Goal: Task Accomplishment & Management: Complete application form

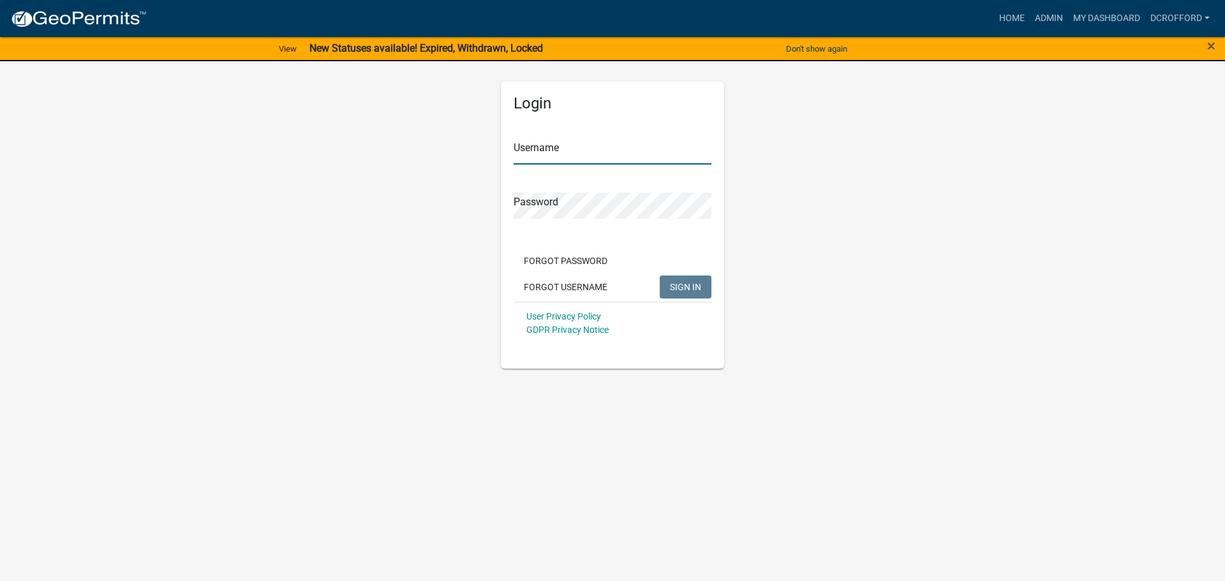
type input "dcrofford"
click at [702, 286] on button "SIGN IN" at bounding box center [686, 287] width 52 height 23
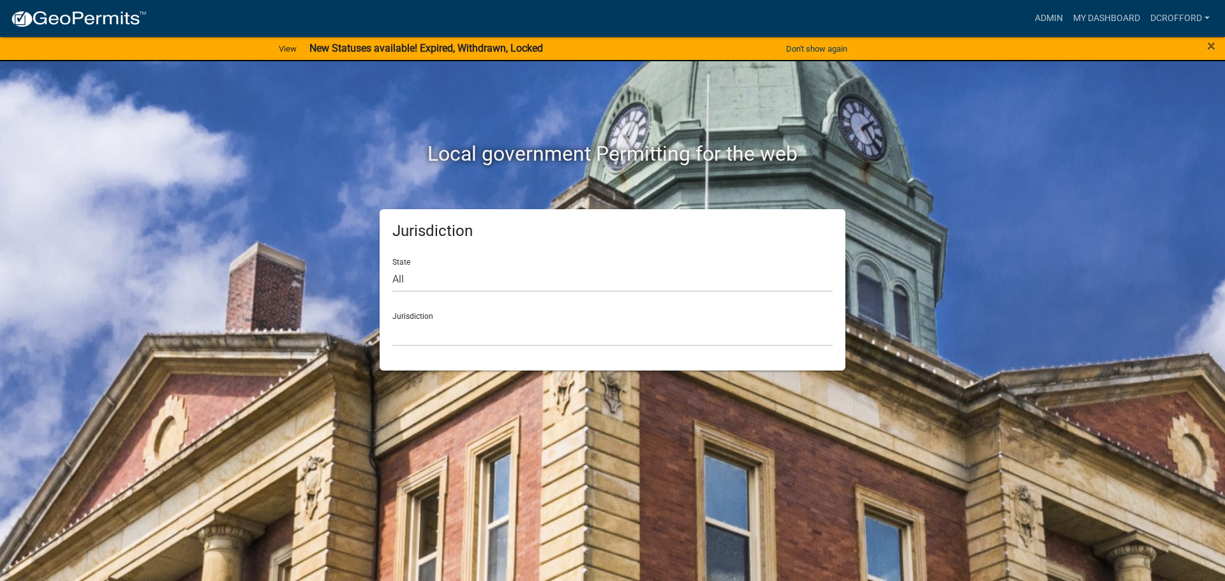
click at [614, 353] on div "Jurisdiction State All [US_STATE] [US_STATE] [US_STATE] [US_STATE] [US_STATE] […" at bounding box center [613, 289] width 466 height 161
click at [615, 341] on select "[GEOGRAPHIC_DATA], [US_STATE] [GEOGRAPHIC_DATA], [US_STATE][PERSON_NAME][GEOGRA…" at bounding box center [612, 333] width 440 height 26
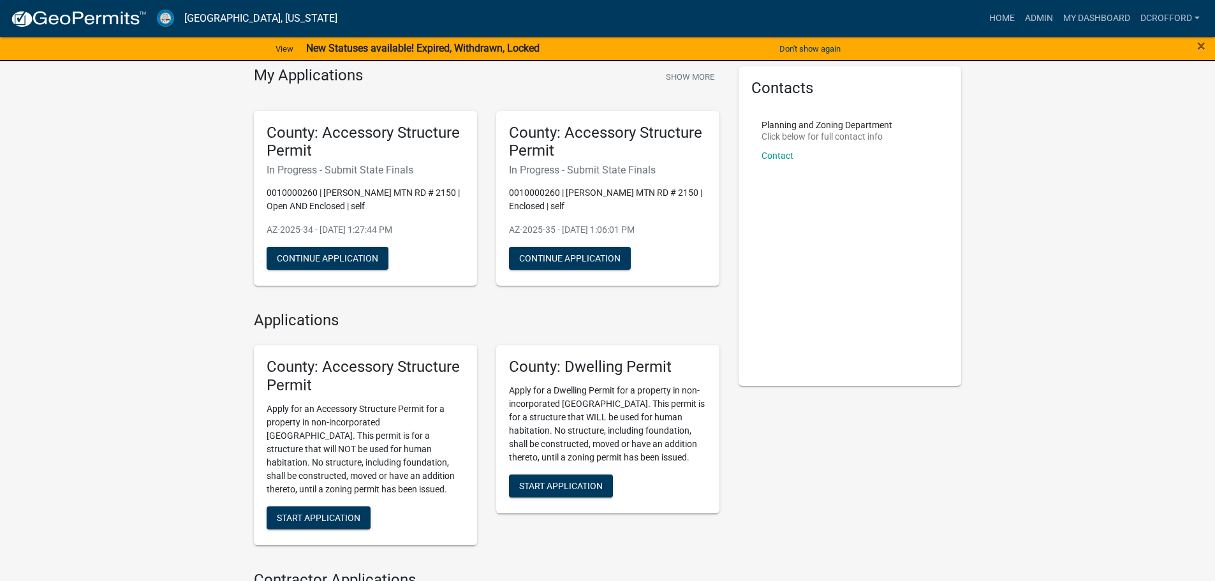
scroll to position [64, 0]
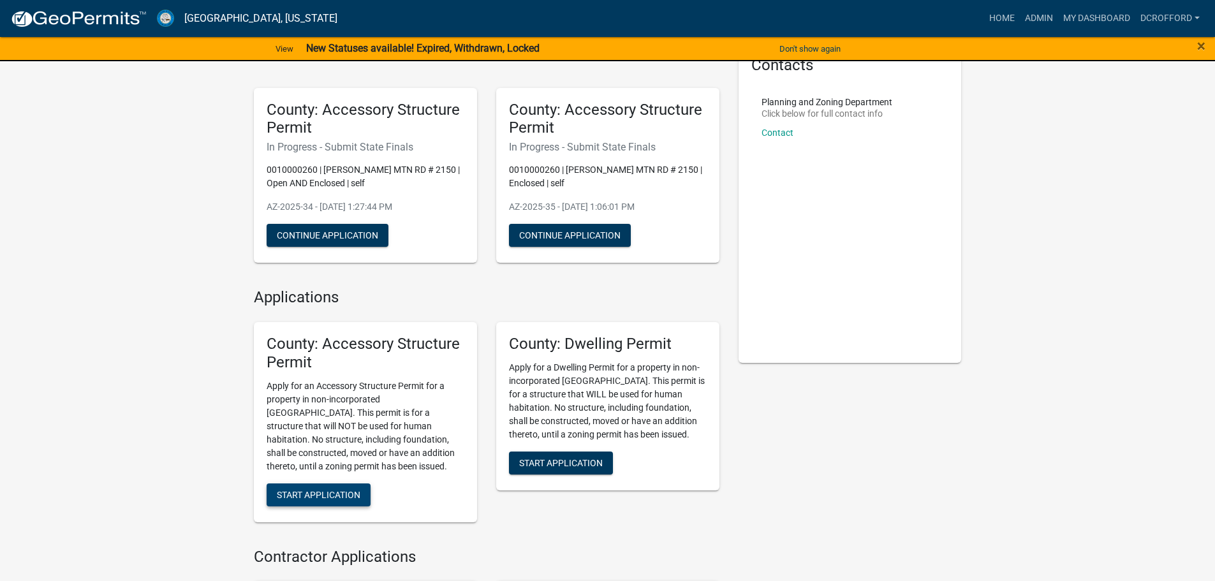
click at [347, 494] on span "Start Application" at bounding box center [319, 494] width 84 height 10
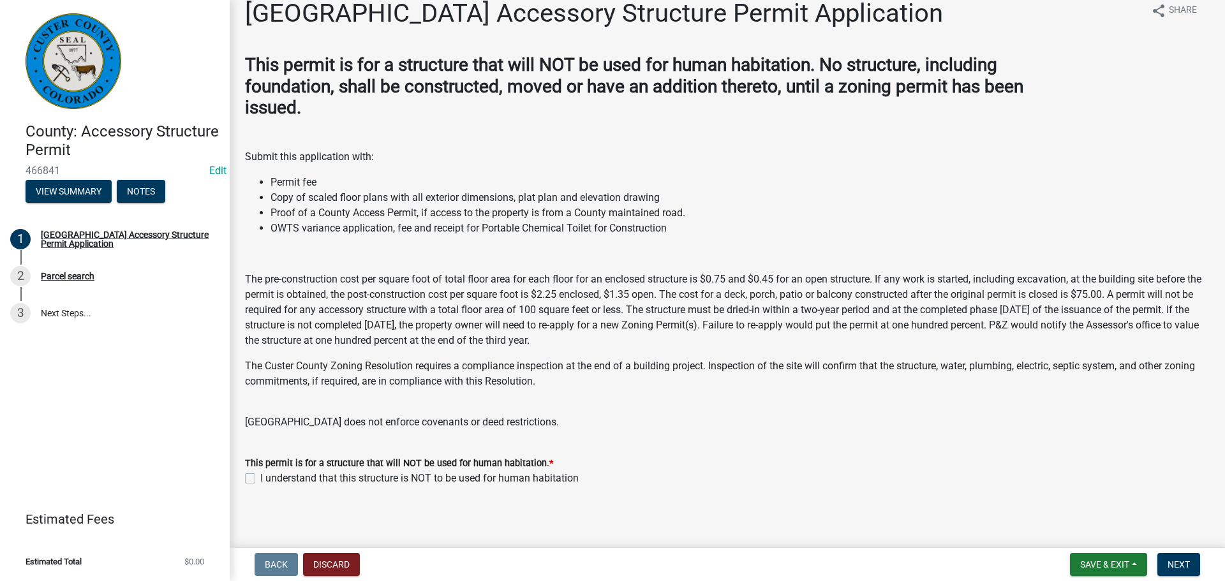
scroll to position [22, 0]
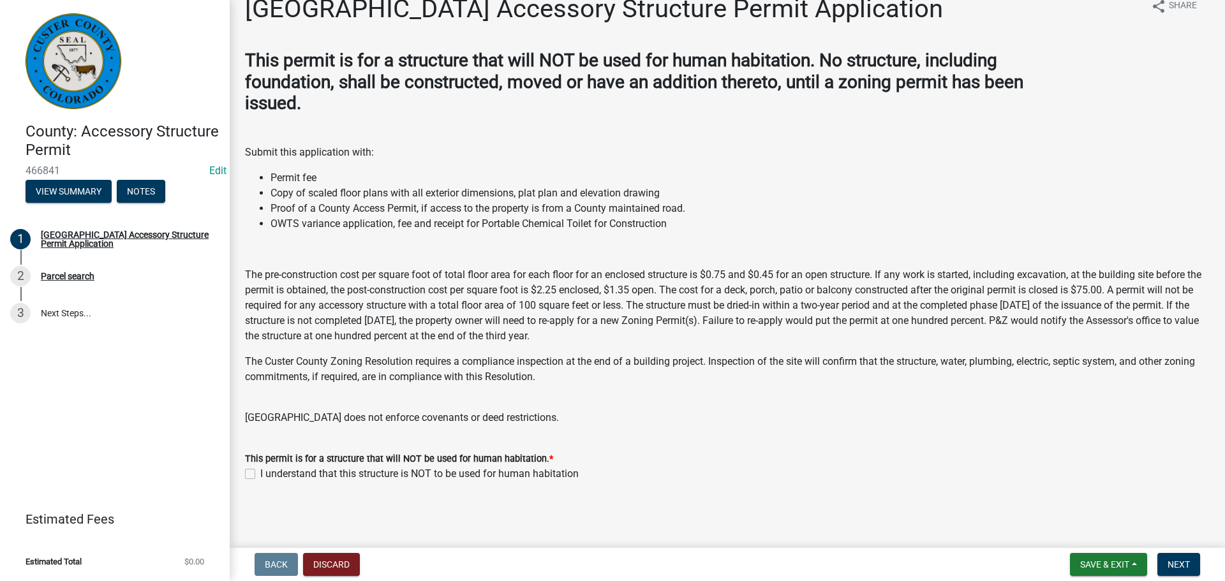
click at [260, 468] on label "I understand that this structure is NOT to be used for human habitation" at bounding box center [419, 473] width 318 height 15
click at [260, 468] on input "I understand that this structure is NOT to be used for human habitation" at bounding box center [264, 470] width 8 height 8
checkbox input "true"
click at [1189, 561] on span "Next" at bounding box center [1178, 565] width 22 height 10
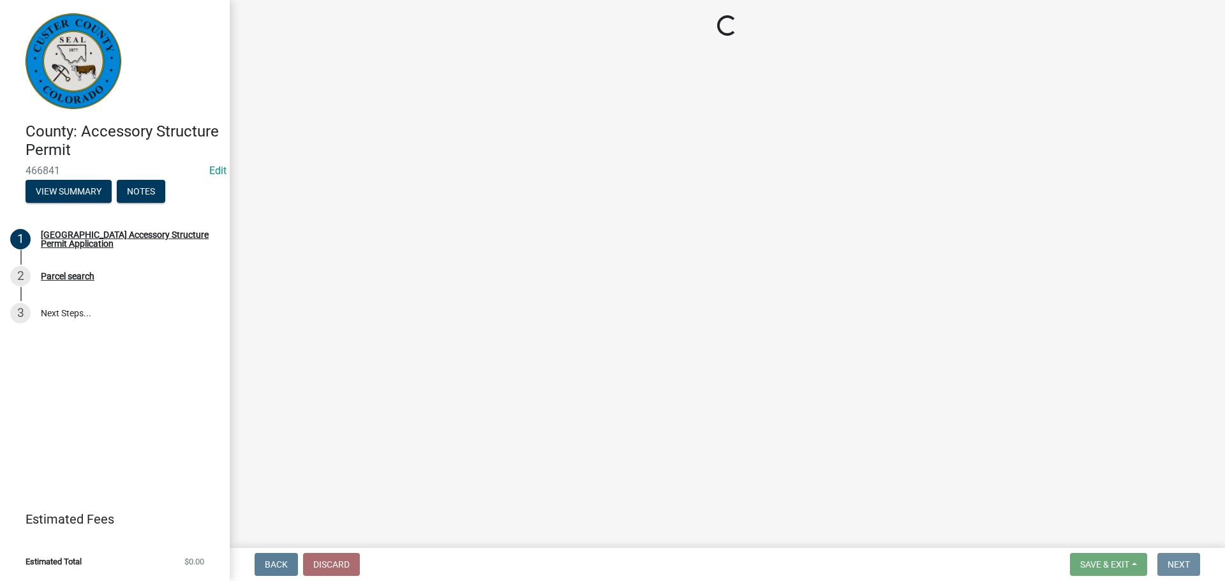
scroll to position [0, 0]
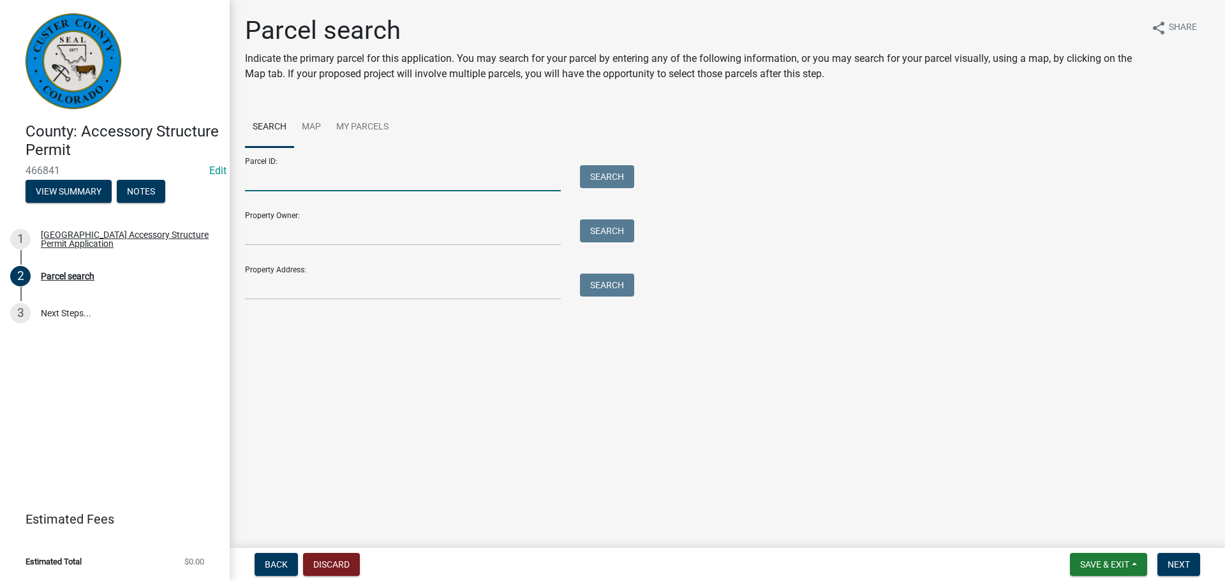
click at [316, 170] on input "Parcel ID:" at bounding box center [403, 178] width 316 height 26
type input "0010033378"
click at [600, 178] on button "Search" at bounding box center [607, 176] width 54 height 23
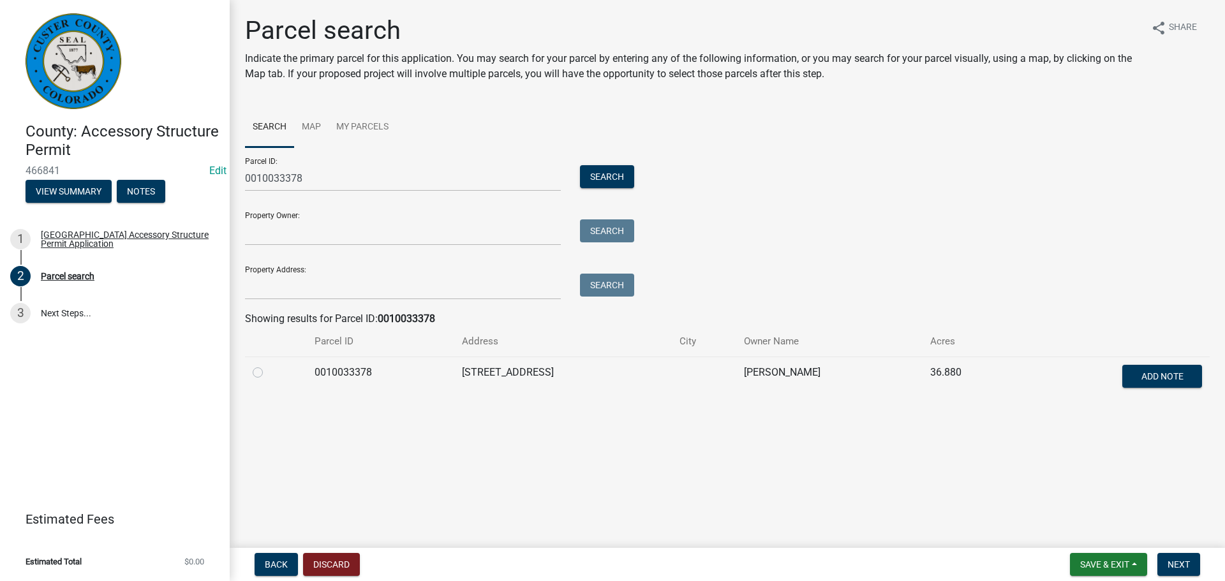
click at [268, 365] on label at bounding box center [268, 365] width 0 height 0
click at [268, 373] on input "radio" at bounding box center [272, 369] width 8 height 8
radio input "true"
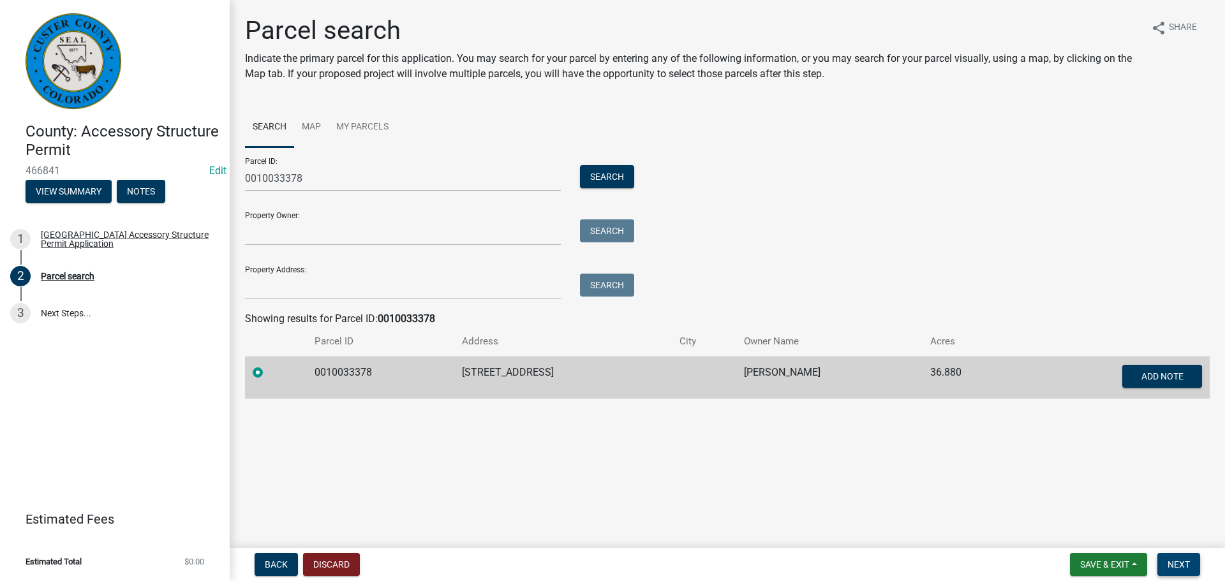
click at [1189, 566] on span "Next" at bounding box center [1178, 565] width 22 height 10
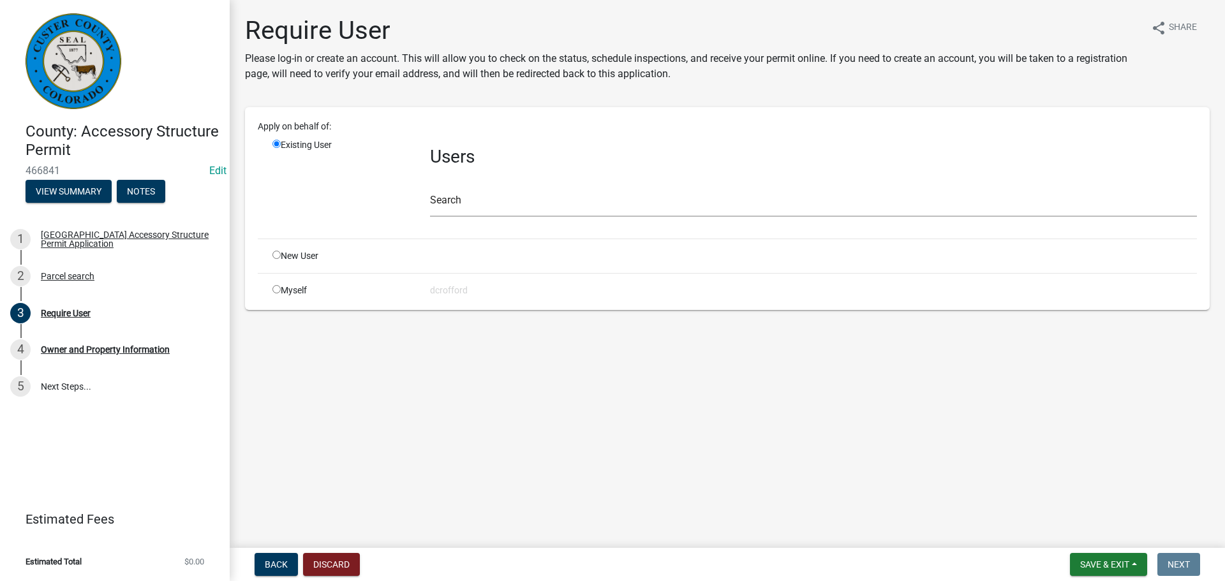
click at [271, 254] on div "New User" at bounding box center [342, 255] width 158 height 13
click at [278, 255] on input "radio" at bounding box center [276, 255] width 8 height 8
radio input "true"
radio input "false"
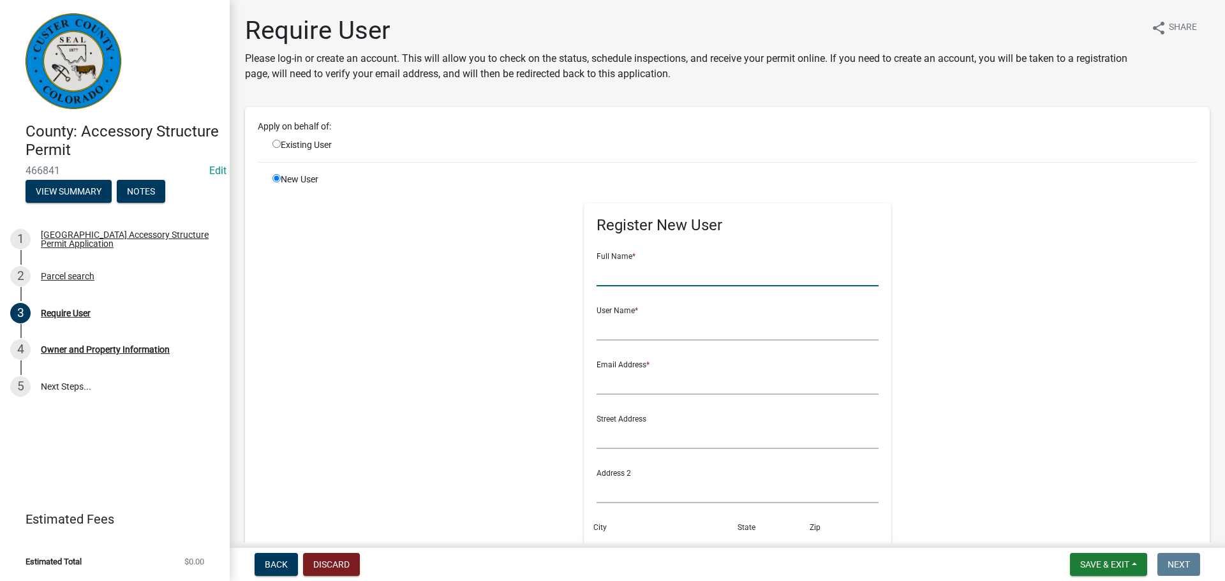
click at [726, 286] on input "text" at bounding box center [738, 273] width 283 height 26
type input "[PERSON_NAME]"
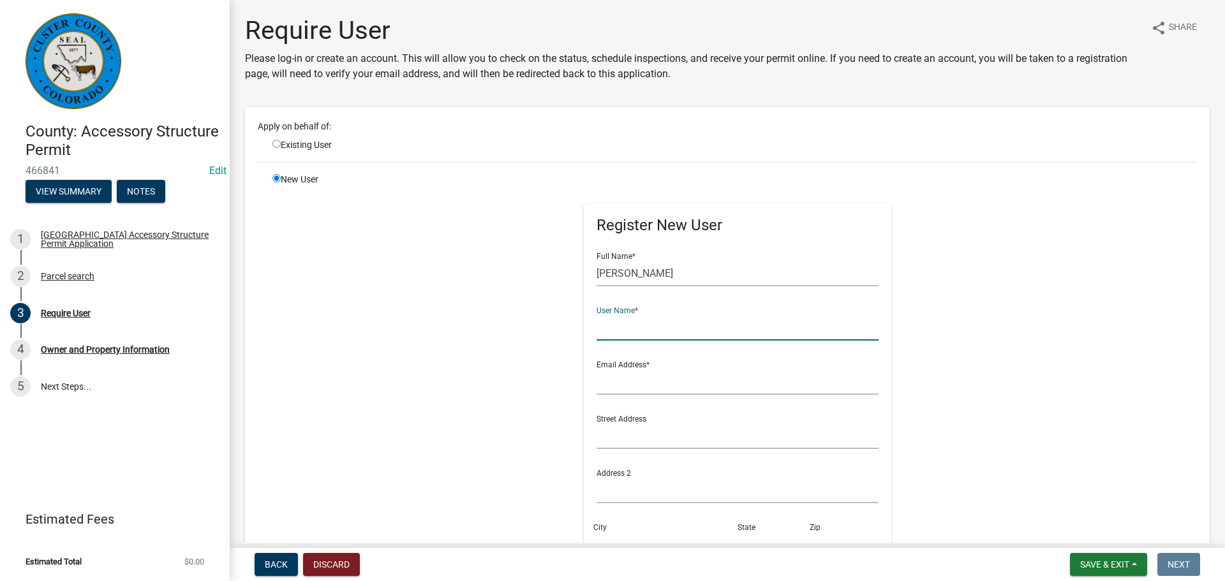
click at [680, 321] on input "text" at bounding box center [738, 328] width 283 height 26
type input "[PERSON_NAME]"
click at [702, 389] on input "text" at bounding box center [738, 382] width 283 height 26
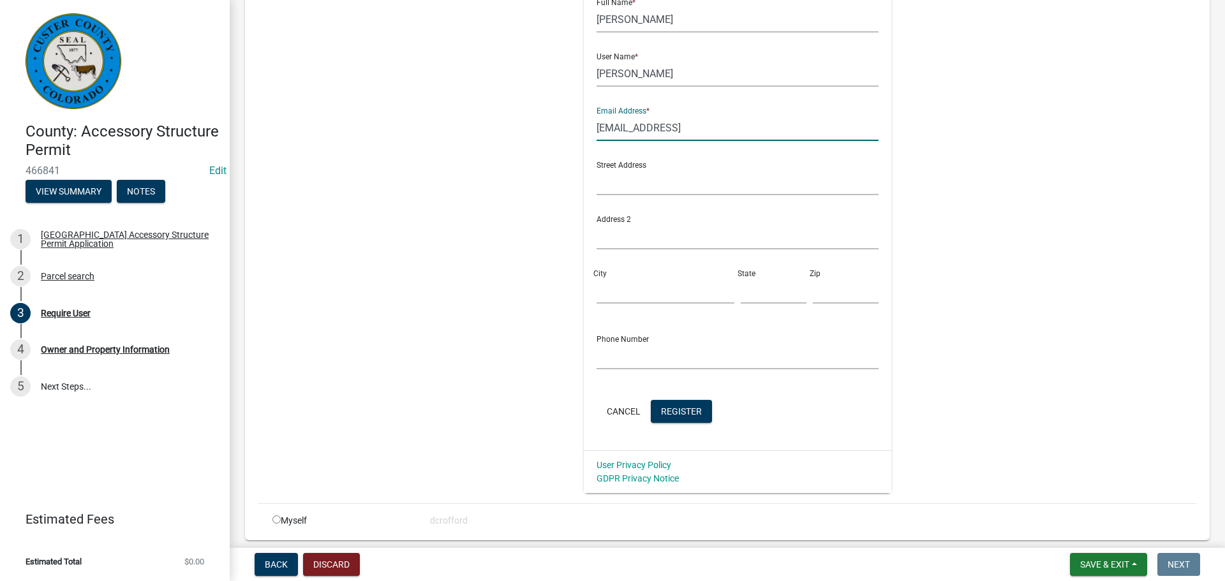
scroll to position [255, 0]
type input "[EMAIL_ADDRESS]"
click at [612, 182] on input "text" at bounding box center [738, 181] width 283 height 26
type input "3131 Cr 215"
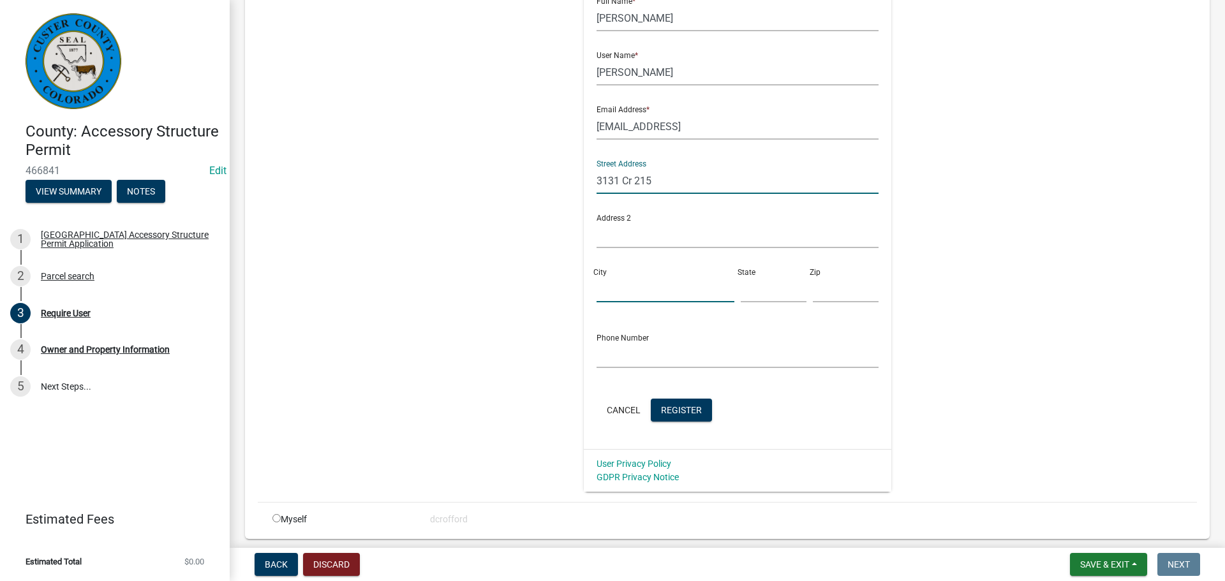
click at [612, 288] on input "City" at bounding box center [666, 289] width 138 height 26
type input "Westcliffe"
type input "Co"
type input "81252"
type input "7192853709"
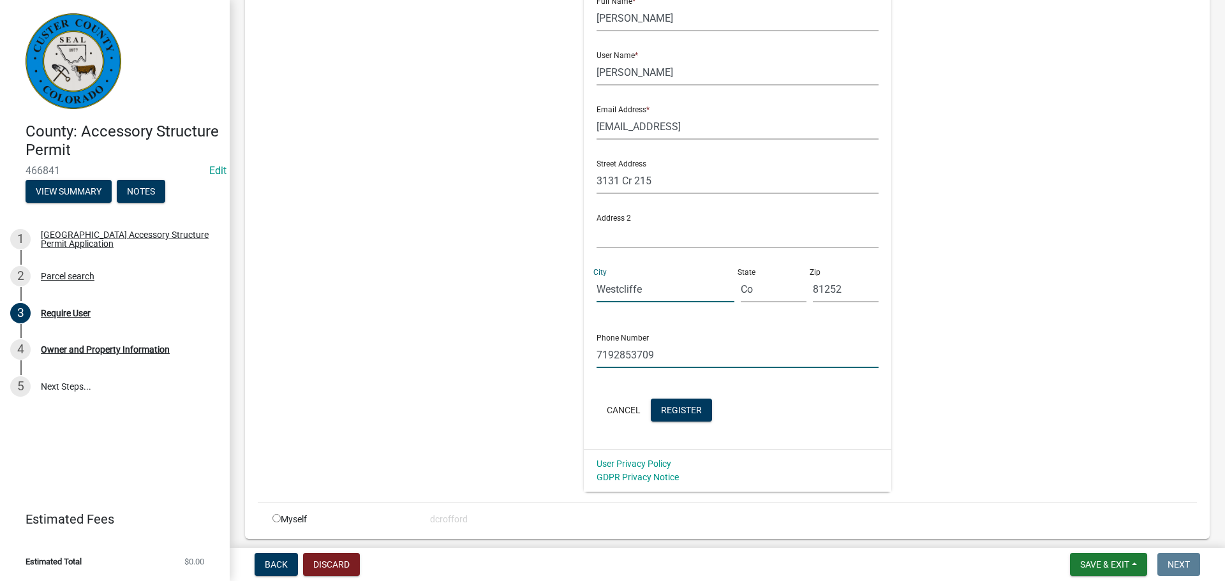
click at [737, 353] on input "7192853709" at bounding box center [738, 355] width 283 height 26
click at [734, 353] on input "7192853709" at bounding box center [738, 355] width 283 height 26
type input "7193711271"
click at [667, 417] on button "Register" at bounding box center [681, 410] width 61 height 23
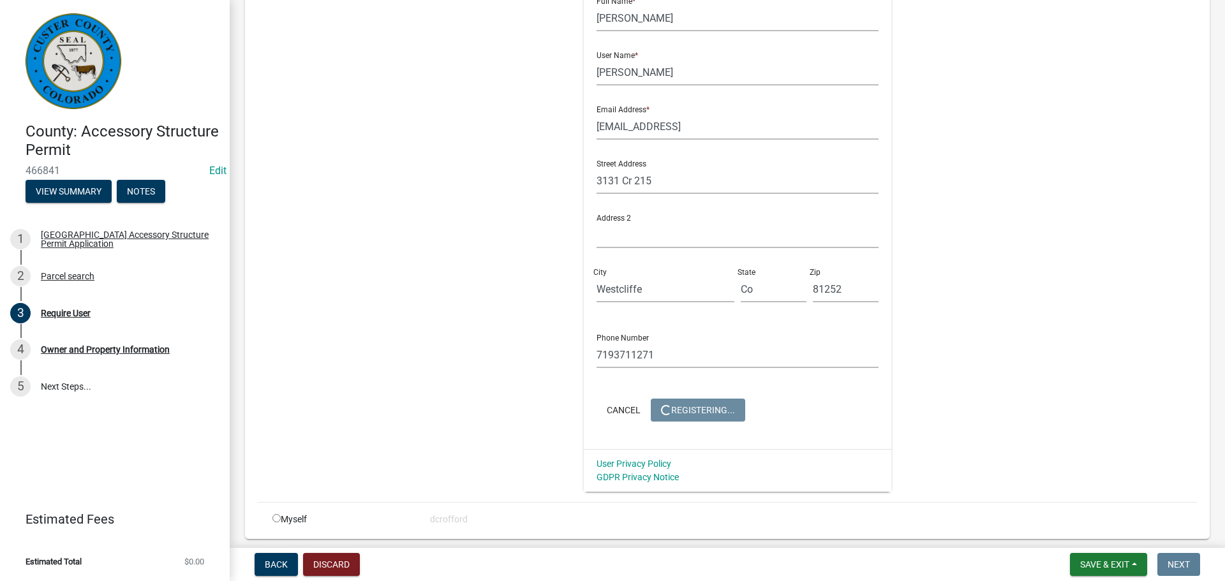
scroll to position [0, 0]
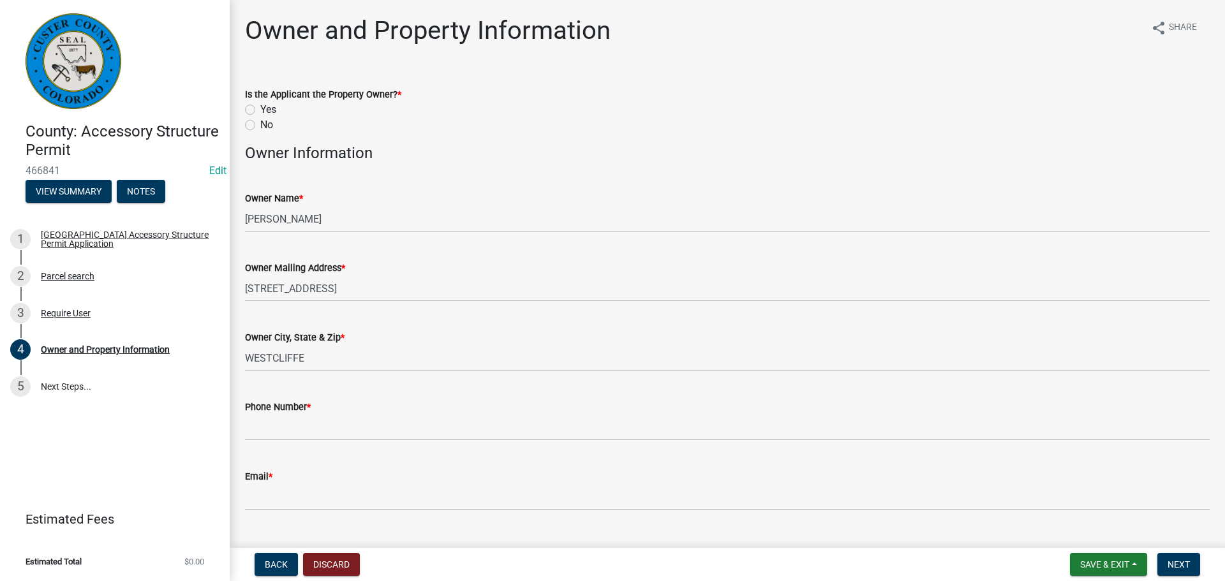
click at [260, 105] on label "Yes" at bounding box center [268, 109] width 16 height 15
click at [260, 105] on input "Yes" at bounding box center [264, 106] width 8 height 8
radio input "true"
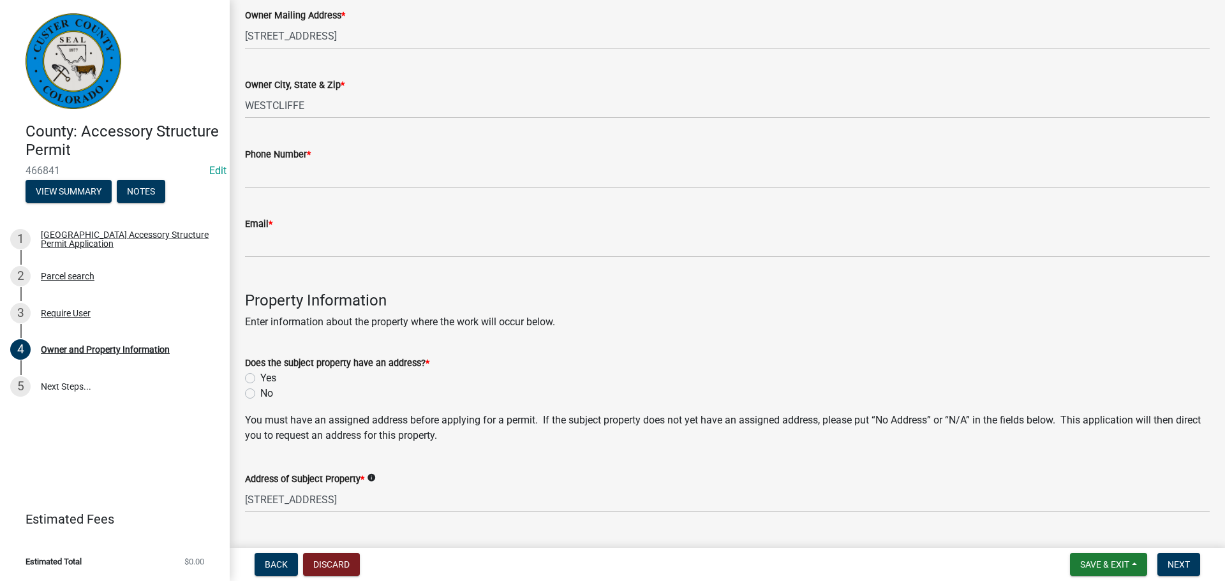
scroll to position [255, 0]
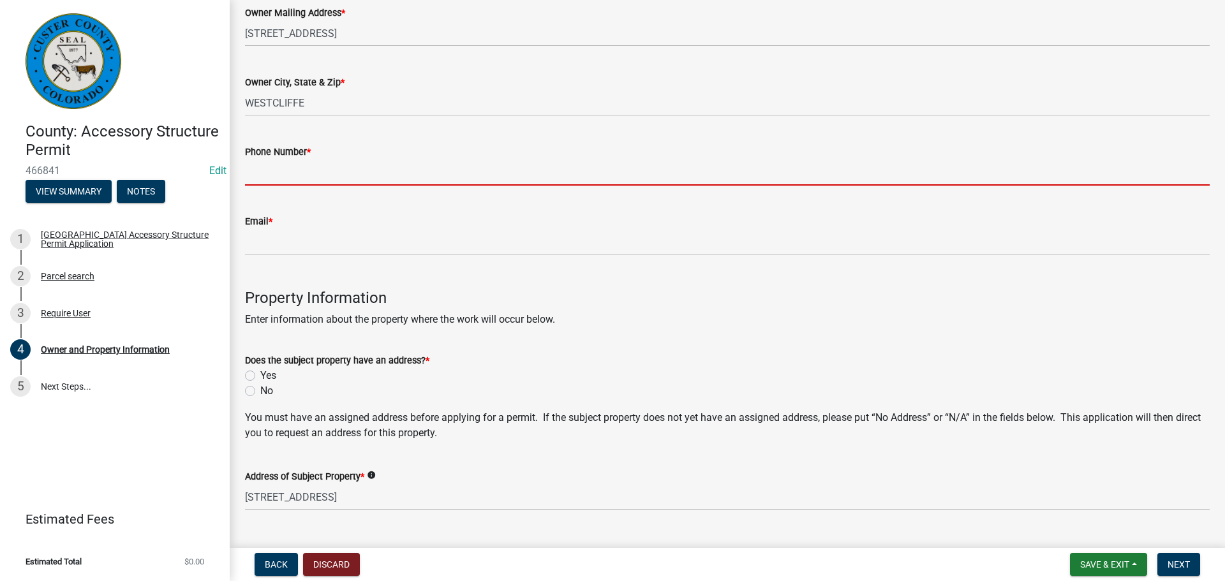
click at [383, 163] on input "Phone Number *" at bounding box center [727, 172] width 965 height 26
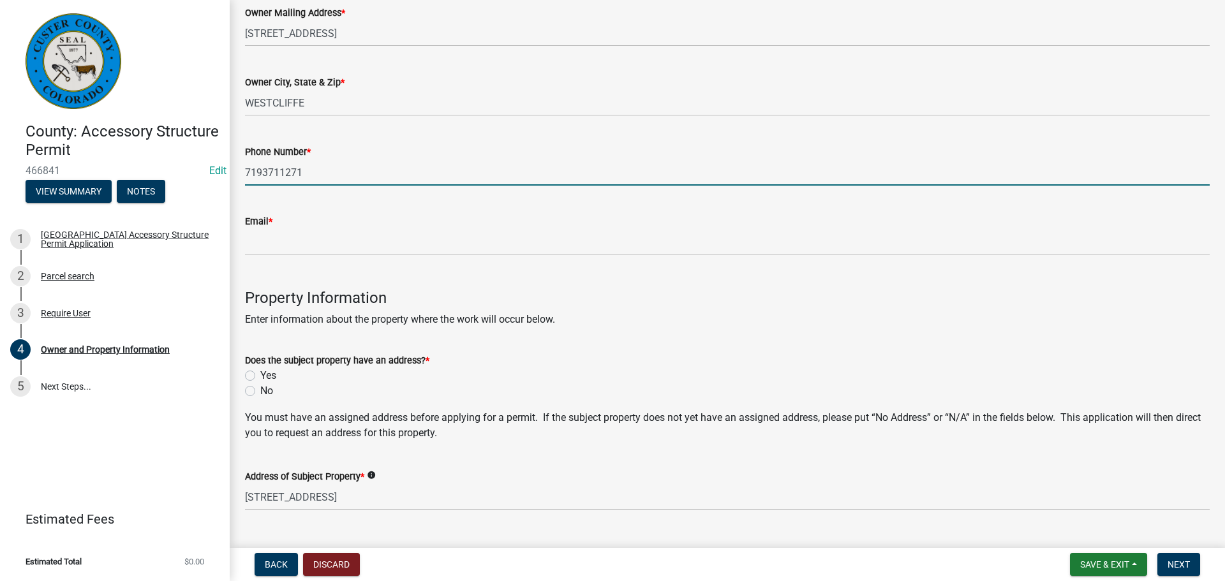
type input "7193711271"
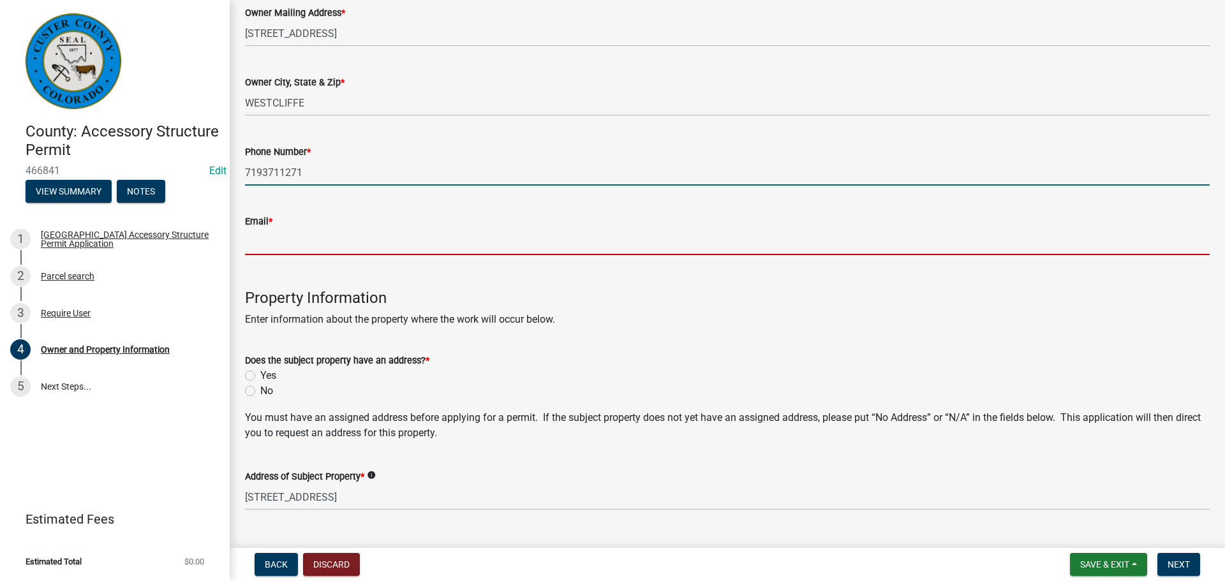
click at [370, 236] on input "Email *" at bounding box center [727, 242] width 965 height 26
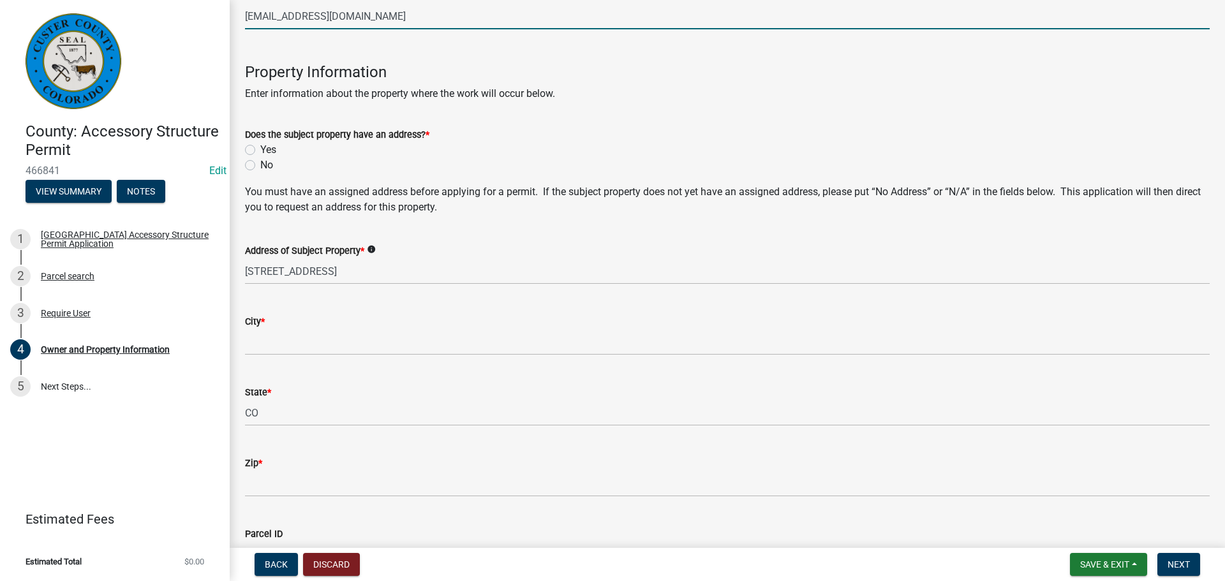
scroll to position [510, 0]
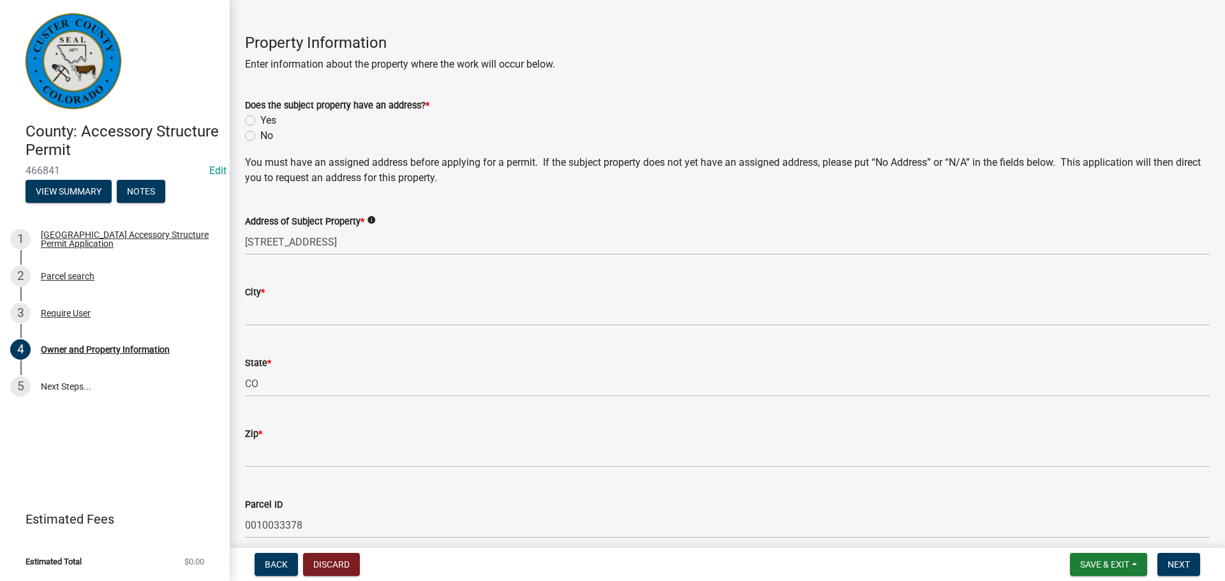
type input "[EMAIL_ADDRESS][DOMAIN_NAME]"
click at [260, 122] on label "Yes" at bounding box center [268, 120] width 16 height 15
click at [260, 121] on input "Yes" at bounding box center [264, 117] width 8 height 8
radio input "true"
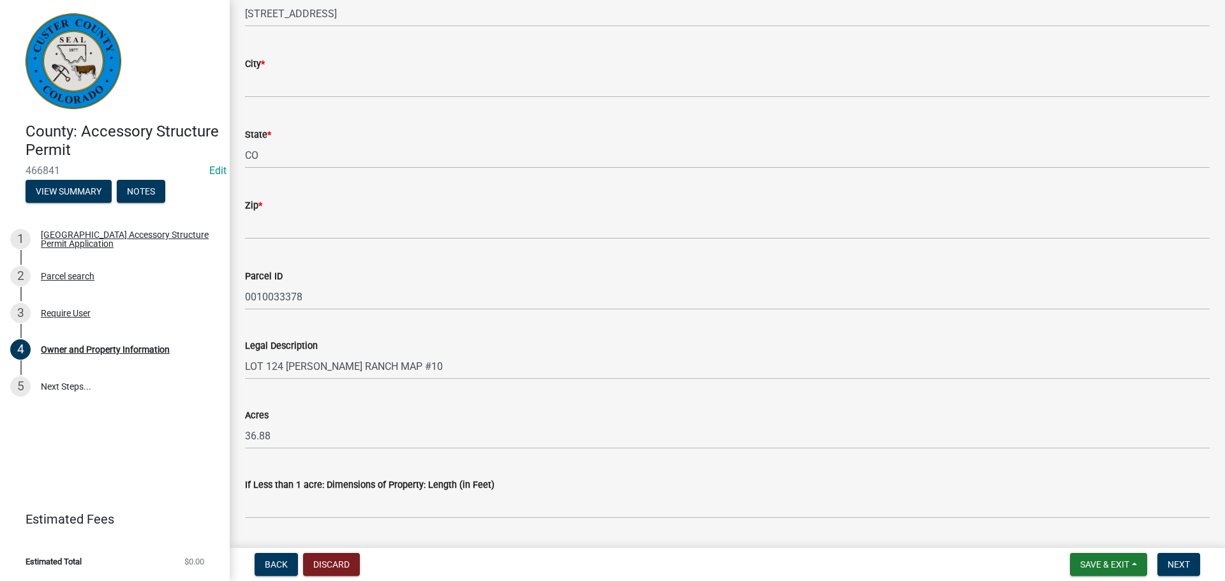
scroll to position [766, 0]
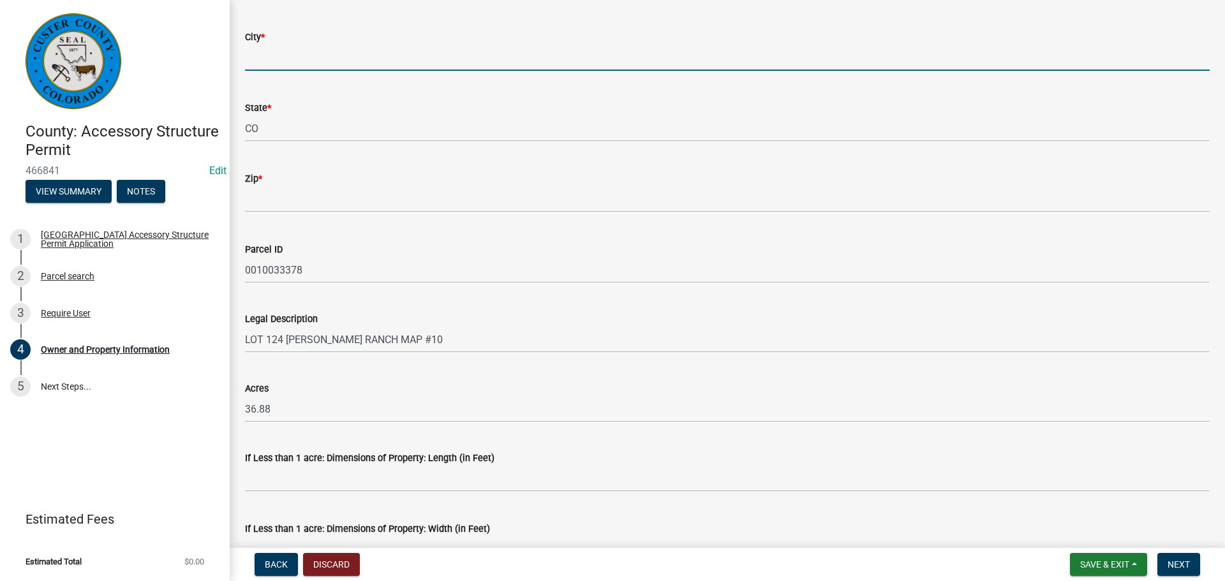
click at [319, 64] on input "City *" at bounding box center [727, 58] width 965 height 26
type input "Westcliffe"
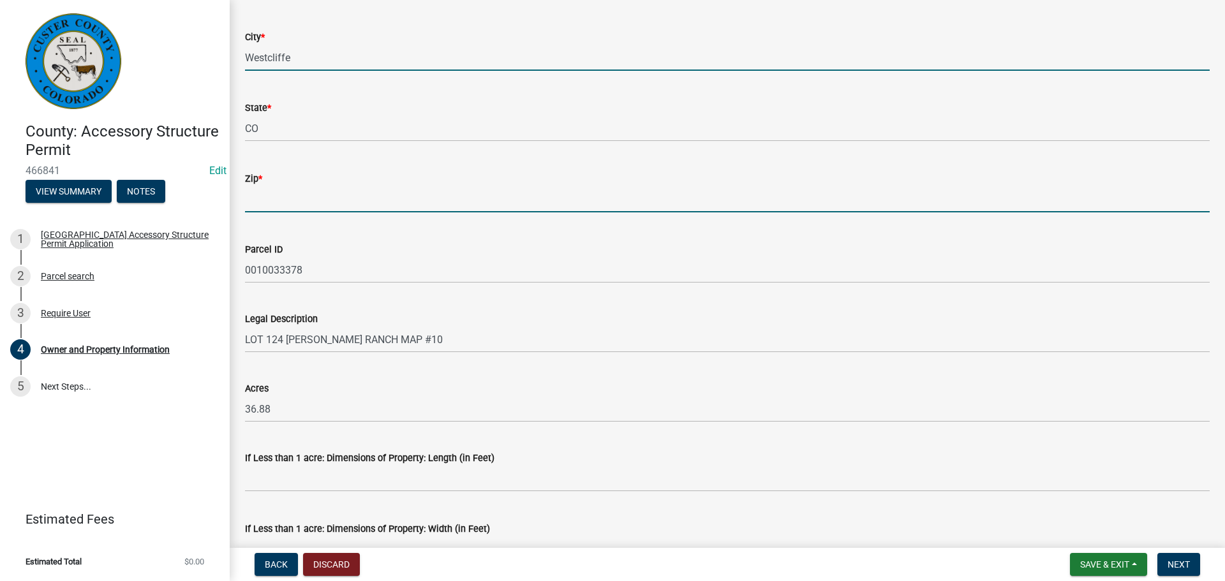
type input "81252"
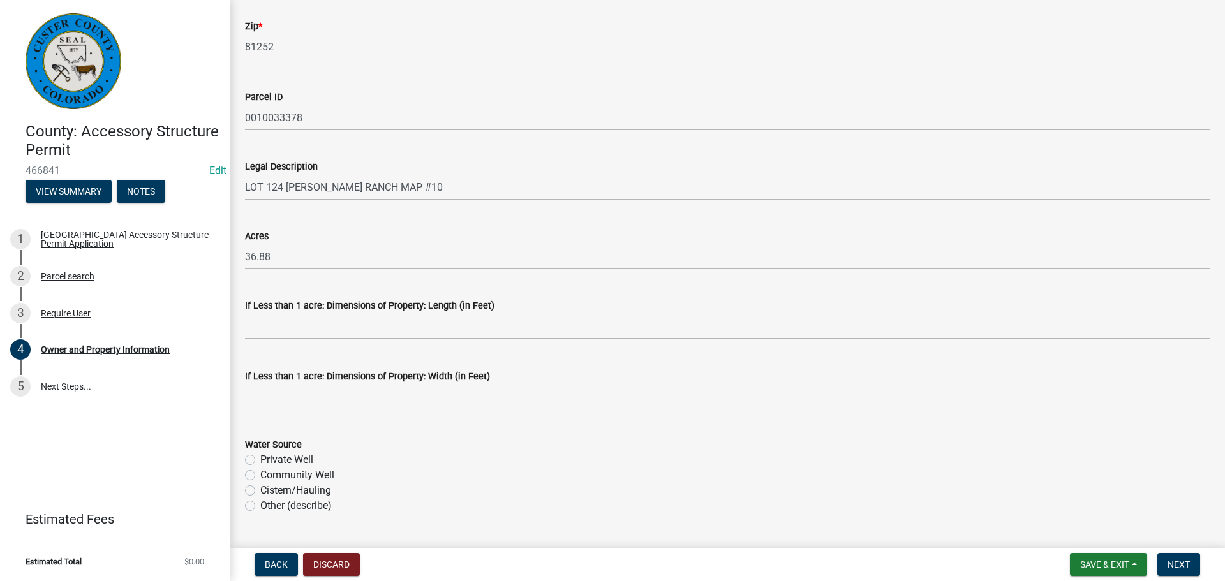
scroll to position [1019, 0]
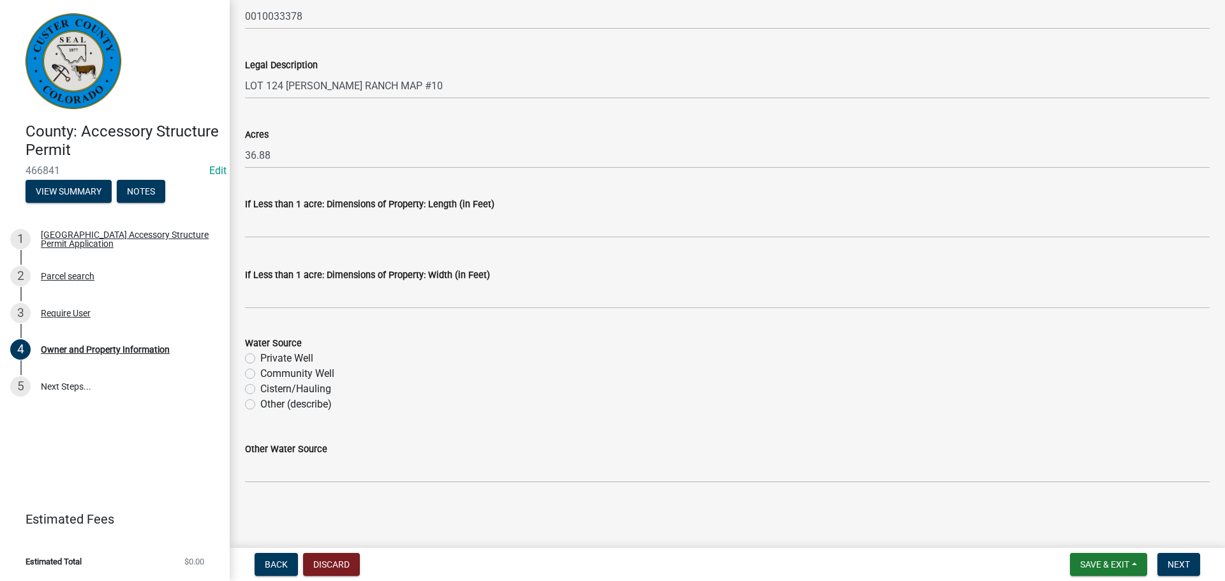
click at [260, 359] on label "Private Well" at bounding box center [286, 358] width 53 height 15
click at [260, 359] on input "Private Well" at bounding box center [264, 355] width 8 height 8
radio input "true"
click at [1185, 558] on button "Next" at bounding box center [1178, 564] width 43 height 23
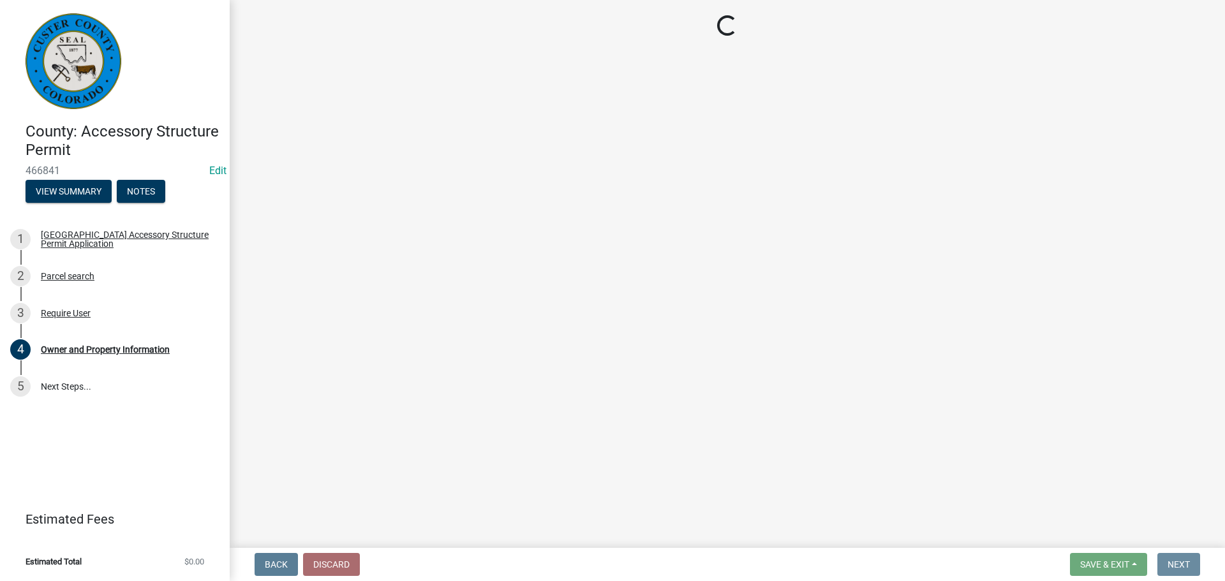
scroll to position [0, 0]
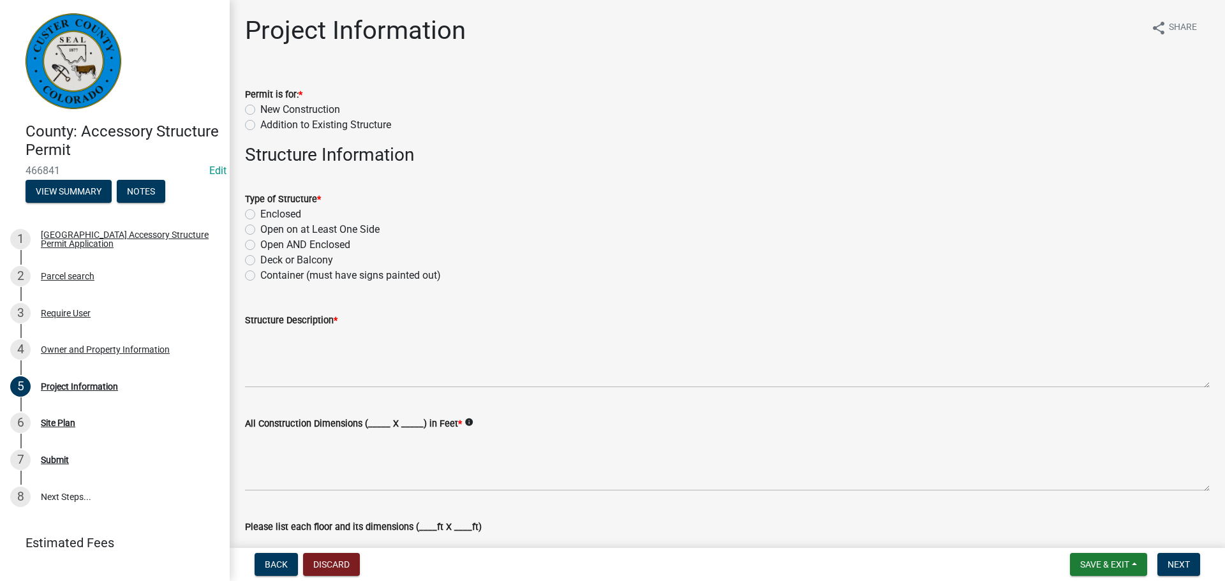
click at [260, 110] on label "New Construction" at bounding box center [300, 109] width 80 height 15
click at [260, 110] on input "New Construction" at bounding box center [264, 106] width 8 height 8
radio input "true"
click at [260, 231] on label "Open on at Least One Side" at bounding box center [319, 229] width 119 height 15
click at [260, 230] on input "Open on at Least One Side" at bounding box center [264, 226] width 8 height 8
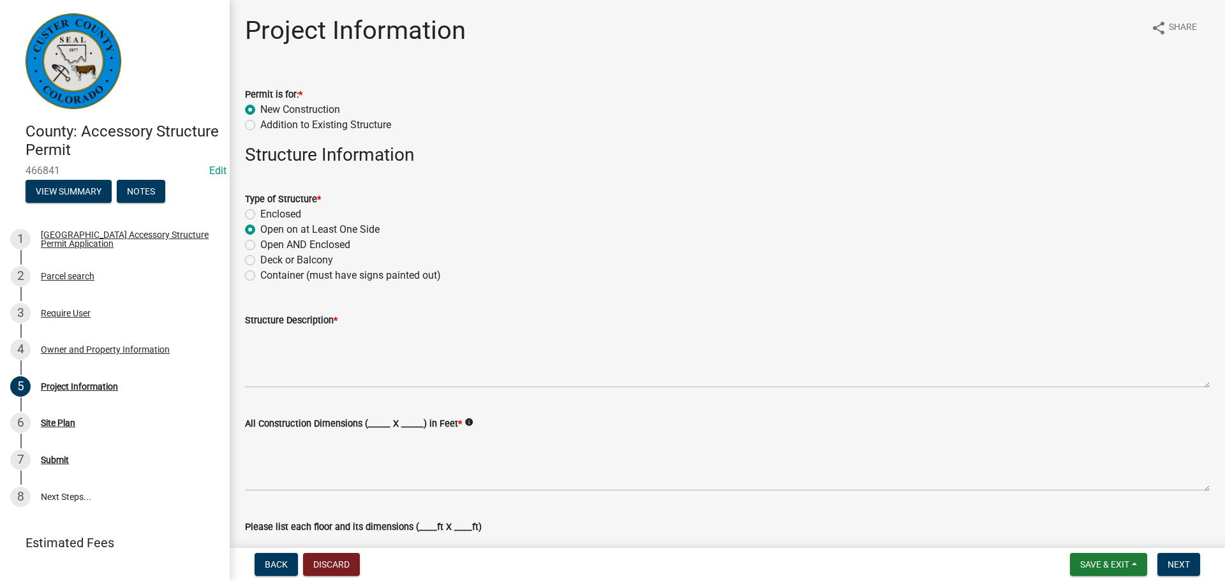
radio input "true"
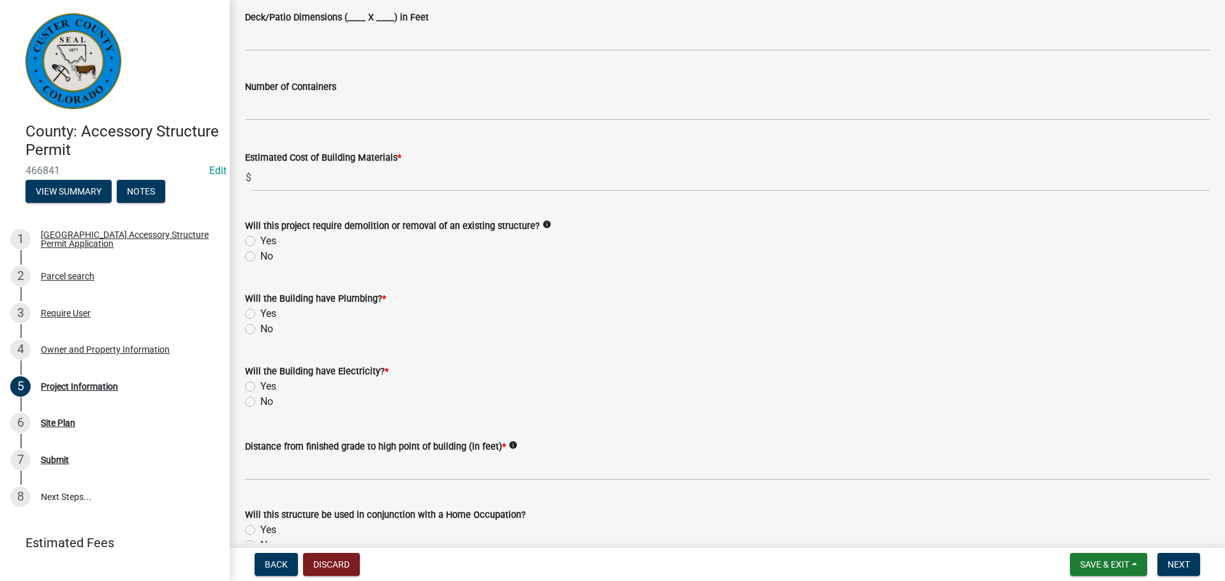
scroll to position [829, 0]
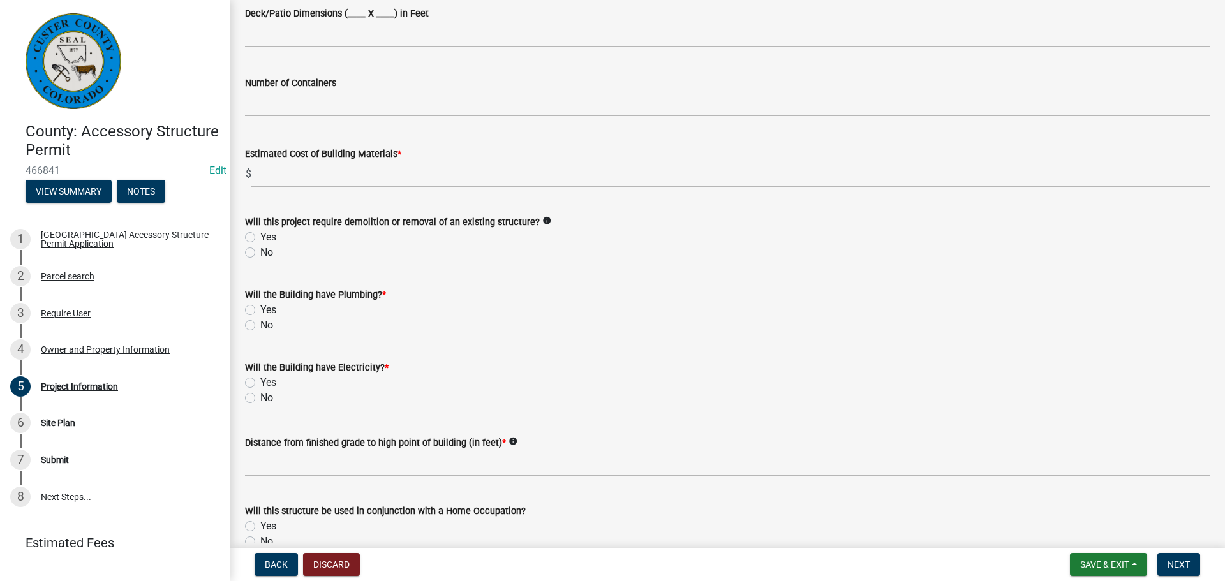
click at [364, 150] on label "Estimated Cost of Building Materials *" at bounding box center [323, 154] width 156 height 9
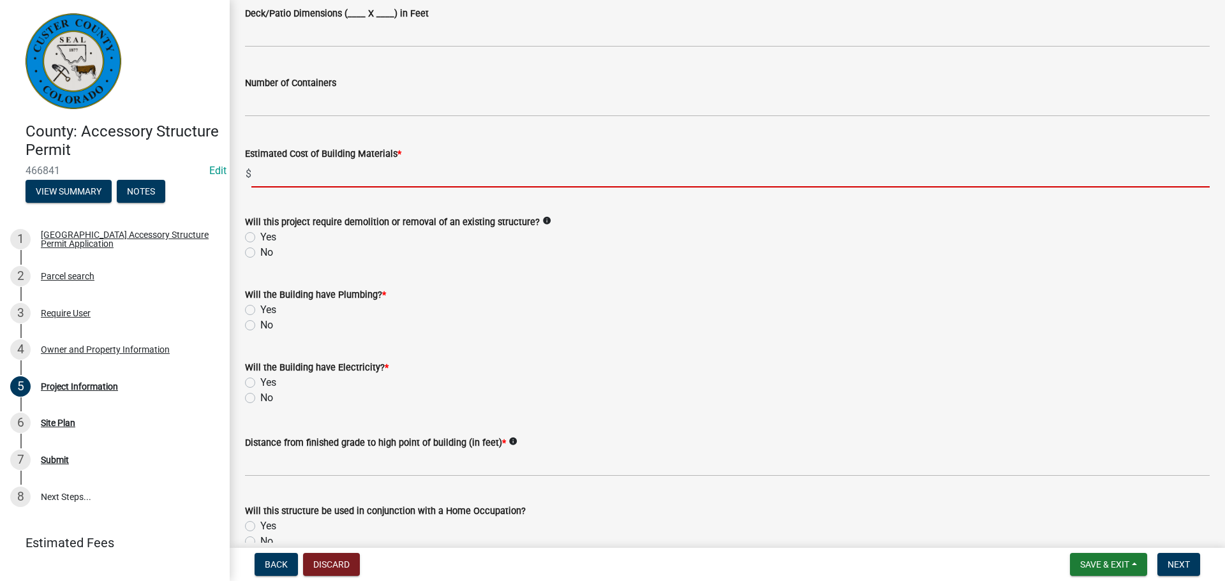
click at [353, 168] on input "text" at bounding box center [730, 174] width 958 height 26
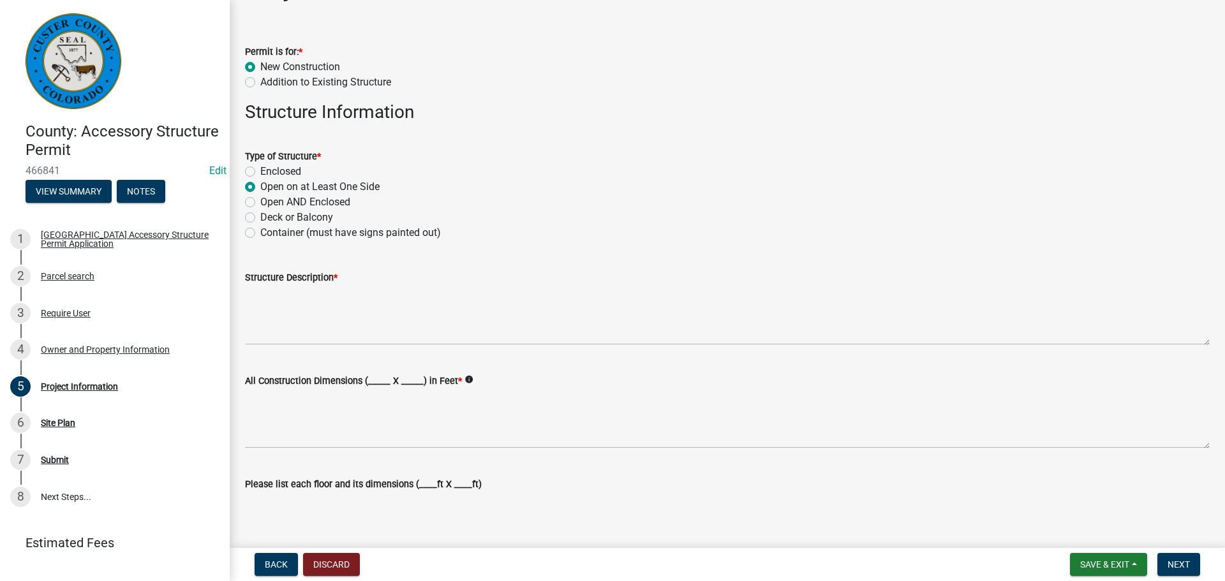
scroll to position [64, 0]
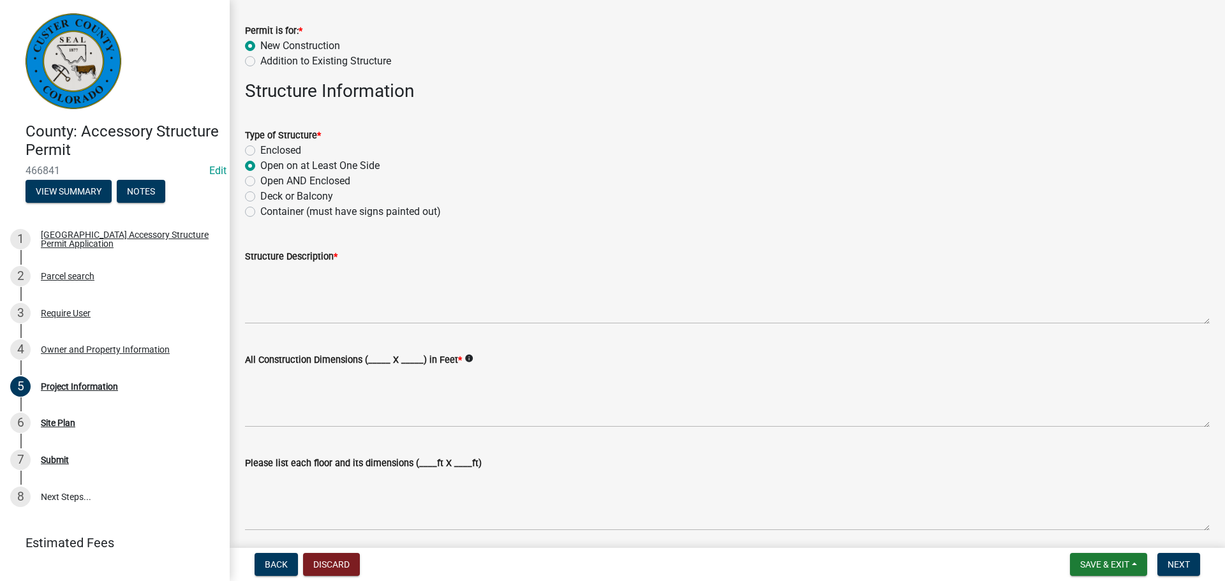
type input "0"
click at [260, 154] on label "Enclosed" at bounding box center [280, 150] width 41 height 15
click at [260, 151] on input "Enclosed" at bounding box center [264, 147] width 8 height 8
radio input "true"
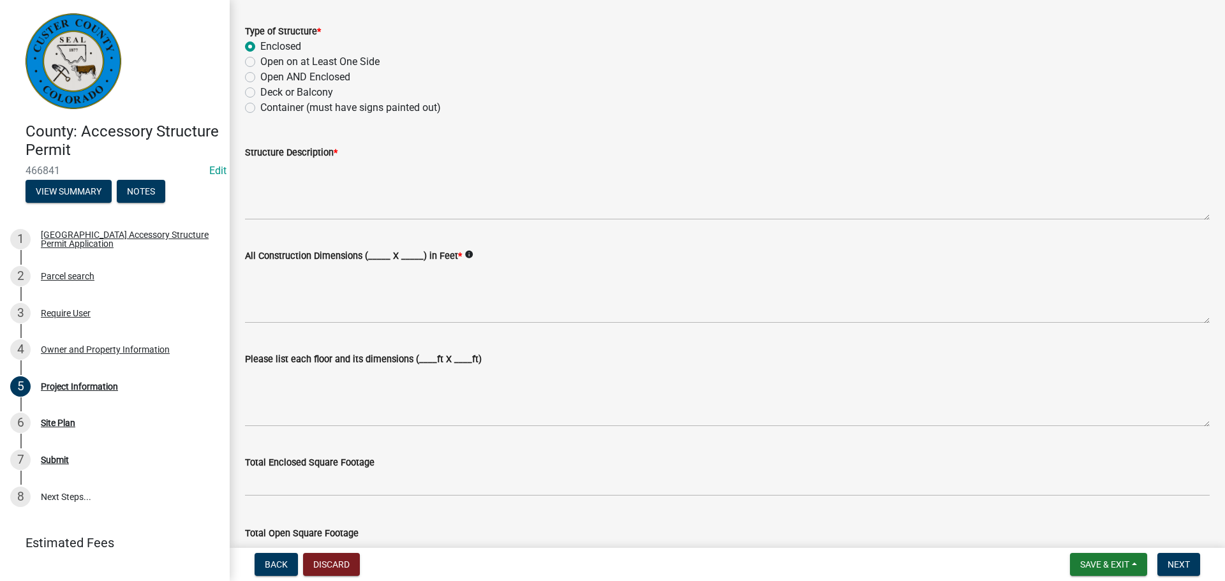
scroll to position [191, 0]
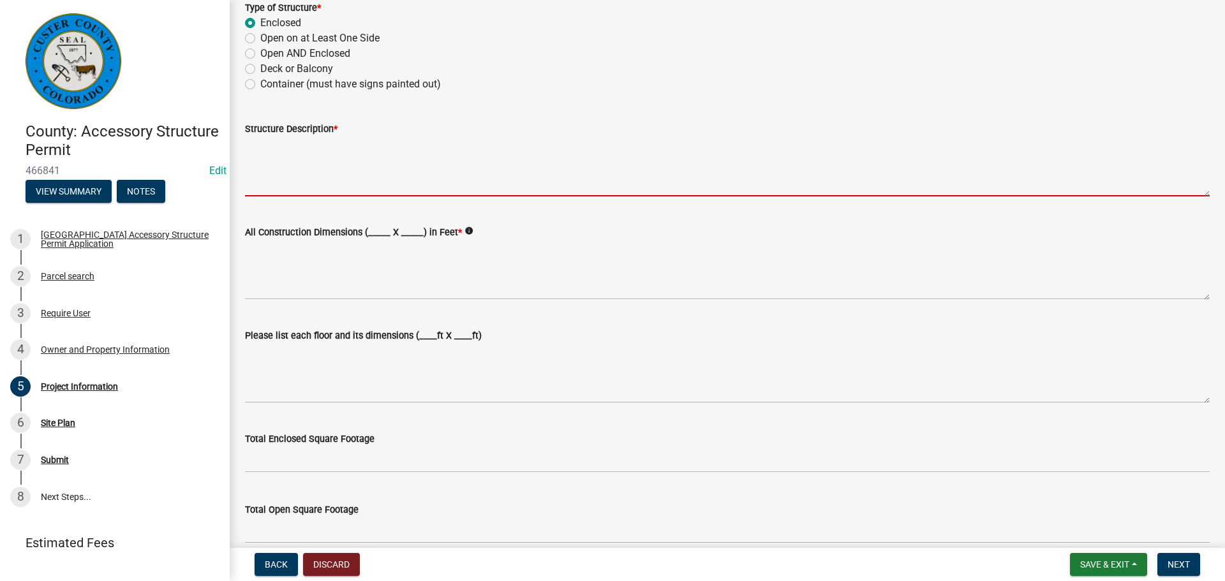
click at [371, 179] on textarea "Structure Description *" at bounding box center [727, 167] width 965 height 60
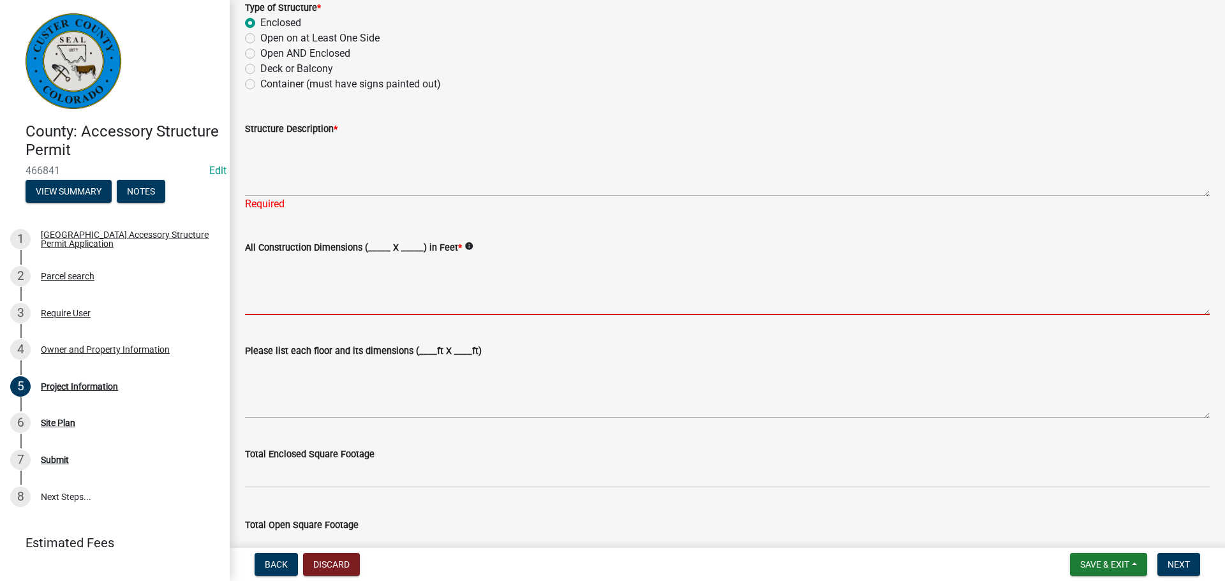
click at [311, 267] on textarea "All Construction Dimensions (_____ X _____) in Feet *" at bounding box center [727, 285] width 965 height 60
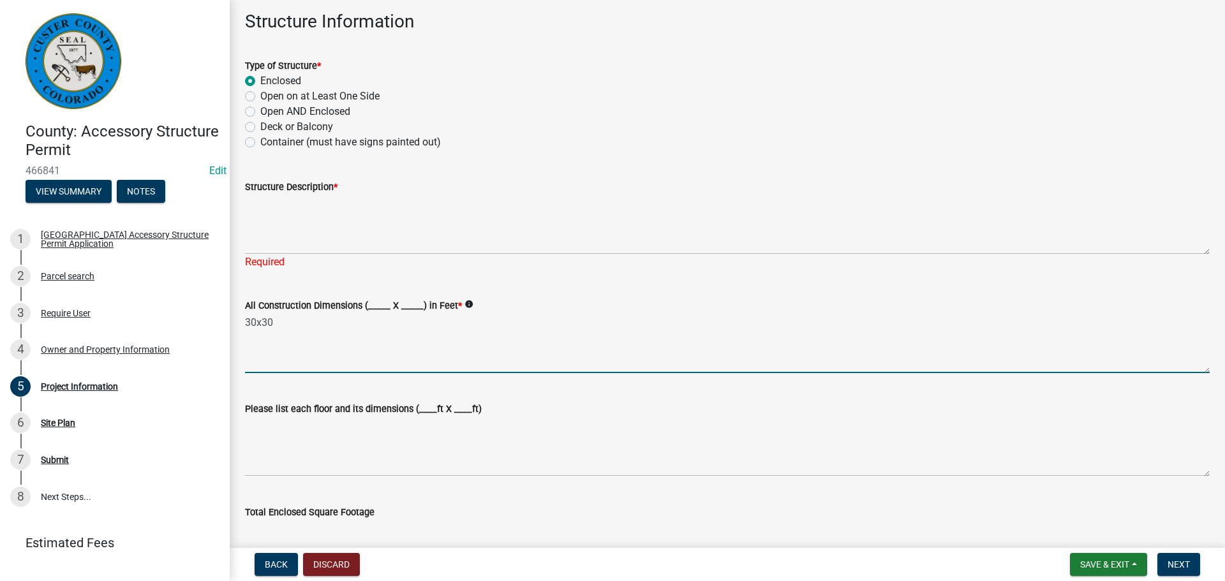
scroll to position [128, 0]
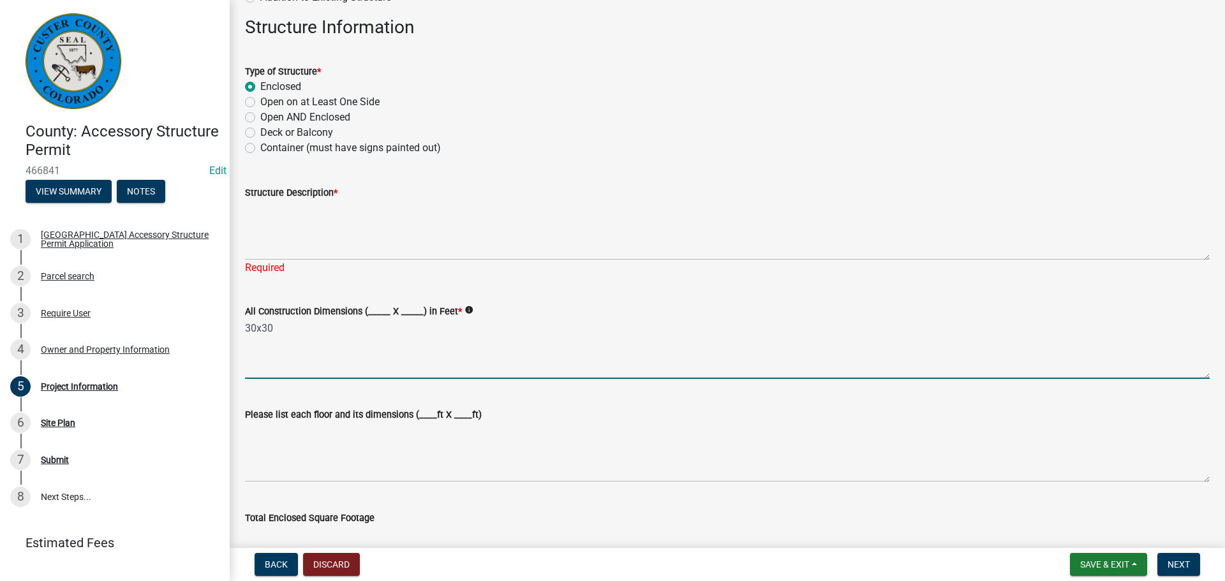
type textarea "30x30"
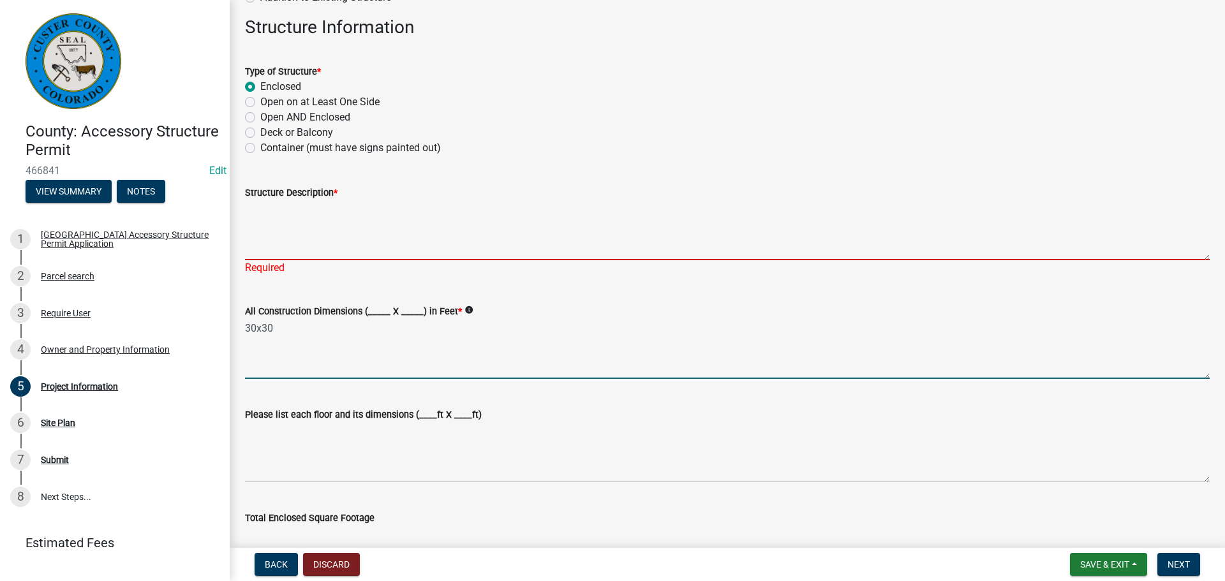
click at [426, 232] on textarea "Structure Description *" at bounding box center [727, 230] width 965 height 60
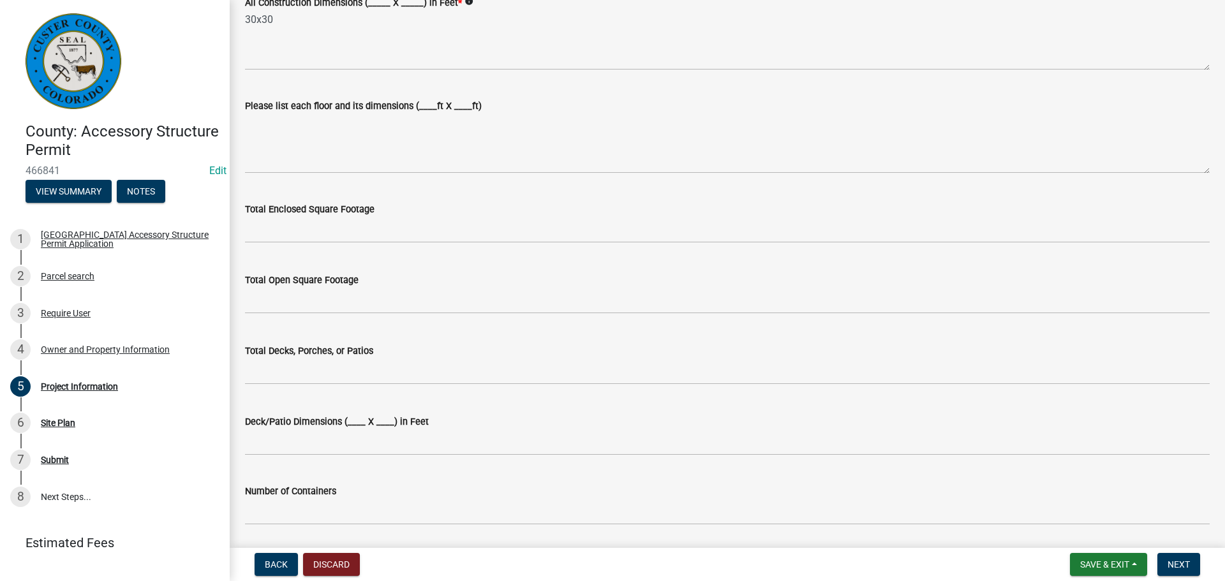
scroll to position [447, 0]
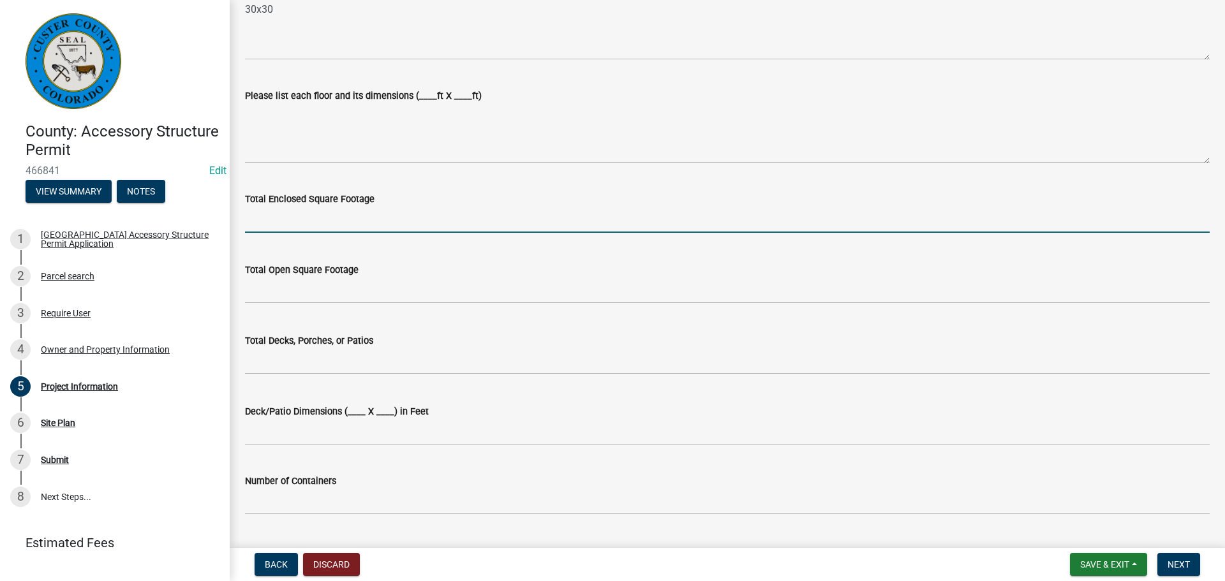
click at [336, 223] on input "text" at bounding box center [727, 220] width 965 height 26
click at [336, 223] on input "300" at bounding box center [727, 220] width 965 height 26
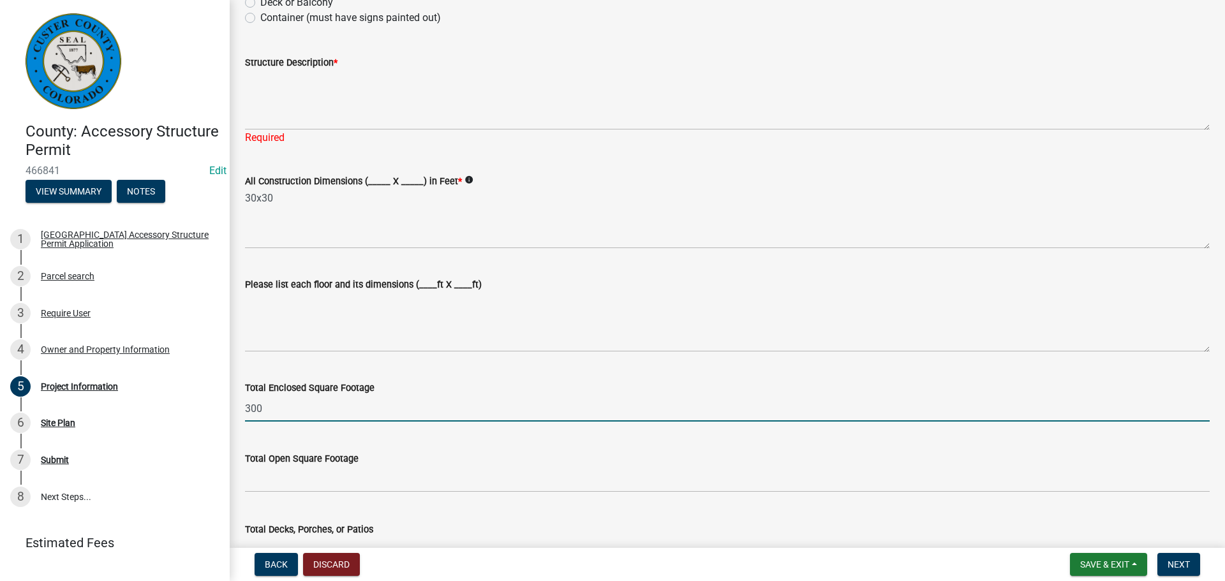
scroll to position [191, 0]
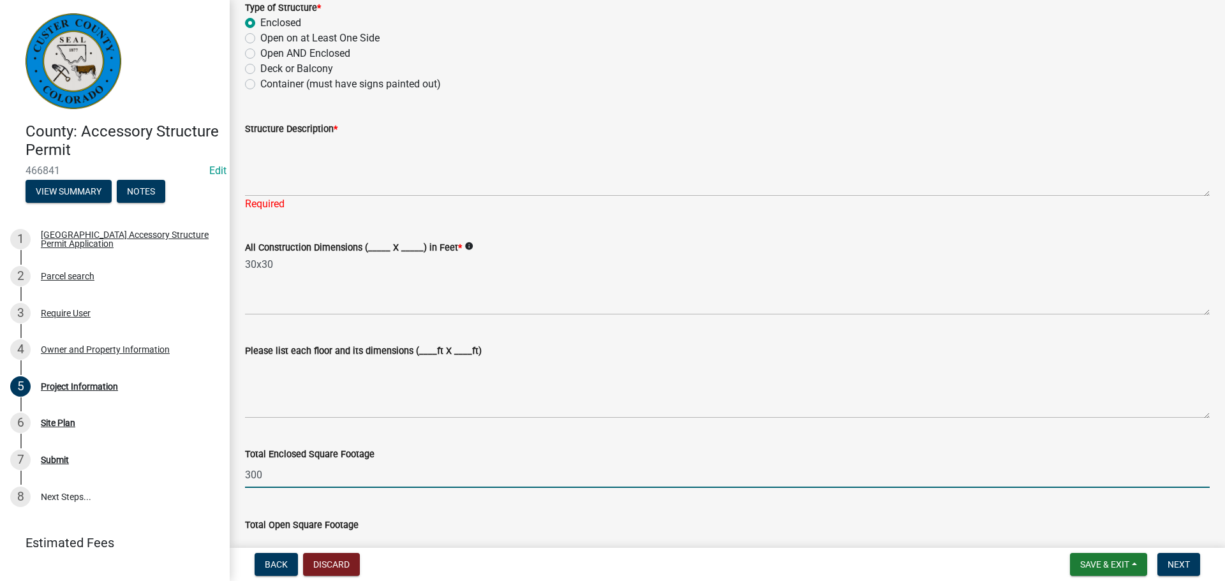
type input "300"
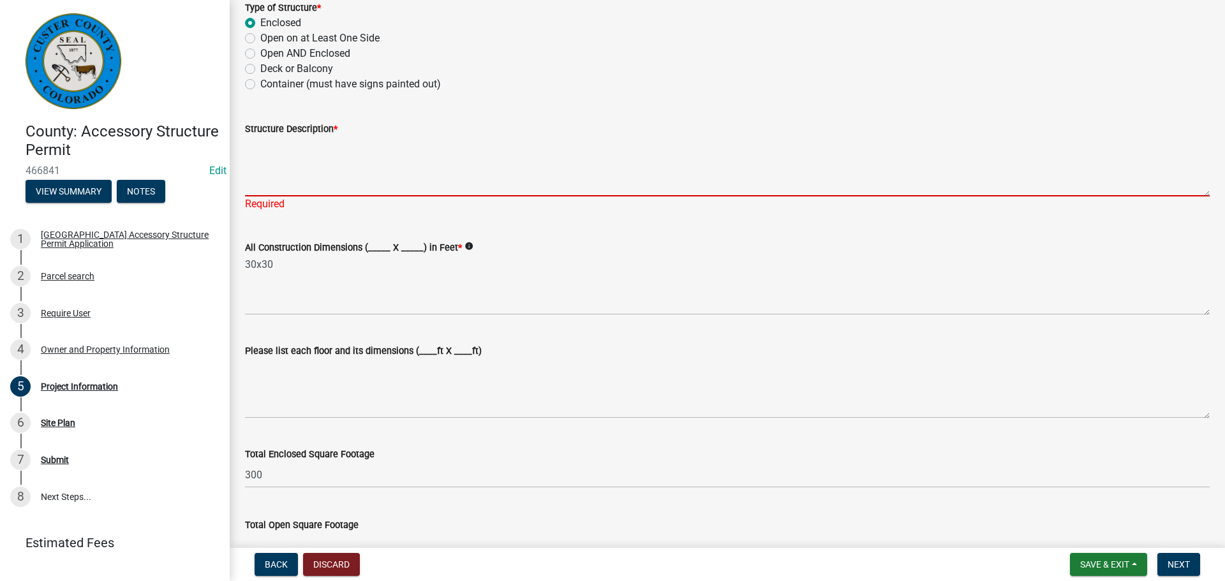
click at [337, 179] on textarea "Structure Description *" at bounding box center [727, 167] width 965 height 60
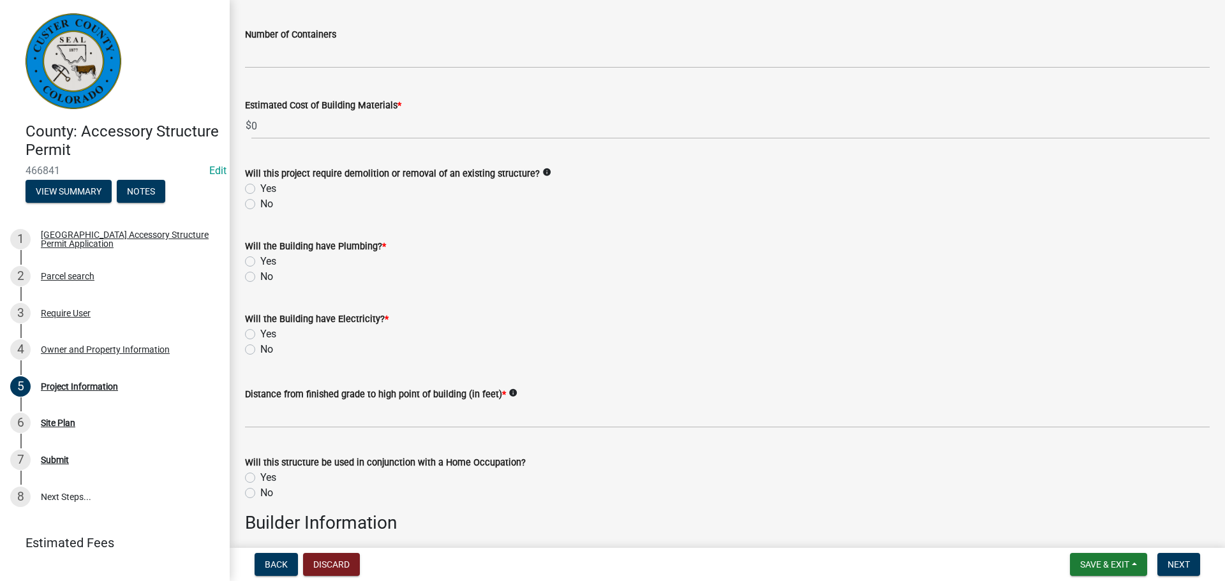
type textarea "Hay storage"
click at [260, 205] on label "No" at bounding box center [266, 203] width 13 height 15
click at [260, 205] on input "No" at bounding box center [264, 200] width 8 height 8
radio input "true"
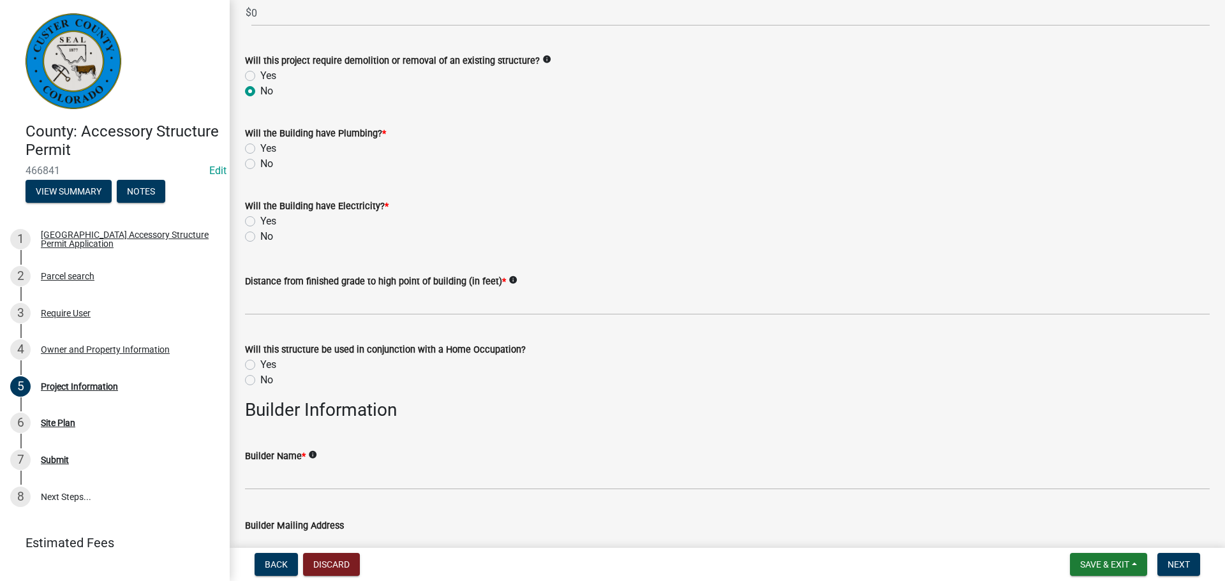
scroll to position [1005, 0]
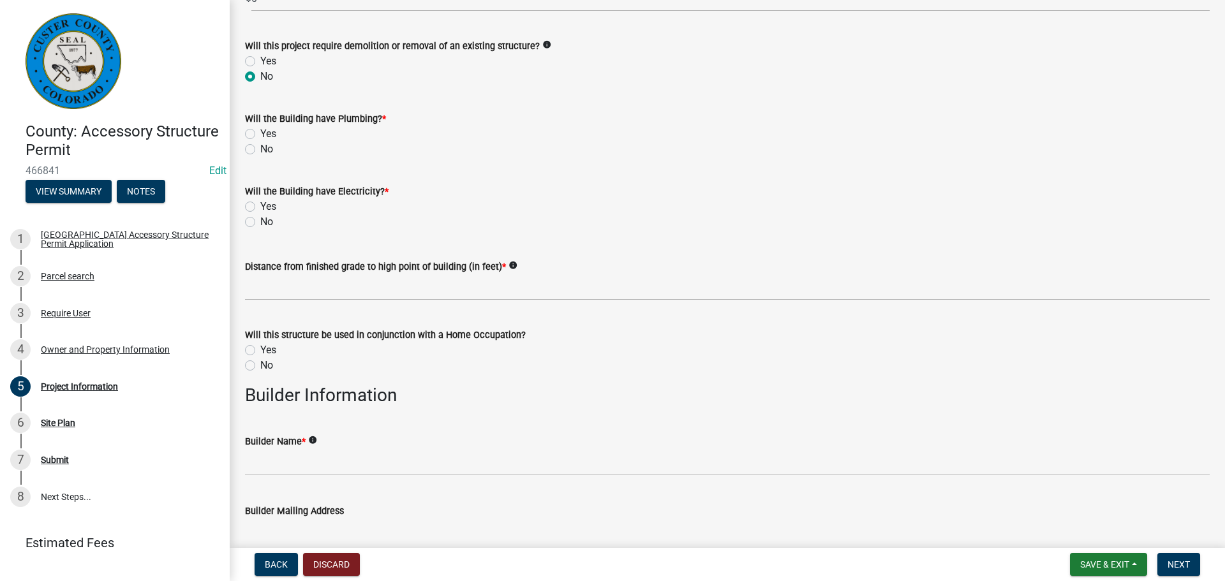
click at [260, 218] on label "No" at bounding box center [266, 221] width 13 height 15
click at [260, 218] on input "No" at bounding box center [264, 218] width 8 height 8
radio input "true"
click at [260, 154] on label "No" at bounding box center [266, 149] width 13 height 15
click at [260, 150] on input "No" at bounding box center [264, 146] width 8 height 8
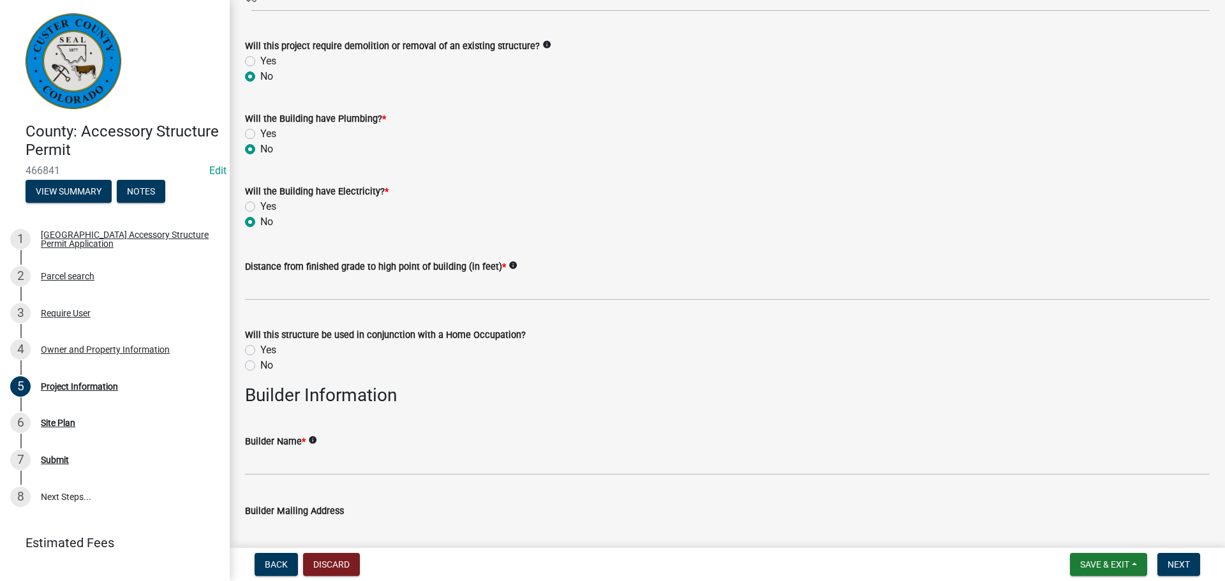
radio input "true"
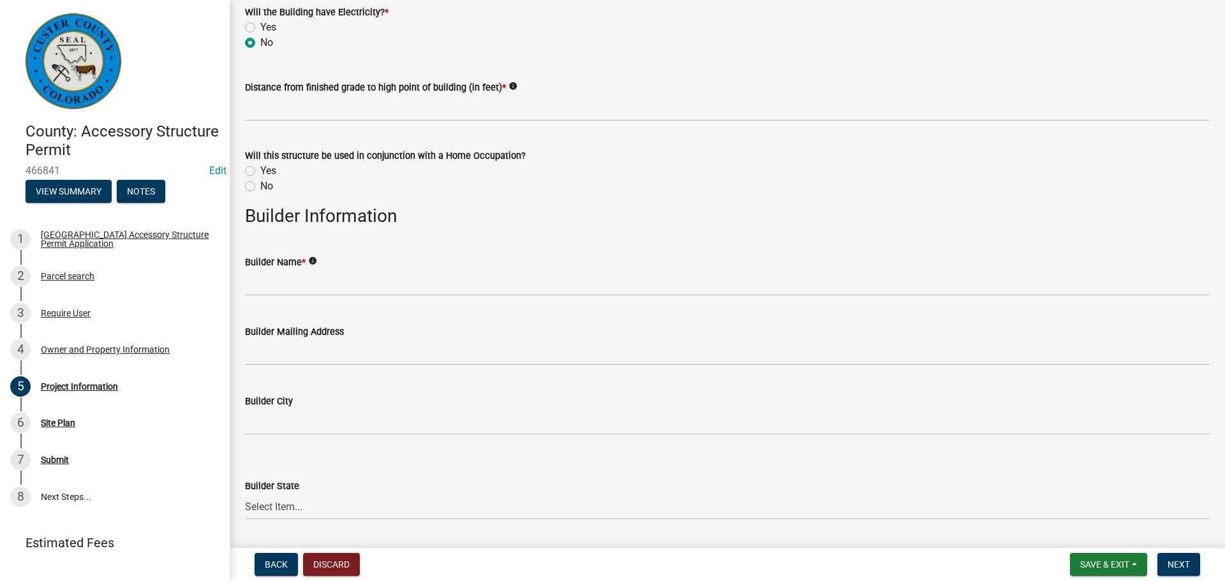
scroll to position [1197, 0]
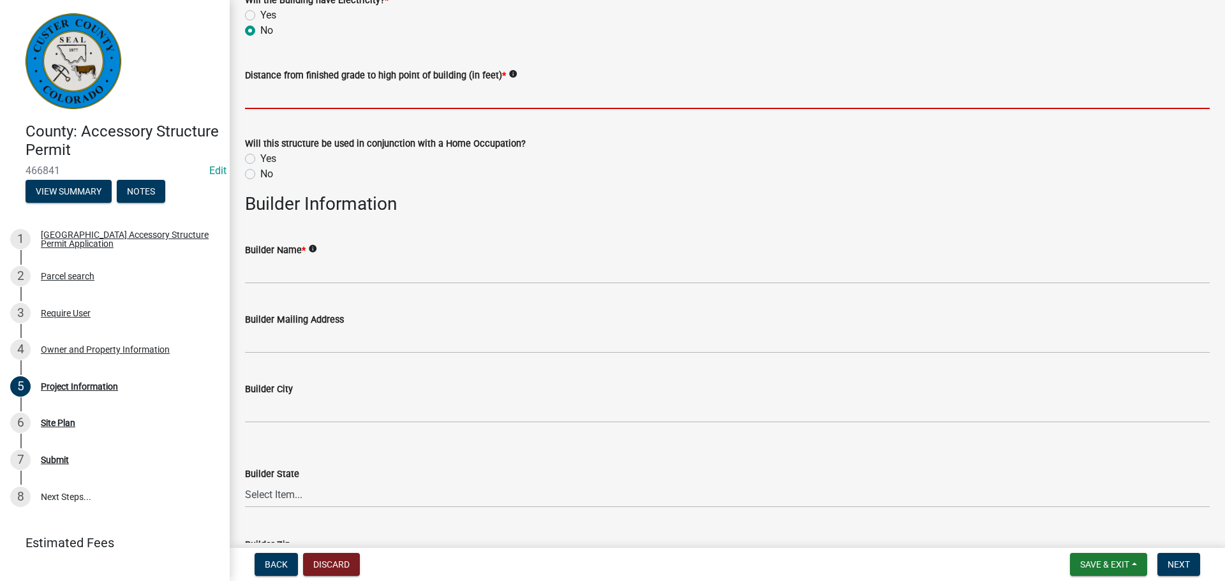
click at [432, 98] on input "text" at bounding box center [727, 96] width 965 height 26
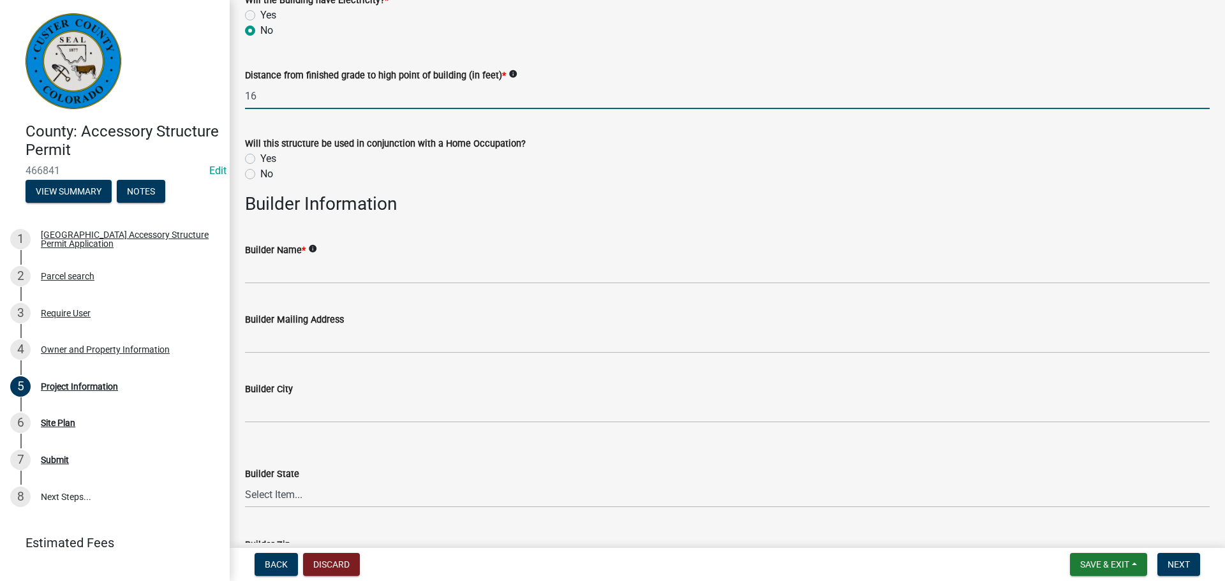
type input "16"
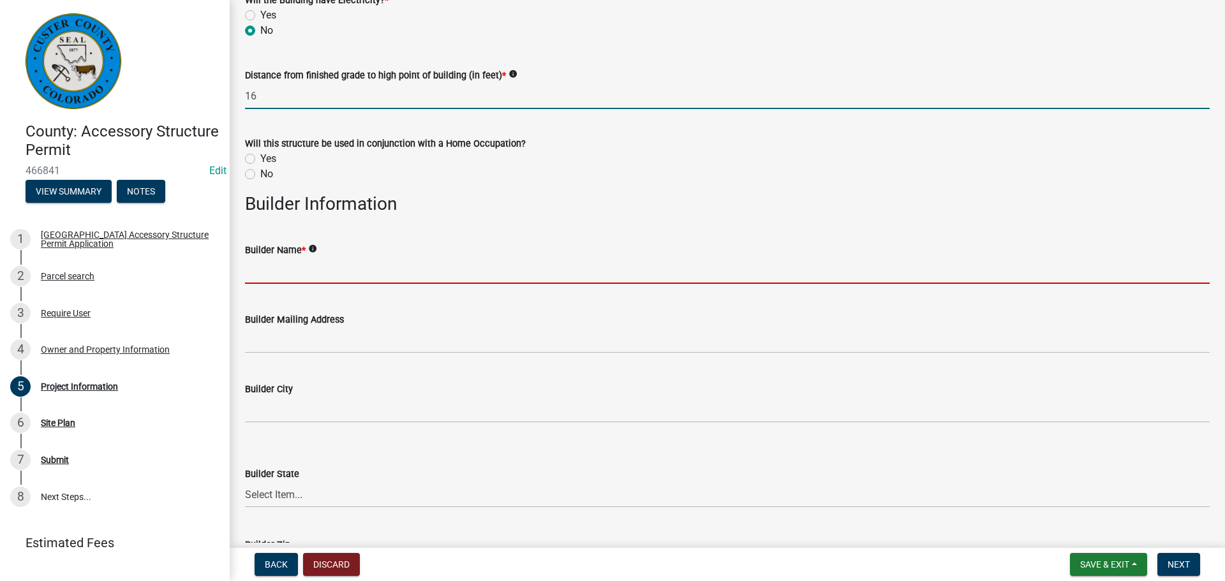
click at [355, 269] on input "Builder Name *" at bounding box center [727, 271] width 965 height 26
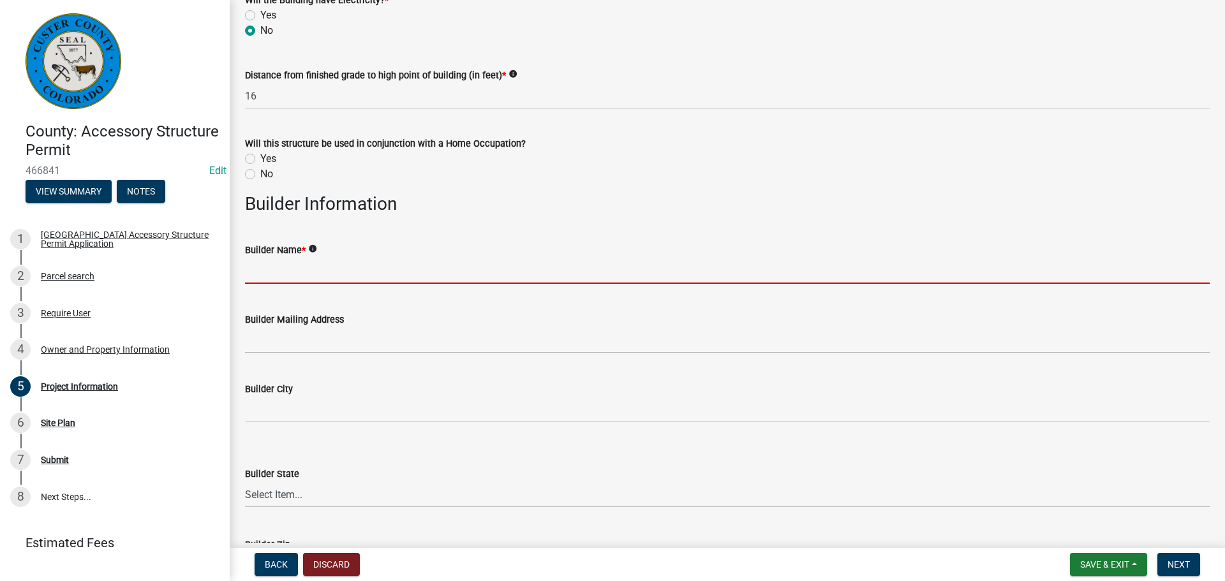
click at [260, 174] on label "No" at bounding box center [266, 174] width 13 height 15
click at [260, 174] on input "No" at bounding box center [264, 171] width 8 height 8
radio input "true"
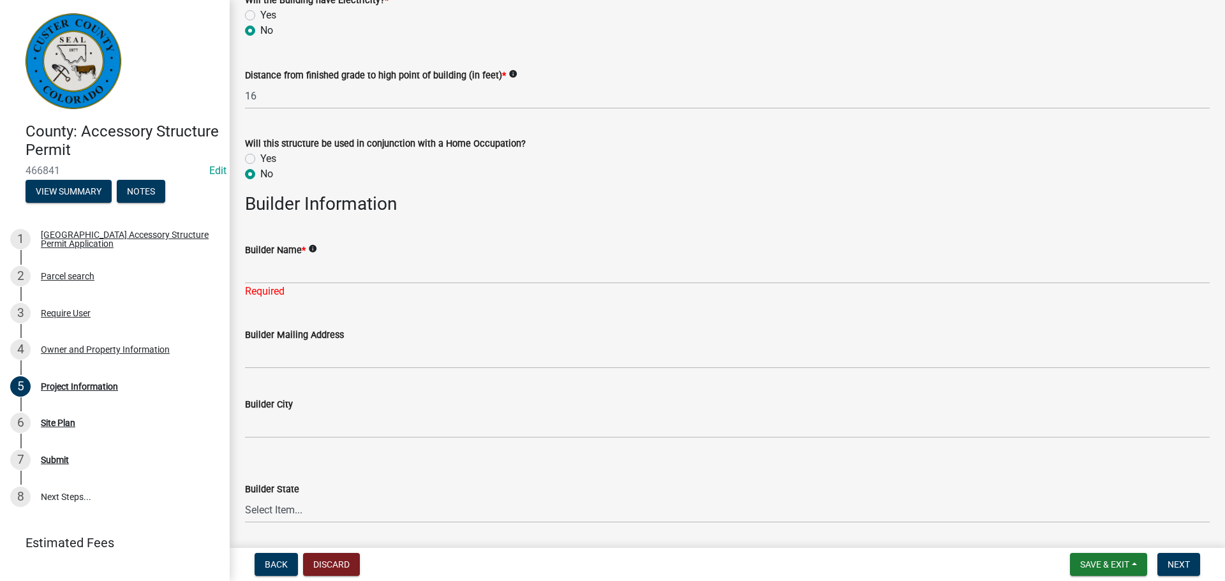
click at [278, 295] on div "Required" at bounding box center [727, 291] width 965 height 15
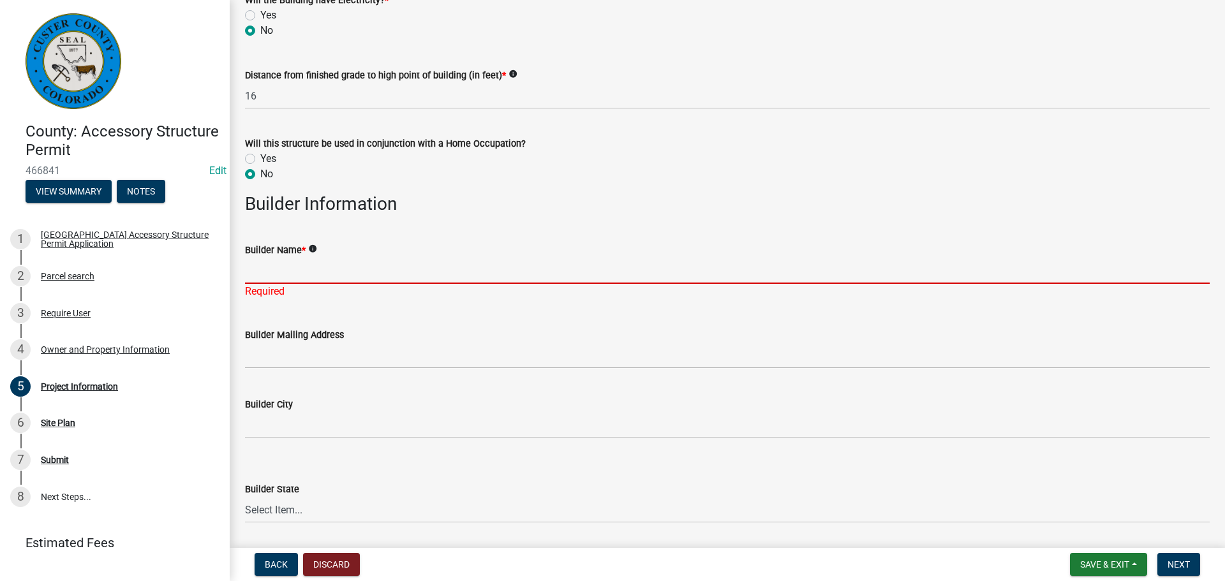
click at [286, 278] on input "Builder Name *" at bounding box center [727, 271] width 965 height 26
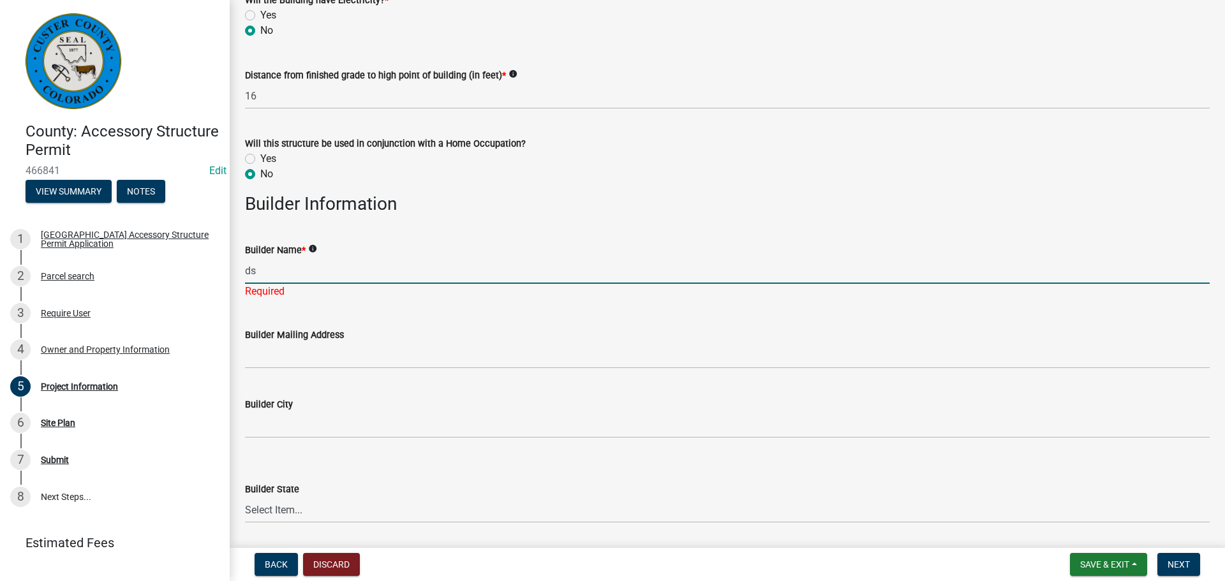
type input "d"
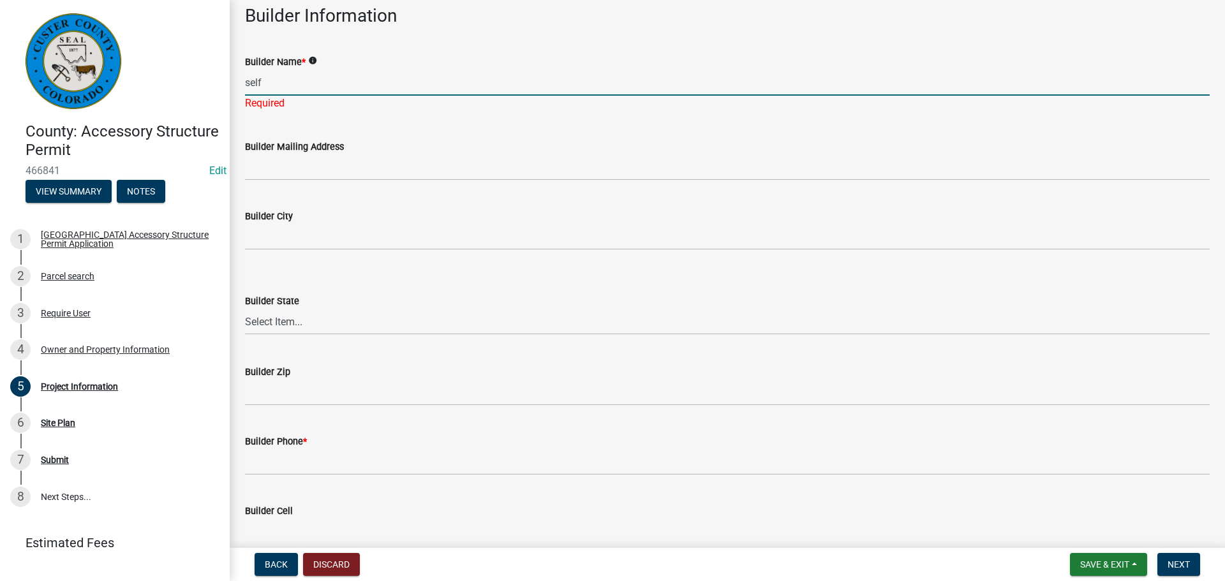
scroll to position [1388, 0]
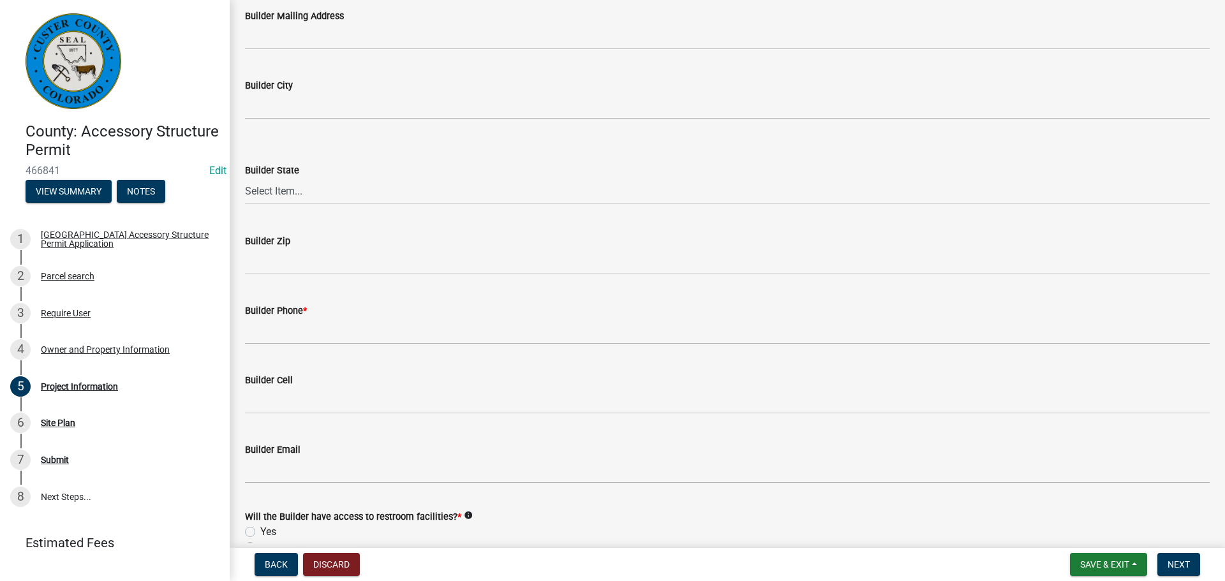
type input "self"
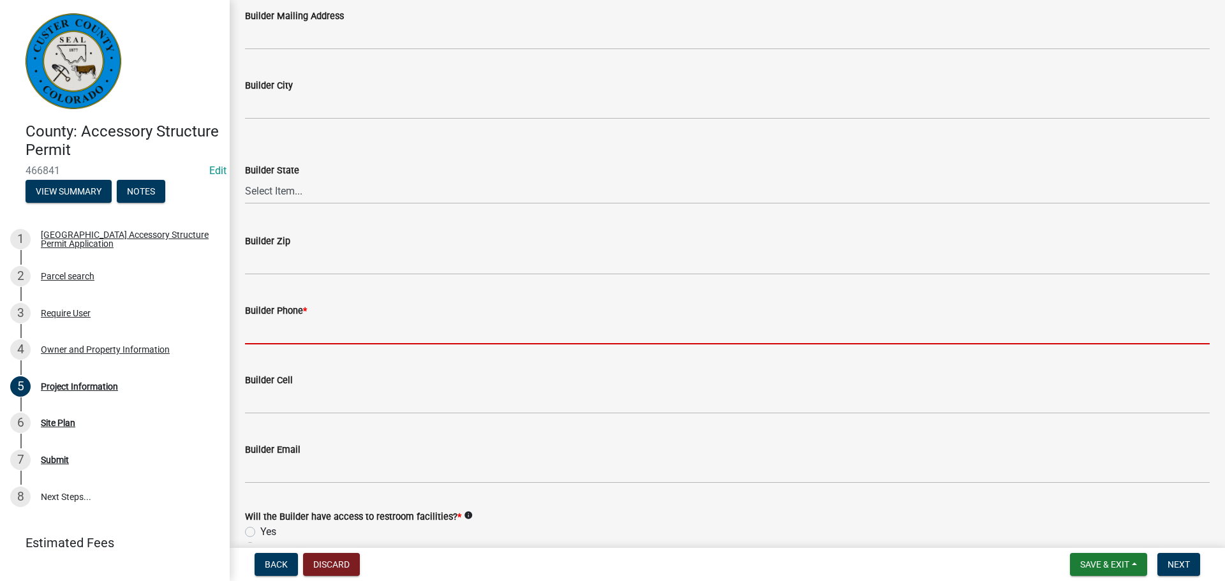
click at [479, 329] on input "Builder Phone *" at bounding box center [727, 331] width 965 height 26
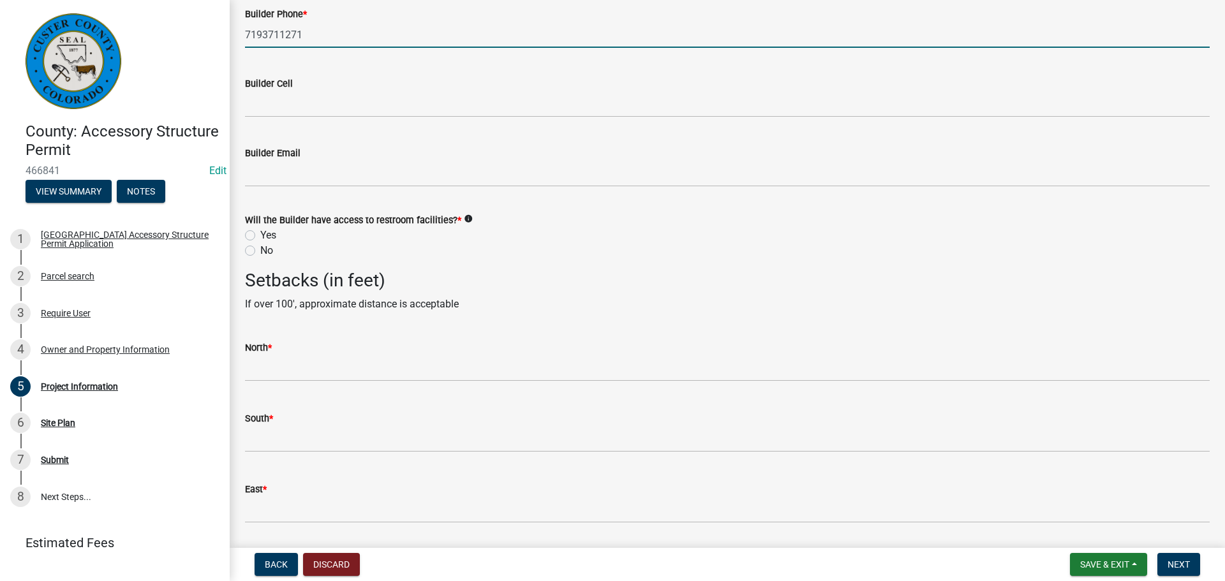
scroll to position [1820, 0]
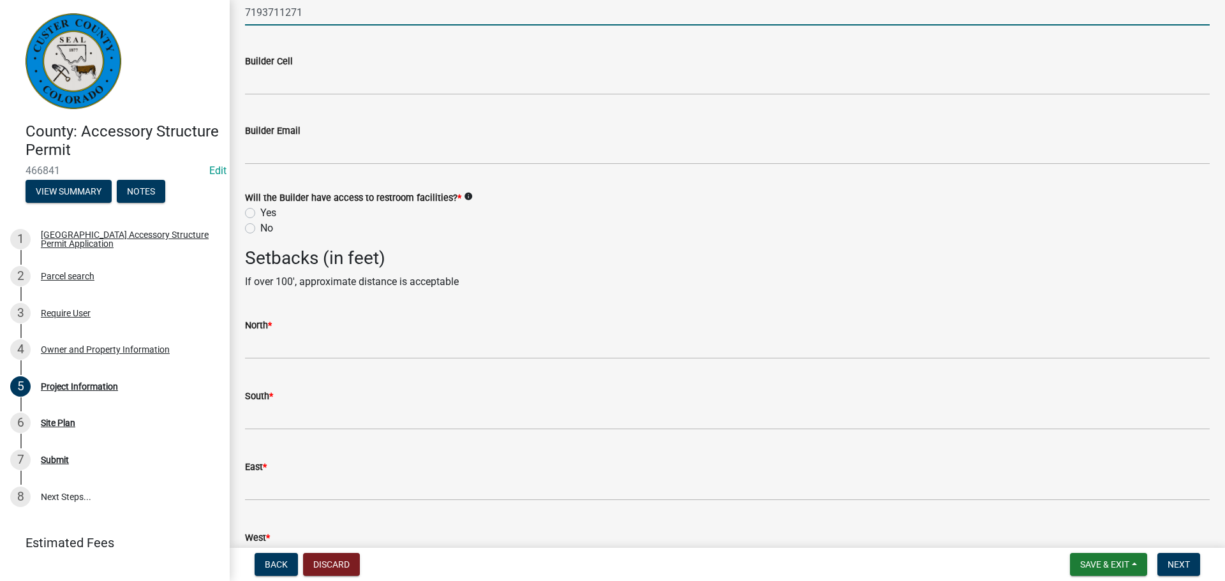
type input "7193711271"
click at [260, 213] on label "Yes" at bounding box center [268, 212] width 16 height 15
click at [260, 213] on input "Yes" at bounding box center [264, 209] width 8 height 8
radio input "true"
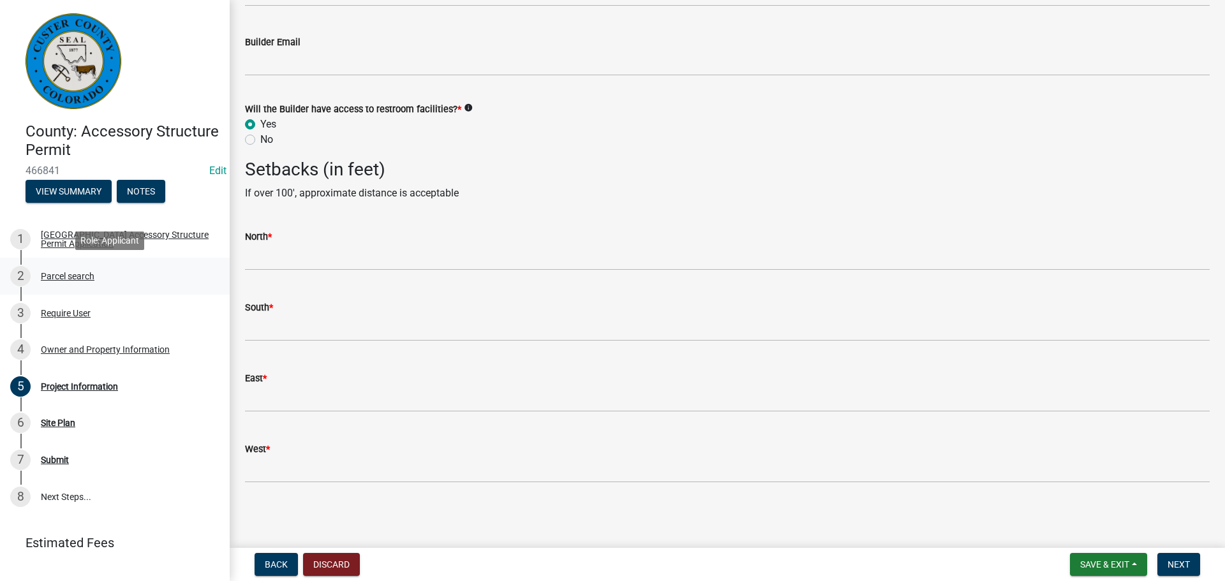
scroll to position [24, 0]
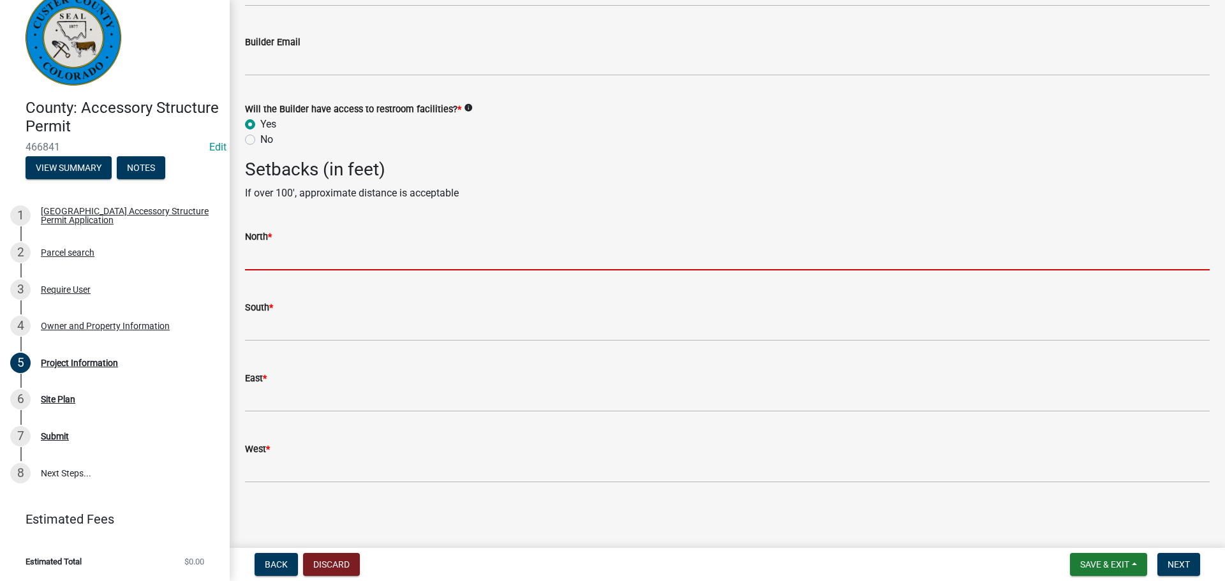
click at [410, 260] on input "text" at bounding box center [727, 257] width 965 height 26
click at [410, 262] on input "text" at bounding box center [727, 257] width 965 height 26
click at [565, 256] on input "text" at bounding box center [727, 257] width 965 height 26
click at [524, 262] on input "text" at bounding box center [727, 257] width 965 height 26
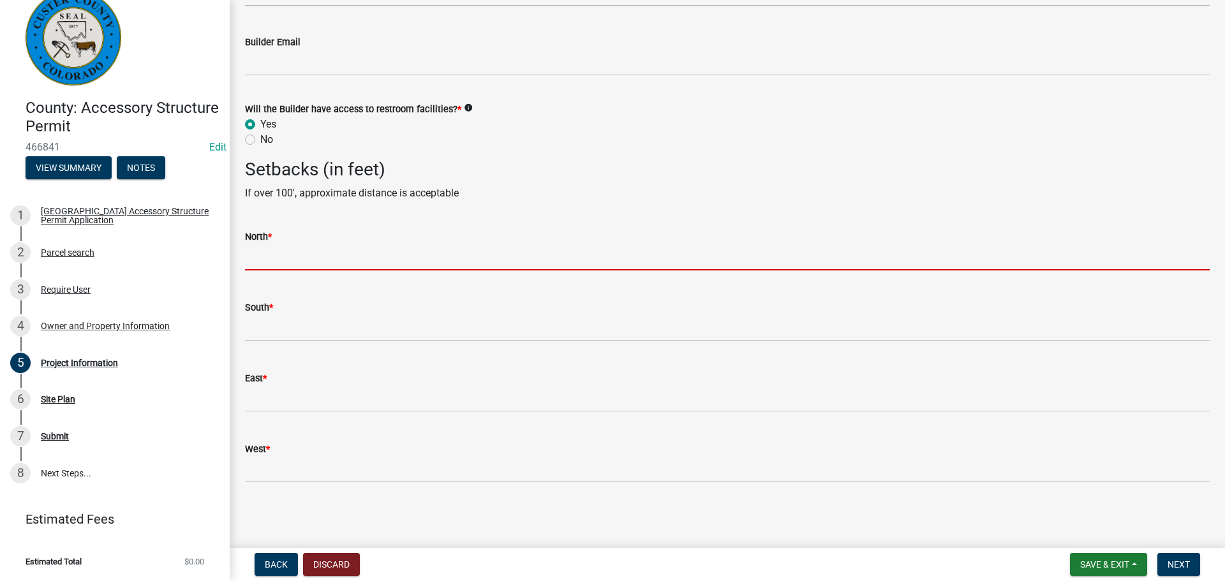
click at [523, 263] on input "text" at bounding box center [727, 257] width 965 height 26
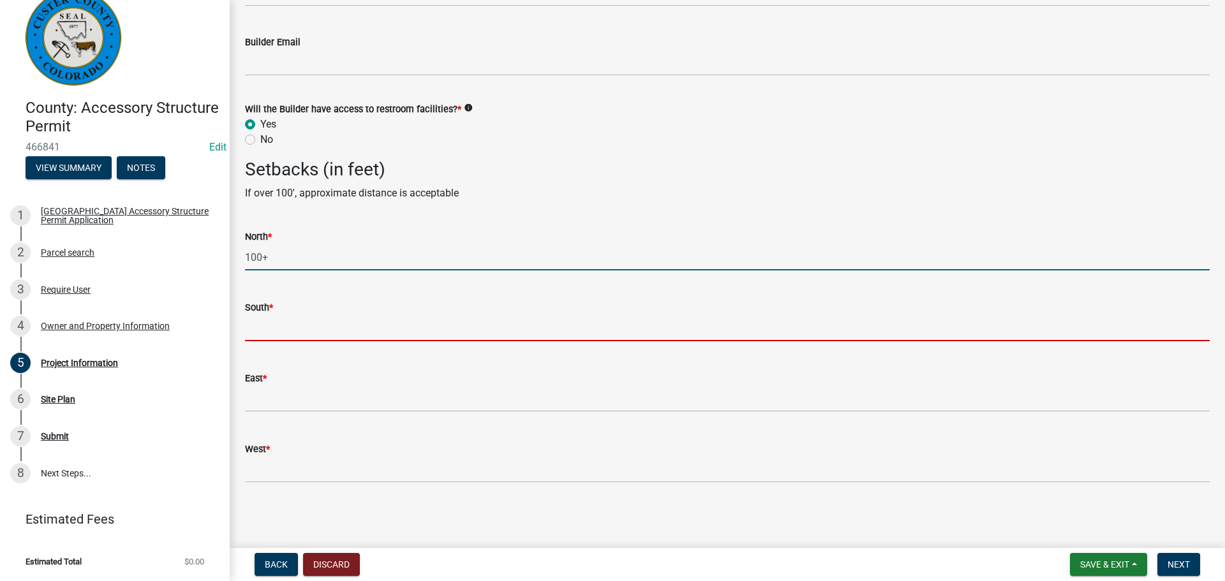
type input "100"
click at [452, 319] on input "text" at bounding box center [727, 328] width 965 height 26
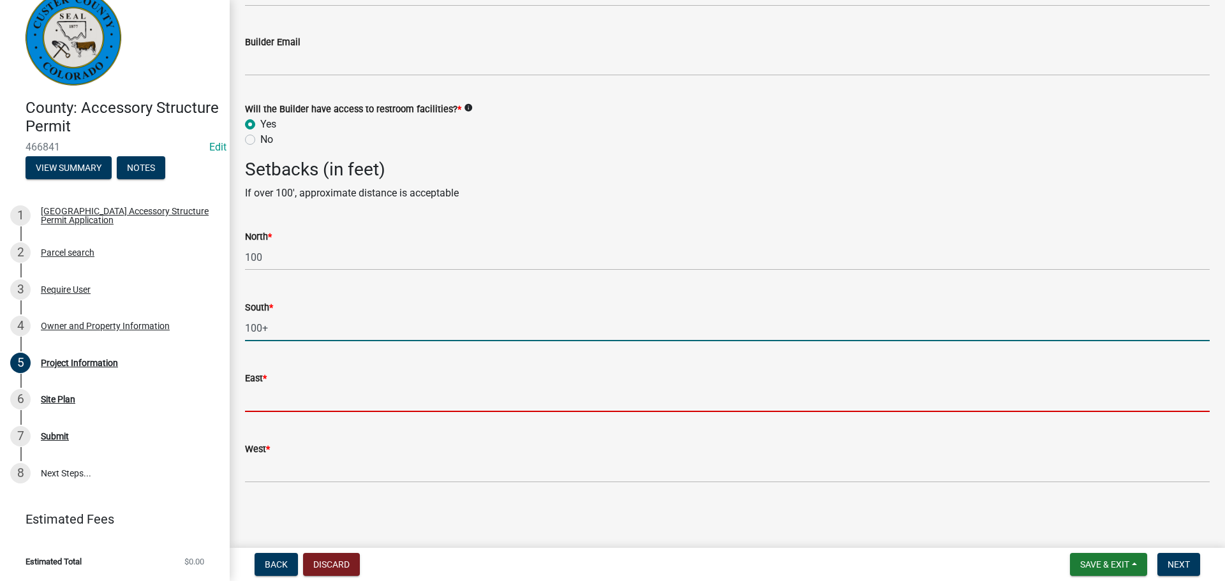
type input "100"
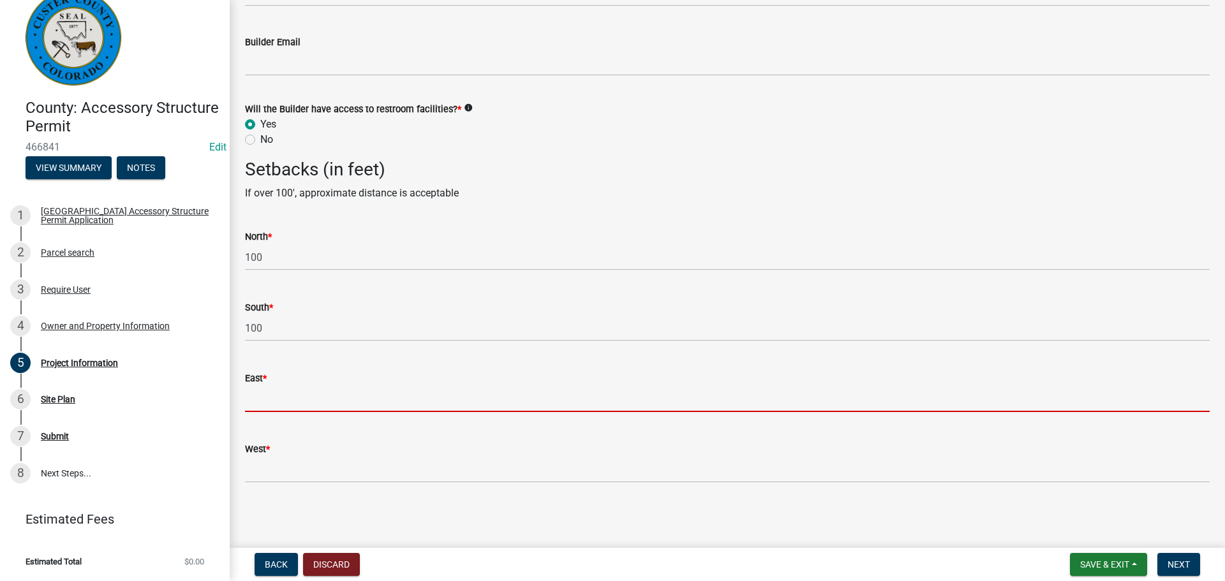
click at [411, 403] on input "text" at bounding box center [727, 399] width 965 height 26
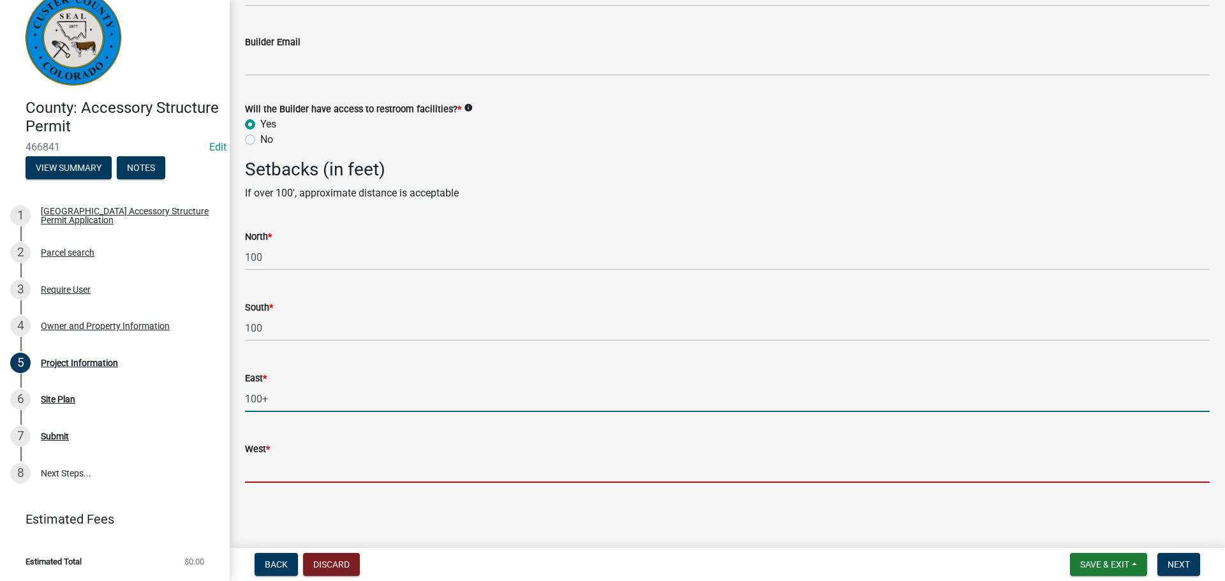
type input "100"
click at [393, 464] on input "West *" at bounding box center [727, 470] width 965 height 26
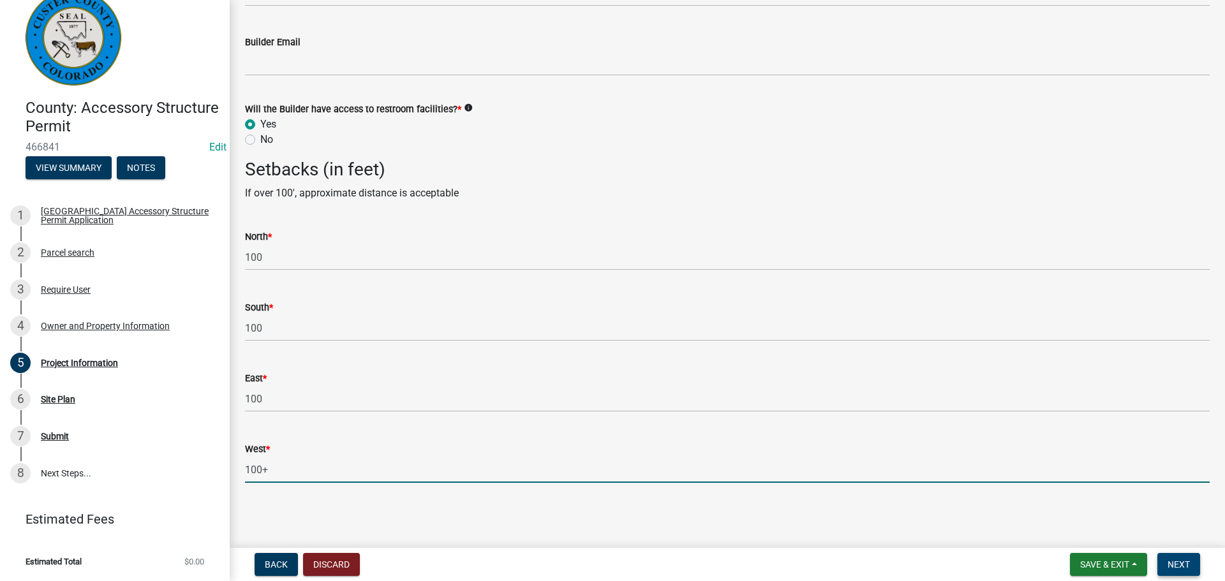
type input "100+"
click at [1177, 564] on span "Next" at bounding box center [1178, 565] width 22 height 10
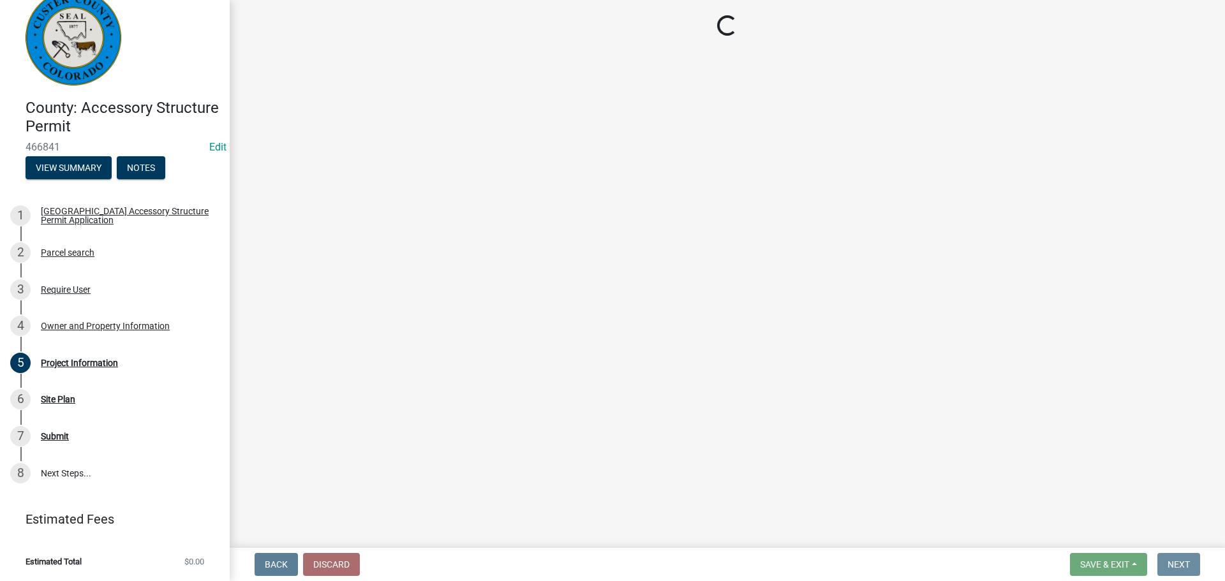
scroll to position [0, 0]
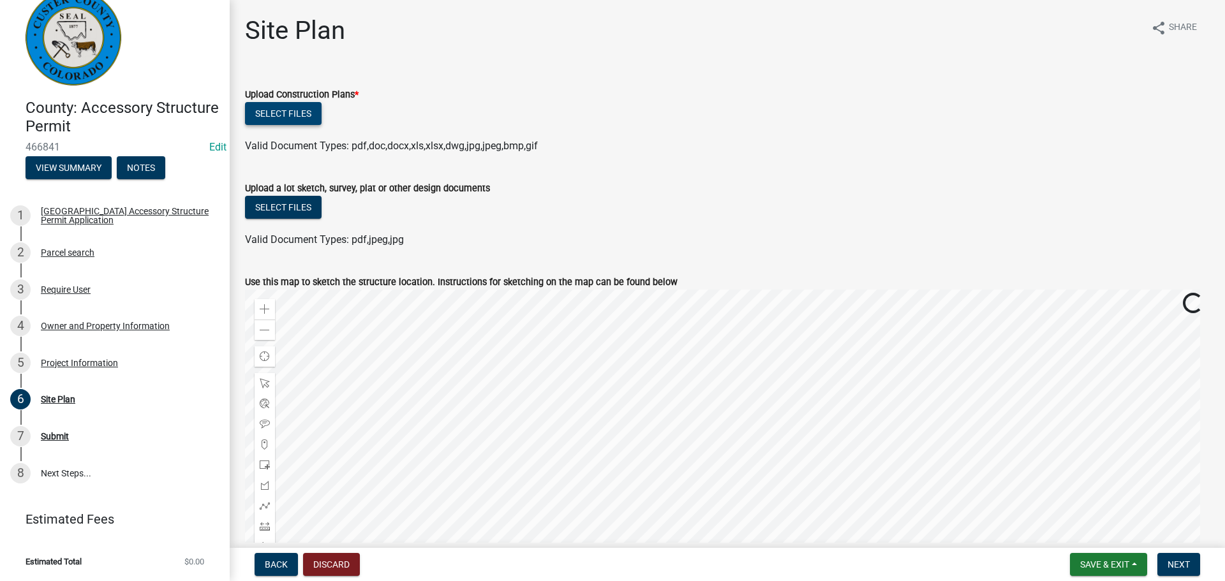
click at [305, 115] on button "Select files" at bounding box center [283, 113] width 77 height 23
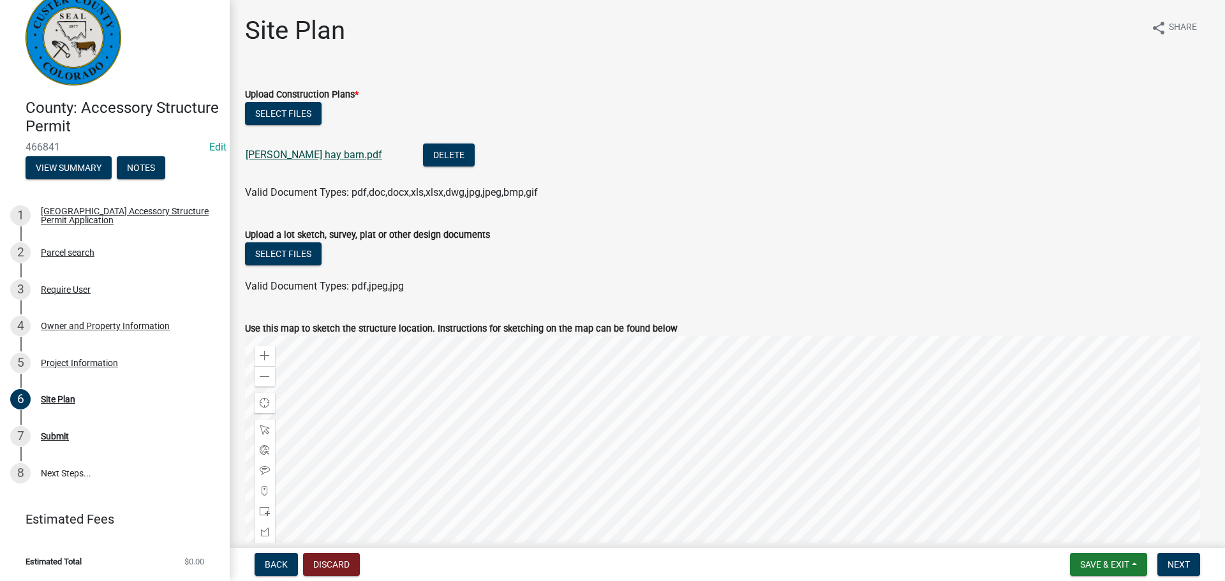
click at [283, 152] on link "[PERSON_NAME] hay barn.pdf" at bounding box center [314, 155] width 137 height 12
click at [279, 149] on link "[PERSON_NAME] hay barn.pdf" at bounding box center [314, 155] width 137 height 12
click at [679, 278] on ul at bounding box center [727, 274] width 965 height 10
click at [300, 255] on button "Select files" at bounding box center [283, 253] width 77 height 23
click at [268, 254] on button "Select files" at bounding box center [283, 253] width 77 height 23
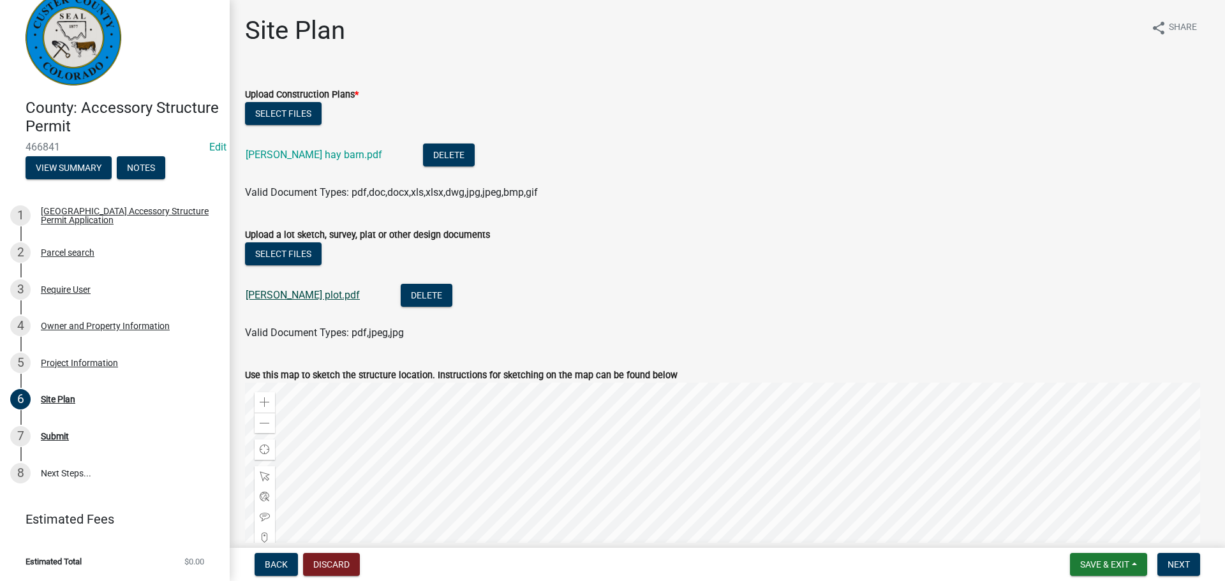
click at [285, 294] on link "[PERSON_NAME] plot.pdf" at bounding box center [303, 295] width 114 height 12
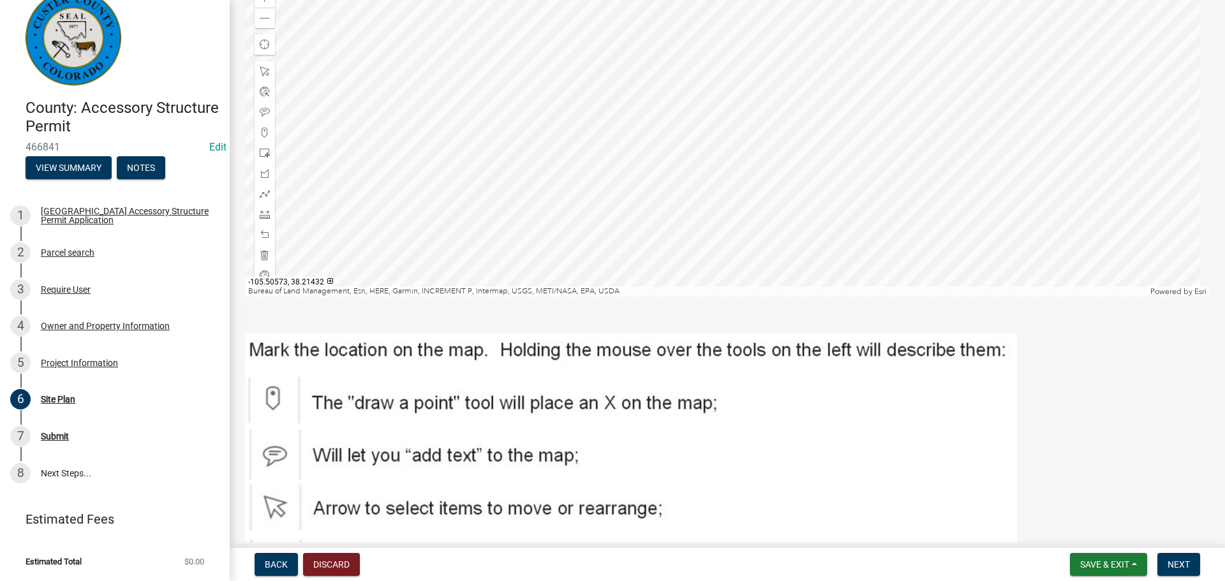
scroll to position [505, 0]
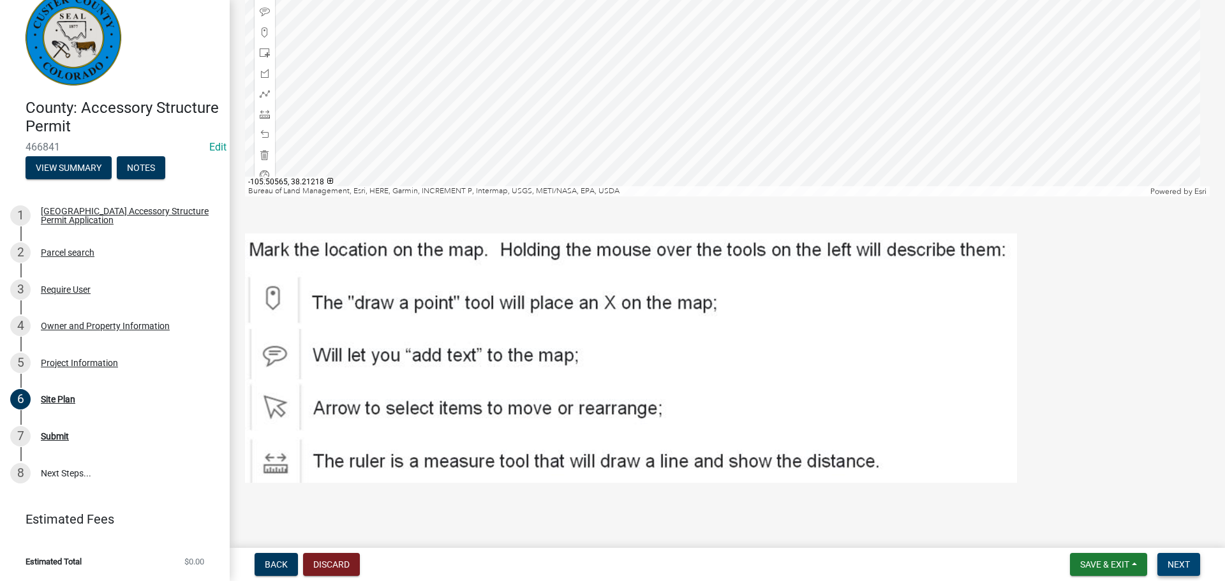
click at [1166, 569] on button "Next" at bounding box center [1178, 564] width 43 height 23
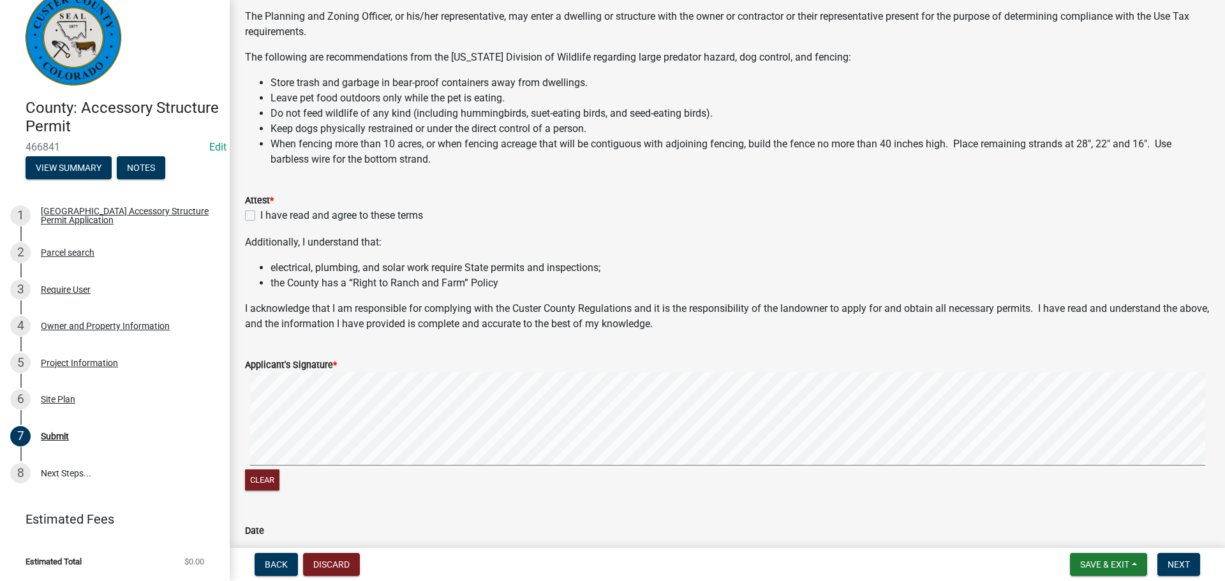
scroll to position [319, 0]
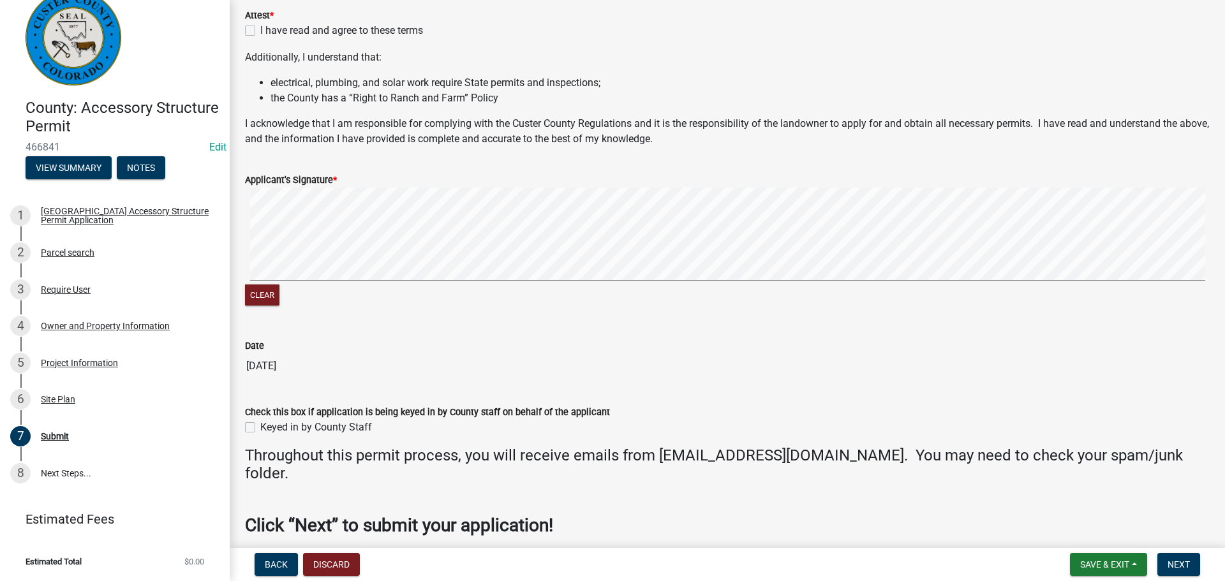
click at [260, 34] on label "I have read and agree to these terms" at bounding box center [341, 30] width 163 height 15
click at [260, 31] on input "I have read and agree to these terms" at bounding box center [264, 27] width 8 height 8
checkbox input "true"
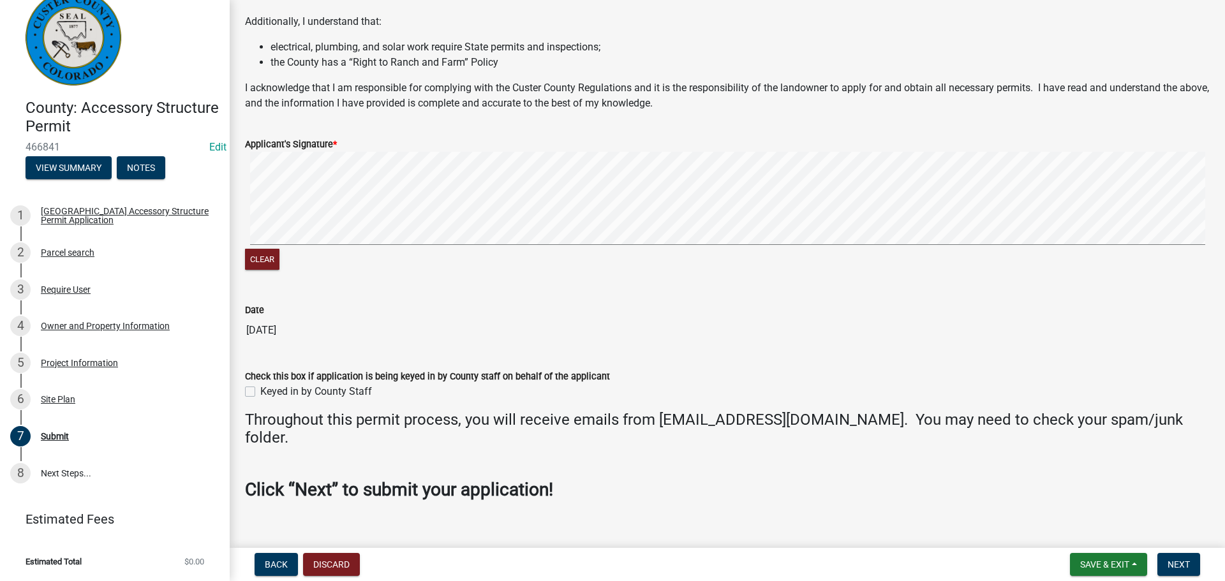
scroll to position [374, 0]
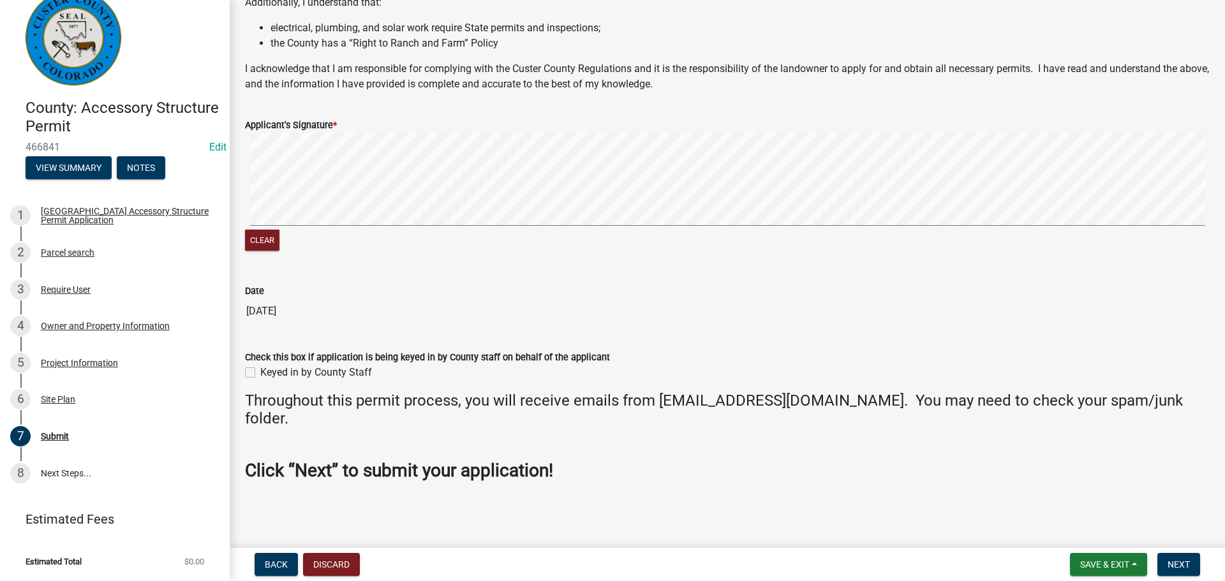
click at [260, 369] on label "Keyed in by County Staff" at bounding box center [316, 372] width 112 height 15
click at [260, 369] on input "Keyed in by County Staff" at bounding box center [264, 369] width 8 height 8
checkbox input "true"
click at [1184, 561] on span "Next" at bounding box center [1178, 565] width 22 height 10
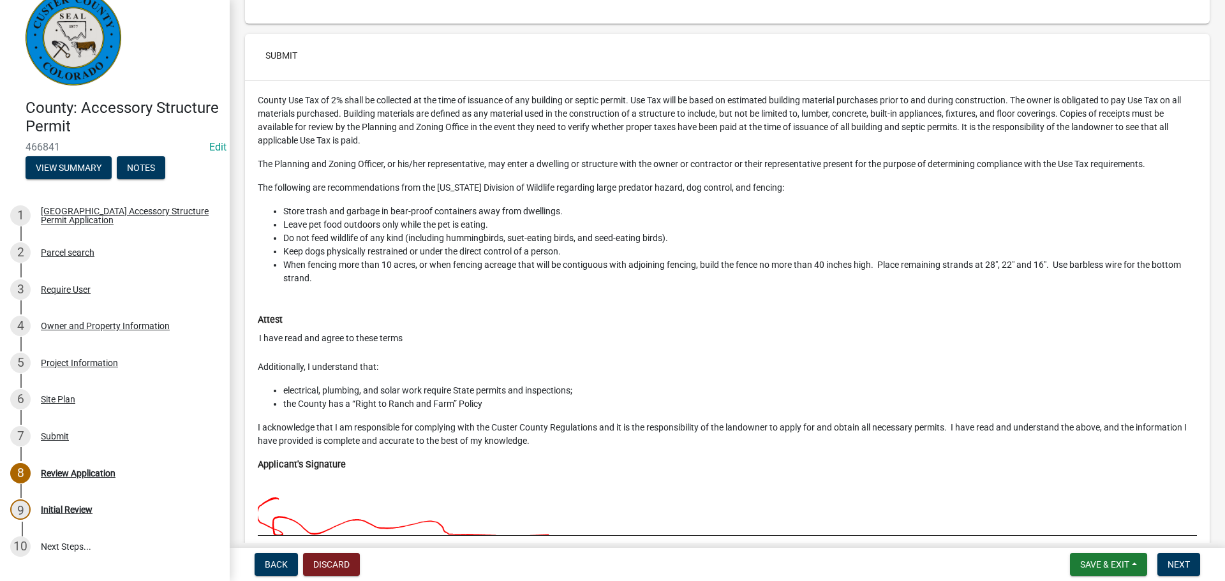
scroll to position [4785, 0]
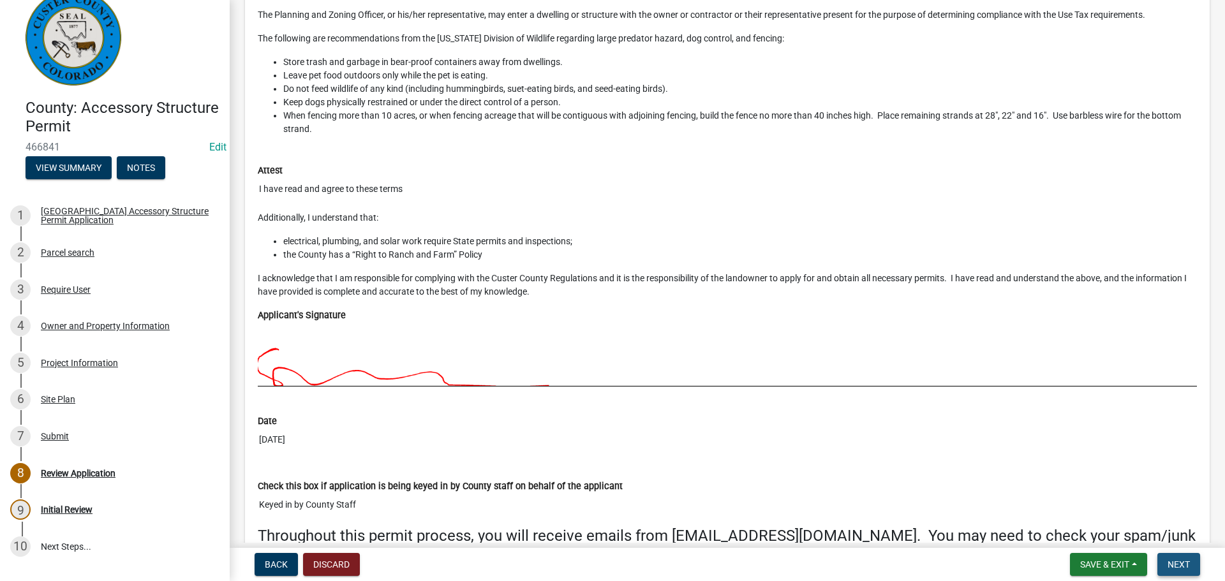
click at [1171, 564] on span "Next" at bounding box center [1178, 565] width 22 height 10
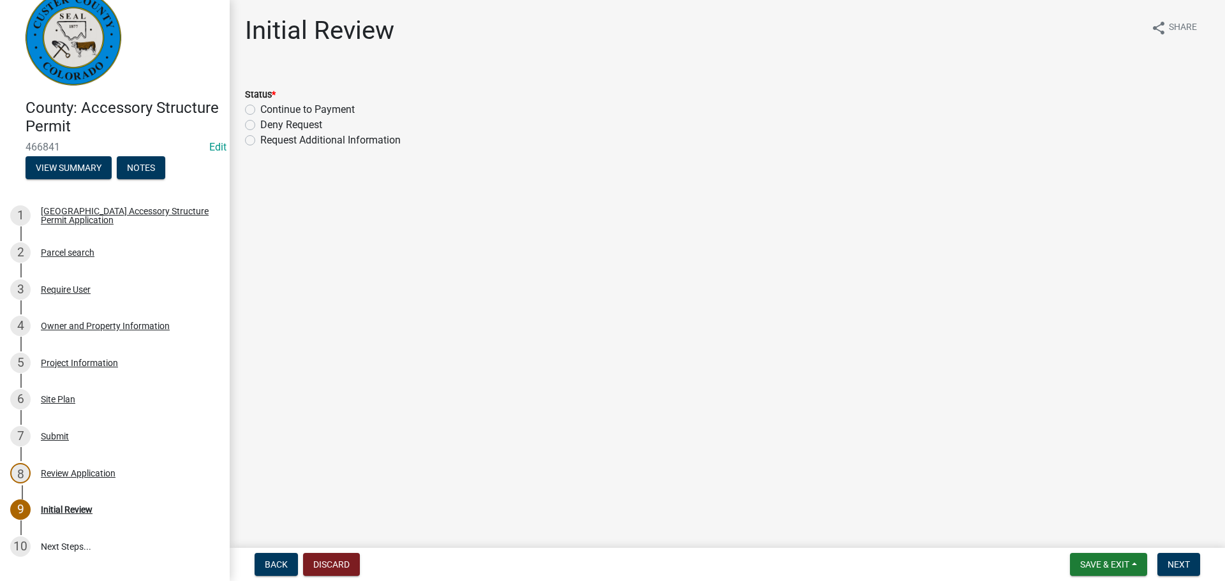
click at [260, 111] on label "Continue to Payment" at bounding box center [307, 109] width 94 height 15
click at [260, 110] on input "Continue to Payment" at bounding box center [264, 106] width 8 height 8
radio input "true"
click at [1189, 563] on span "Next" at bounding box center [1178, 565] width 22 height 10
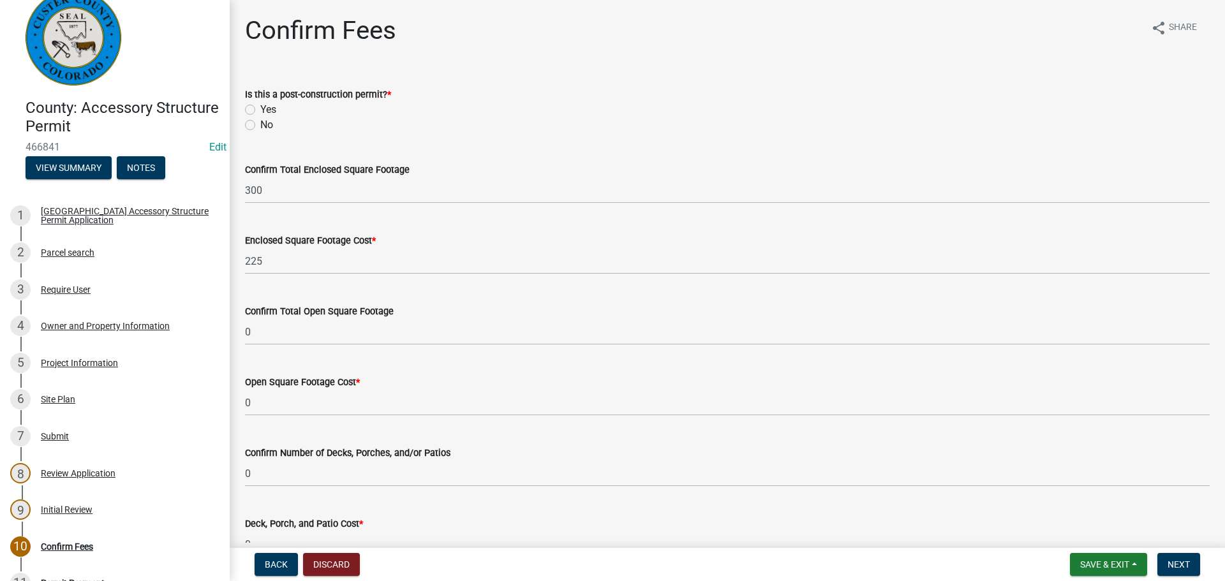
click at [260, 127] on label "No" at bounding box center [266, 124] width 13 height 15
click at [260, 126] on input "No" at bounding box center [264, 121] width 8 height 8
radio input "true"
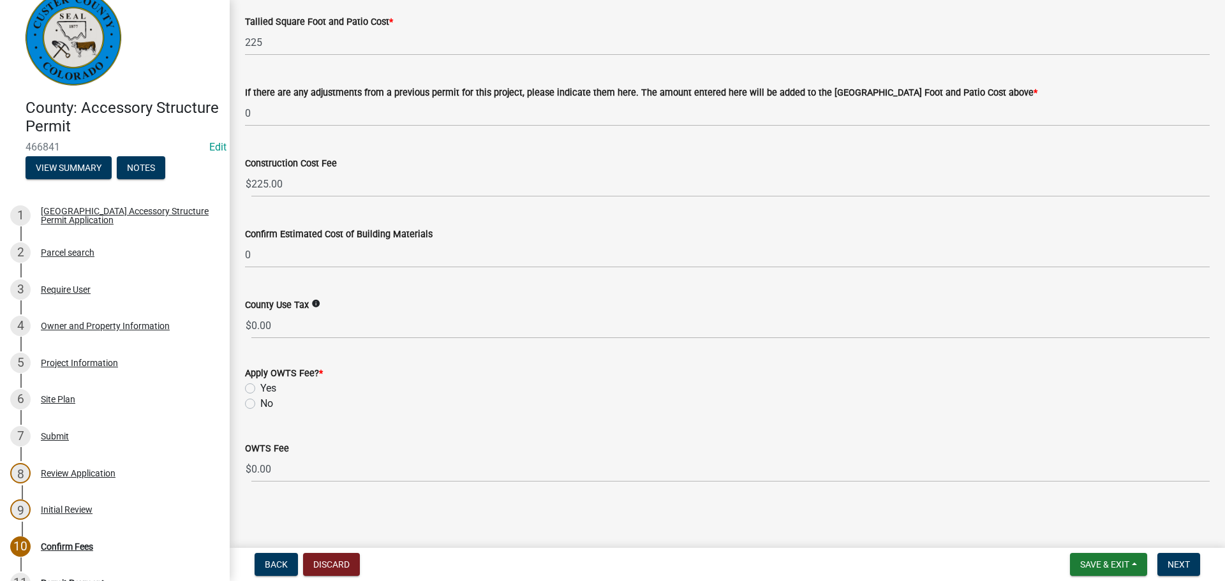
scroll to position [574, 0]
click at [260, 404] on label "No" at bounding box center [266, 403] width 13 height 15
click at [260, 404] on input "No" at bounding box center [264, 400] width 8 height 8
radio input "true"
click at [1194, 570] on button "Next" at bounding box center [1178, 564] width 43 height 23
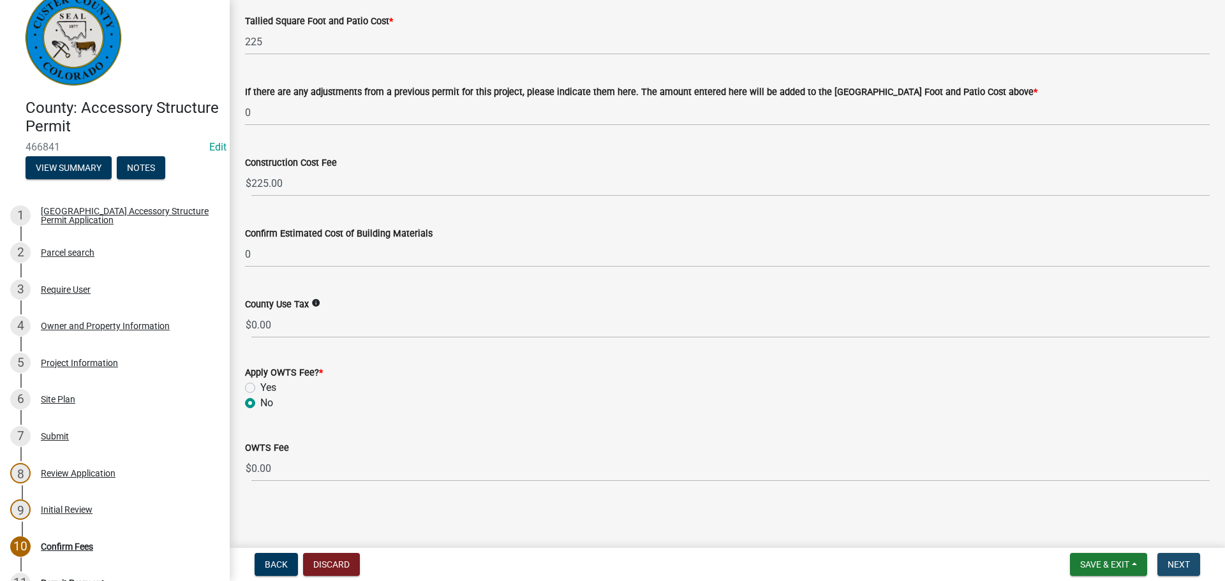
scroll to position [0, 0]
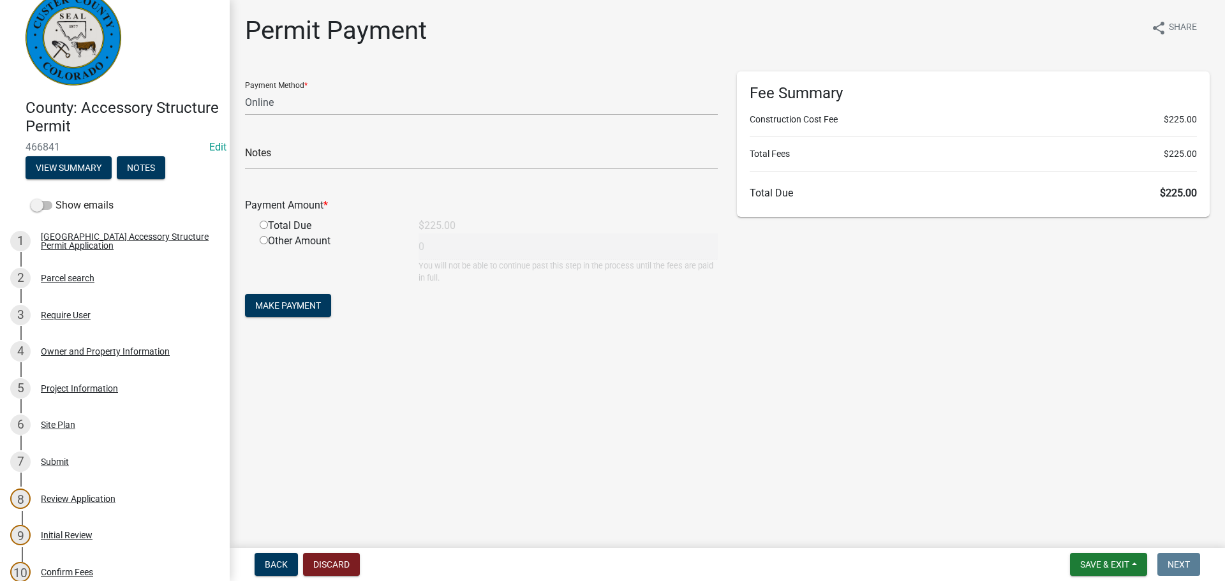
click at [607, 382] on main "Permit Payment share Share Payment Method * Credit Card POS Check Cash Online N…" at bounding box center [727, 271] width 995 height 543
click at [340, 107] on select "Credit Card POS Check Cash Online" at bounding box center [481, 102] width 473 height 26
drag, startPoint x: 589, startPoint y: 409, endPoint x: 589, endPoint y: 399, distance: 9.6
click at [590, 408] on main "Permit Payment share Share Payment Method * Credit Card POS Check Cash Online N…" at bounding box center [727, 271] width 995 height 543
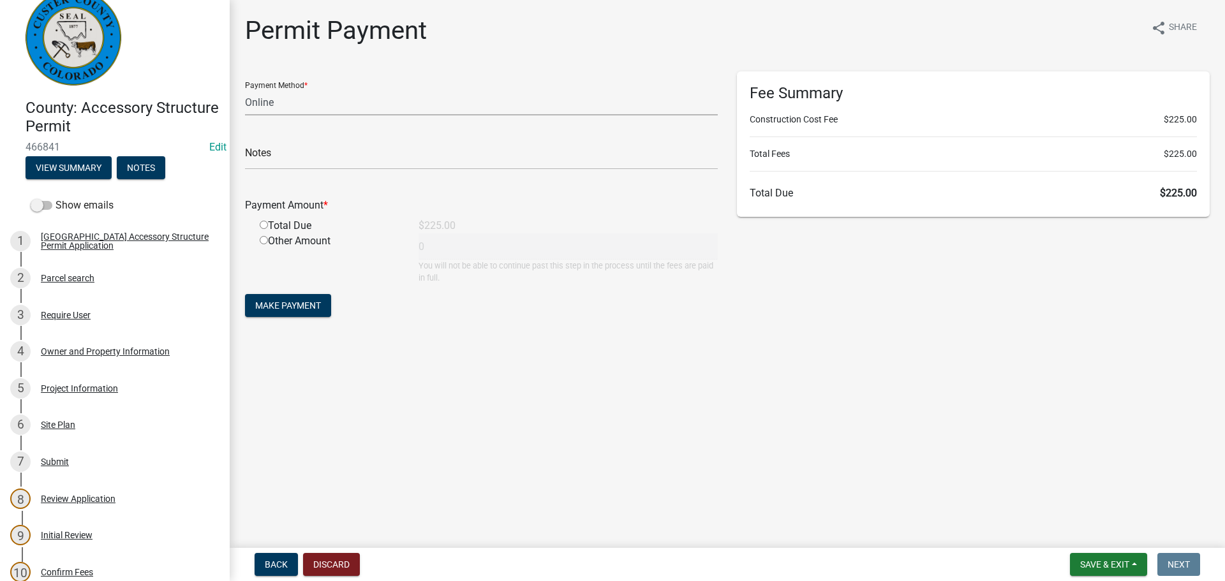
click at [334, 105] on select "Credit Card POS Check Cash Online" at bounding box center [481, 102] width 473 height 26
select select "2: 1"
click at [245, 89] on select "Credit Card POS Check Cash Online" at bounding box center [481, 102] width 473 height 26
click at [264, 223] on input "radio" at bounding box center [264, 225] width 8 height 8
radio input "true"
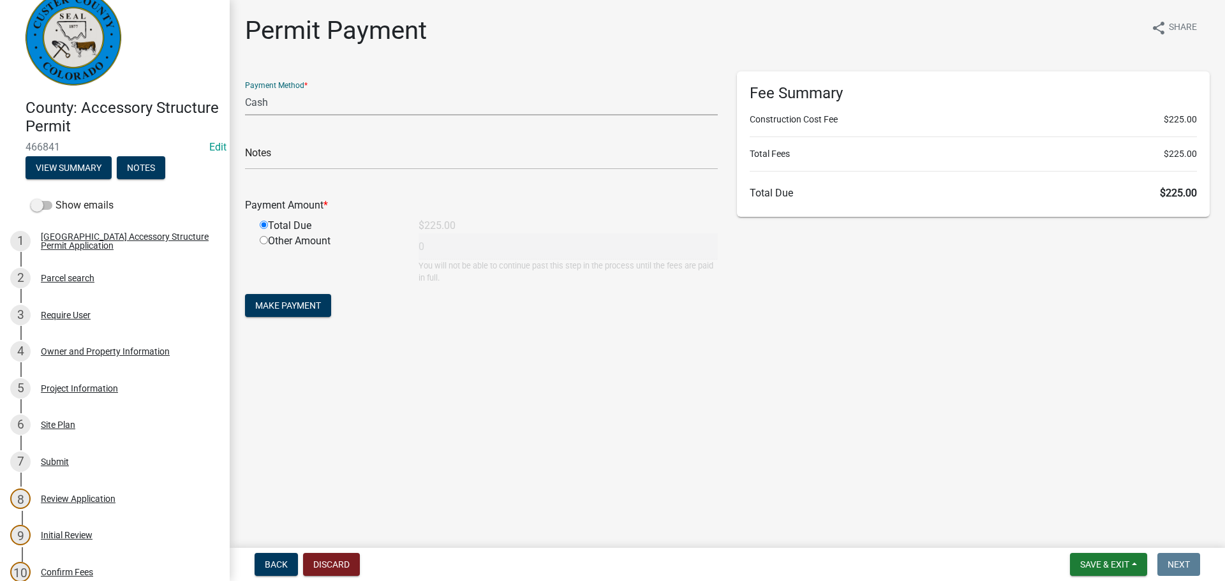
type input "225"
click at [724, 417] on main "Permit Payment share Share Payment Method * Credit Card POS Check Cash Online N…" at bounding box center [727, 271] width 995 height 543
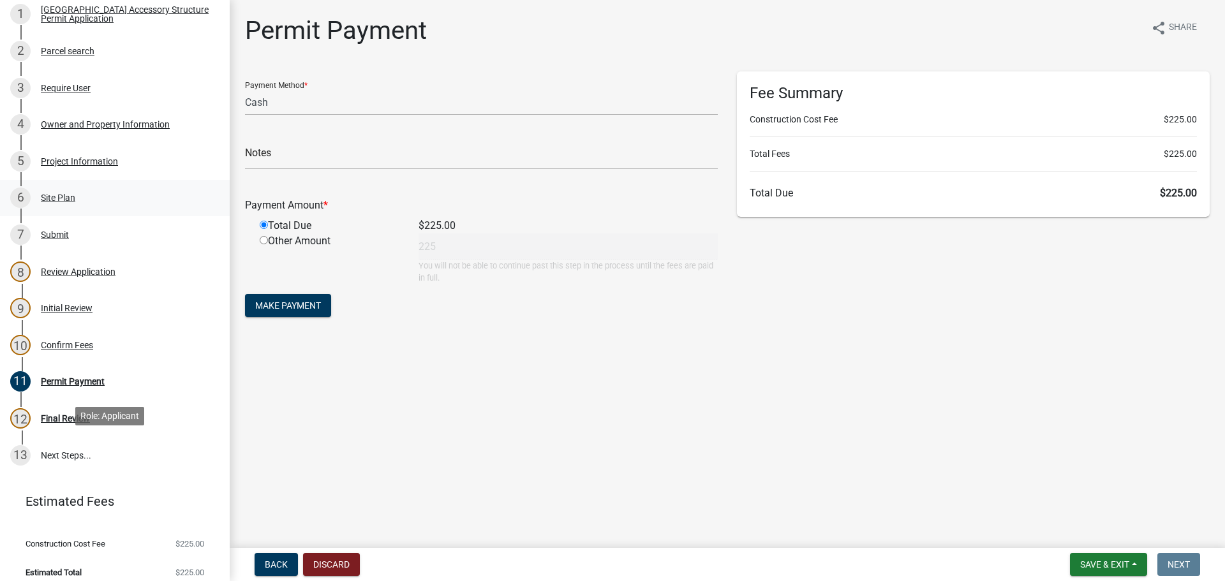
scroll to position [262, 0]
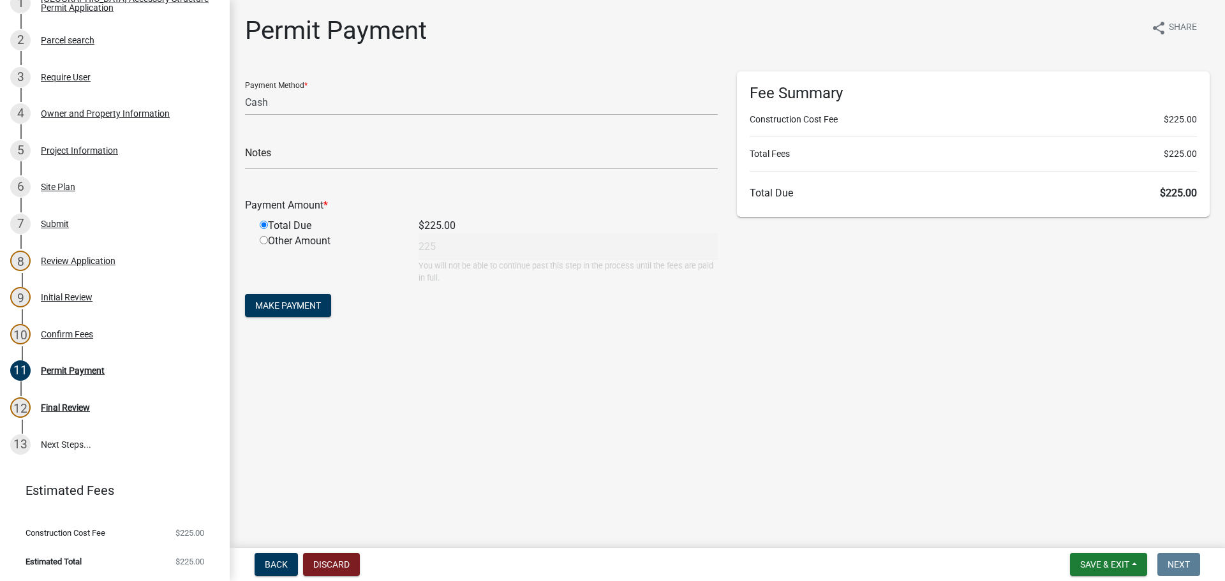
click at [770, 434] on main "Permit Payment share Share Payment Method * Credit Card POS Check Cash Online N…" at bounding box center [727, 271] width 995 height 543
click at [983, 371] on main "Permit Payment share Share Payment Method * Credit Card POS Check Cash Online N…" at bounding box center [727, 271] width 995 height 543
click at [41, 327] on div "10 Confirm Fees" at bounding box center [109, 334] width 199 height 20
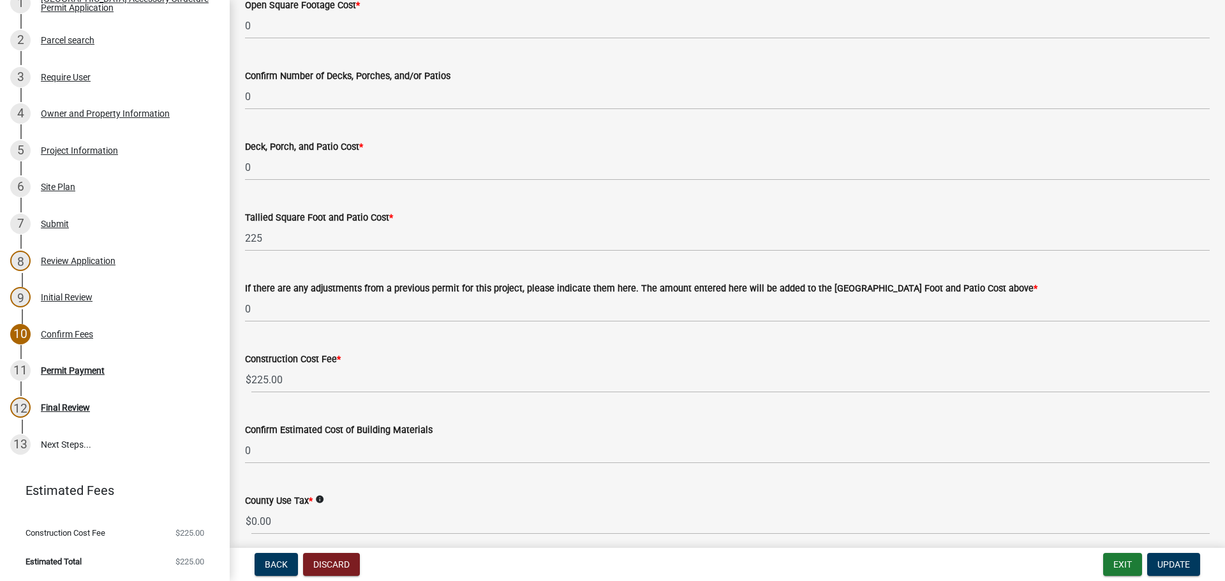
scroll to position [383, 0]
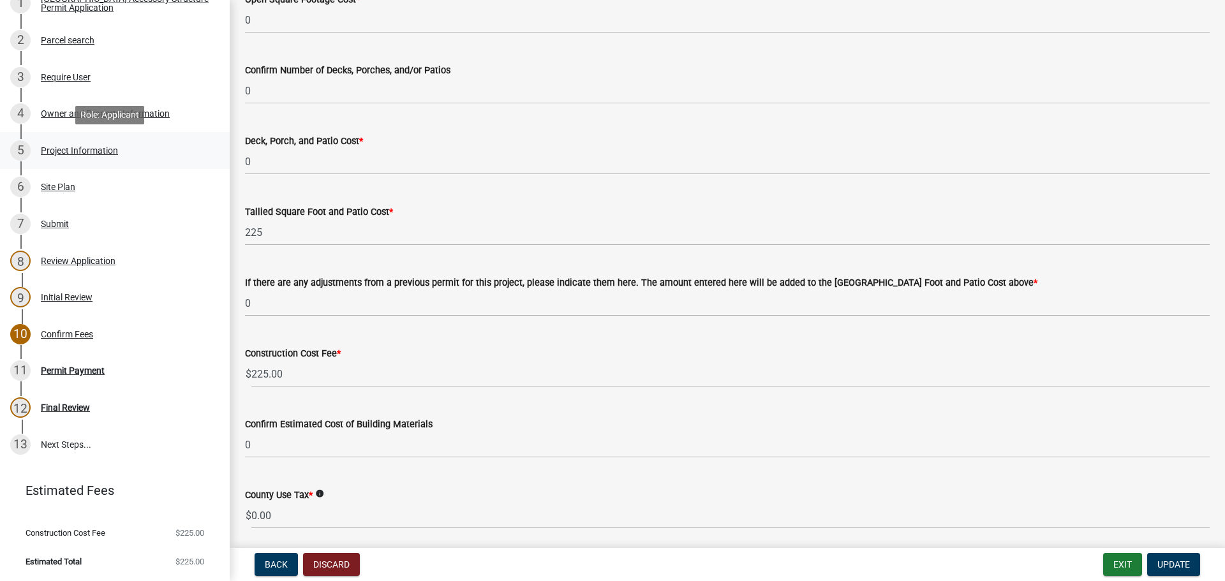
click at [48, 152] on div "5 Project Information" at bounding box center [109, 150] width 199 height 20
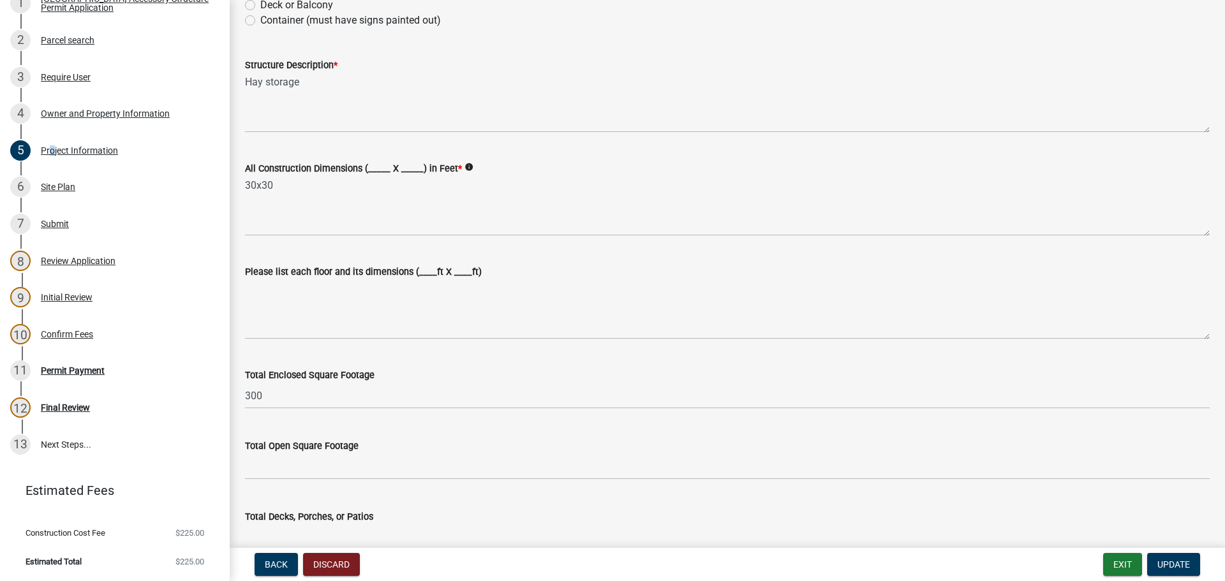
scroll to position [319, 0]
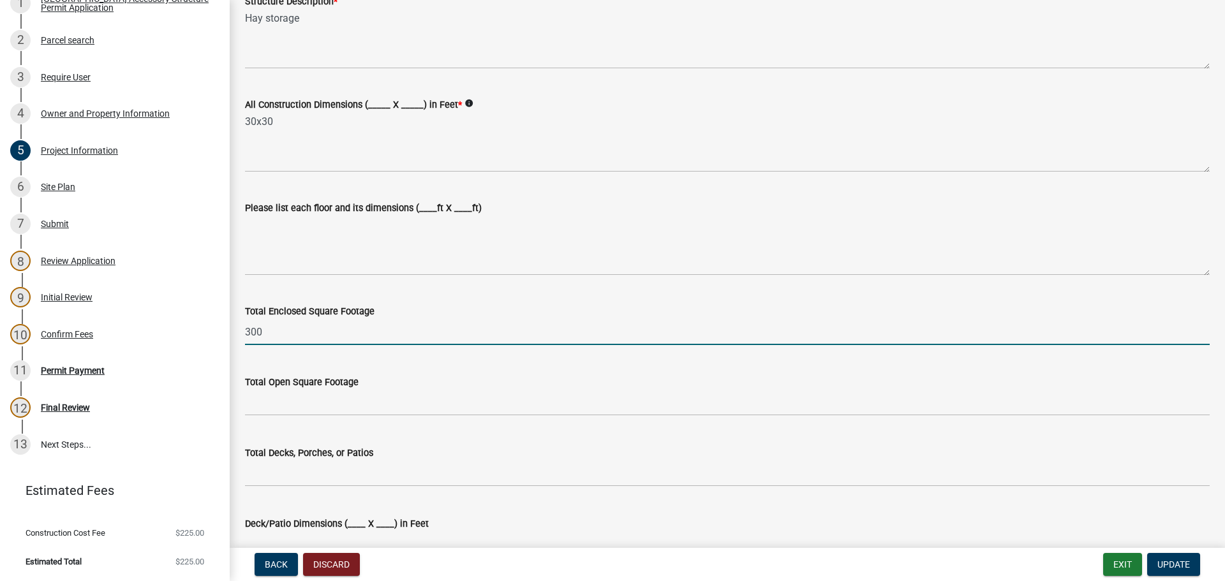
click at [278, 330] on input "300" at bounding box center [727, 332] width 965 height 26
type input "3"
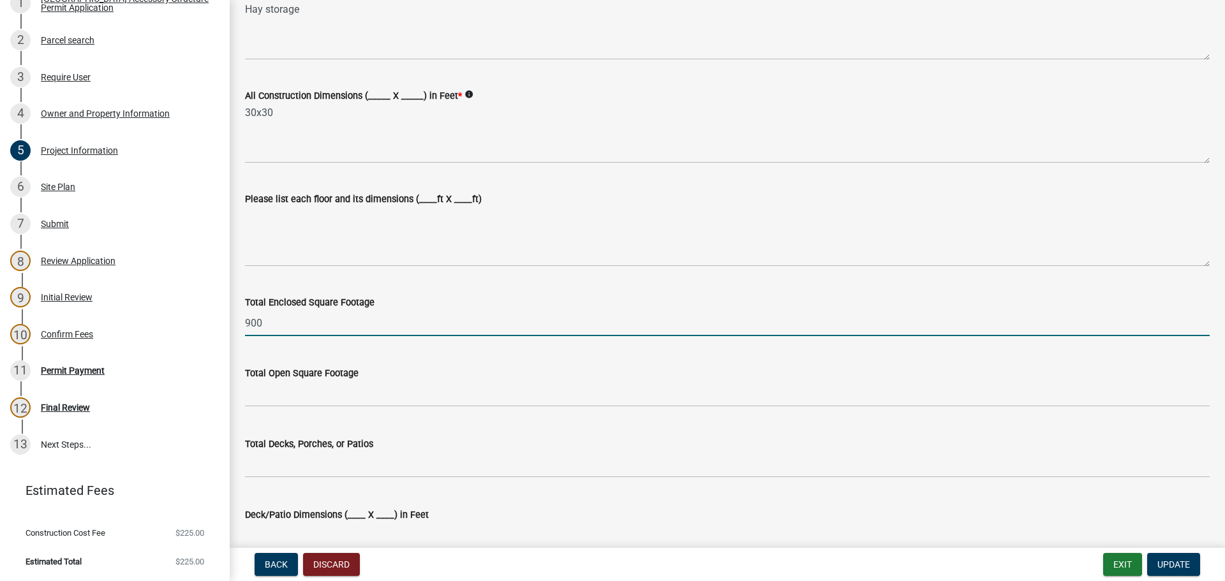
scroll to position [447, 0]
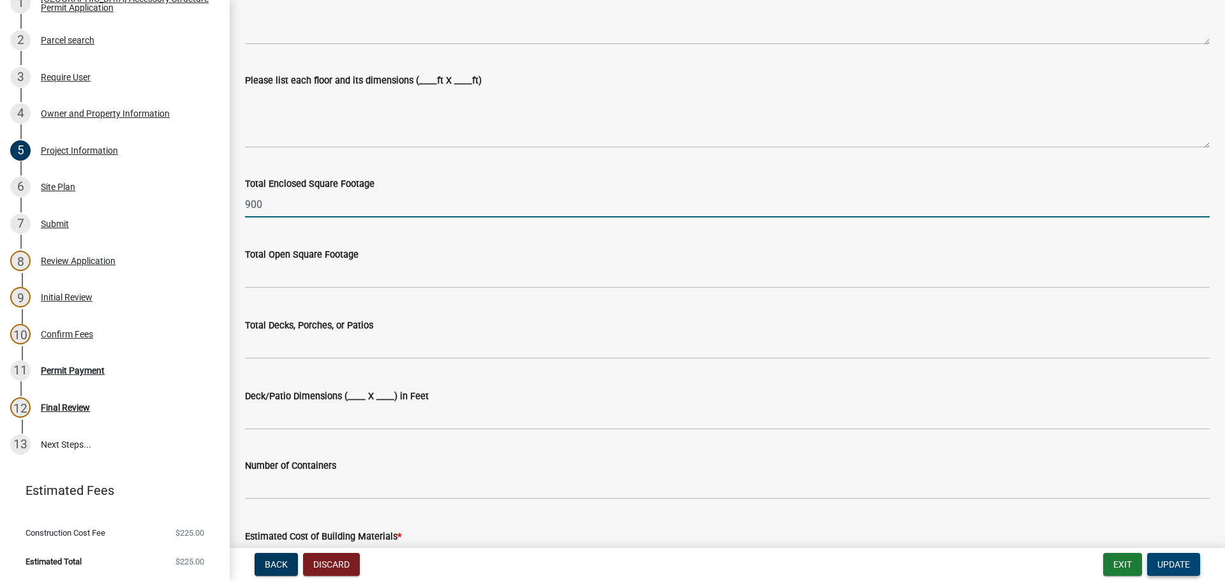
type input "900"
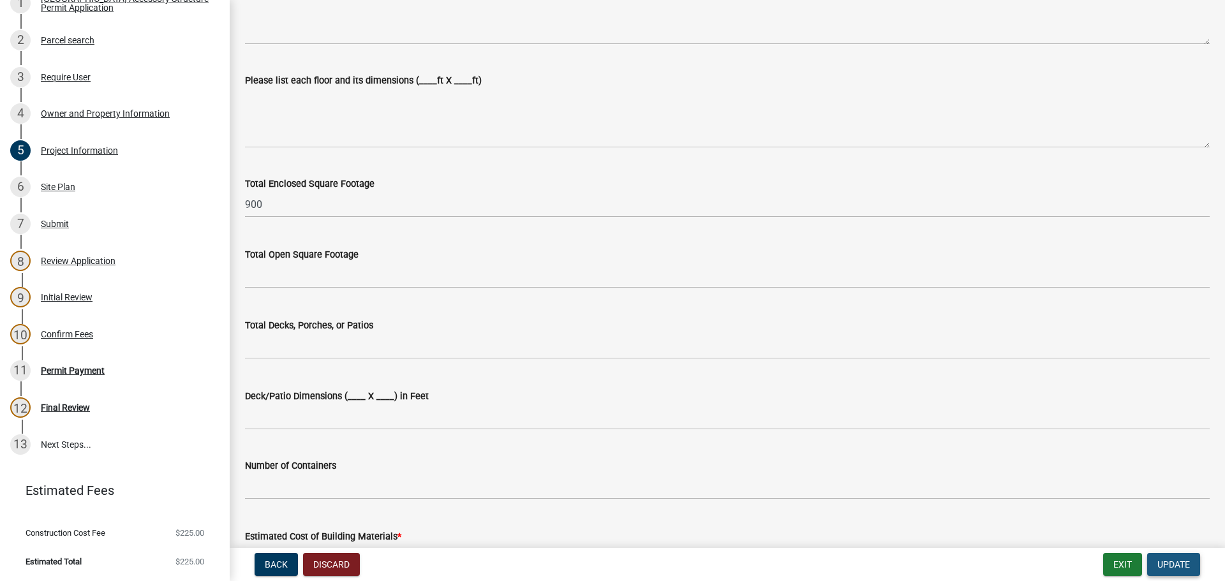
click at [1189, 566] on span "Update" at bounding box center [1173, 565] width 33 height 10
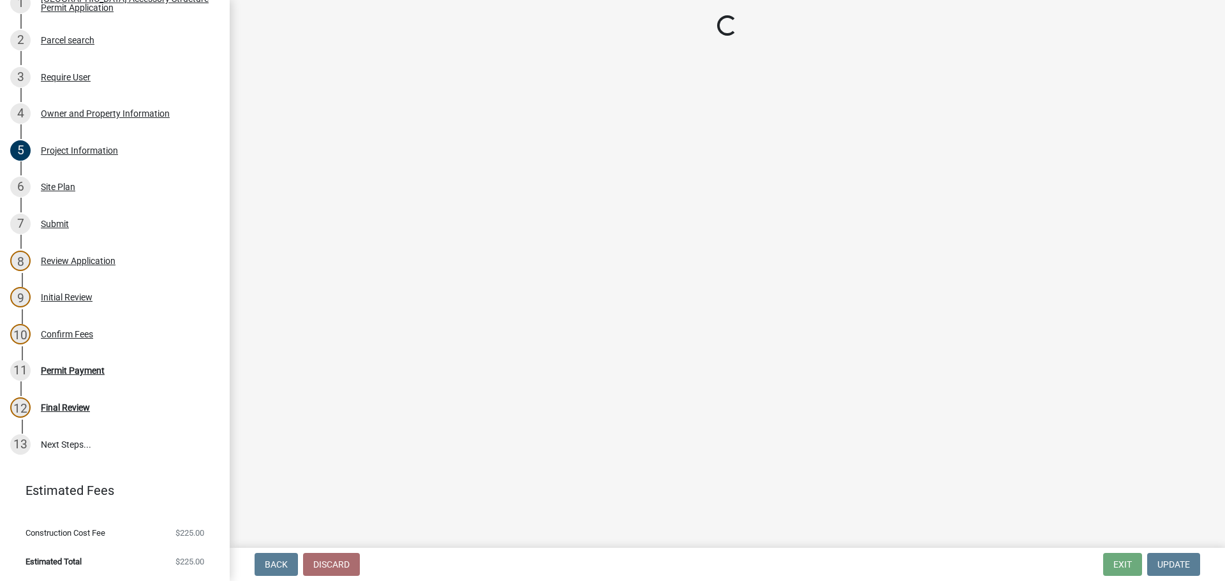
select select "3: 3"
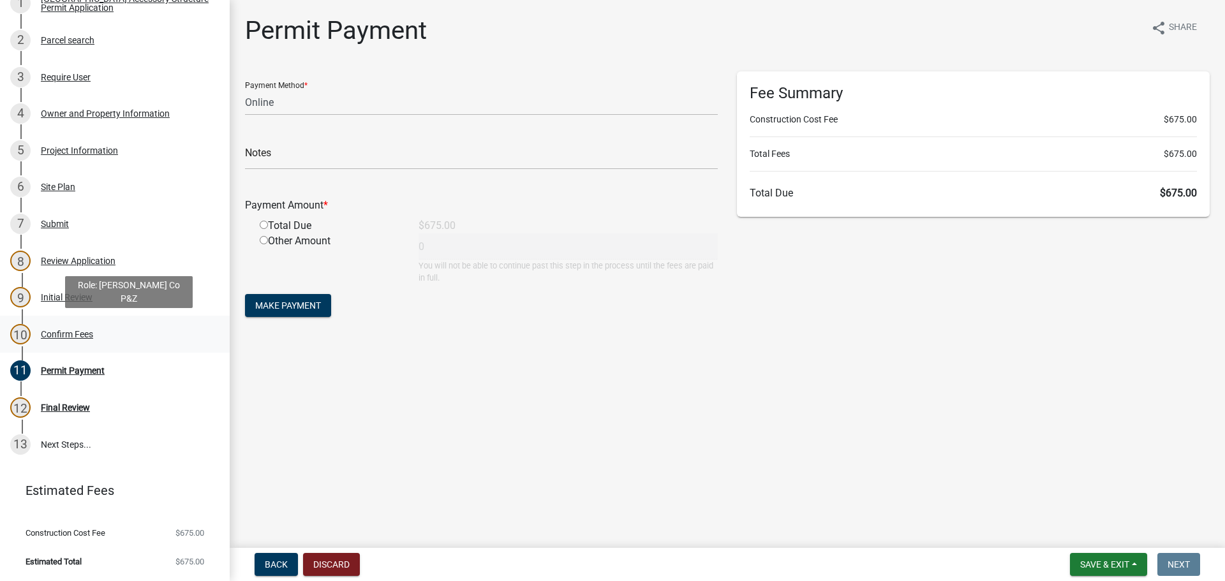
click at [72, 343] on div "10 Confirm Fees" at bounding box center [109, 334] width 199 height 20
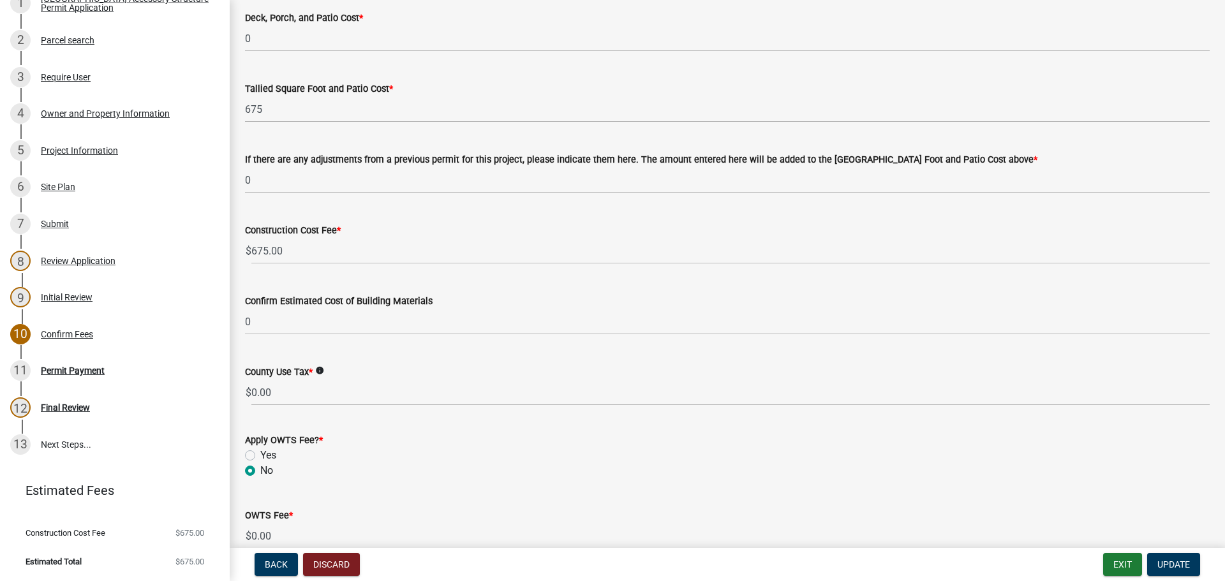
scroll to position [574, 0]
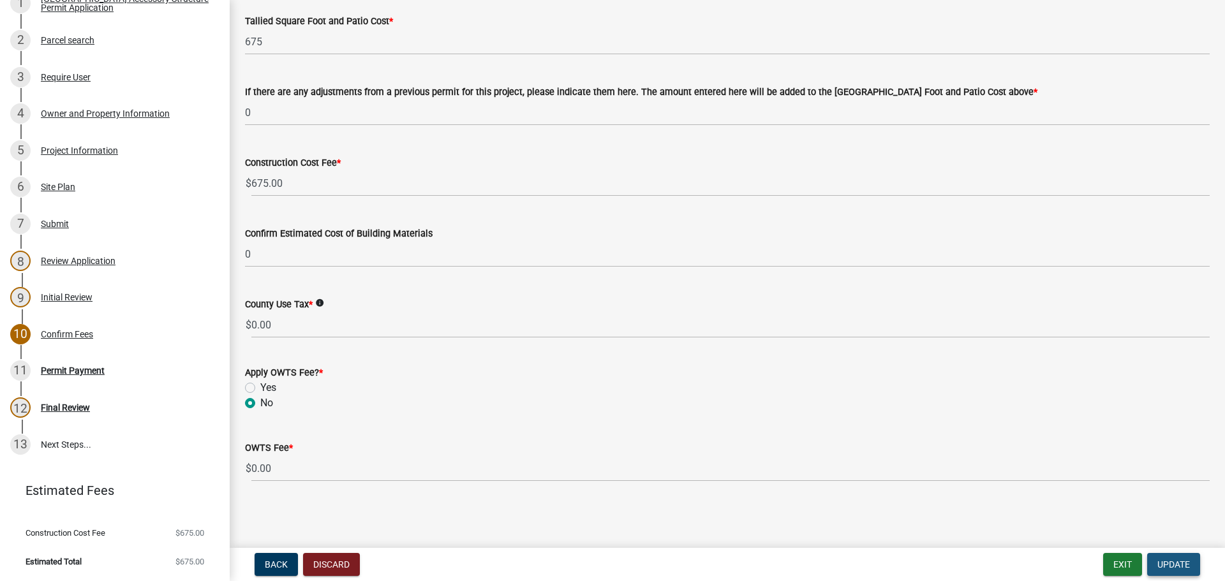
click at [1186, 569] on span "Update" at bounding box center [1173, 565] width 33 height 10
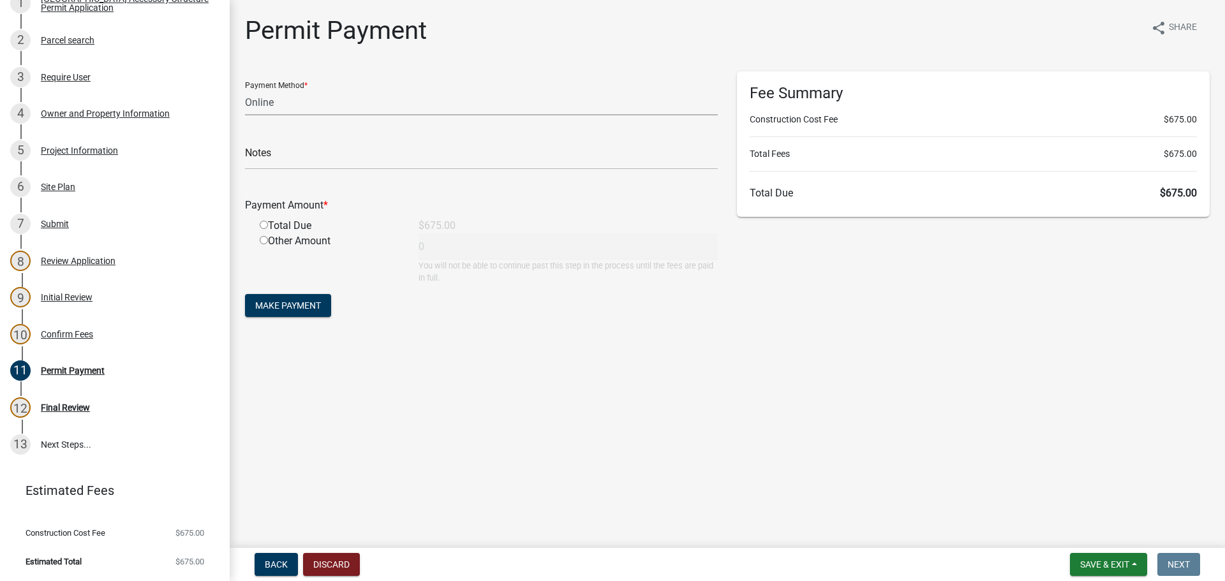
click at [266, 100] on select "Credit Card POS Check Cash Online" at bounding box center [481, 102] width 473 height 26
select select "2: 1"
click at [245, 89] on select "Credit Card POS Check Cash Online" at bounding box center [481, 102] width 473 height 26
click at [263, 225] on input "radio" at bounding box center [264, 225] width 8 height 8
radio input "true"
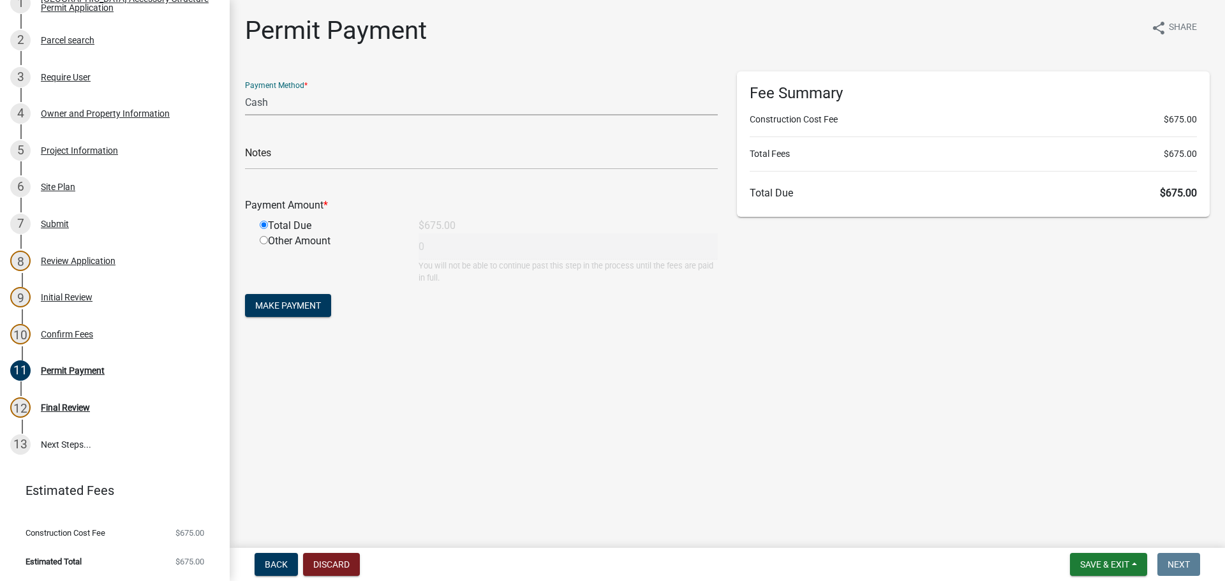
type input "675"
click at [299, 308] on span "Make Payment" at bounding box center [288, 305] width 66 height 10
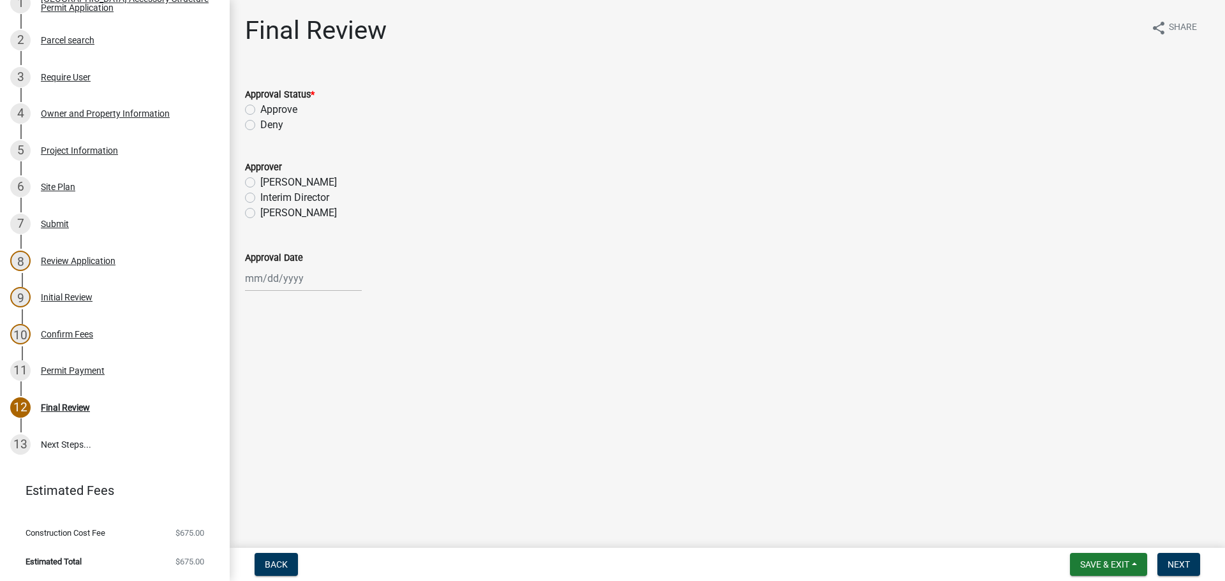
click at [260, 108] on label "Approve" at bounding box center [278, 109] width 37 height 15
click at [260, 108] on input "Approve" at bounding box center [264, 106] width 8 height 8
radio input "true"
click at [260, 214] on label "[PERSON_NAME]" at bounding box center [298, 212] width 77 height 15
click at [260, 214] on input "[PERSON_NAME]" at bounding box center [264, 209] width 8 height 8
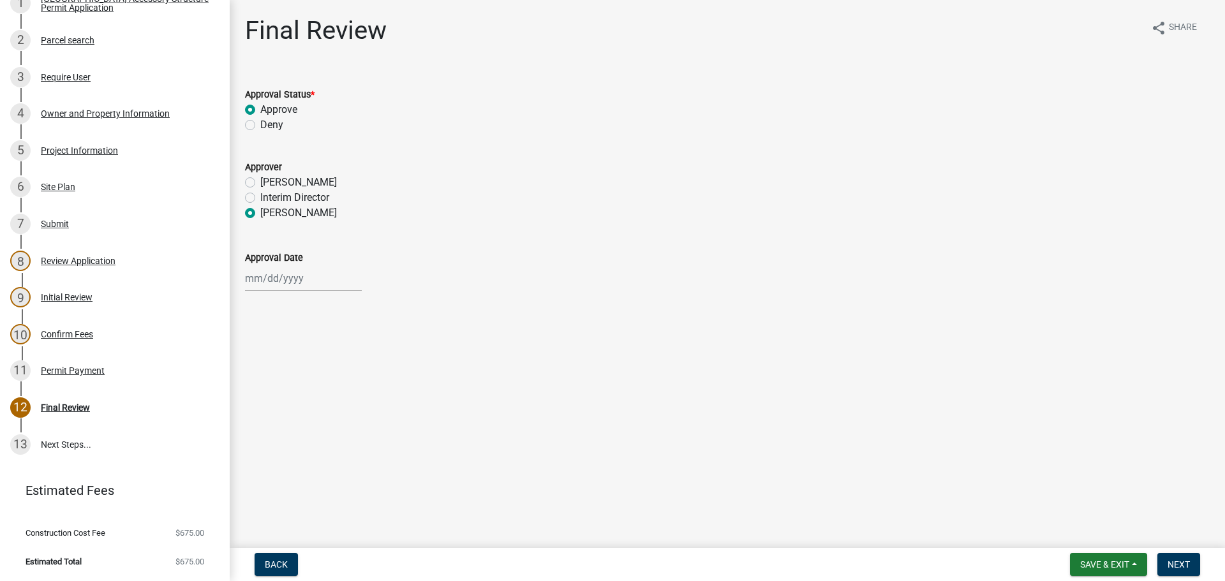
radio input "true"
click at [278, 291] on div at bounding box center [303, 278] width 117 height 26
select select "8"
select select "2025"
click at [299, 408] on div "20" at bounding box center [298, 407] width 20 height 20
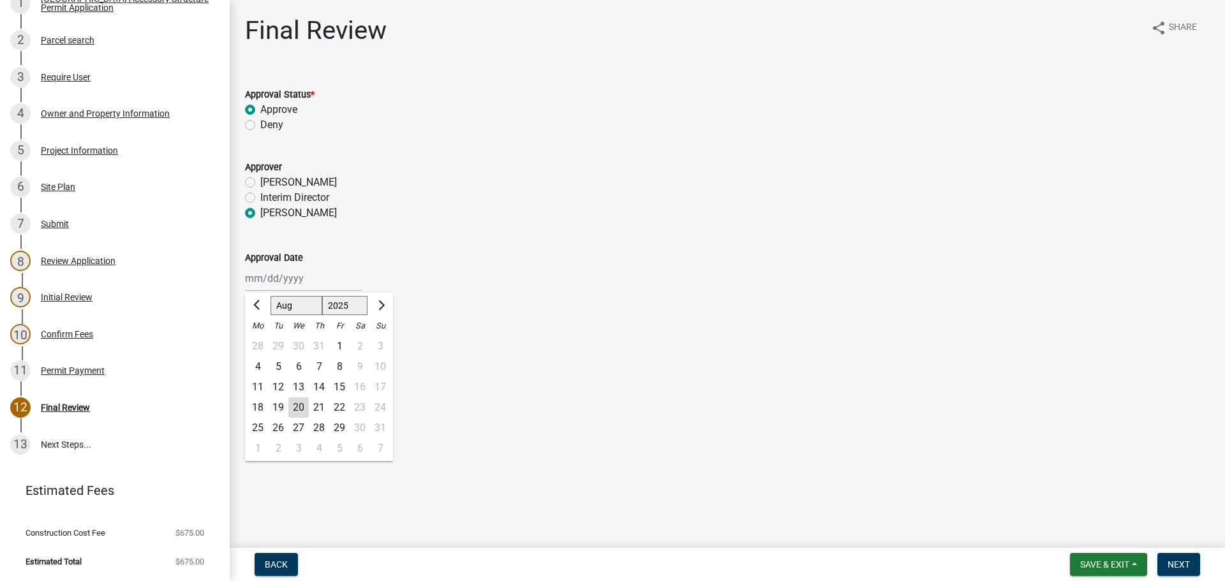
type input "[DATE]"
click at [1167, 563] on button "Next" at bounding box center [1178, 564] width 43 height 23
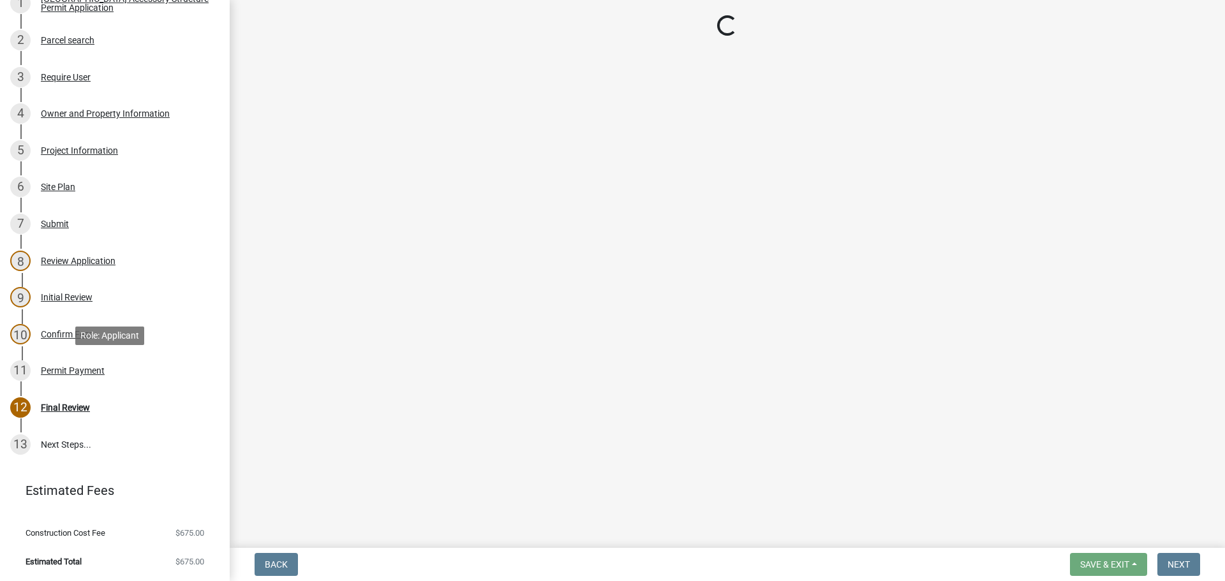
scroll to position [335, 0]
select select "cd09b013-b94f-4524-a046-a3f04ce1867e"
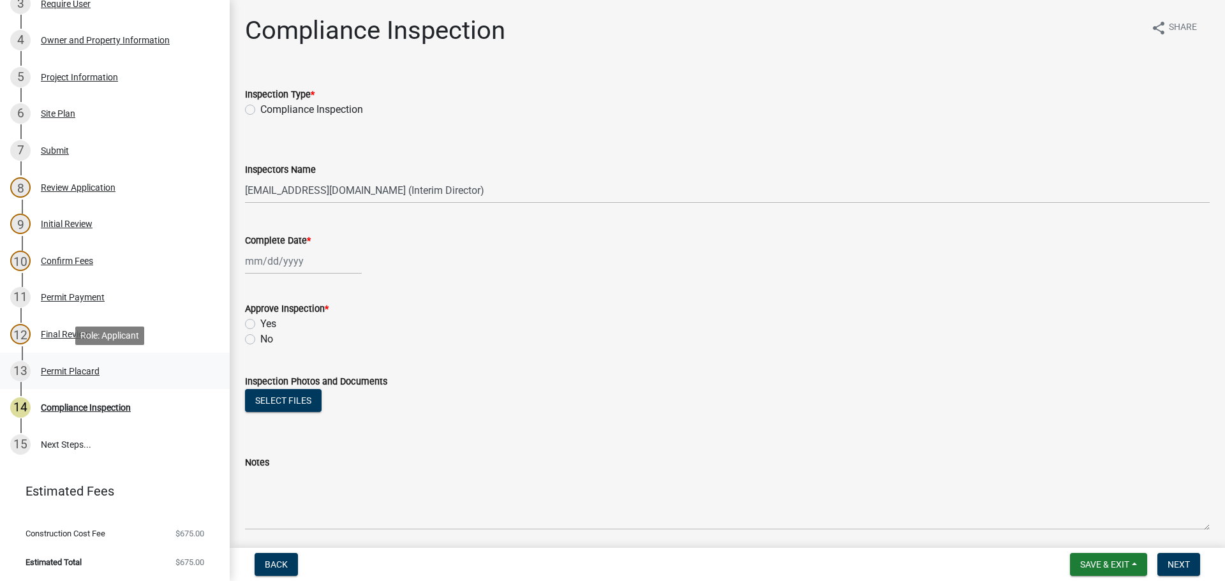
click at [85, 370] on div "Permit Placard" at bounding box center [70, 371] width 59 height 9
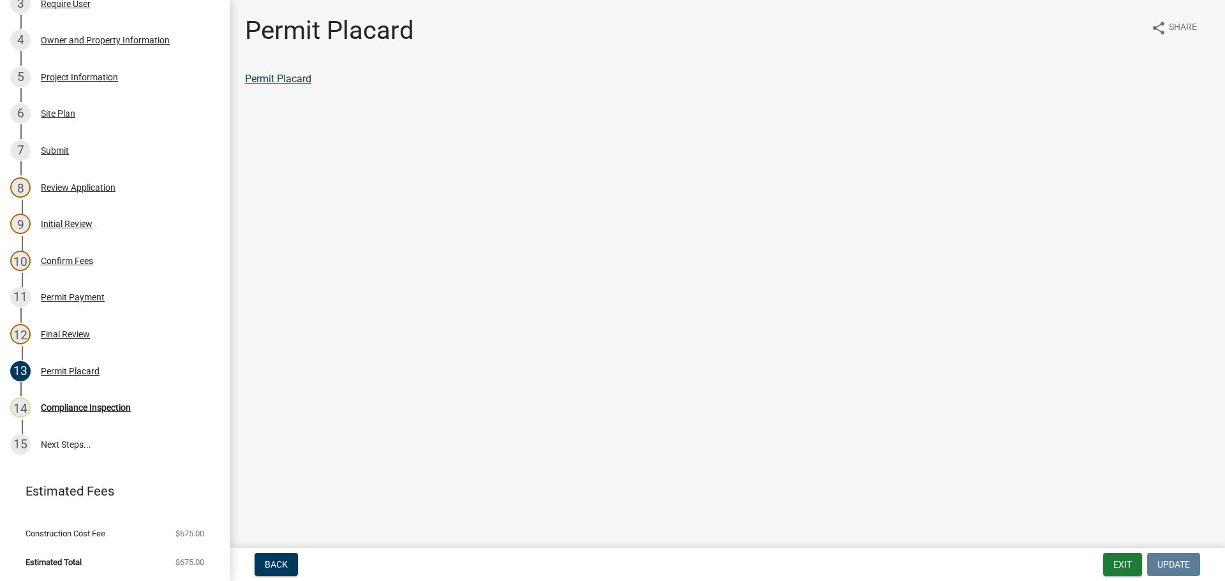
click at [266, 82] on link "Permit Placard" at bounding box center [278, 79] width 66 height 12
click at [61, 293] on div "Permit Payment" at bounding box center [73, 297] width 64 height 9
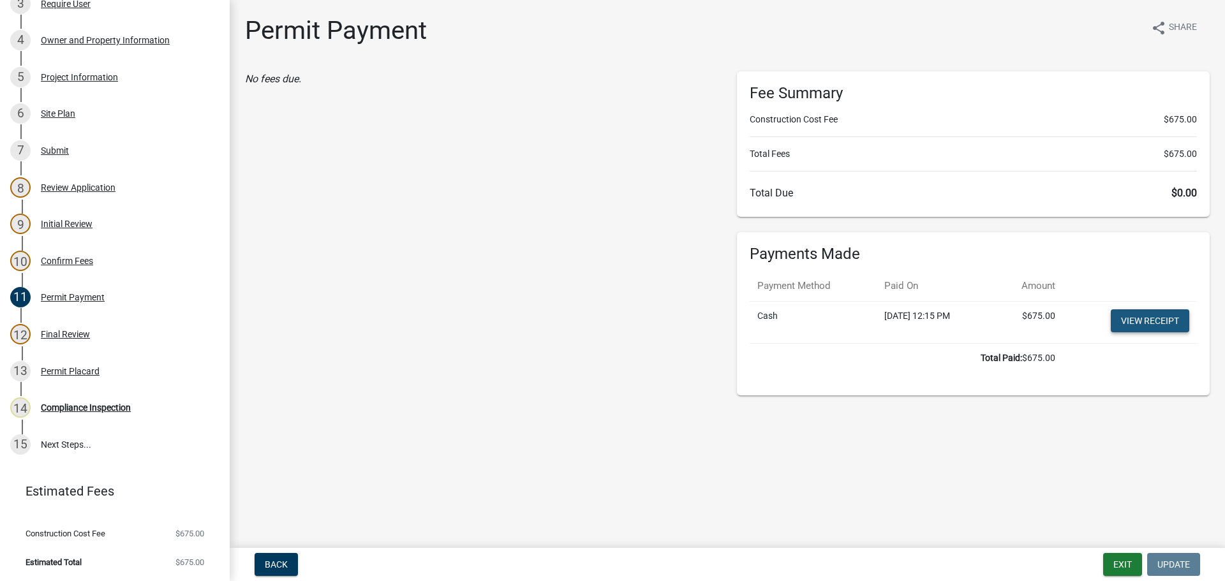
click at [1148, 325] on link "View receipt" at bounding box center [1150, 320] width 78 height 23
click at [1113, 561] on button "Exit" at bounding box center [1122, 564] width 39 height 23
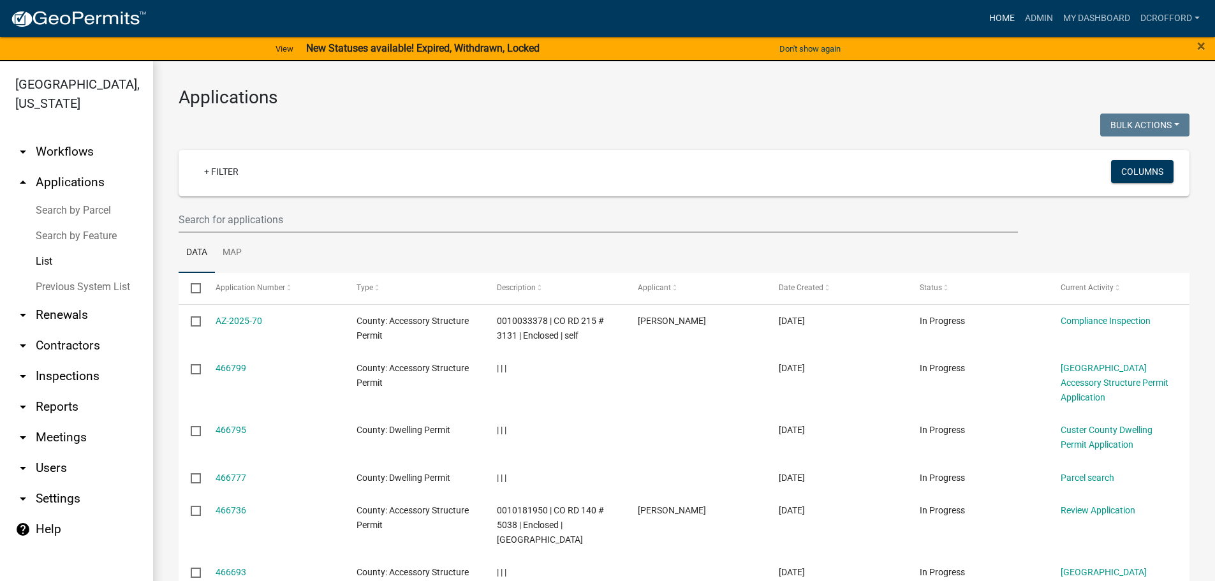
click at [1018, 11] on link "Home" at bounding box center [1002, 18] width 36 height 24
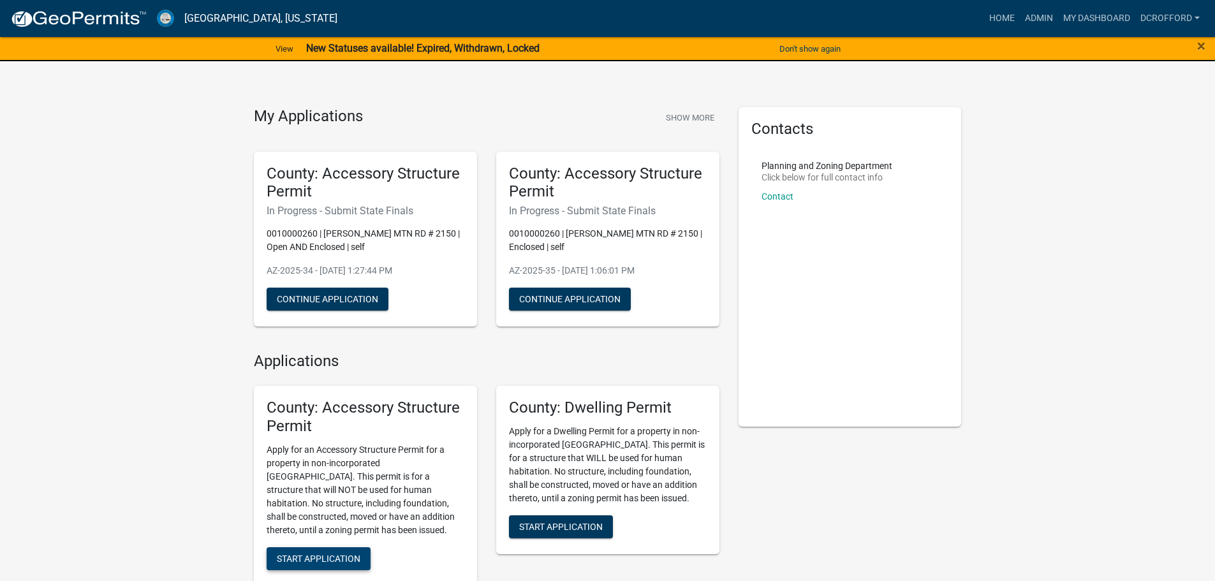
click at [345, 556] on span "Start Application" at bounding box center [319, 558] width 84 height 10
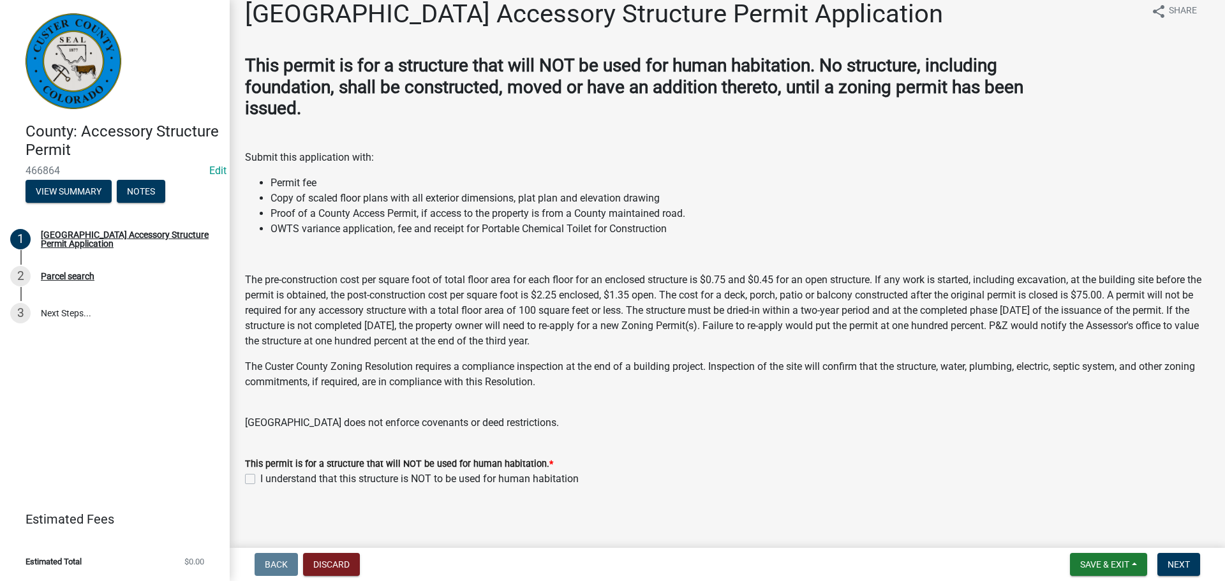
scroll to position [22, 0]
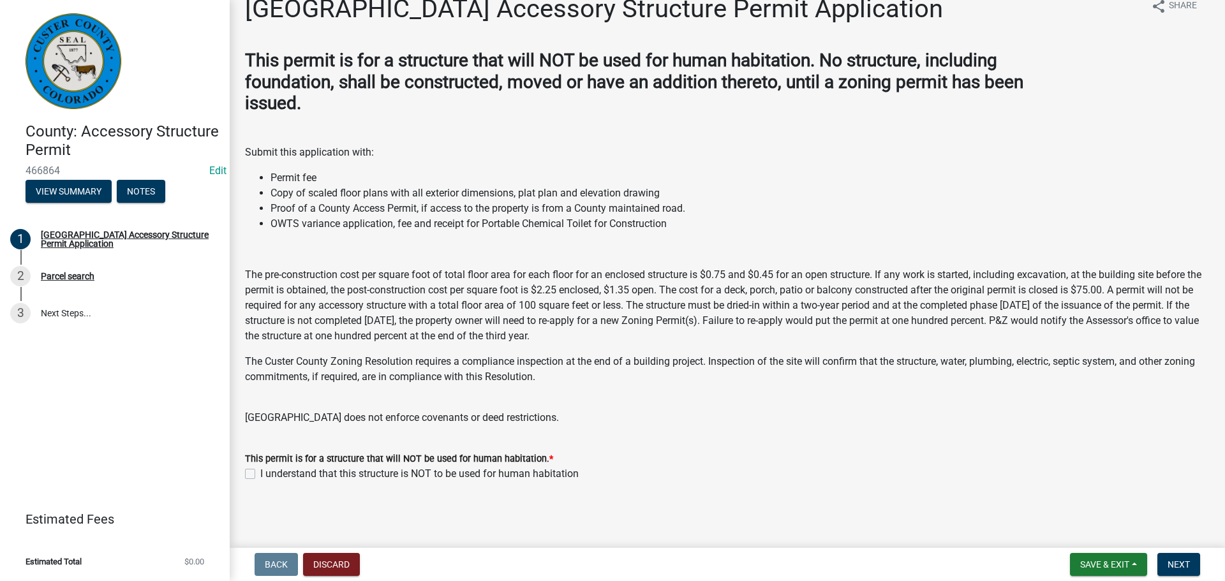
click at [260, 474] on label "I understand that this structure is NOT to be used for human habitation" at bounding box center [419, 473] width 318 height 15
click at [260, 474] on input "I understand that this structure is NOT to be used for human habitation" at bounding box center [264, 470] width 8 height 8
checkbox input "true"
click at [1172, 565] on span "Next" at bounding box center [1178, 565] width 22 height 10
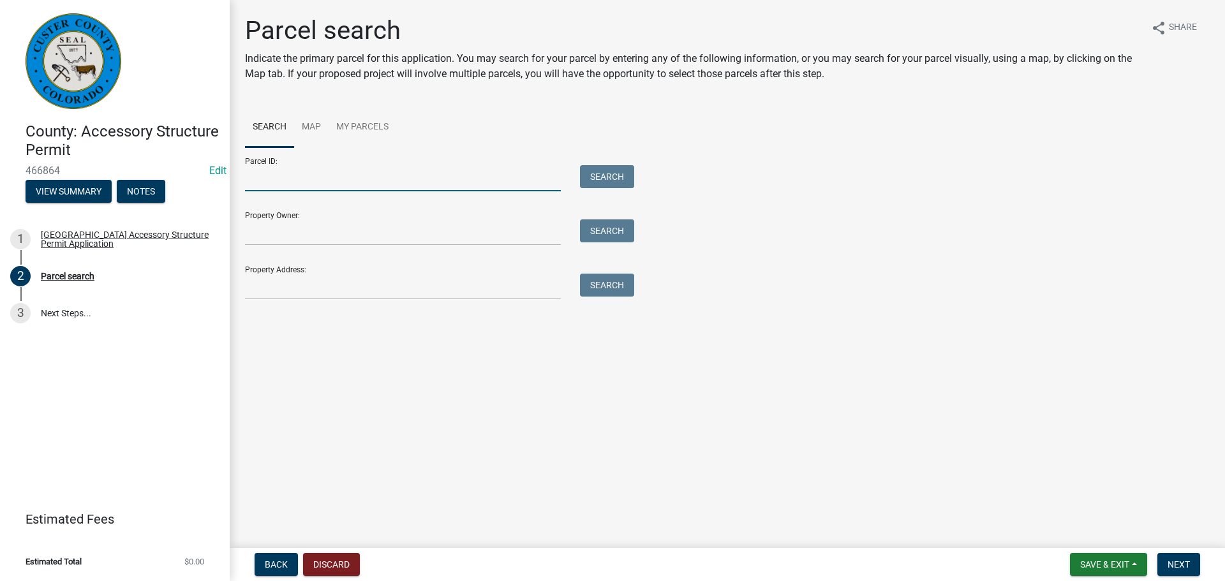
click at [325, 180] on input "Parcel ID:" at bounding box center [403, 178] width 316 height 26
type input "0010033378"
click at [621, 177] on button "Search" at bounding box center [607, 176] width 54 height 23
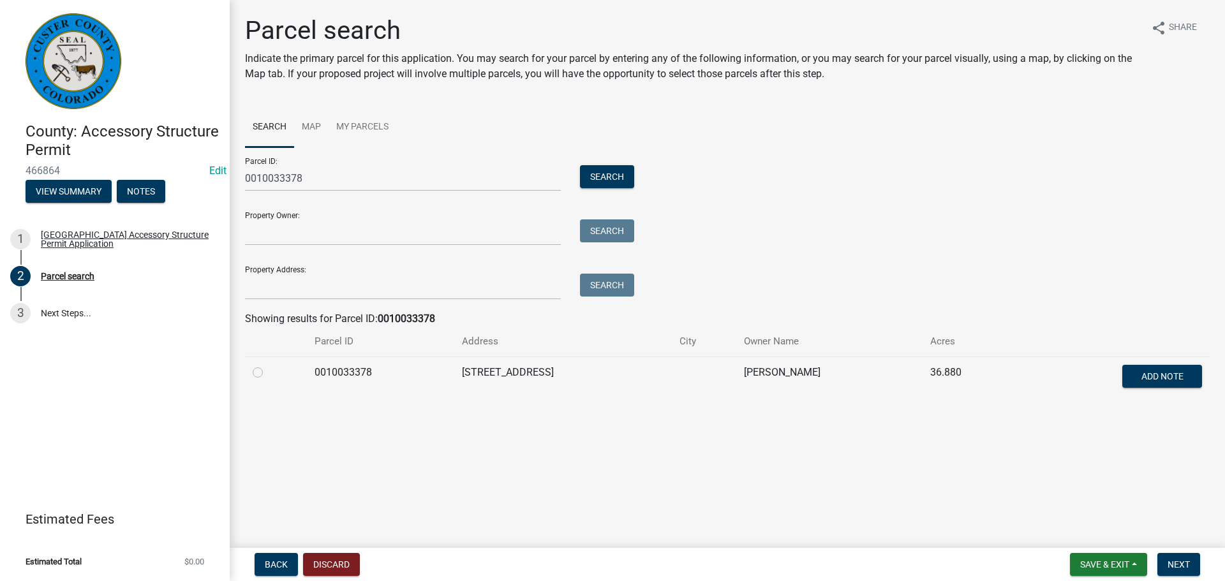
click at [268, 365] on label at bounding box center [268, 365] width 0 height 0
click at [268, 370] on input "radio" at bounding box center [272, 369] width 8 height 8
radio input "true"
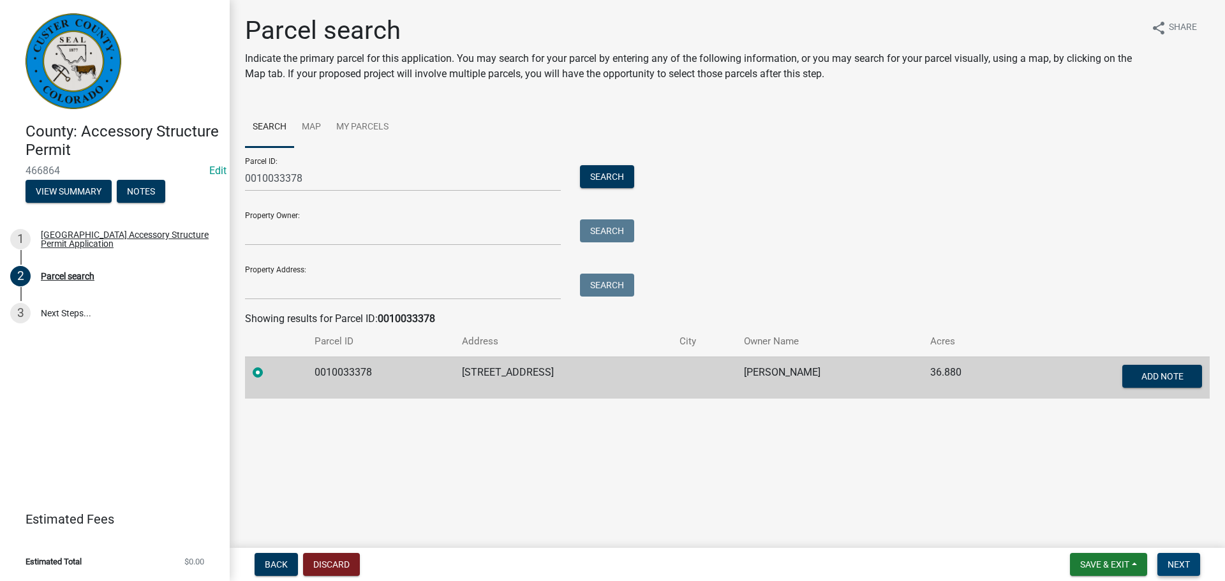
click at [1181, 563] on span "Next" at bounding box center [1178, 565] width 22 height 10
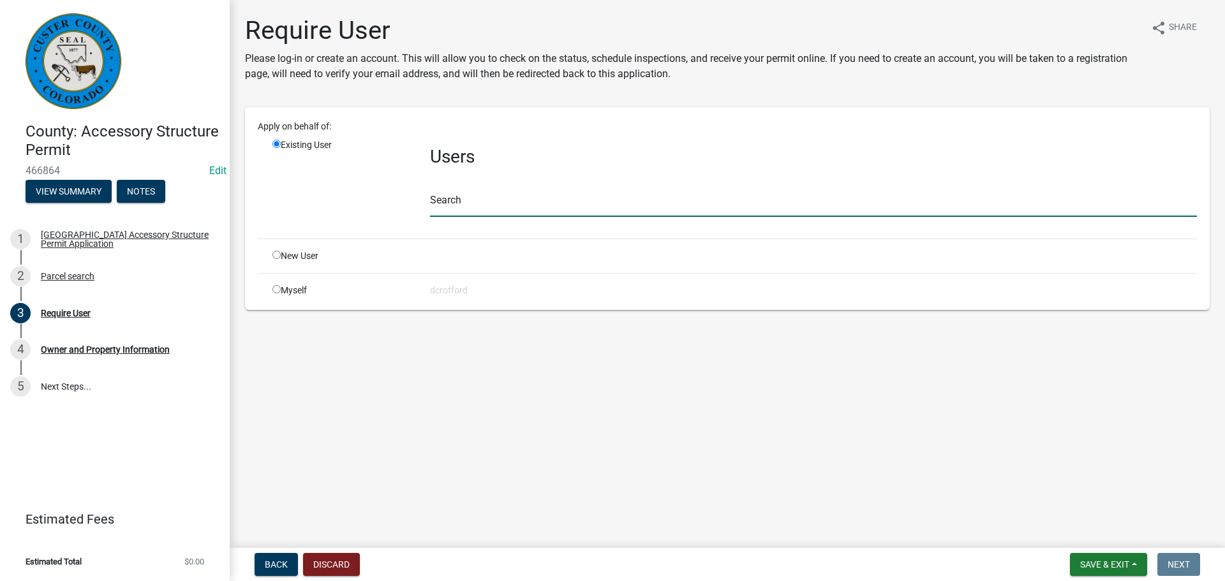
click at [454, 201] on input "text" at bounding box center [813, 204] width 767 height 26
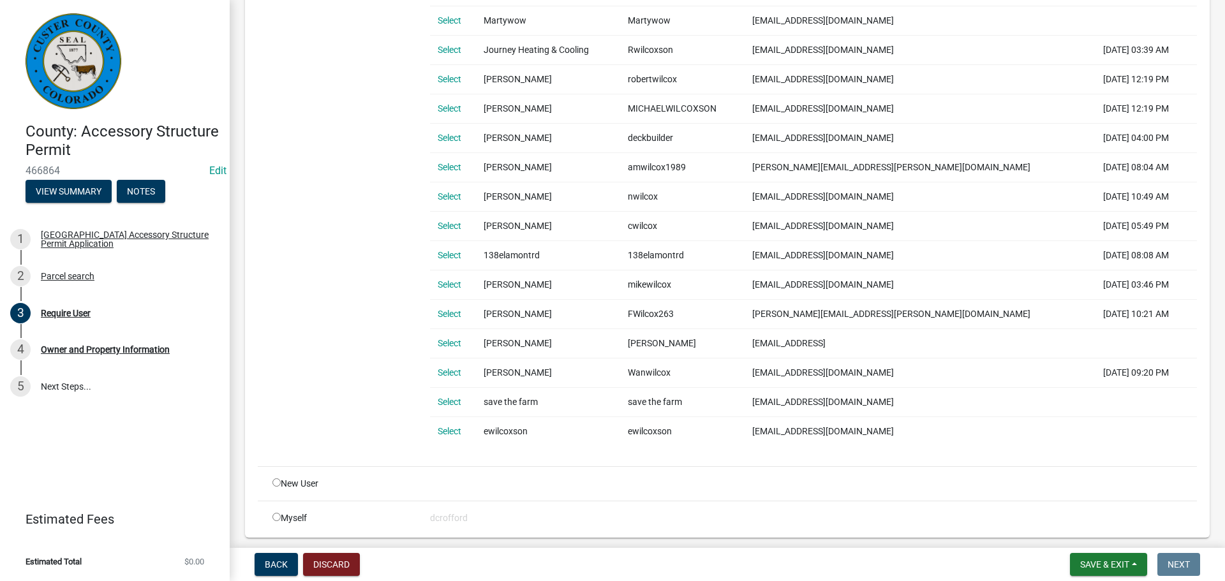
scroll to position [319, 0]
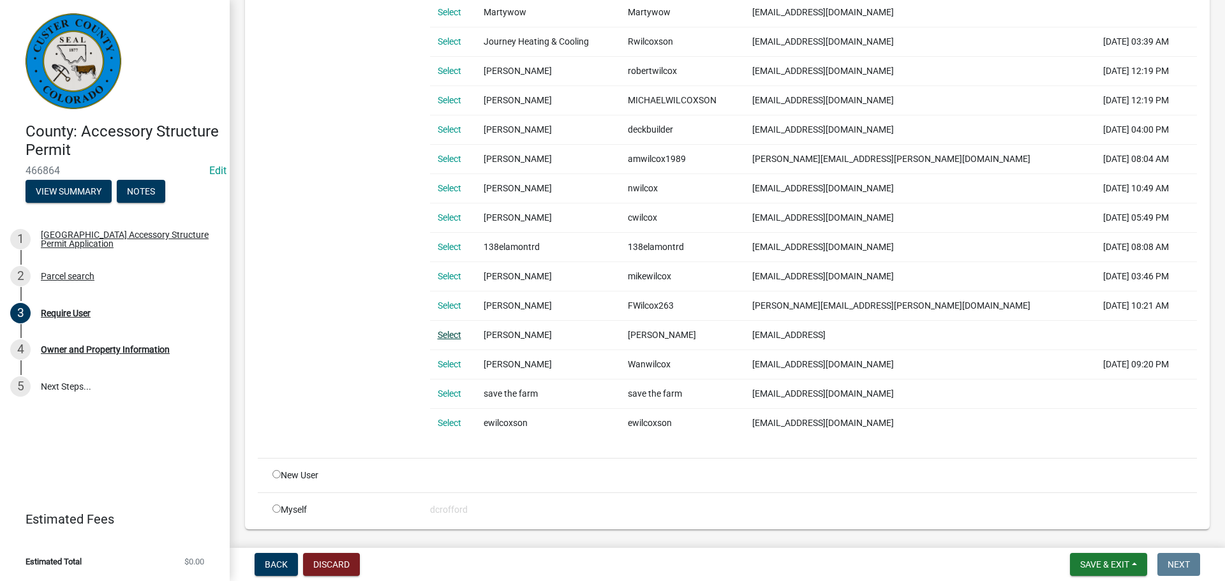
type input "[PERSON_NAME]"
click at [448, 332] on link "Select" at bounding box center [450, 335] width 24 height 10
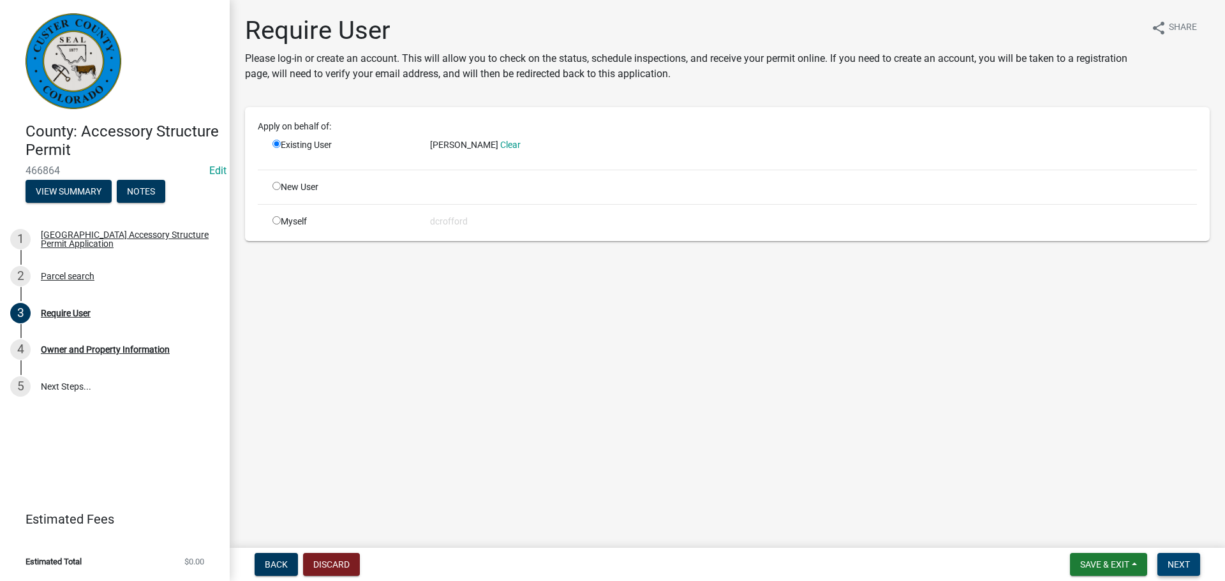
click at [1190, 570] on button "Next" at bounding box center [1178, 564] width 43 height 23
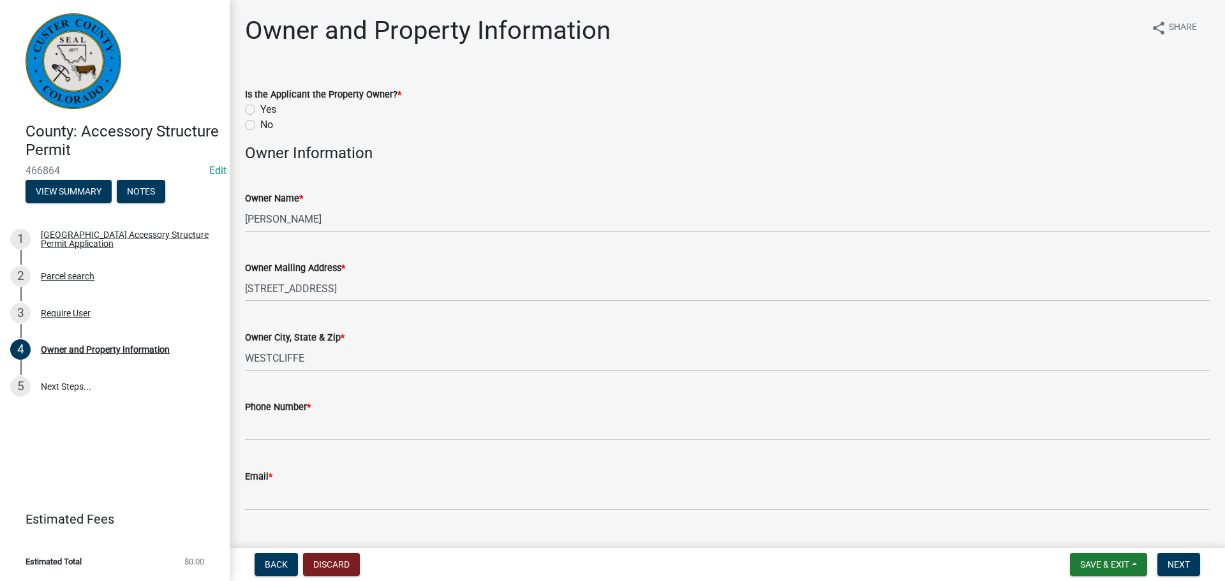
click at [260, 109] on label "Yes" at bounding box center [268, 109] width 16 height 15
click at [260, 109] on input "Yes" at bounding box center [264, 106] width 8 height 8
radio input "true"
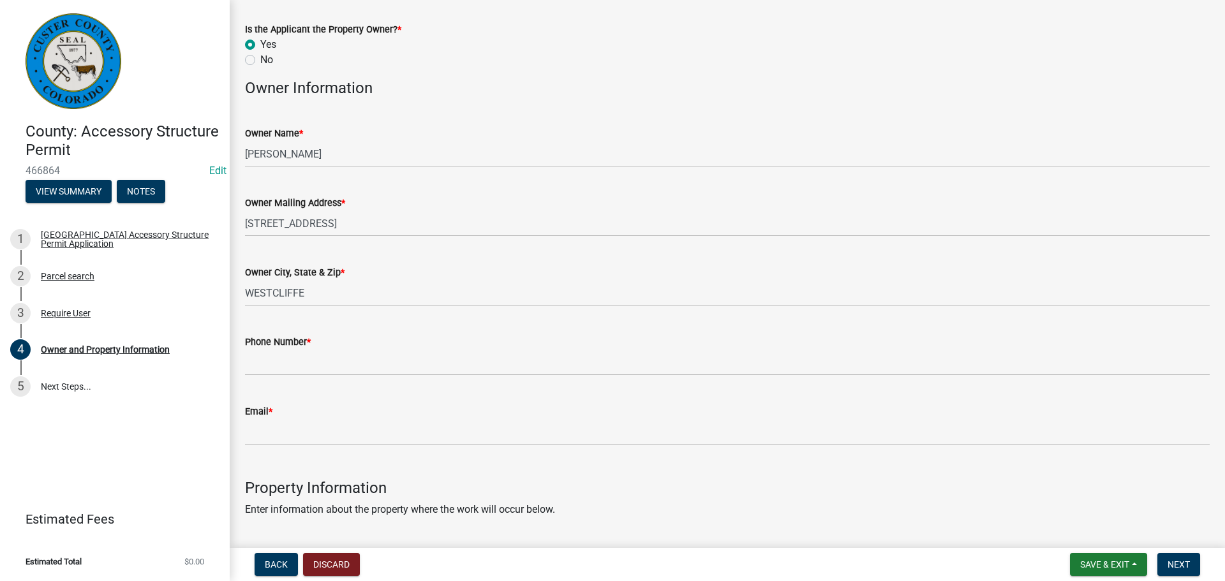
scroll to position [128, 0]
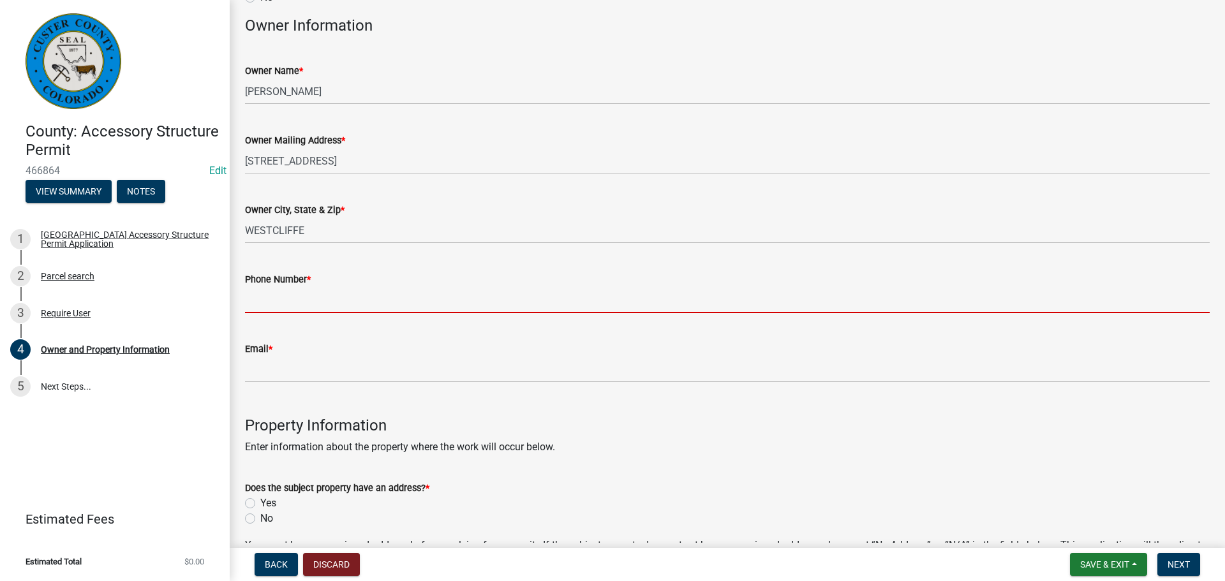
click at [400, 290] on input "Phone Number *" at bounding box center [727, 300] width 965 height 26
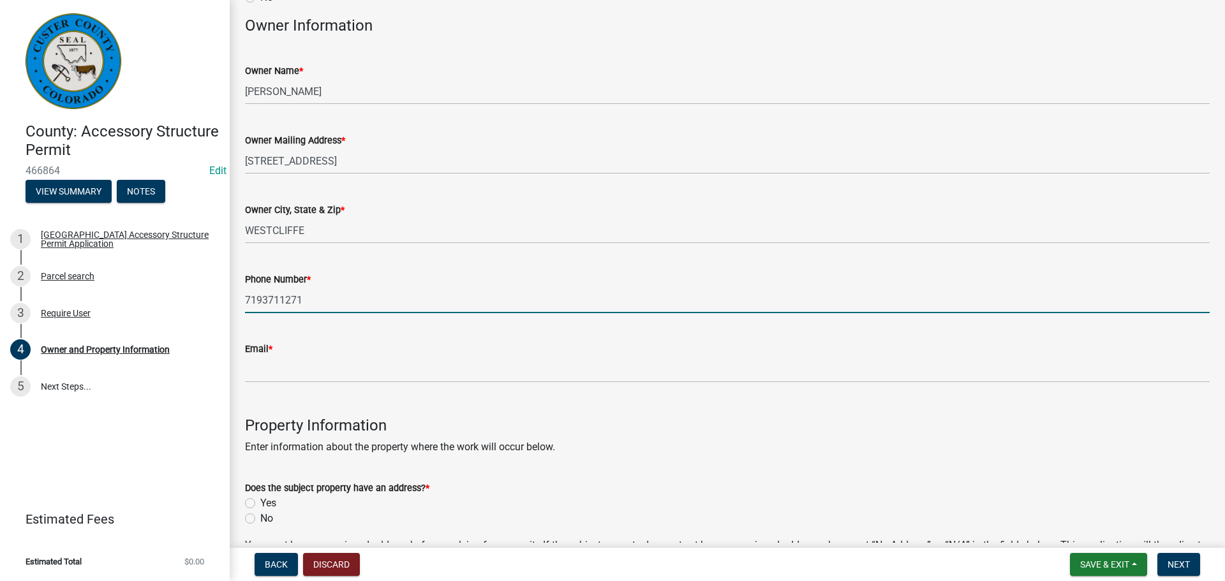
type input "7193711271"
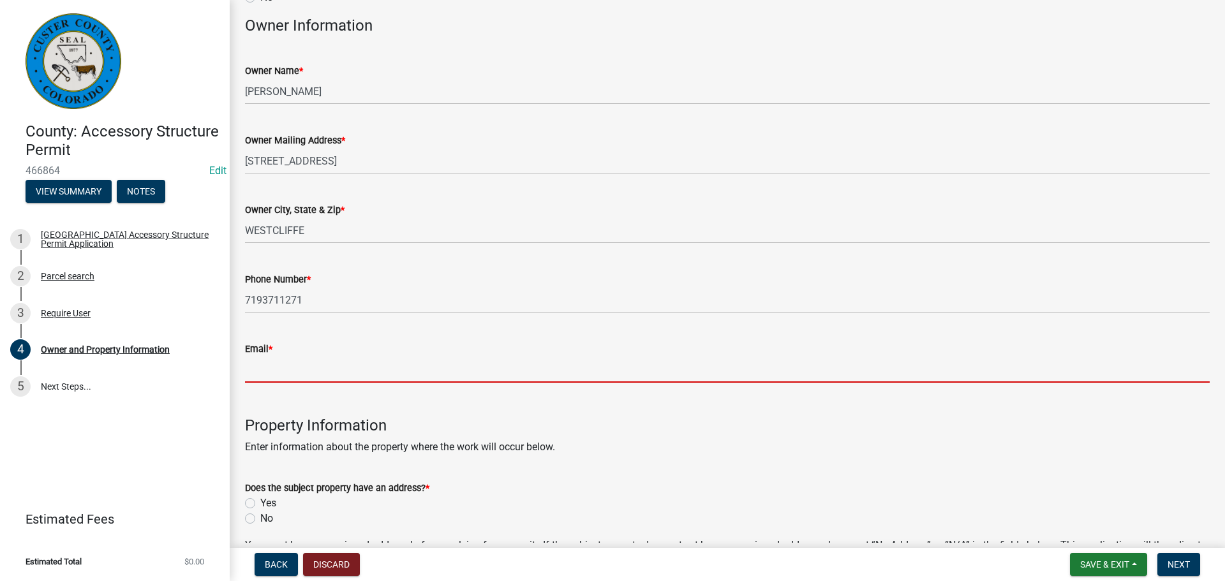
click at [377, 365] on input "Email *" at bounding box center [727, 370] width 965 height 26
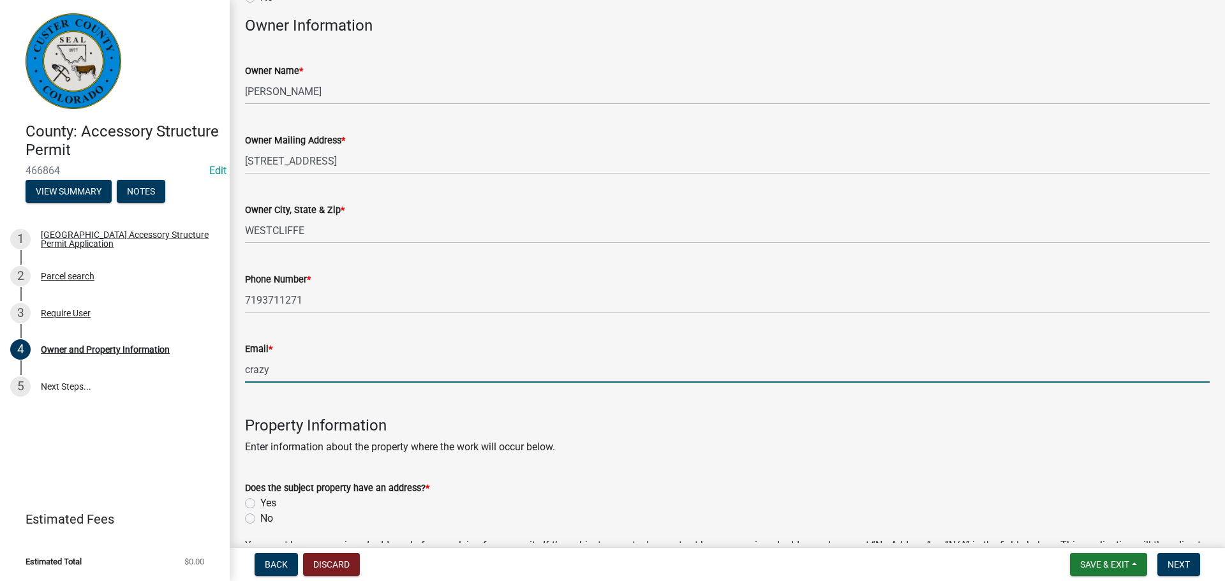
type input "[EMAIL_ADDRESS][DOMAIN_NAME]"
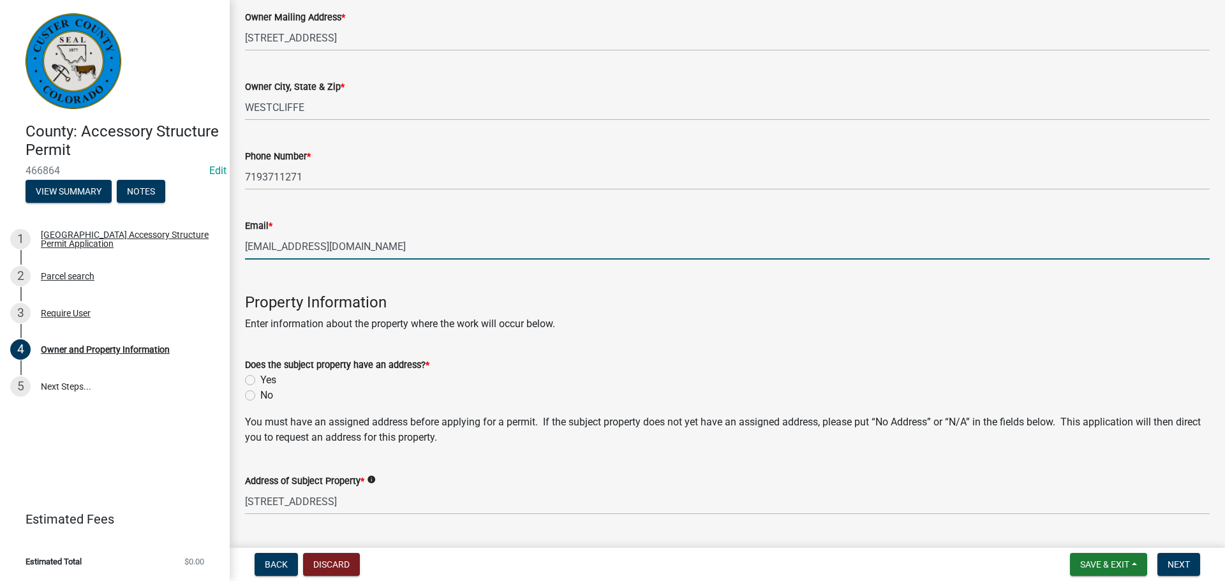
scroll to position [255, 0]
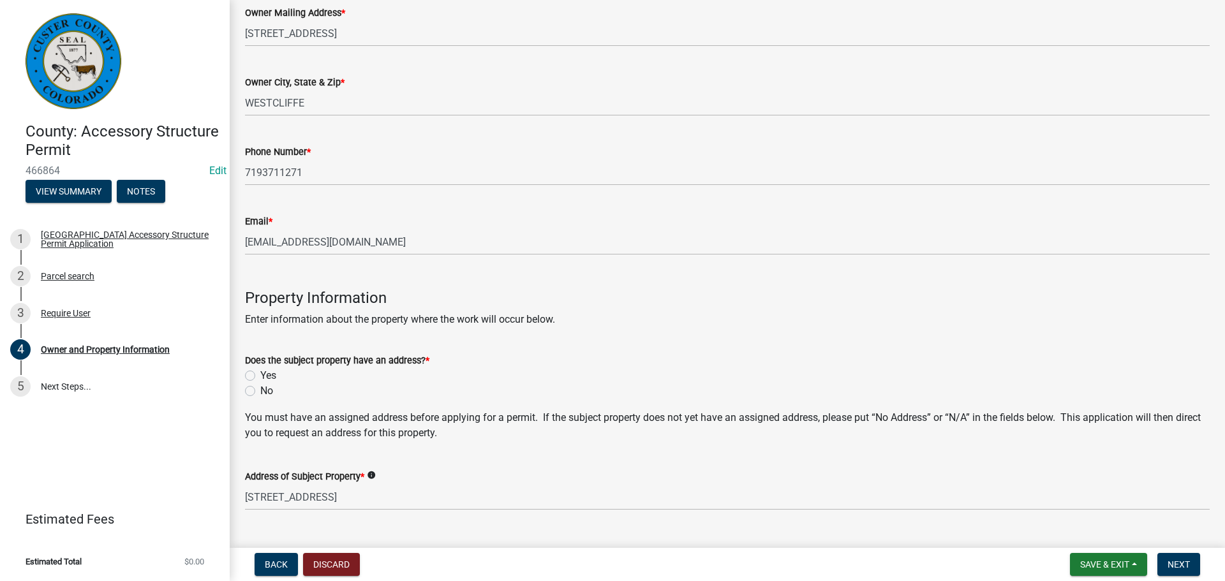
click at [260, 376] on label "Yes" at bounding box center [268, 375] width 16 height 15
click at [260, 376] on input "Yes" at bounding box center [264, 372] width 8 height 8
radio input "true"
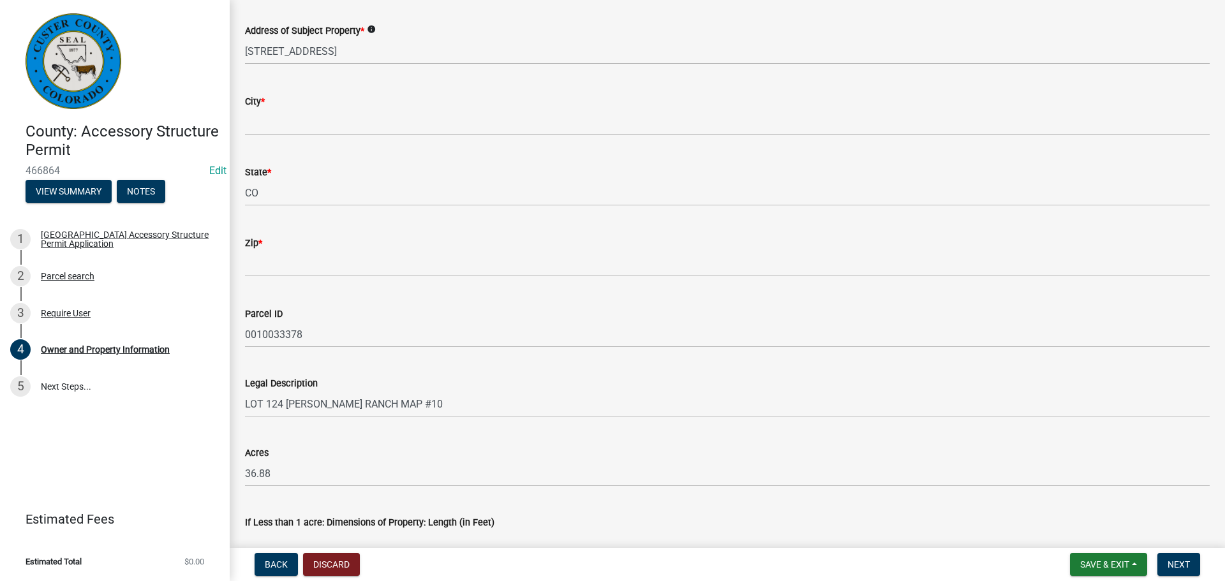
scroll to position [702, 0]
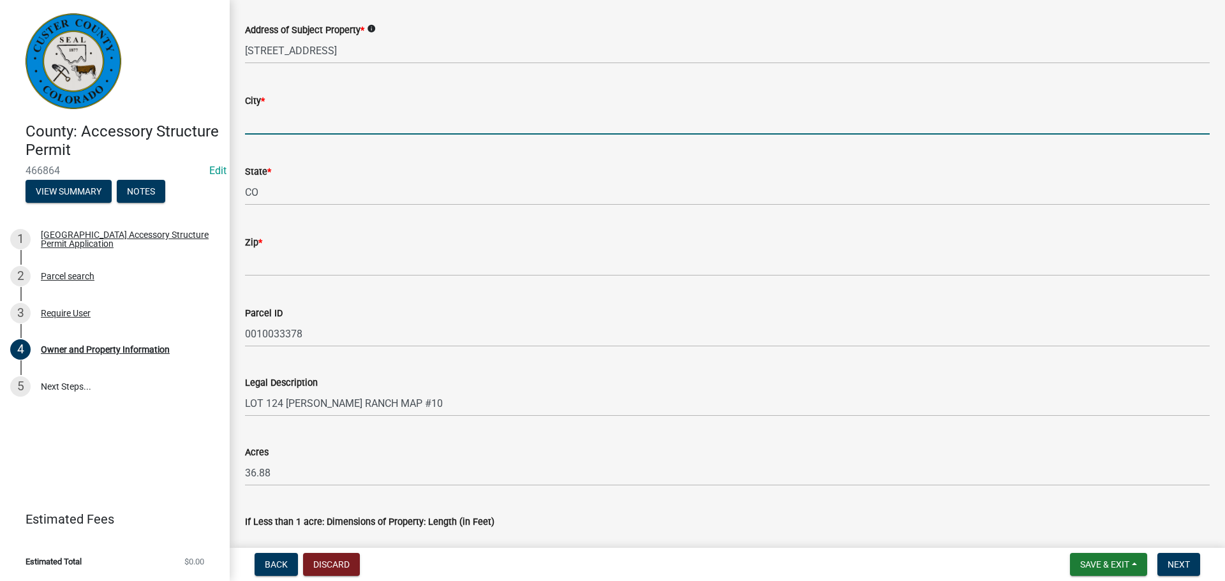
click at [332, 121] on input "City *" at bounding box center [727, 121] width 965 height 26
type input "Westcliffe"
type input "81252"
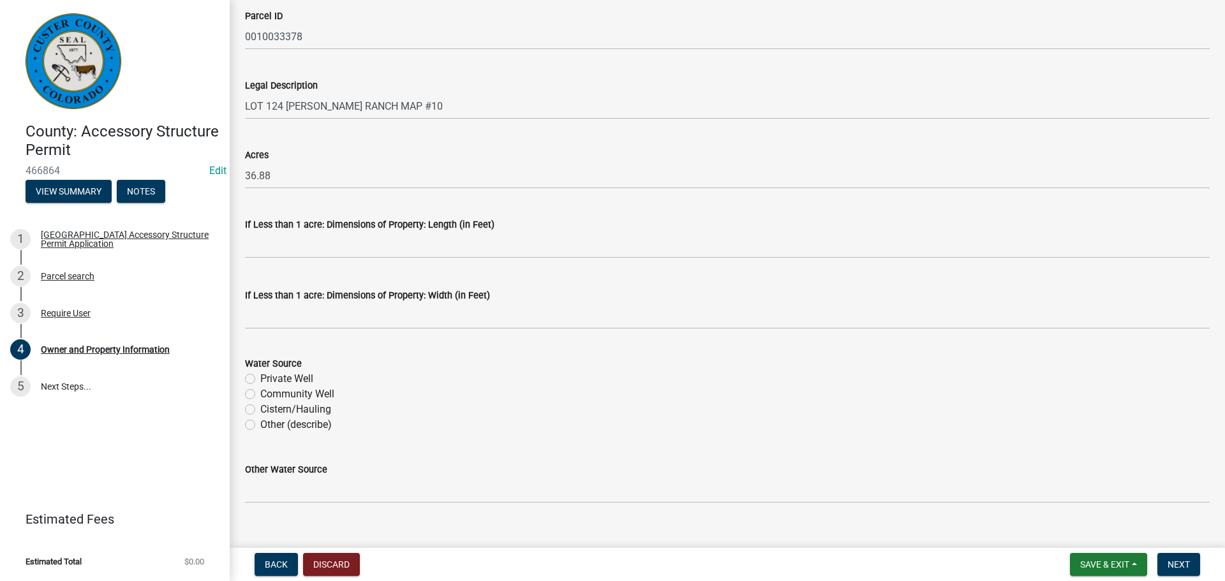
scroll to position [1019, 0]
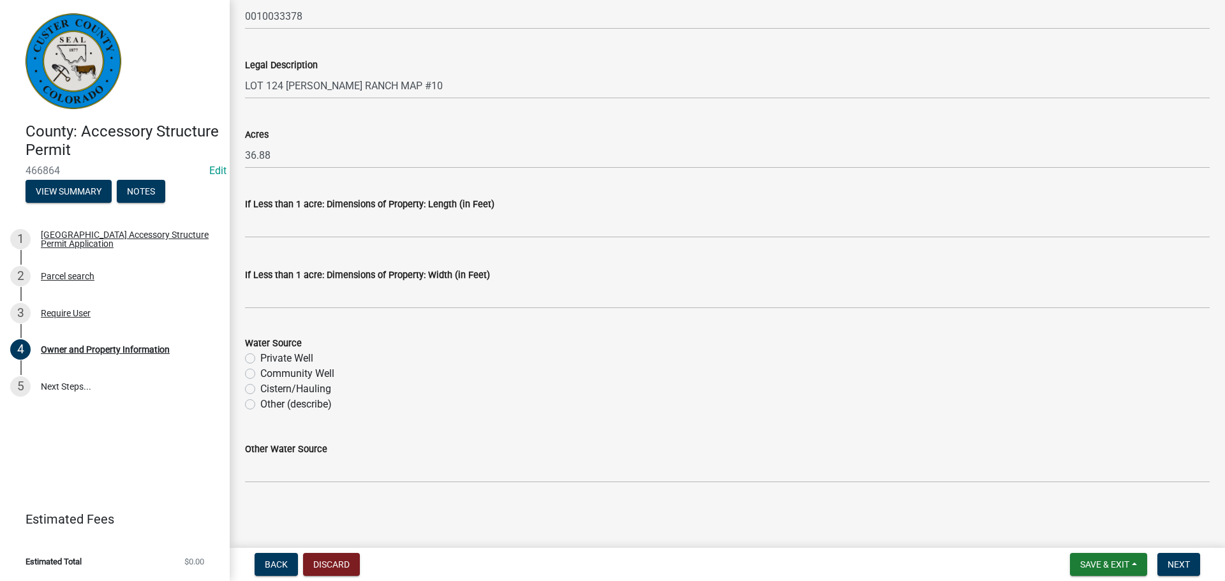
click at [260, 359] on label "Private Well" at bounding box center [286, 358] width 53 height 15
click at [260, 359] on input "Private Well" at bounding box center [264, 355] width 8 height 8
radio input "true"
click at [1180, 560] on span "Next" at bounding box center [1178, 565] width 22 height 10
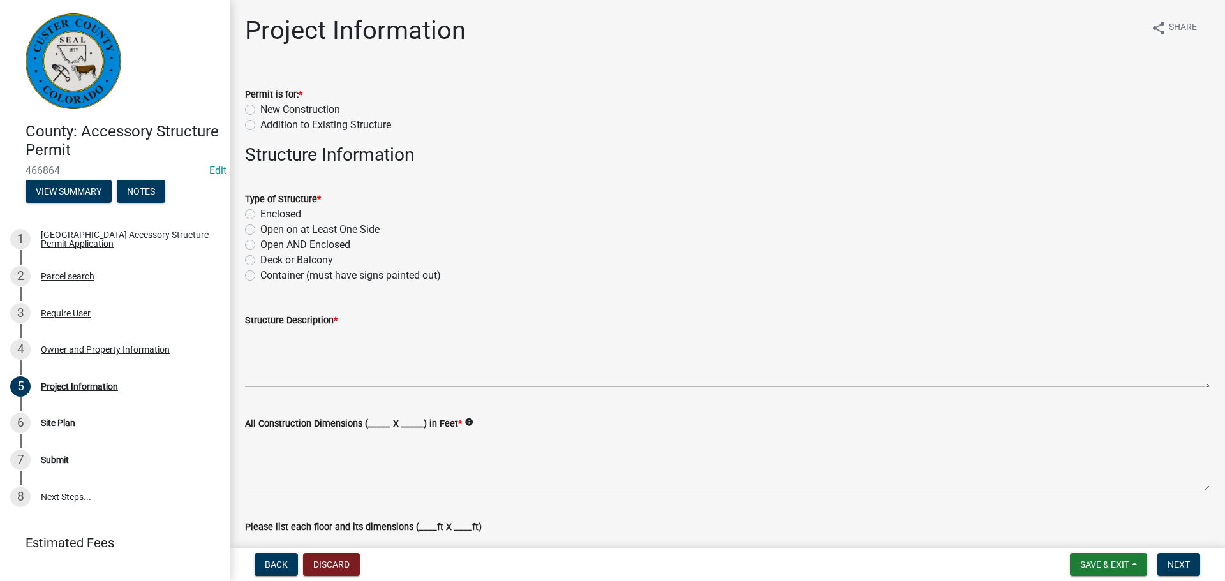
click at [260, 108] on label "New Construction" at bounding box center [300, 109] width 80 height 15
click at [260, 108] on input "New Construction" at bounding box center [264, 106] width 8 height 8
radio input "true"
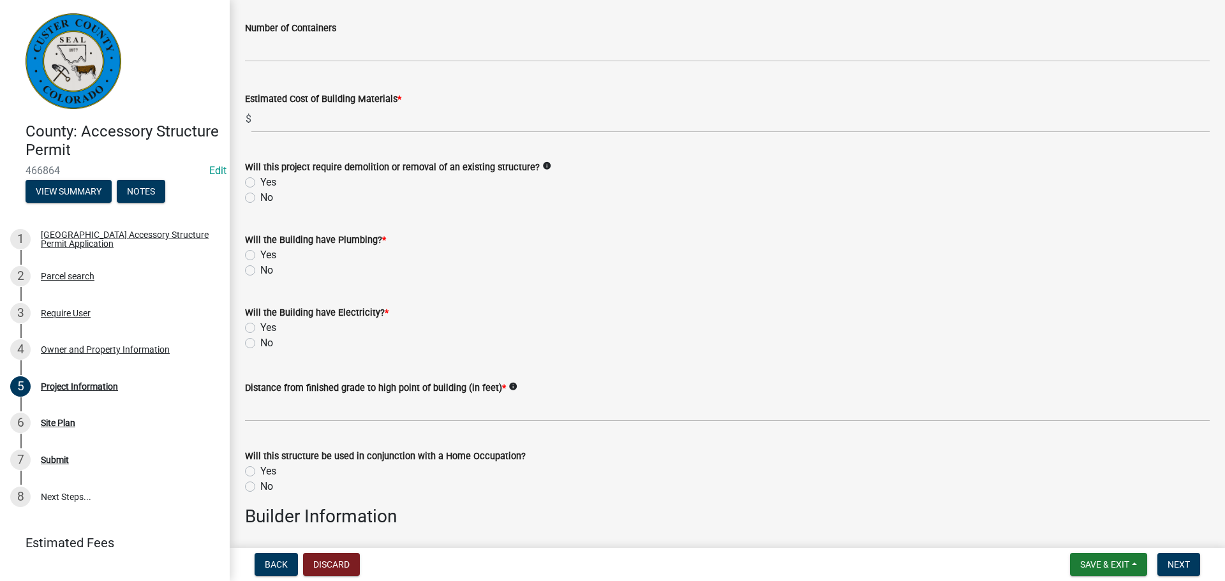
scroll to position [893, 0]
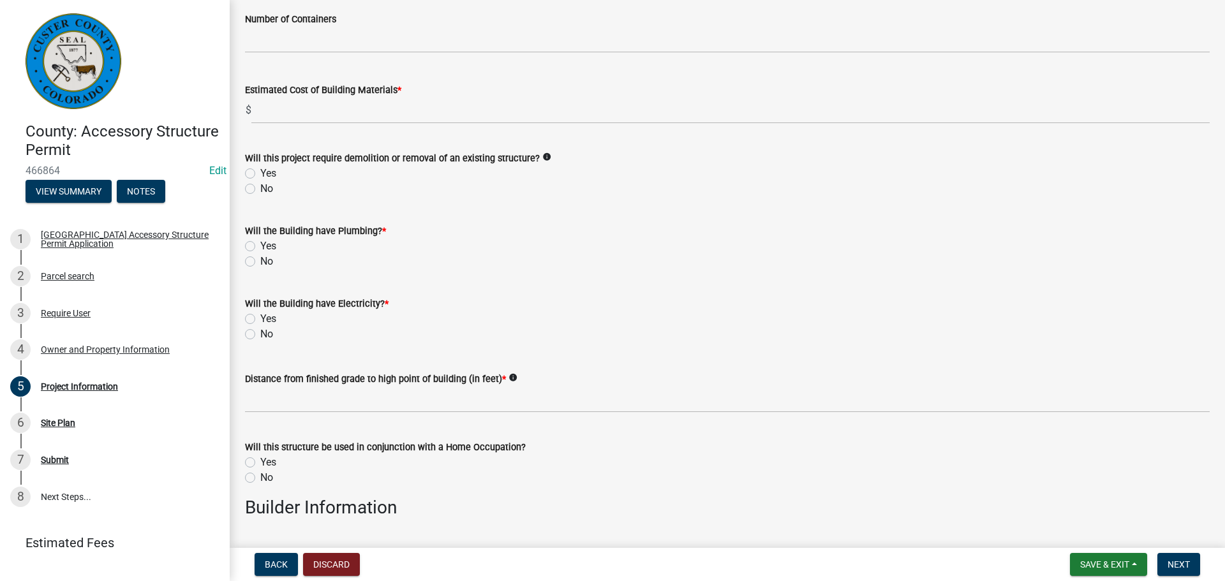
click at [260, 188] on label "No" at bounding box center [266, 188] width 13 height 15
click at [260, 188] on input "No" at bounding box center [264, 185] width 8 height 8
radio input "true"
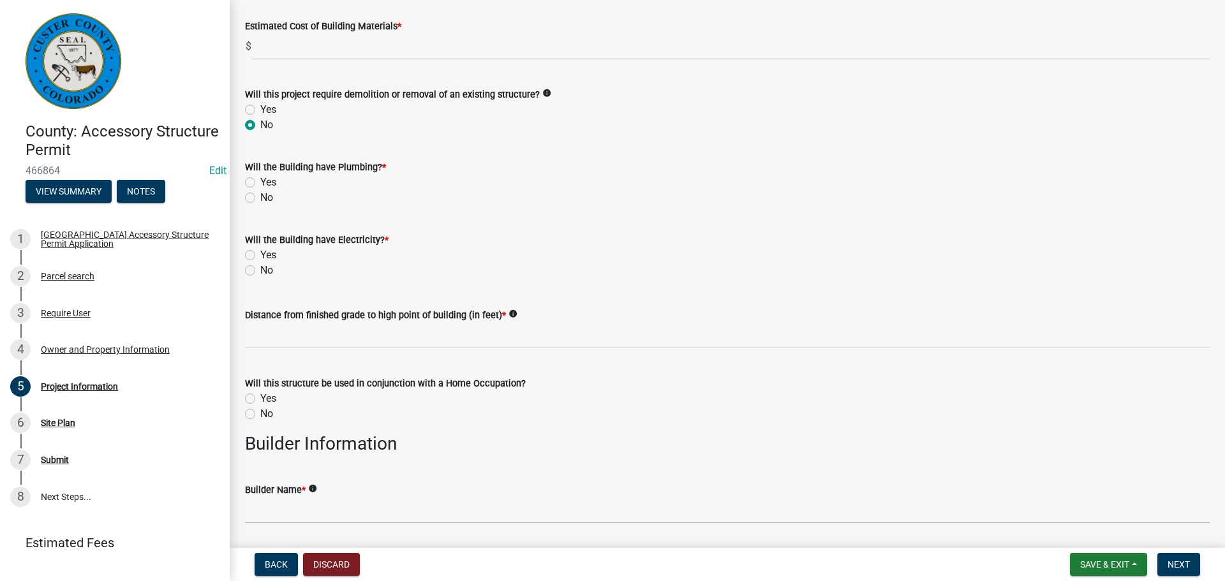
click at [260, 198] on label "No" at bounding box center [266, 197] width 13 height 15
click at [260, 198] on input "No" at bounding box center [264, 194] width 8 height 8
radio input "true"
click at [260, 269] on label "No" at bounding box center [266, 270] width 13 height 15
click at [260, 269] on input "No" at bounding box center [264, 267] width 8 height 8
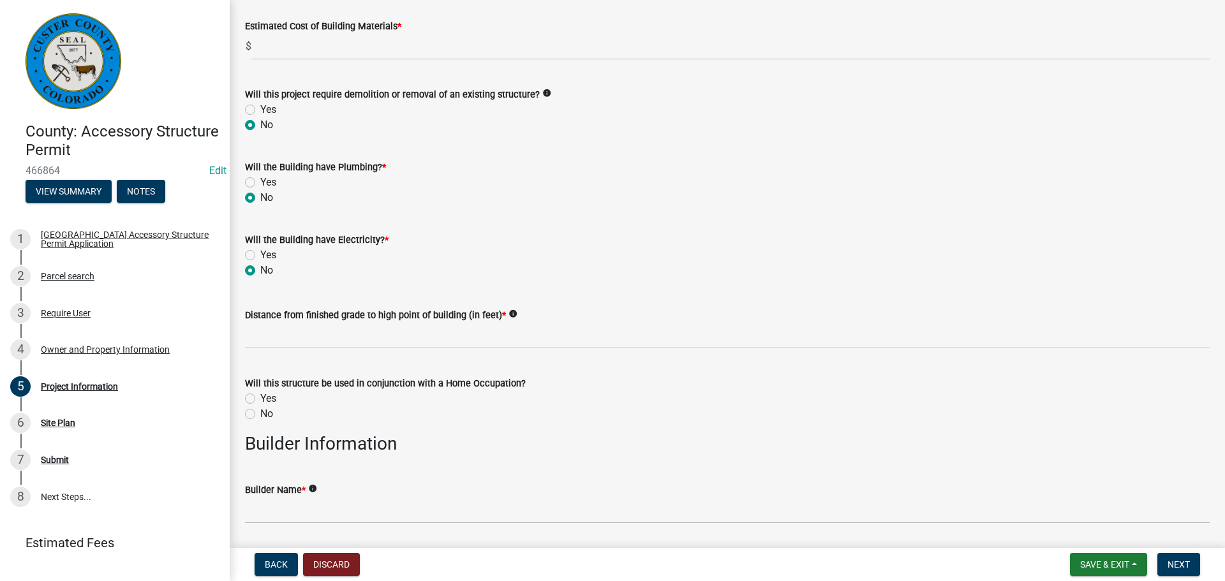
radio input "true"
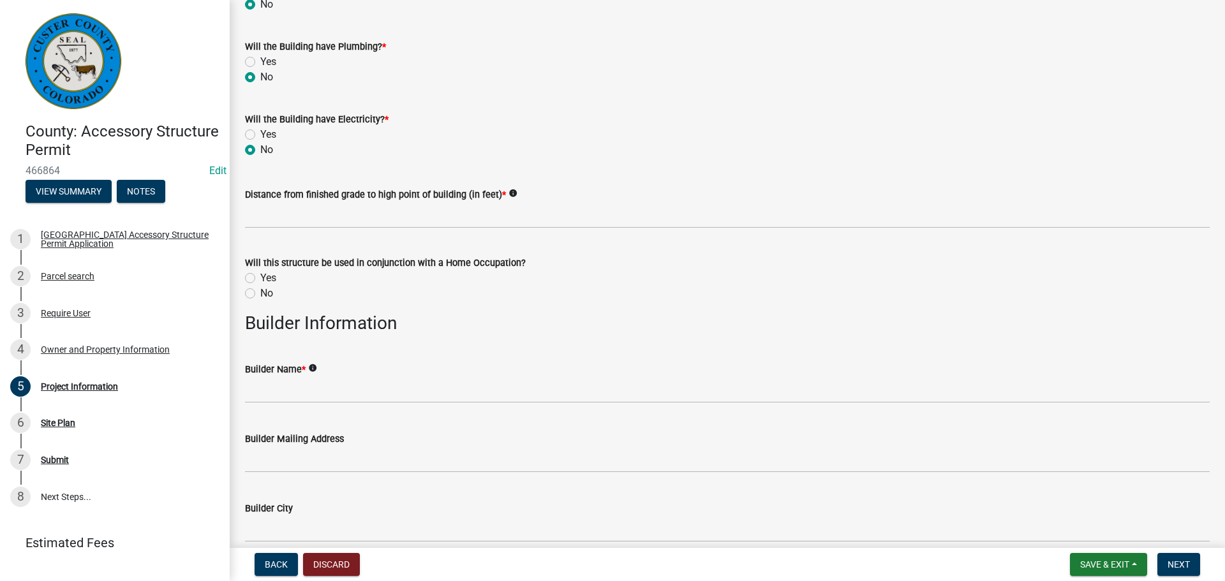
scroll to position [1148, 0]
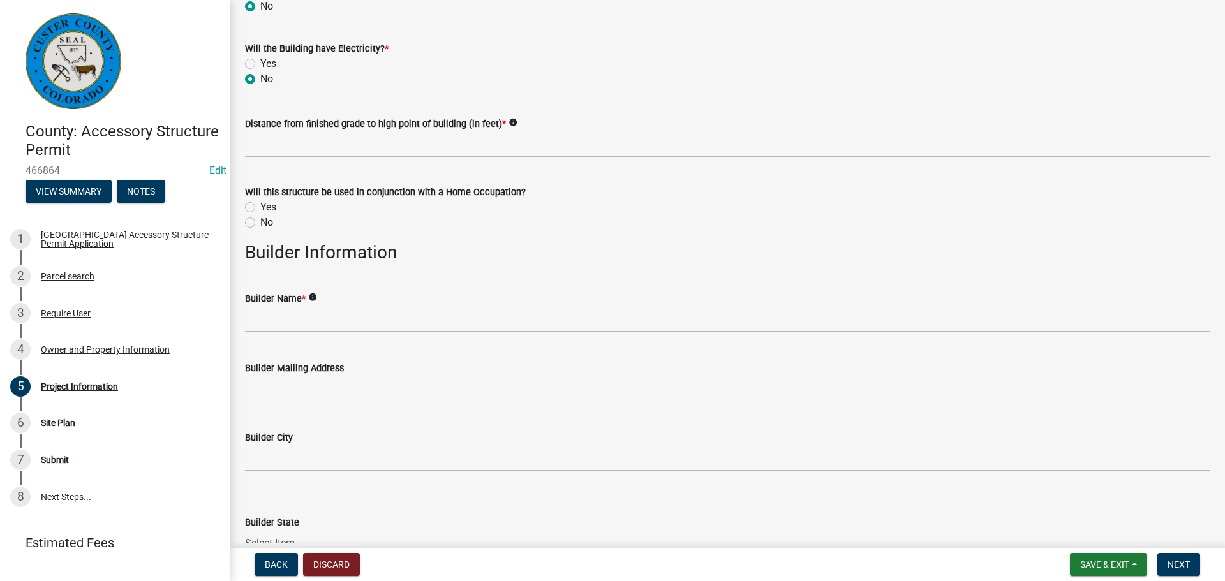
click at [260, 225] on label "No" at bounding box center [266, 222] width 13 height 15
click at [260, 223] on input "No" at bounding box center [264, 219] width 8 height 8
radio input "true"
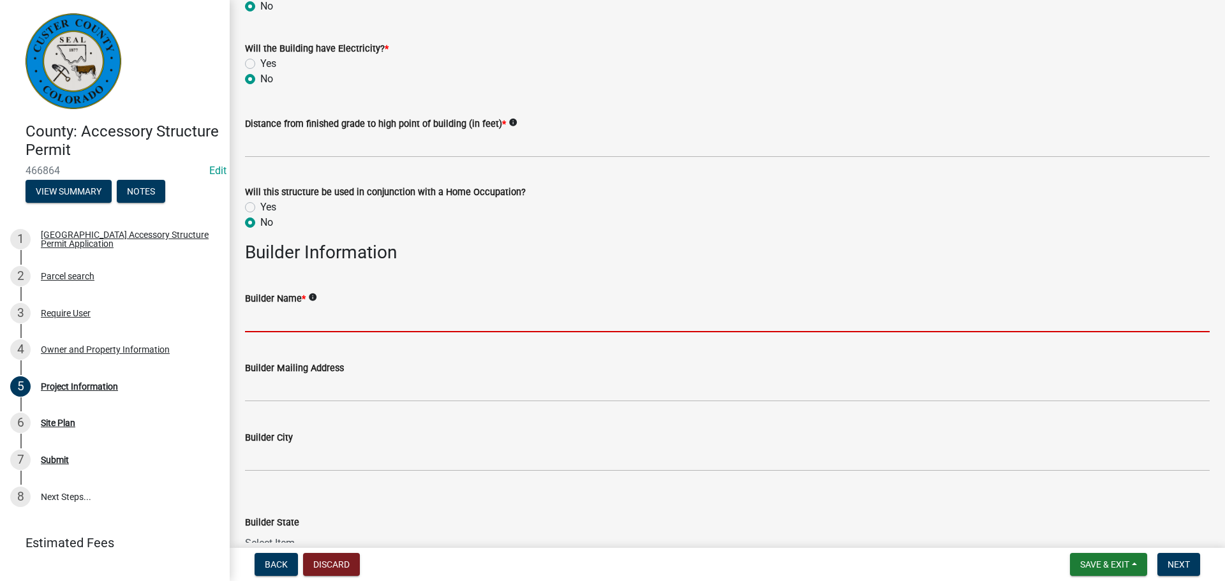
click at [283, 328] on input "Builder Name *" at bounding box center [727, 319] width 965 height 26
type input "self"
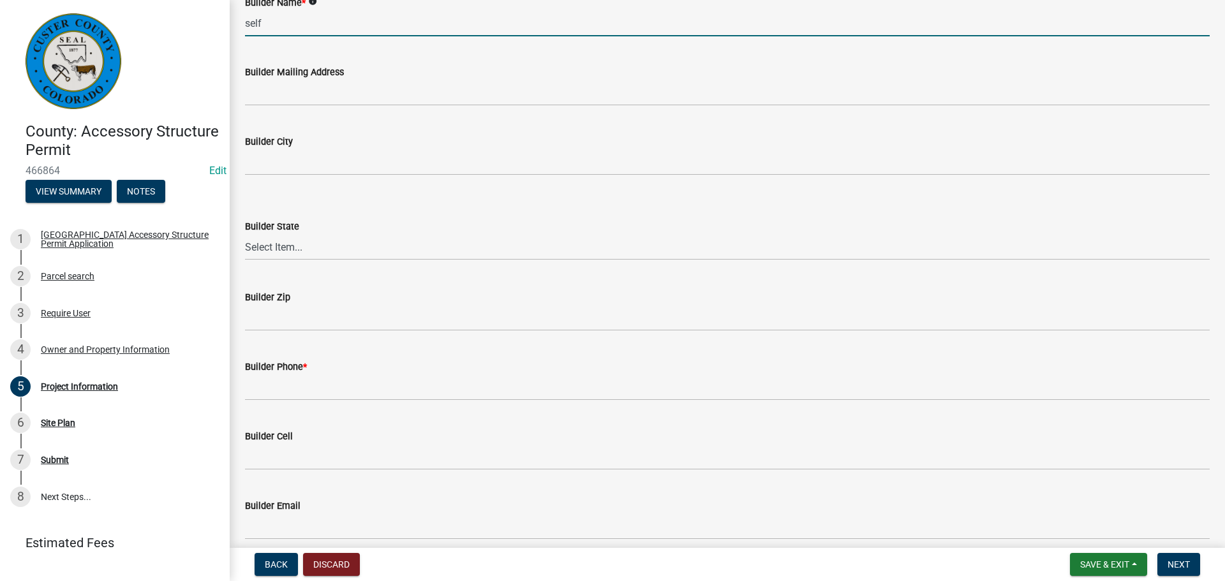
scroll to position [1467, 0]
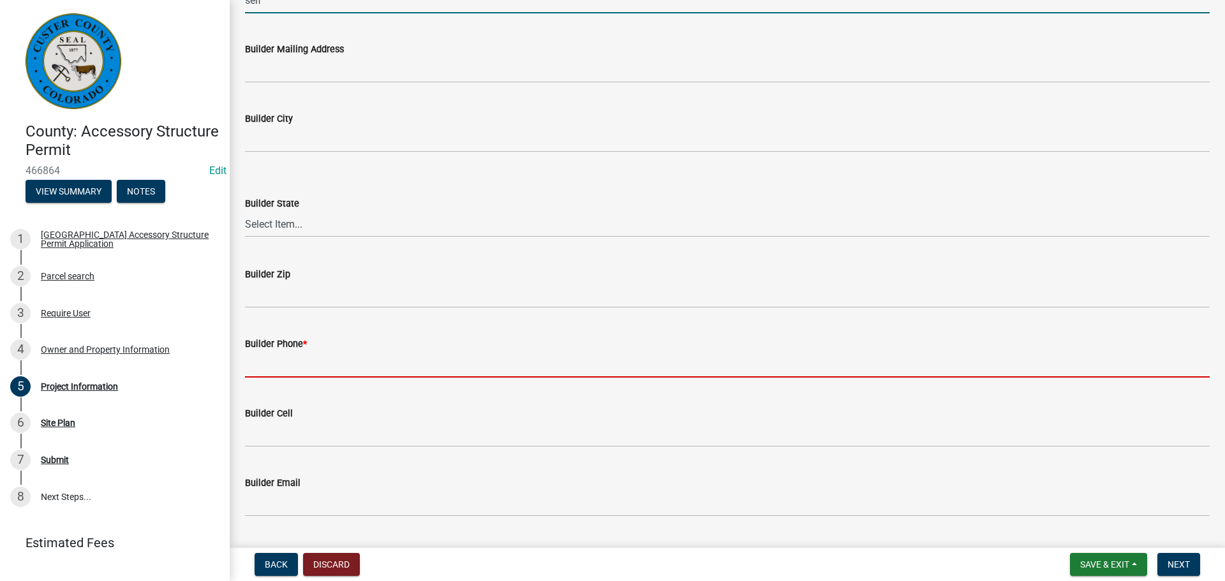
click at [324, 357] on input "Builder Phone *" at bounding box center [727, 365] width 965 height 26
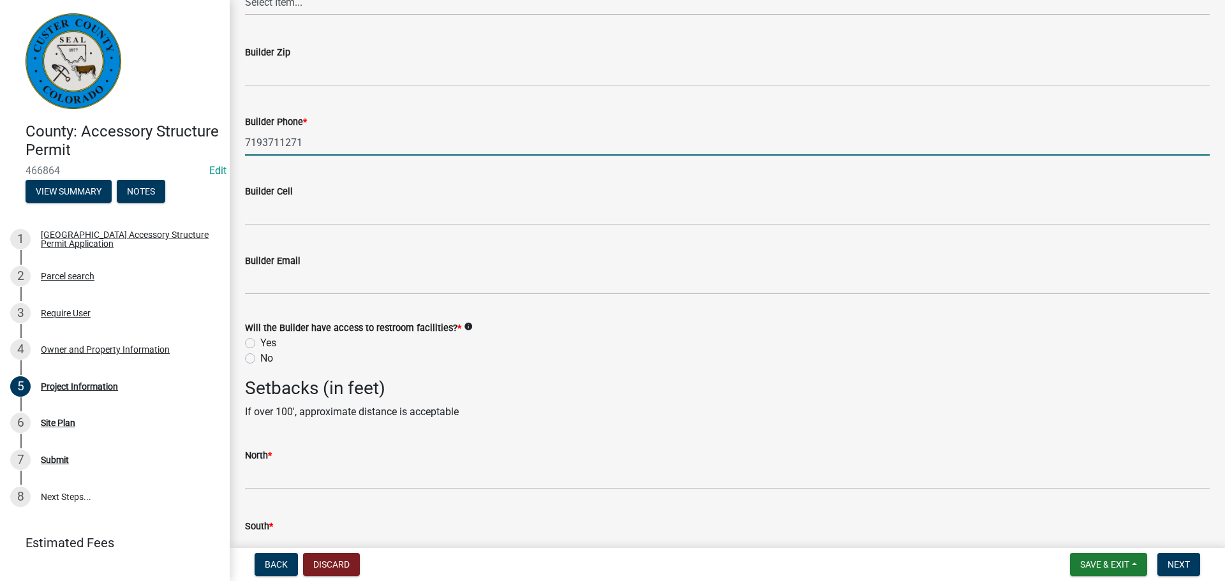
scroll to position [1723, 0]
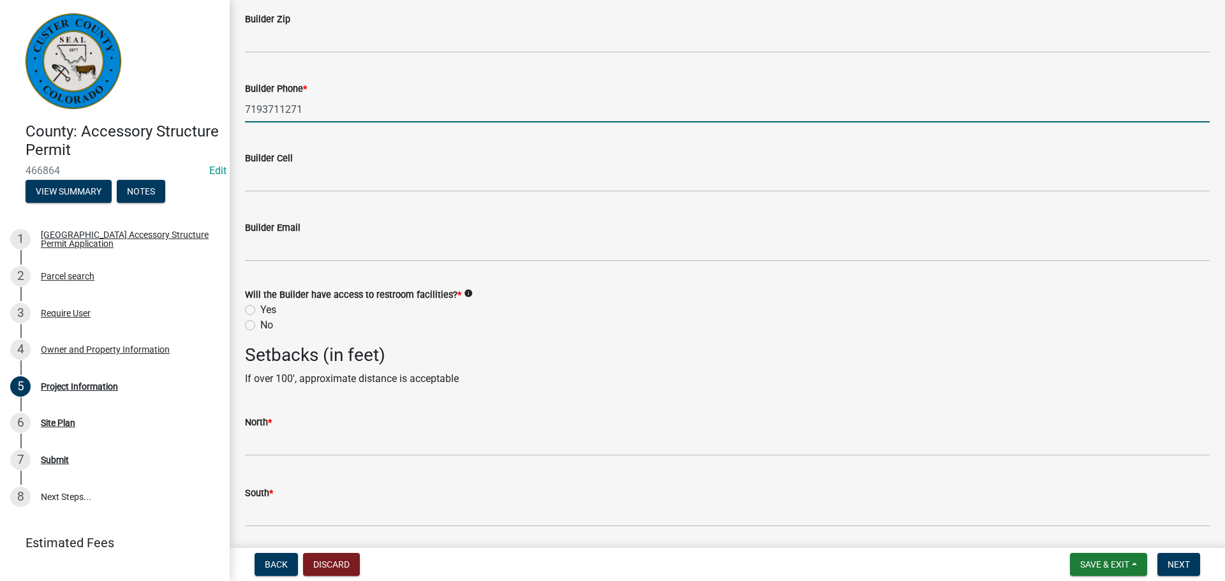
type input "7193711271"
click at [260, 312] on label "Yes" at bounding box center [268, 309] width 16 height 15
click at [260, 311] on input "Yes" at bounding box center [264, 306] width 8 height 8
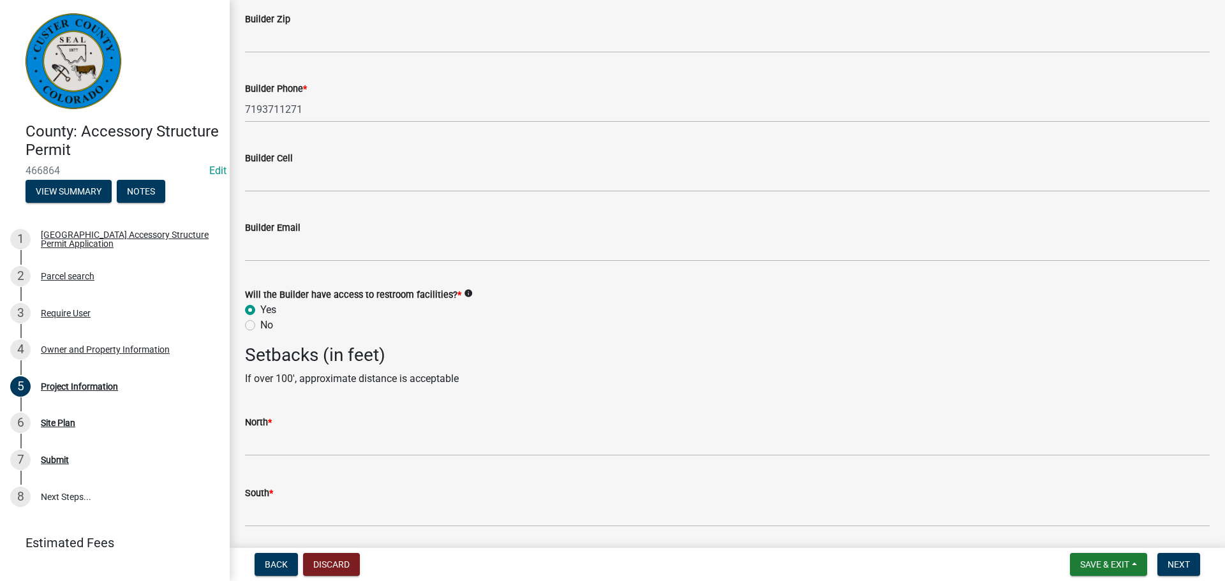
radio input "true"
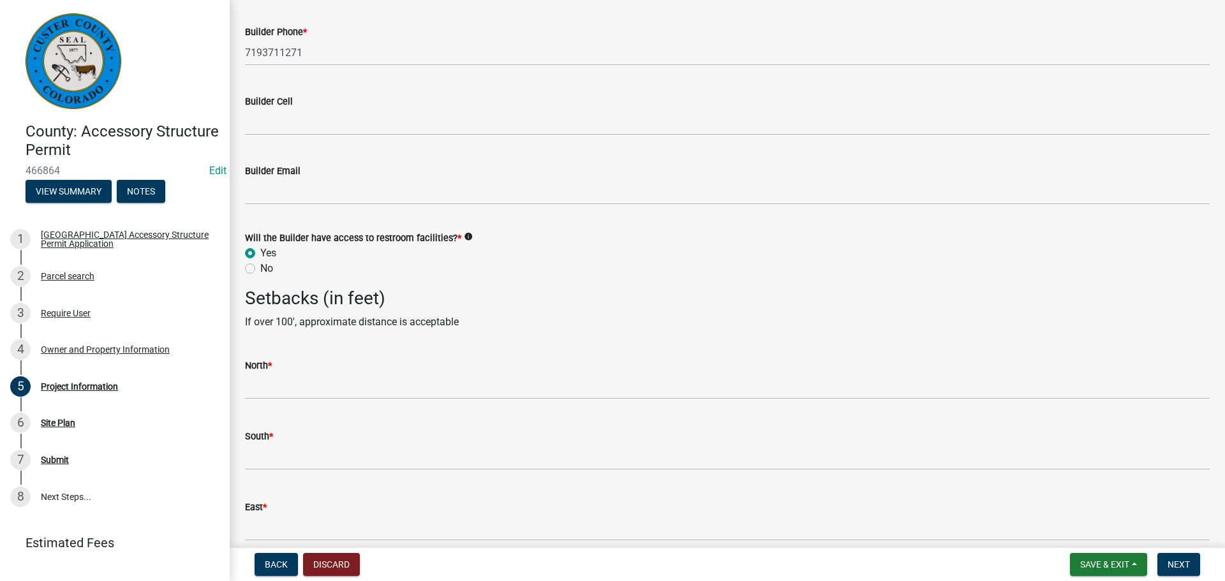
scroll to position [1850, 0]
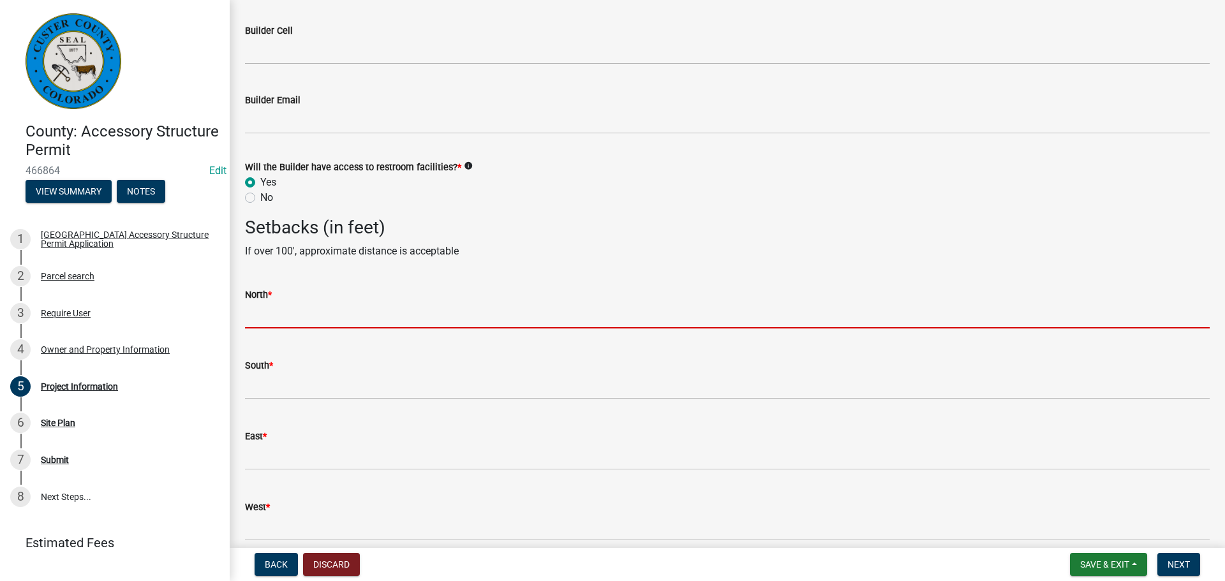
click at [399, 315] on input "text" at bounding box center [727, 315] width 965 height 26
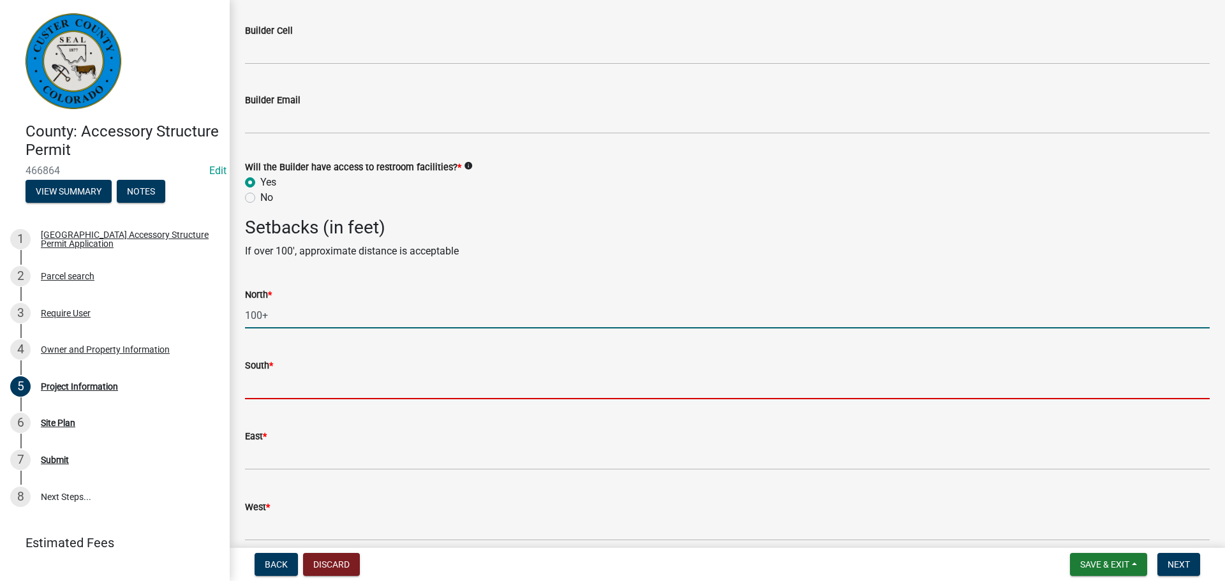
type input "100"
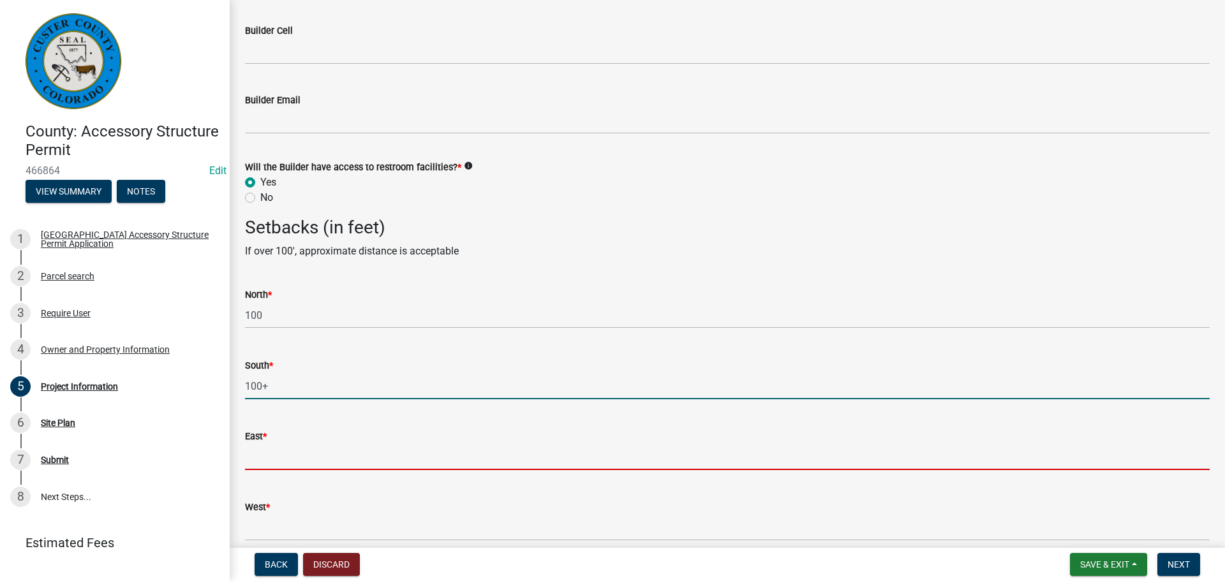
type input "100"
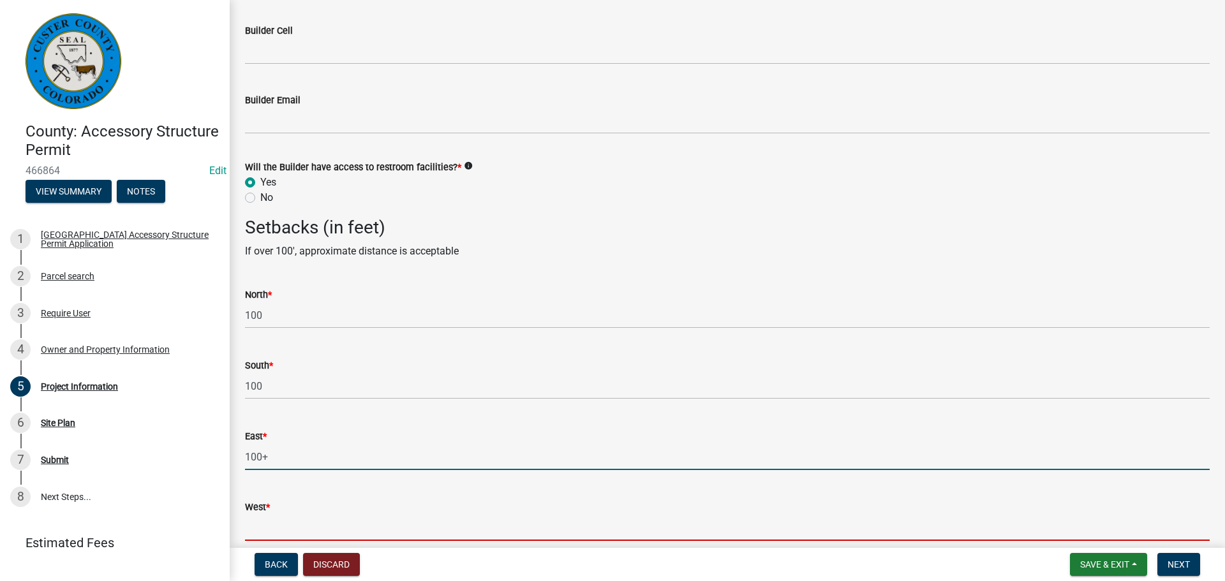
type input "100"
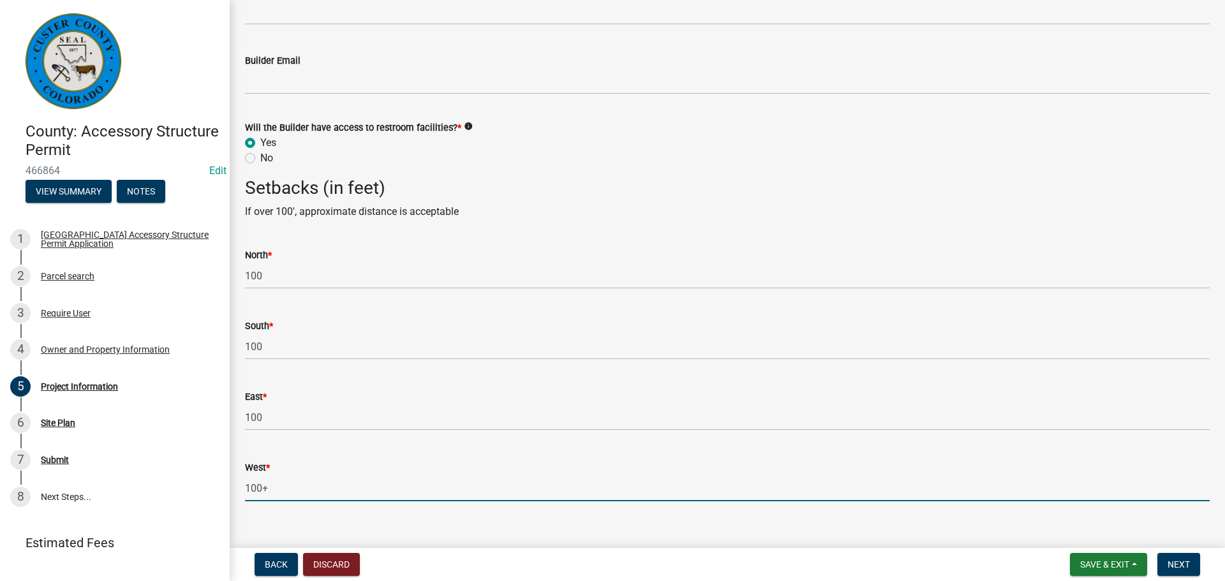
scroll to position [1908, 0]
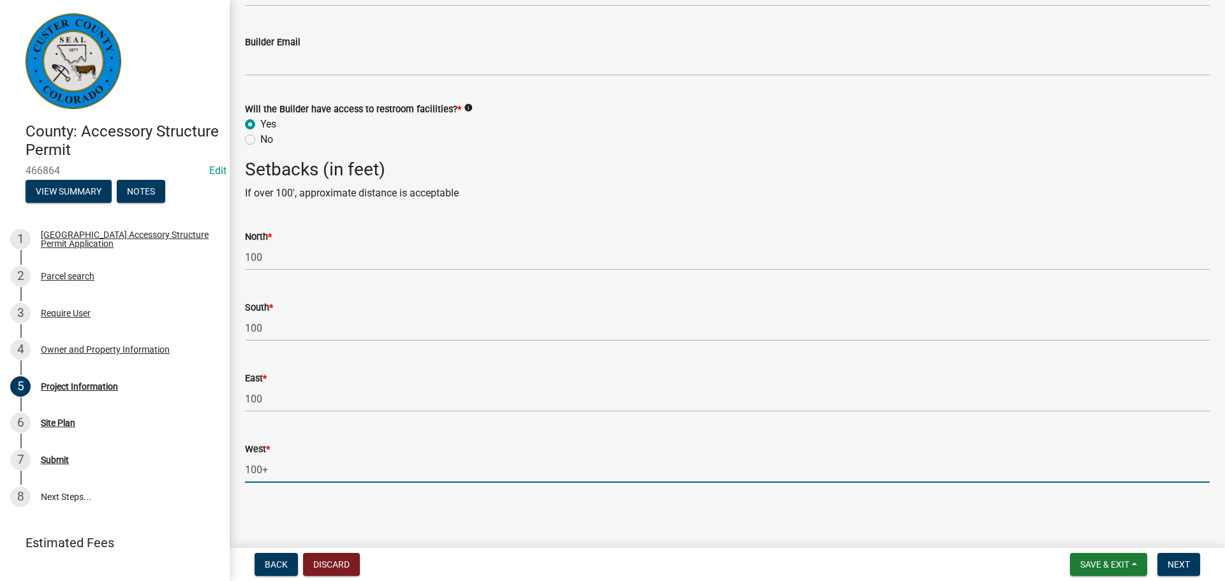
type input "100+"
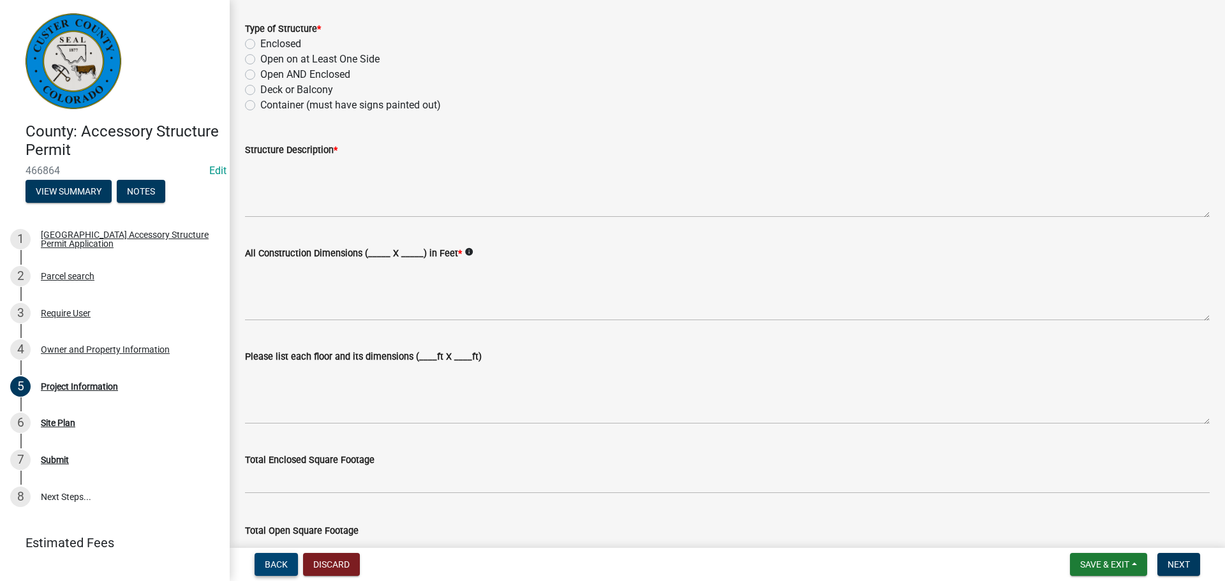
scroll to position [191, 0]
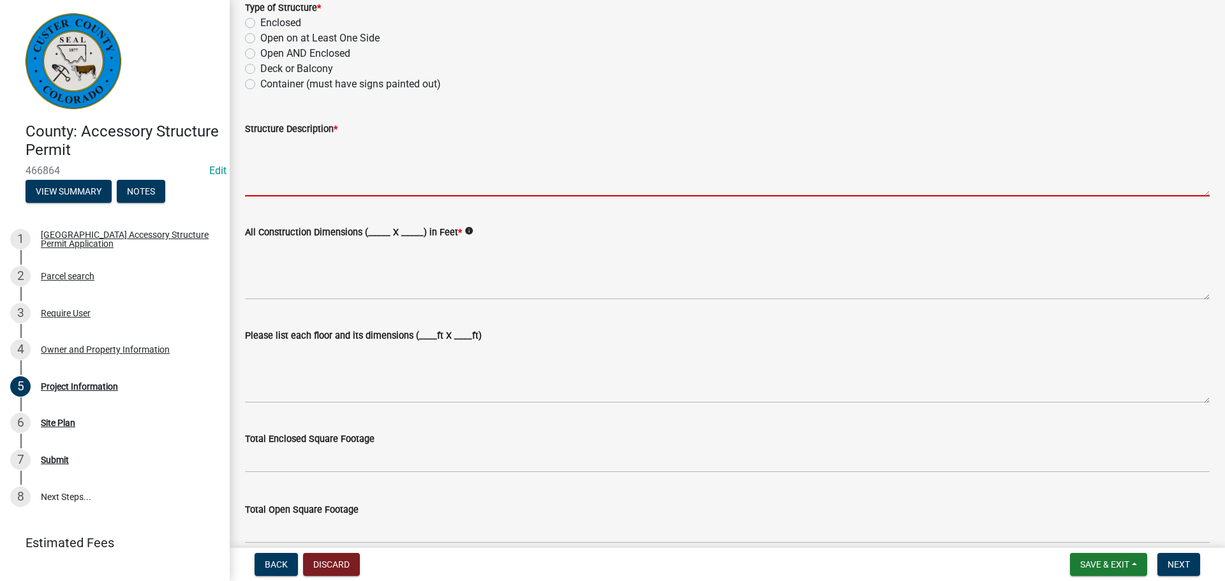
click at [272, 176] on textarea "Structure Description *" at bounding box center [727, 167] width 965 height 60
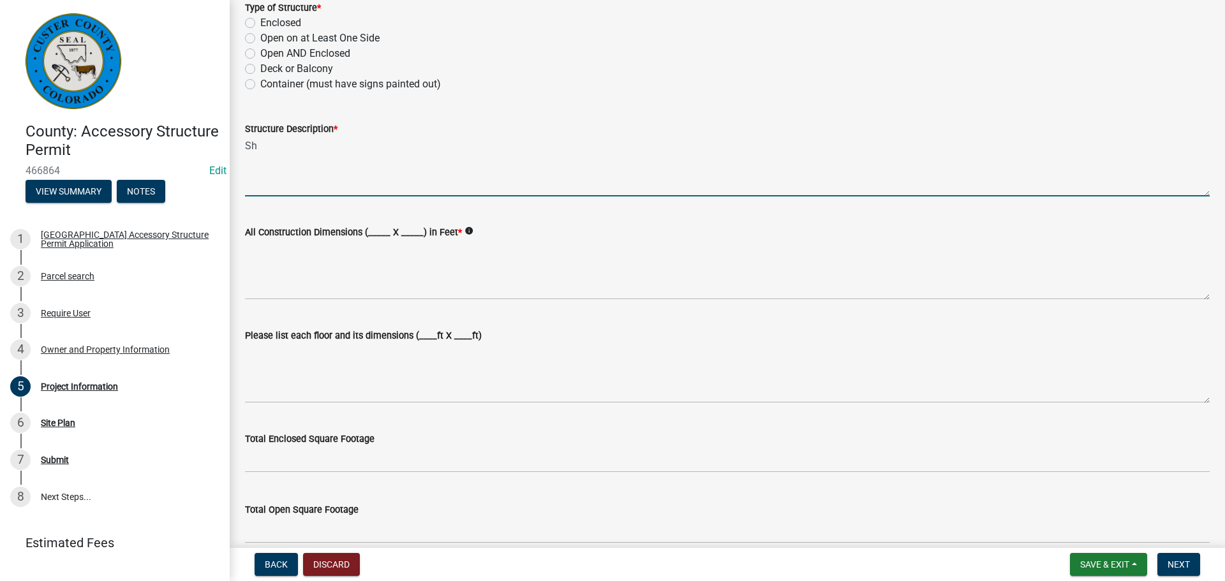
type textarea "S"
type textarea "Horse Shelter"
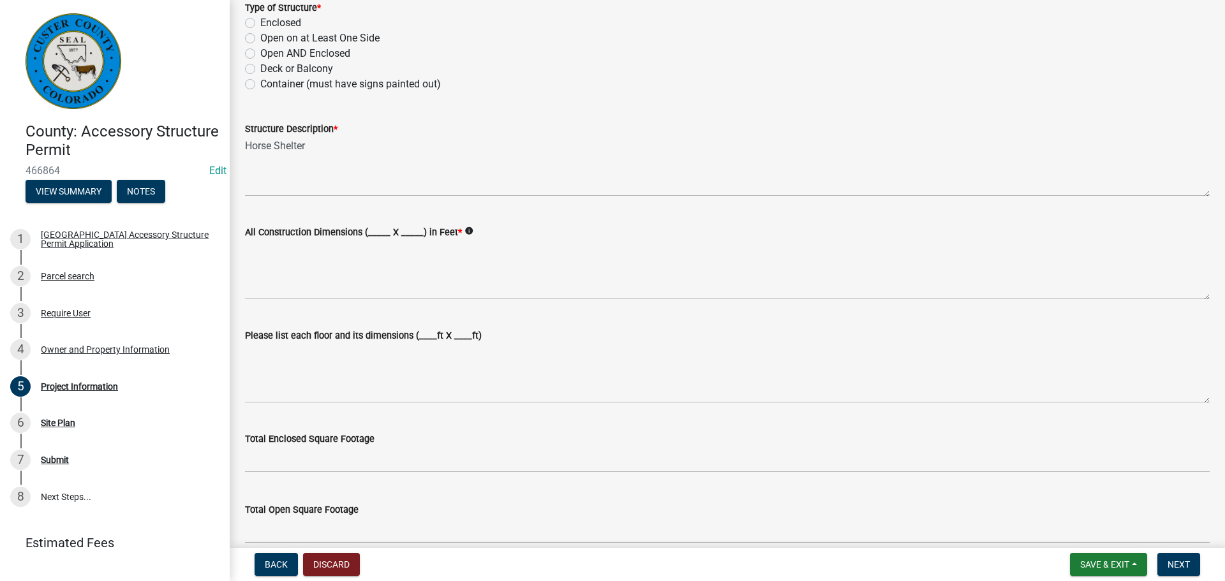
click at [260, 37] on label "Open on at Least One Side" at bounding box center [319, 38] width 119 height 15
click at [260, 37] on input "Open on at Least One Side" at bounding box center [264, 35] width 8 height 8
radio input "true"
click at [260, 24] on label "Enclosed" at bounding box center [280, 22] width 41 height 15
click at [260, 24] on input "Enclosed" at bounding box center [264, 19] width 8 height 8
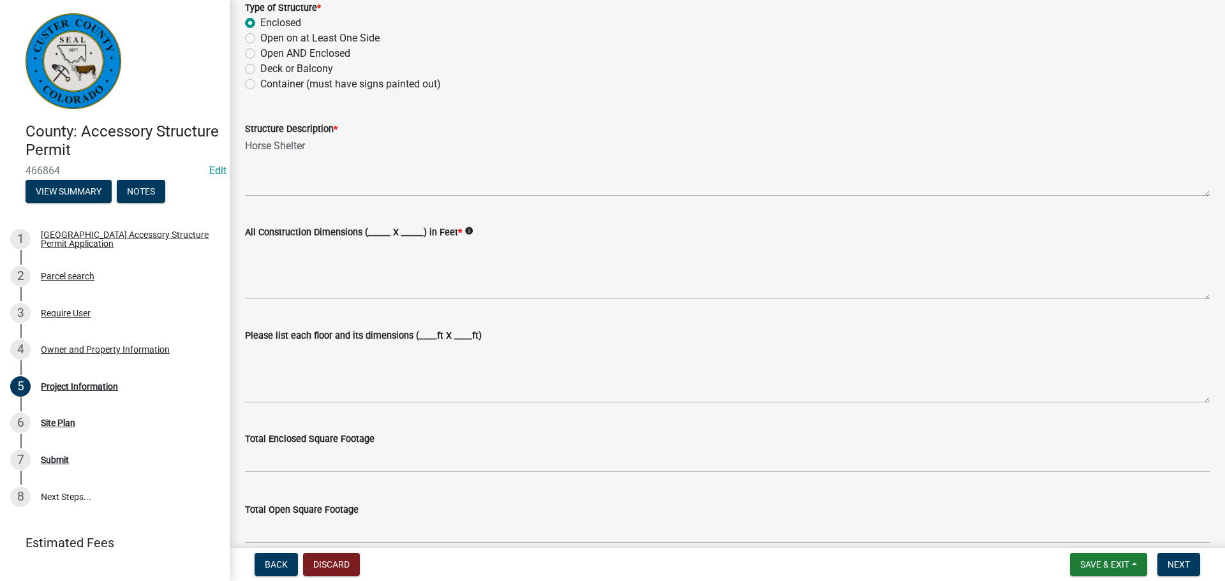
radio input "true"
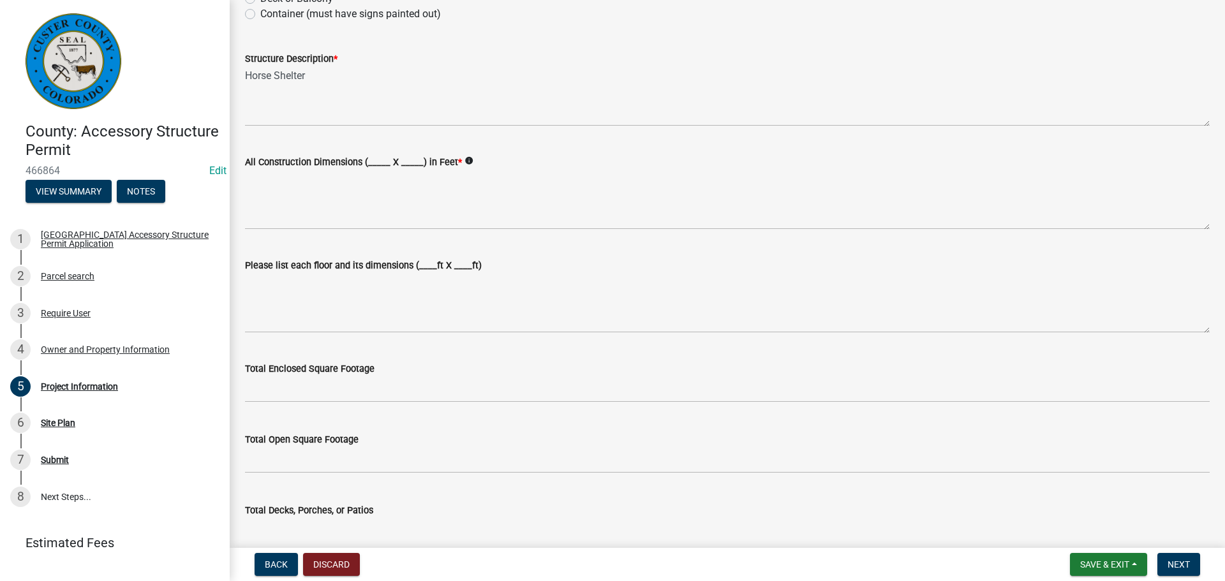
scroll to position [319, 0]
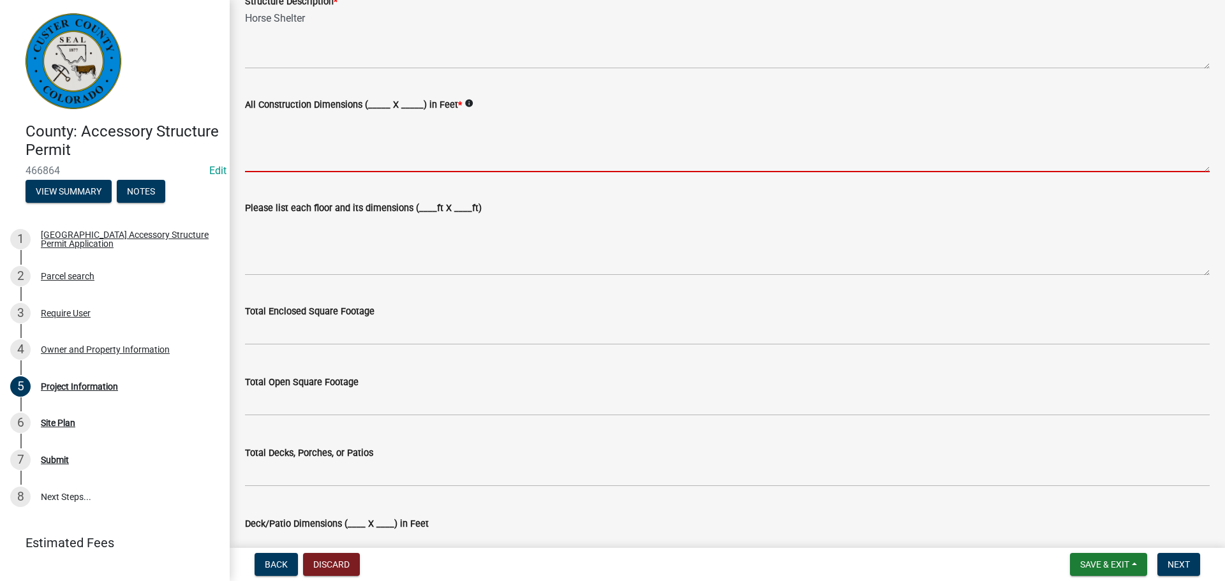
click at [309, 161] on textarea "All Construction Dimensions (_____ X _____) in Feet *" at bounding box center [727, 142] width 965 height 60
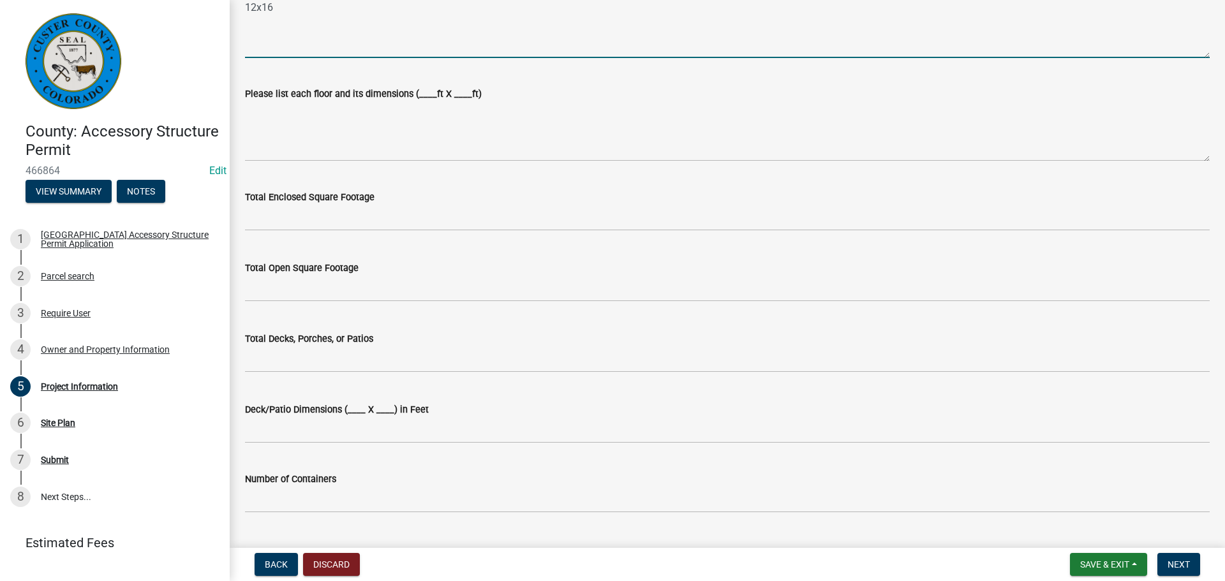
scroll to position [447, 0]
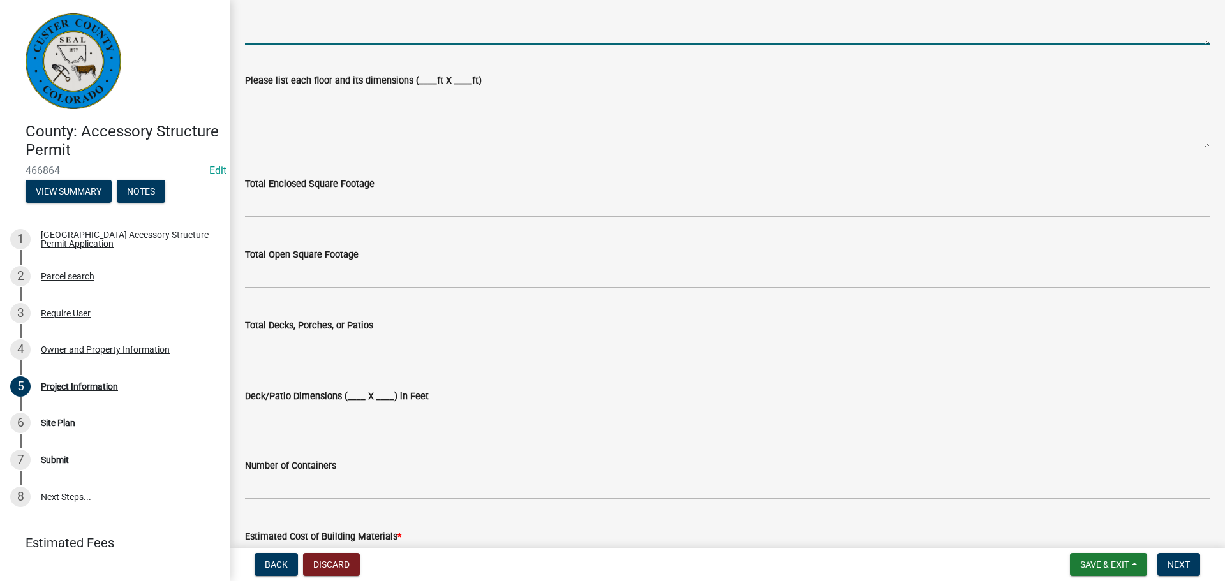
type textarea "12x16"
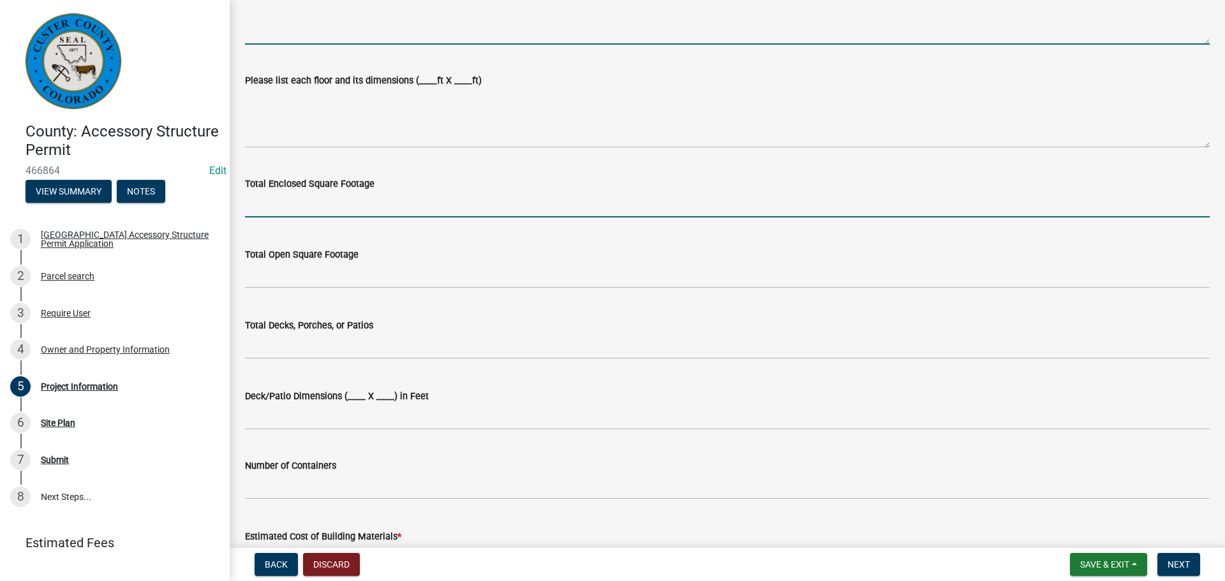
click at [494, 207] on input "text" at bounding box center [727, 204] width 965 height 26
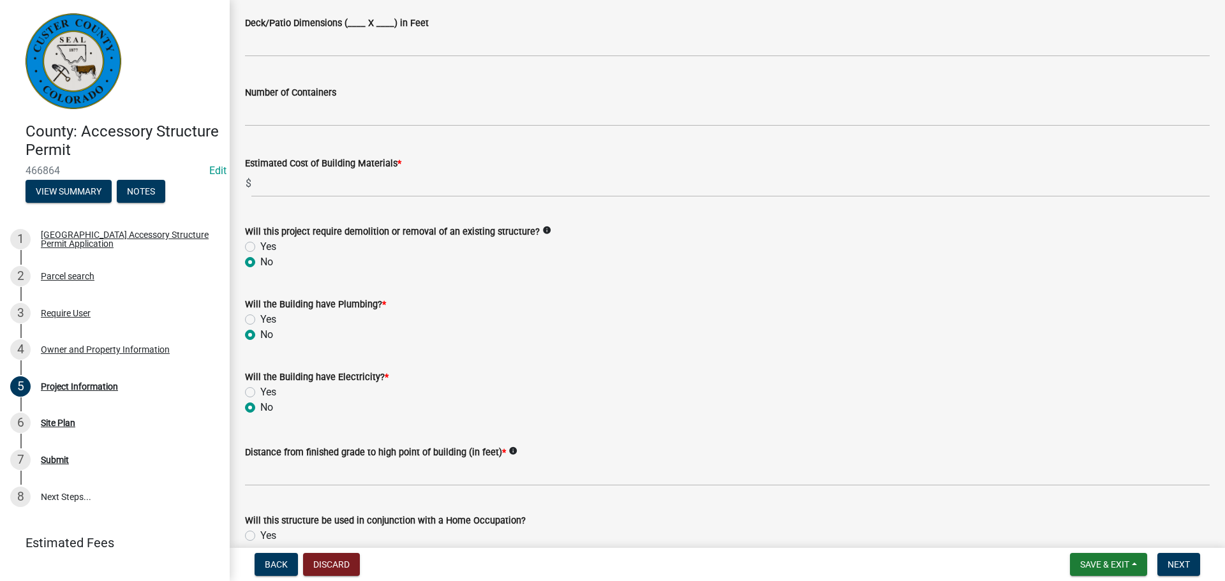
scroll to position [829, 0]
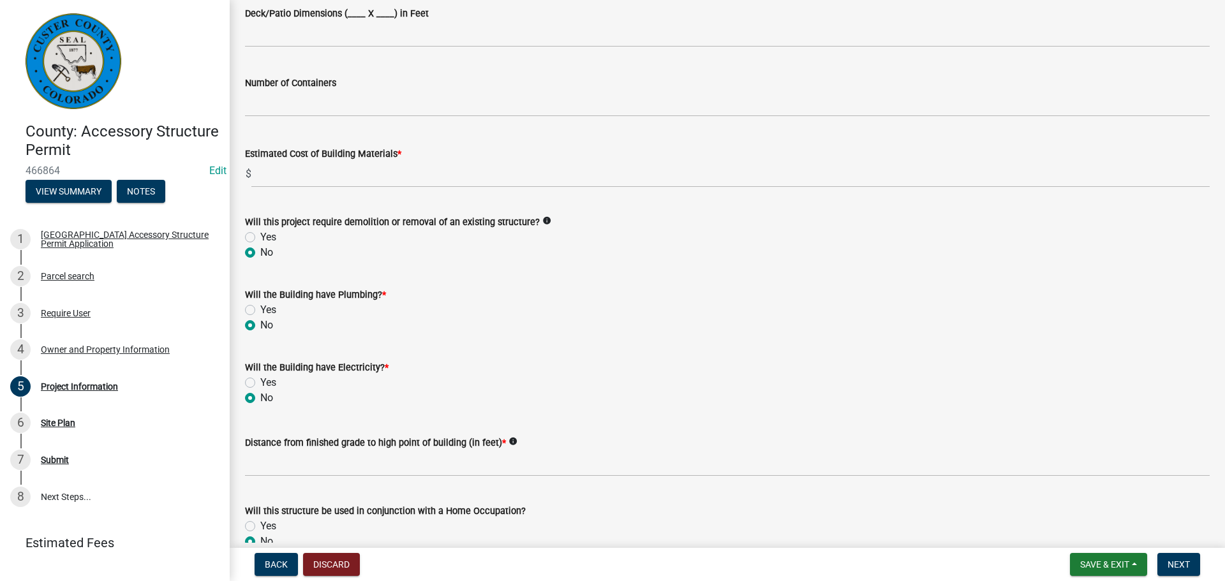
type input "192"
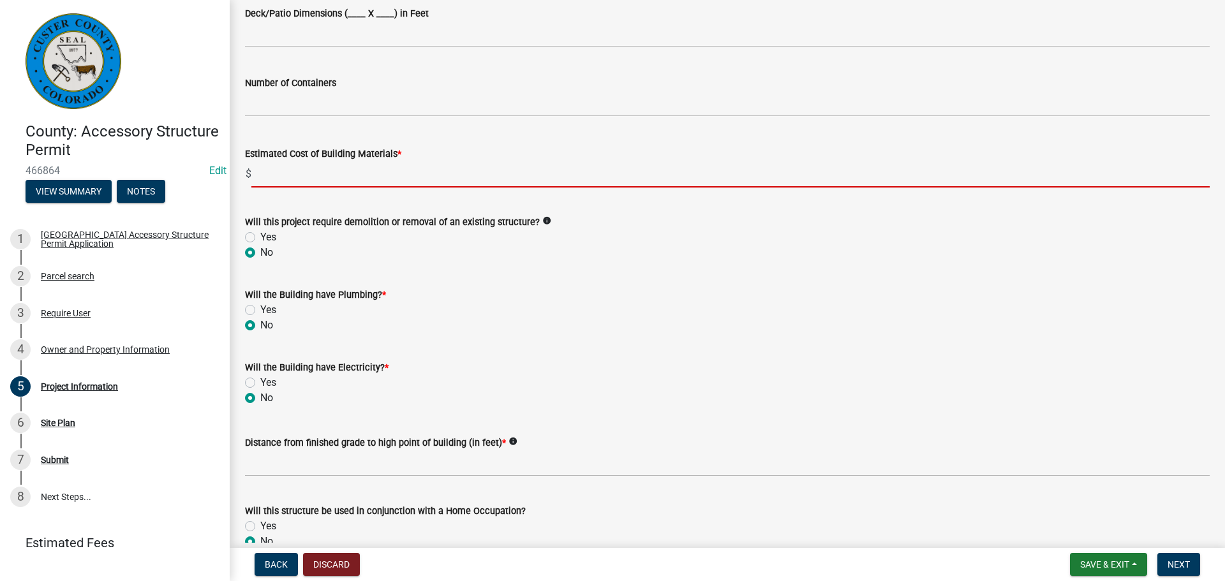
click at [371, 178] on input "text" at bounding box center [730, 174] width 958 height 26
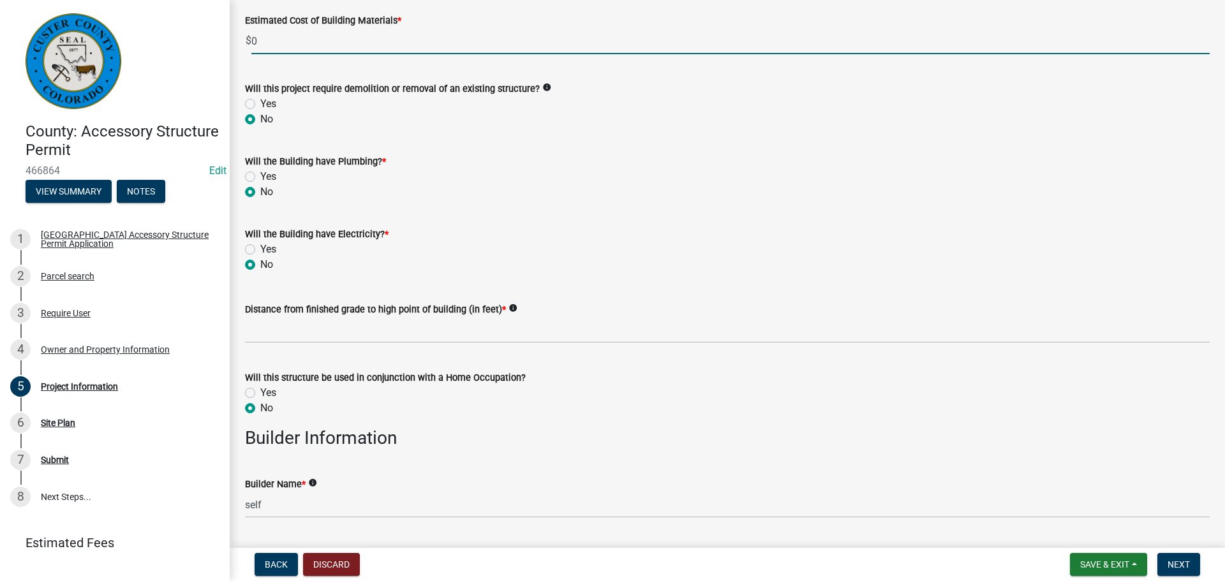
scroll to position [1021, 0]
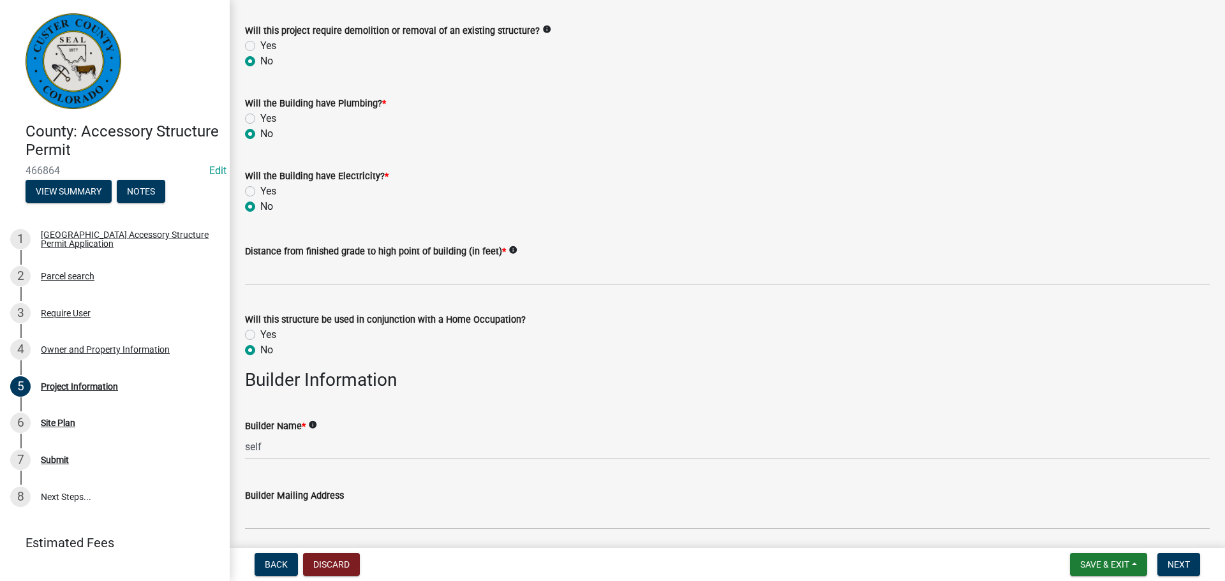
type input "0"
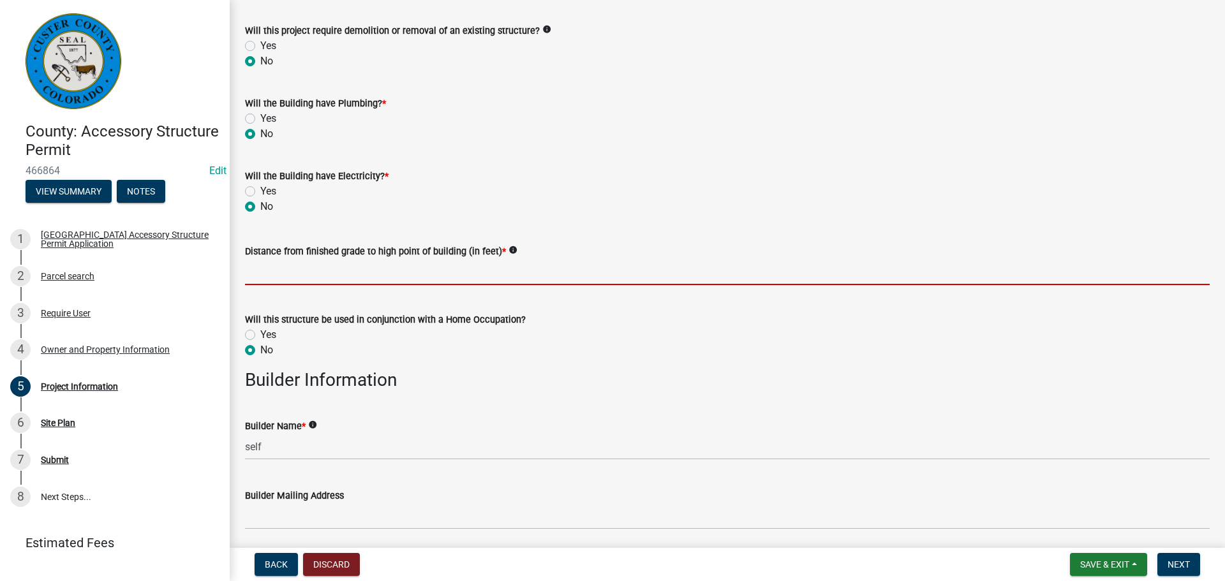
click at [367, 267] on input "text" at bounding box center [727, 272] width 965 height 26
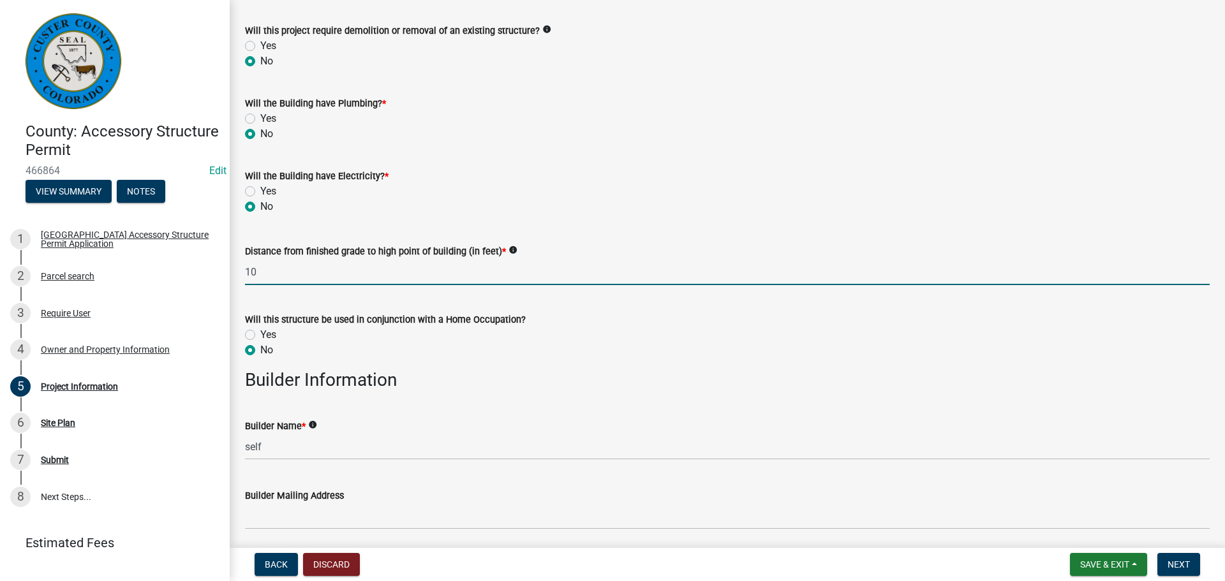
click at [508, 273] on input "10" at bounding box center [727, 272] width 965 height 26
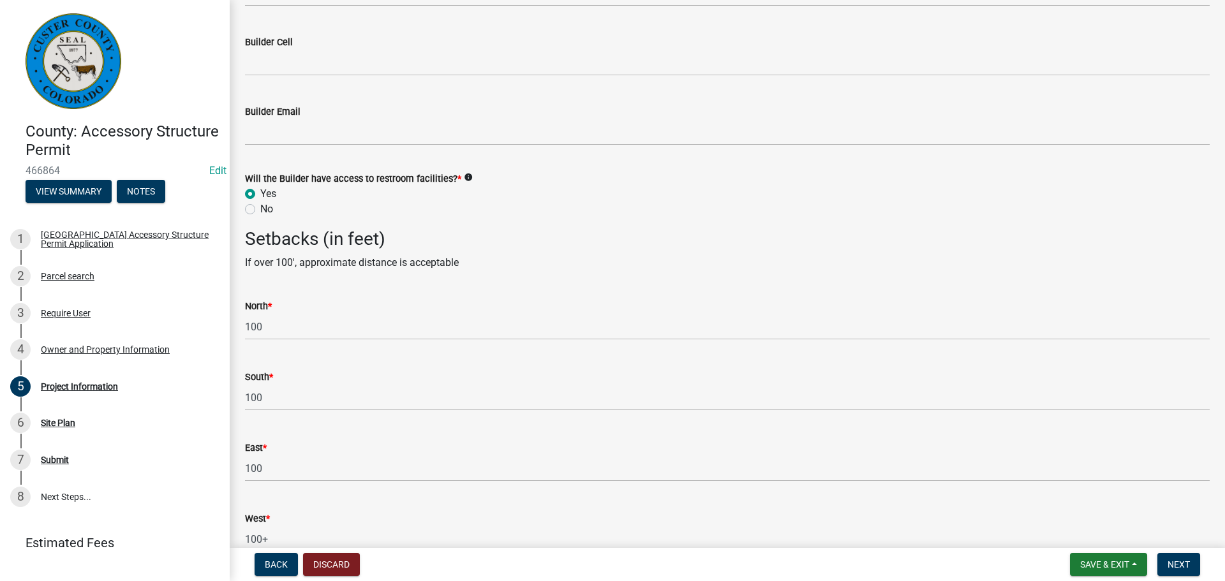
scroll to position [1908, 0]
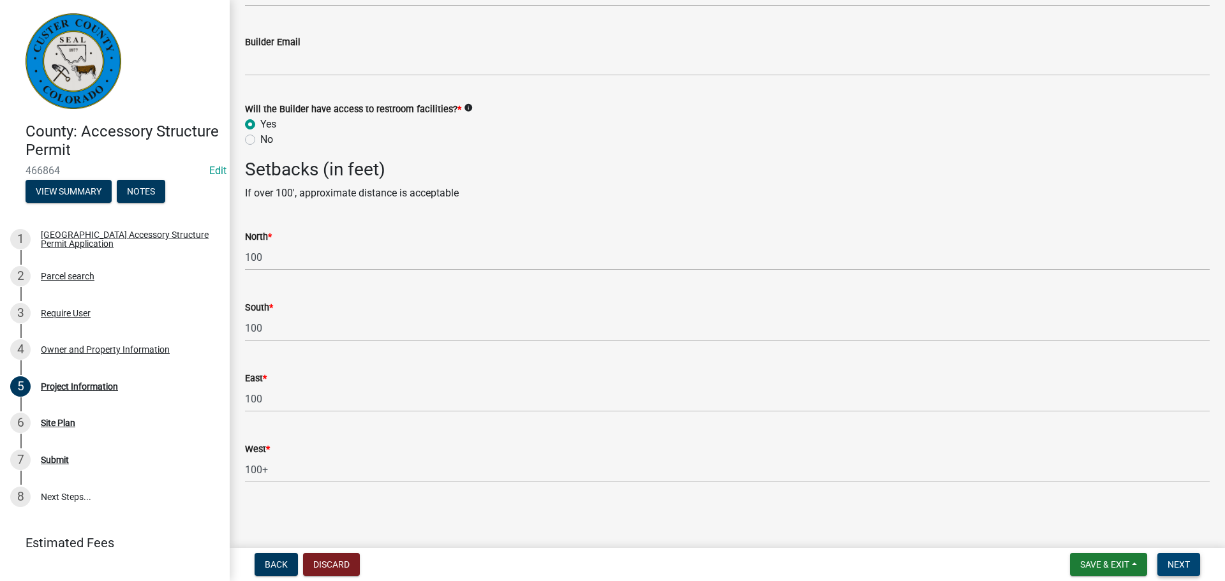
type input "10"
click at [1190, 562] on span "Next" at bounding box center [1178, 565] width 22 height 10
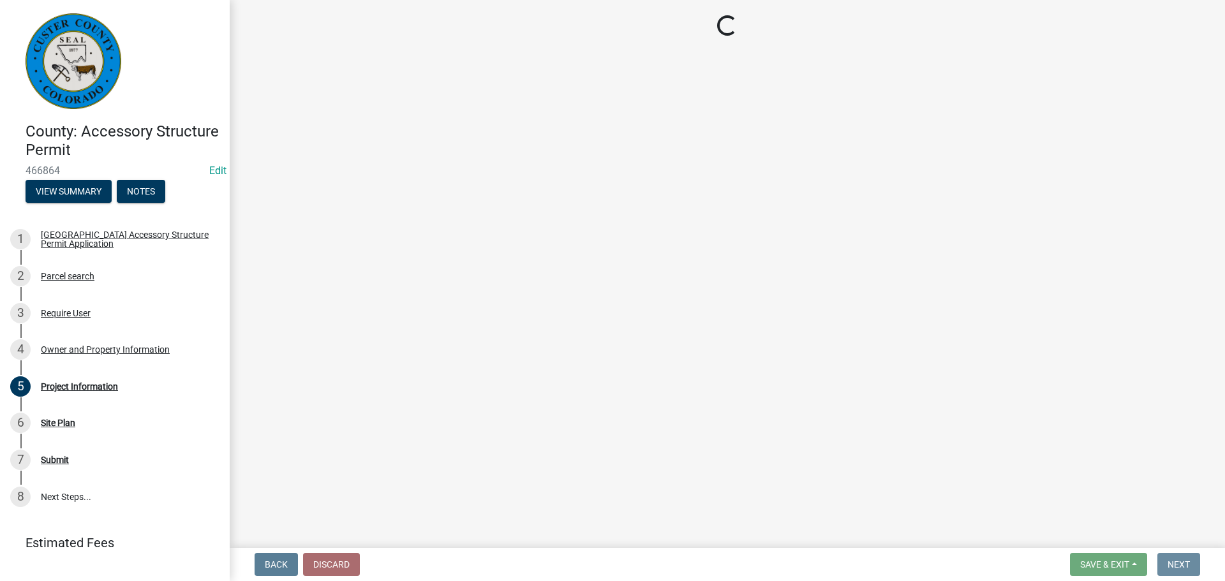
scroll to position [0, 0]
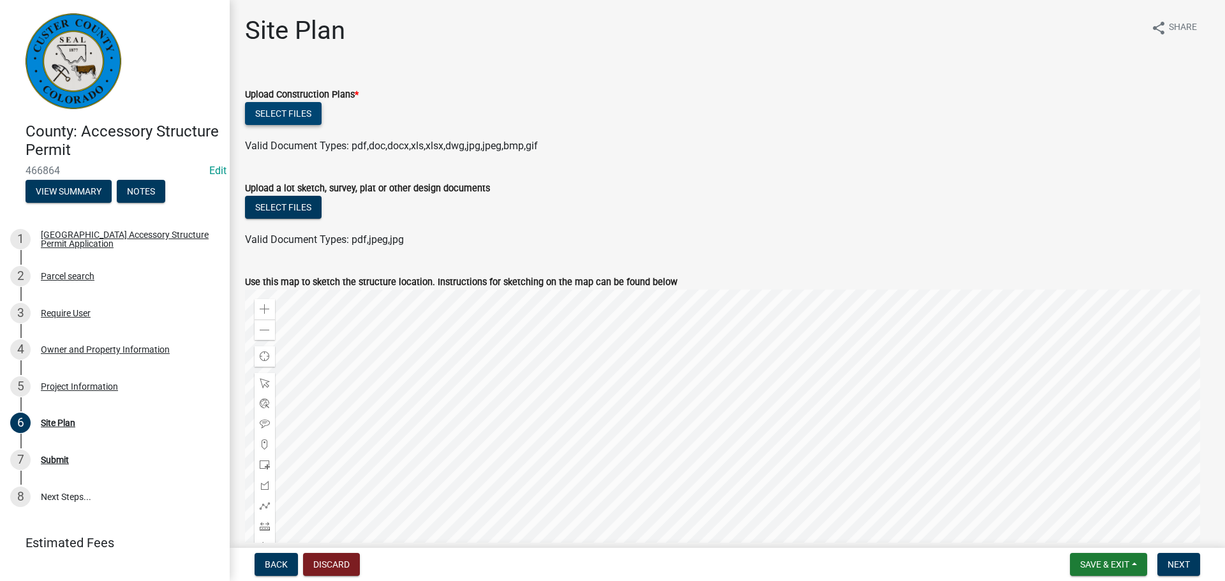
click at [285, 115] on button "Select files" at bounding box center [283, 113] width 77 height 23
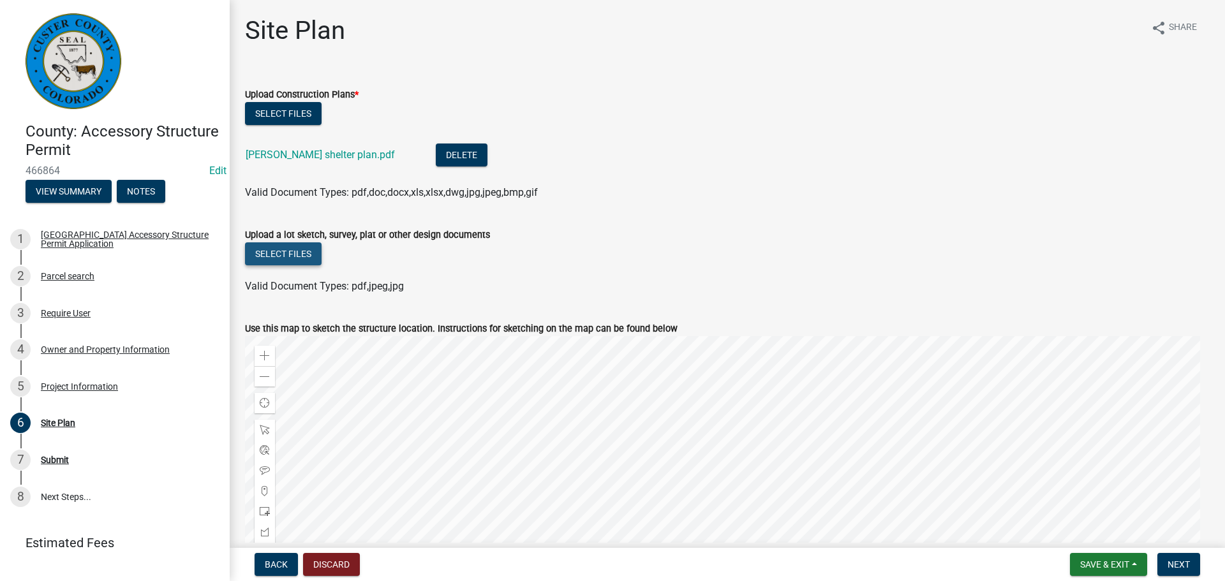
click at [283, 249] on button "Select files" at bounding box center [283, 253] width 77 height 23
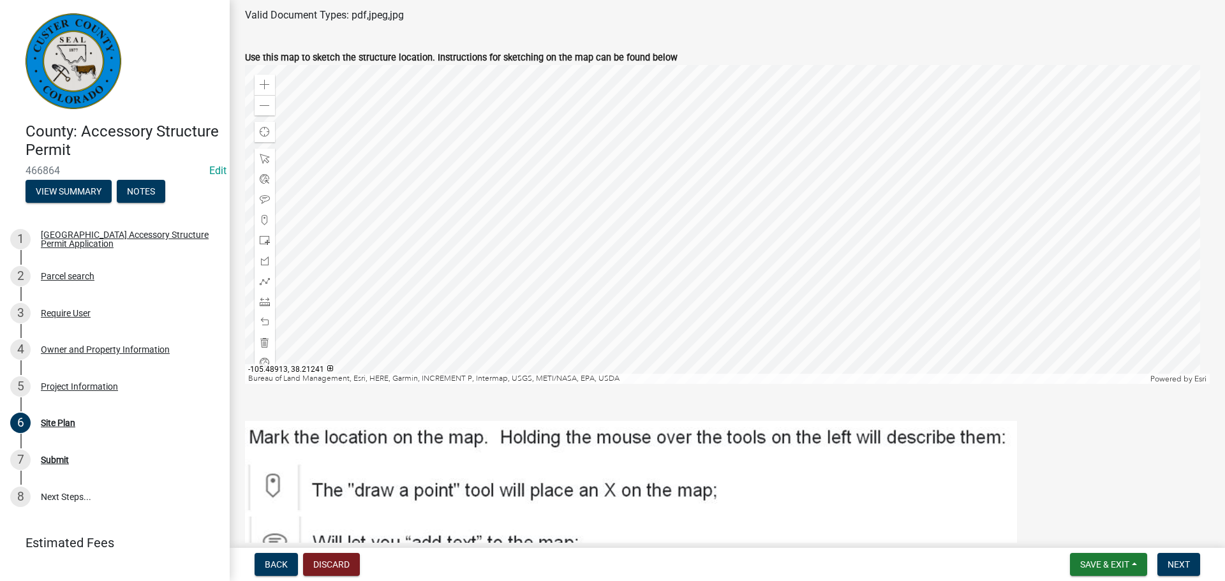
scroll to position [319, 0]
click at [1178, 568] on span "Next" at bounding box center [1178, 565] width 22 height 10
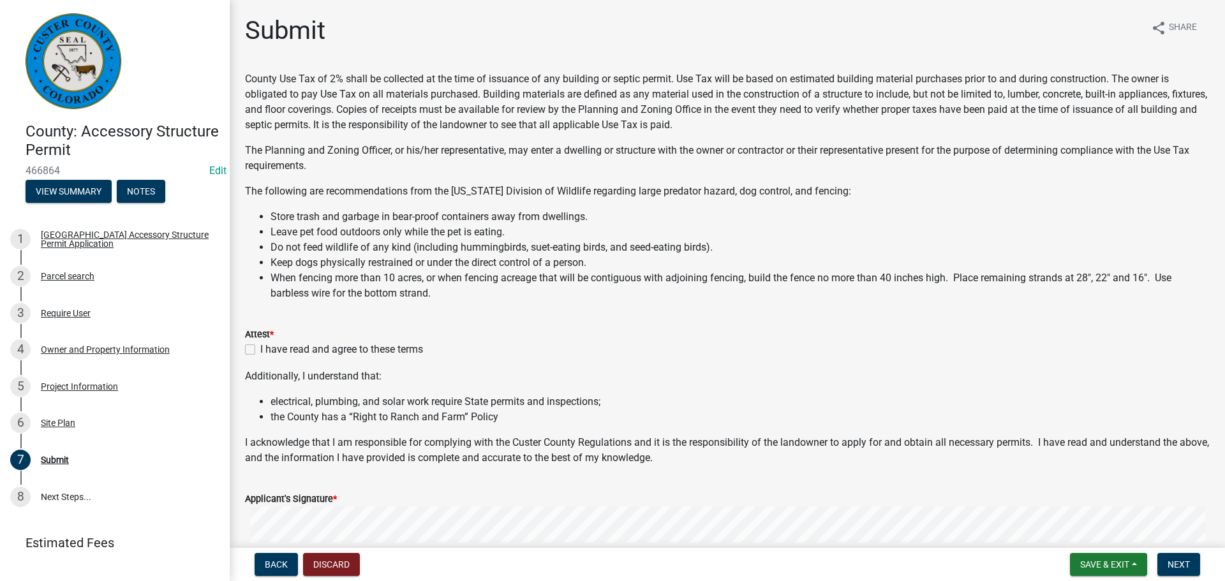
click at [260, 353] on label "I have read and agree to these terms" at bounding box center [341, 349] width 163 height 15
click at [260, 350] on input "I have read and agree to these terms" at bounding box center [264, 346] width 8 height 8
checkbox input "true"
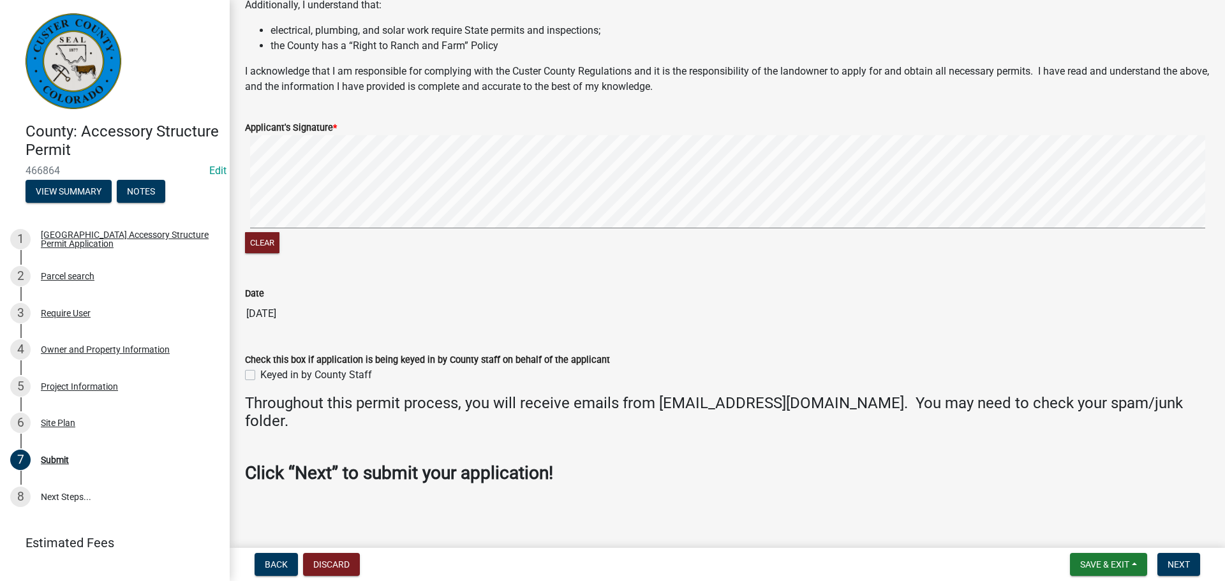
scroll to position [374, 0]
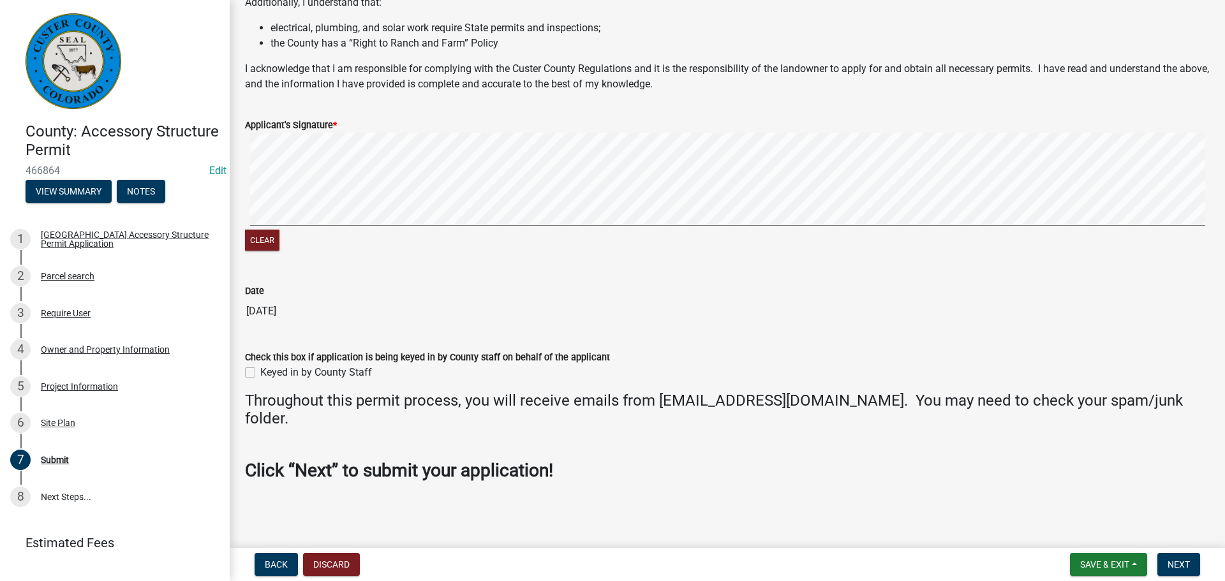
drag, startPoint x: 245, startPoint y: 369, endPoint x: 262, endPoint y: 378, distance: 19.4
click at [260, 369] on label "Keyed in by County Staff" at bounding box center [316, 372] width 112 height 15
click at [260, 369] on input "Keyed in by County Staff" at bounding box center [264, 369] width 8 height 8
checkbox input "true"
click at [1184, 563] on span "Next" at bounding box center [1178, 565] width 22 height 10
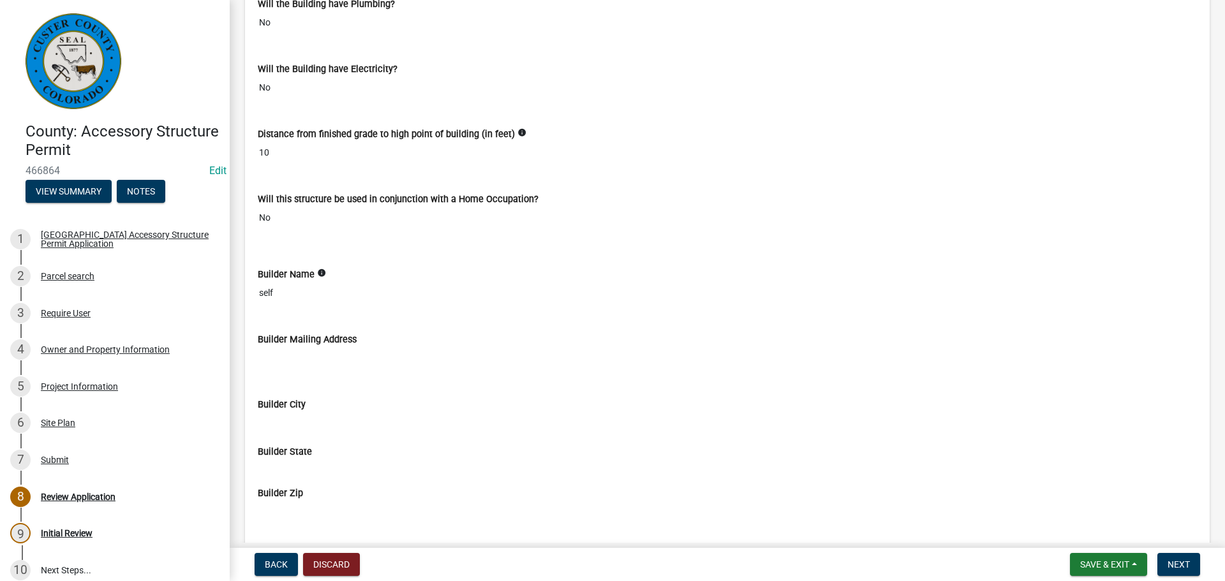
scroll to position [3062, 0]
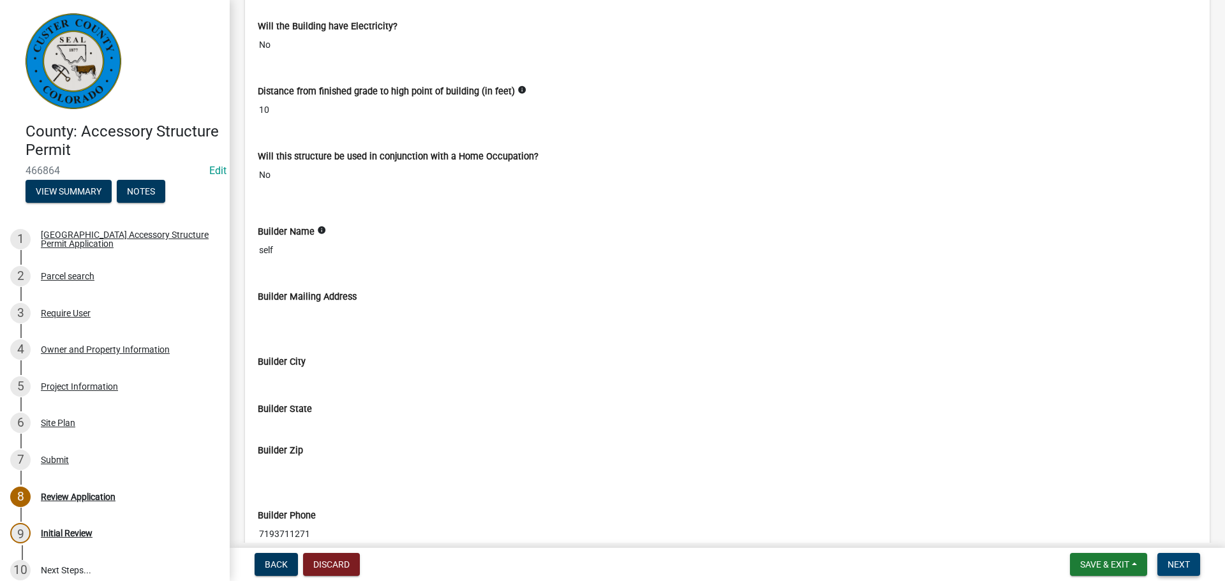
click at [1176, 569] on span "Next" at bounding box center [1178, 565] width 22 height 10
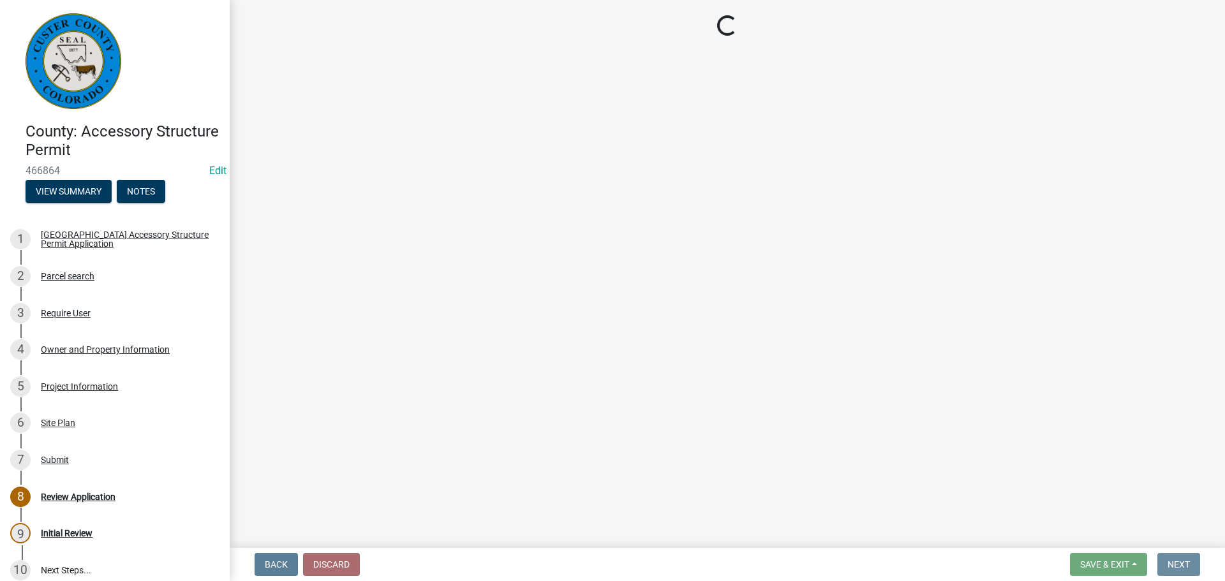
scroll to position [0, 0]
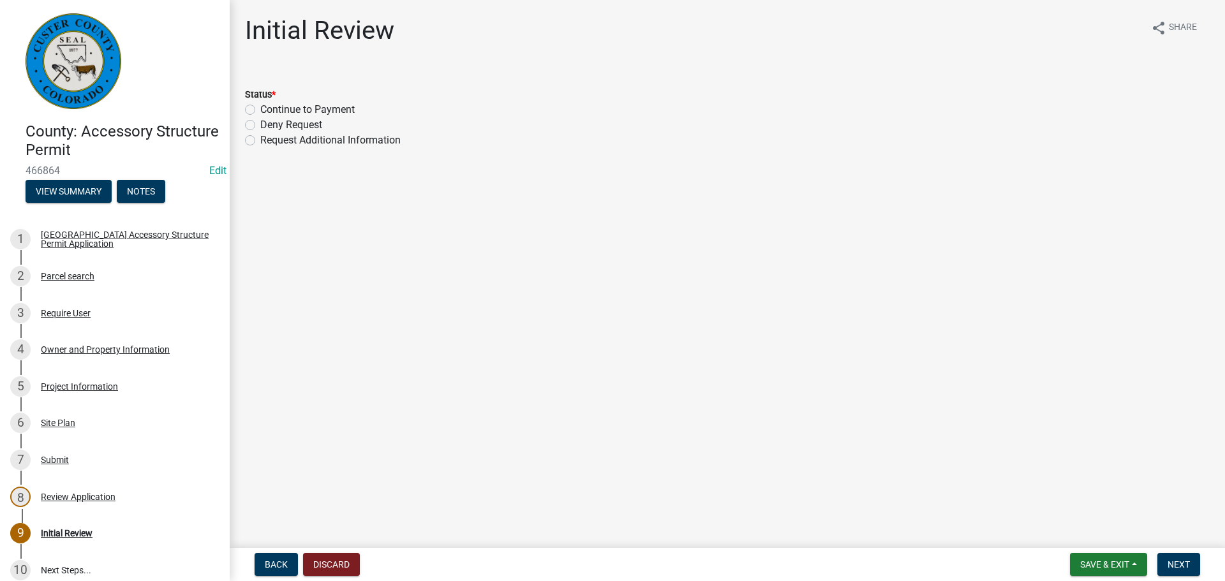
click at [260, 108] on label "Continue to Payment" at bounding box center [307, 109] width 94 height 15
click at [260, 108] on input "Continue to Payment" at bounding box center [264, 106] width 8 height 8
radio input "true"
click at [1175, 563] on span "Next" at bounding box center [1178, 565] width 22 height 10
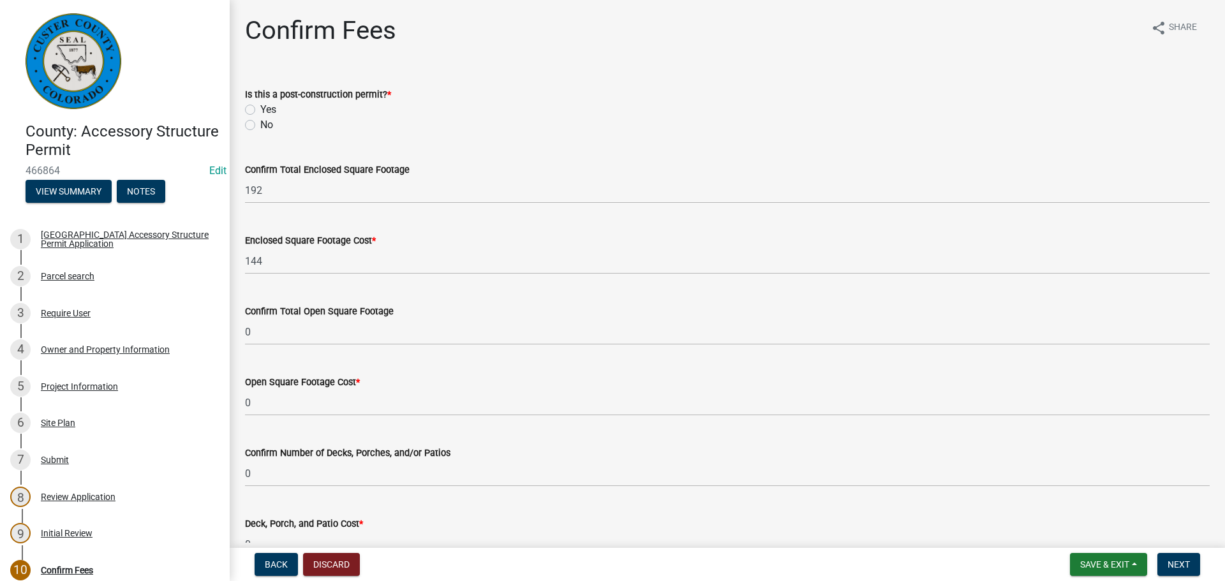
click at [260, 126] on label "No" at bounding box center [266, 124] width 13 height 15
click at [260, 126] on input "No" at bounding box center [264, 121] width 8 height 8
radio input "true"
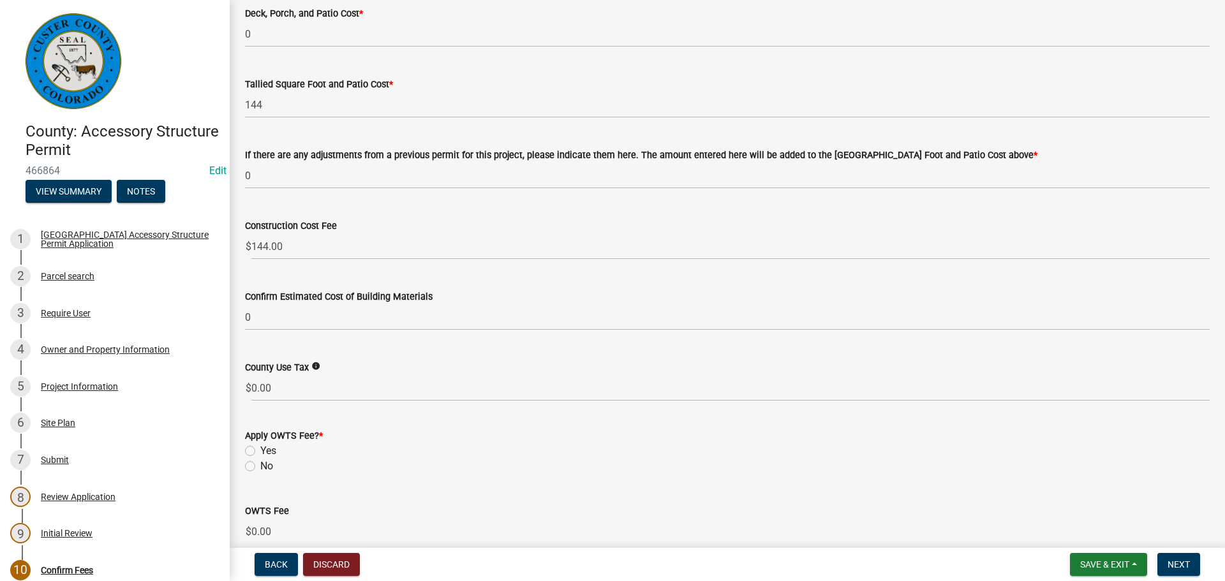
scroll to position [574, 0]
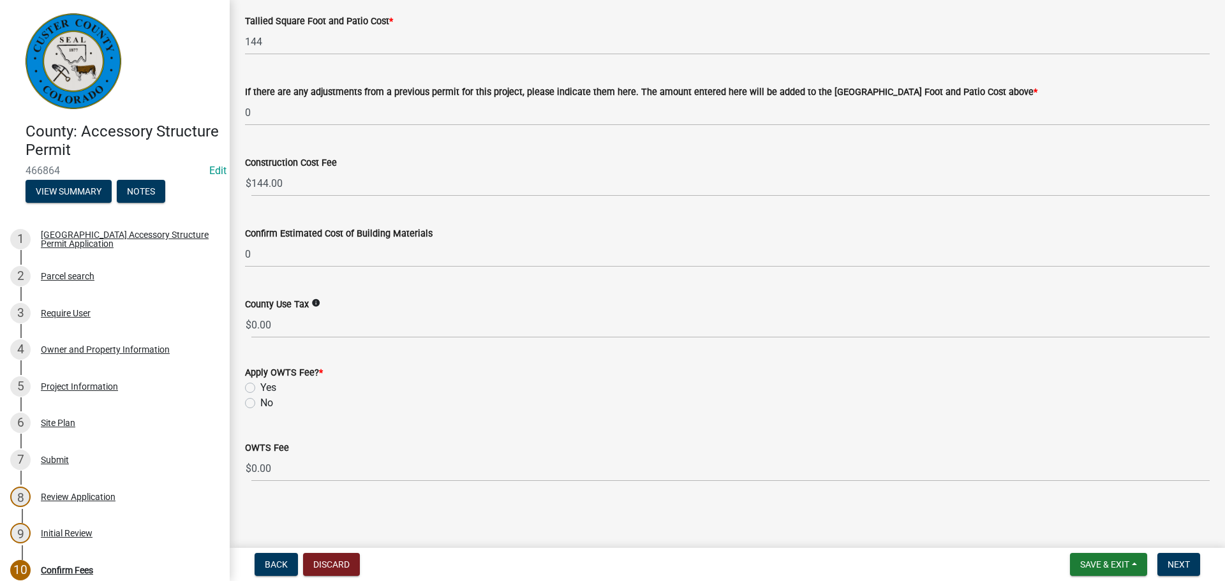
click at [260, 405] on label "No" at bounding box center [266, 403] width 13 height 15
click at [260, 404] on input "No" at bounding box center [264, 400] width 8 height 8
radio input "true"
click at [1189, 568] on span "Next" at bounding box center [1178, 565] width 22 height 10
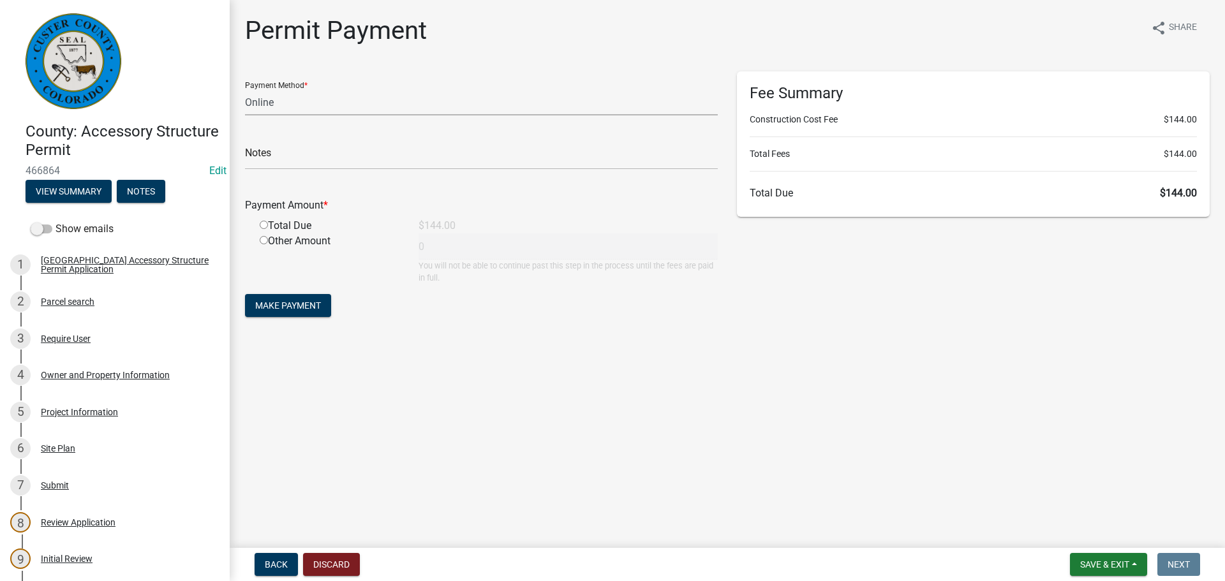
drag, startPoint x: 494, startPoint y: 100, endPoint x: 491, endPoint y: 87, distance: 12.5
click at [492, 90] on select "Credit Card POS Check Cash Online" at bounding box center [481, 102] width 473 height 26
select select "2: 1"
click at [245, 89] on select "Credit Card POS Check Cash Online" at bounding box center [481, 102] width 473 height 26
click at [288, 155] on input "text" at bounding box center [481, 157] width 473 height 26
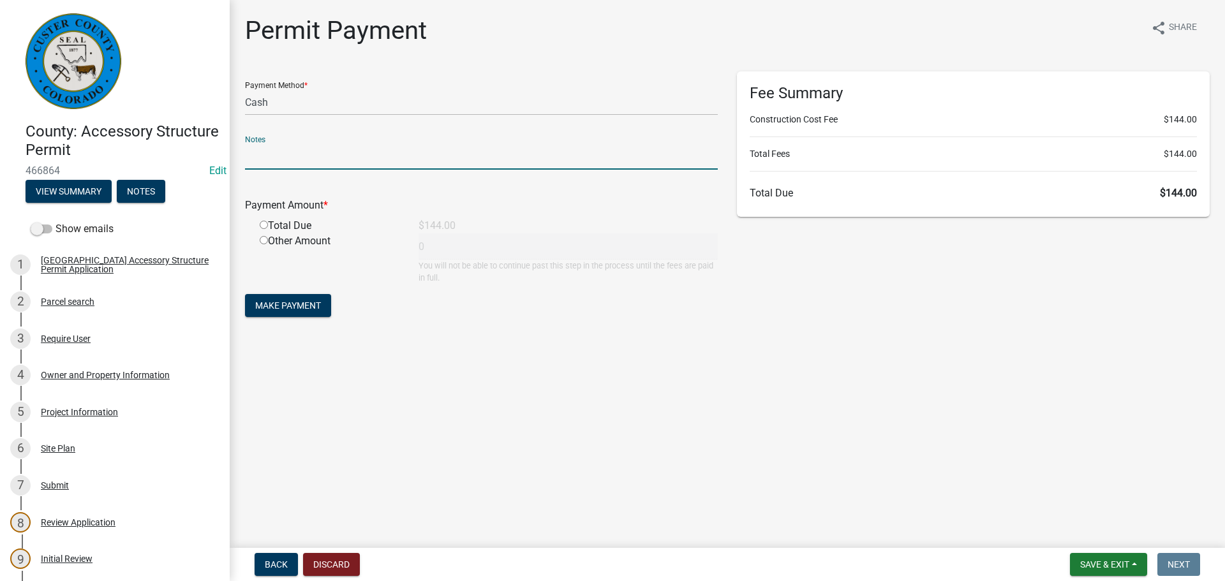
click at [288, 155] on input "text" at bounding box center [481, 157] width 473 height 26
click at [517, 356] on main "Permit Payment share Share Payment Method * Credit Card POS Check Cash Online N…" at bounding box center [727, 271] width 995 height 543
click at [263, 222] on input "radio" at bounding box center [264, 225] width 8 height 8
radio input "true"
type input "144"
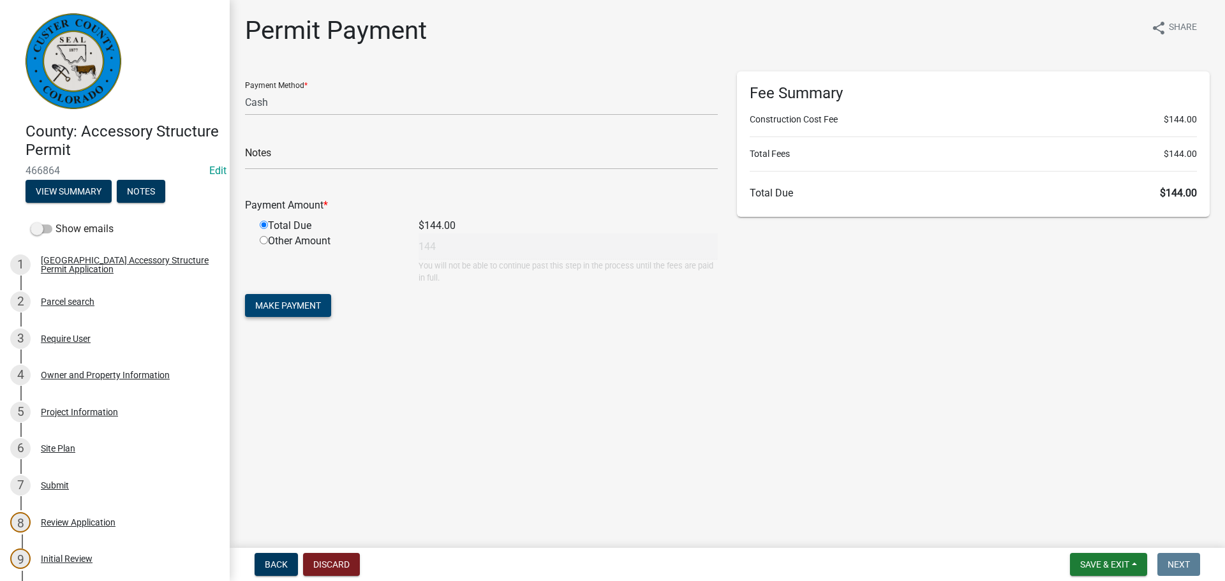
click at [289, 310] on span "Make Payment" at bounding box center [288, 305] width 66 height 10
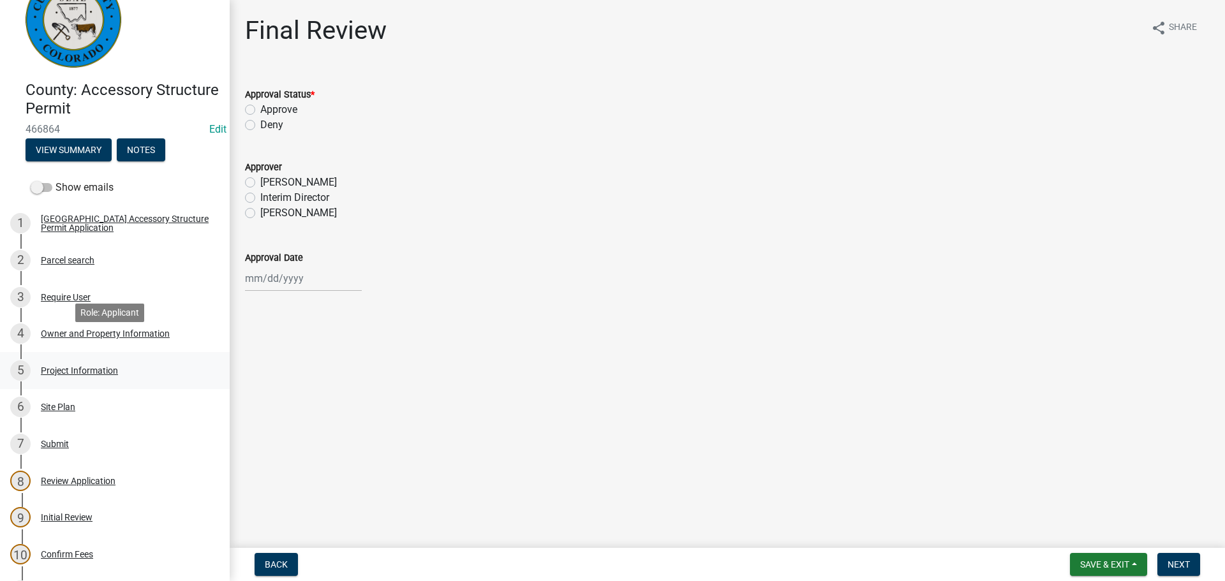
scroll to position [64, 0]
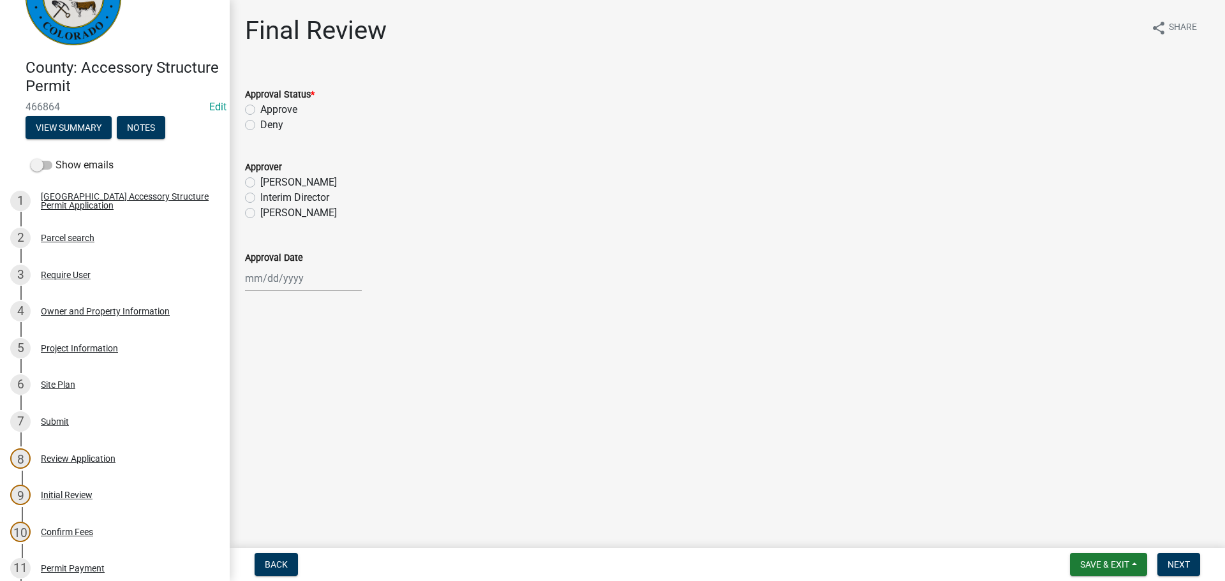
click at [260, 108] on label "Approve" at bounding box center [278, 109] width 37 height 15
click at [260, 108] on input "Approve" at bounding box center [264, 106] width 8 height 8
radio input "true"
click at [260, 214] on label "[PERSON_NAME]" at bounding box center [298, 212] width 77 height 15
click at [260, 214] on input "[PERSON_NAME]" at bounding box center [264, 209] width 8 height 8
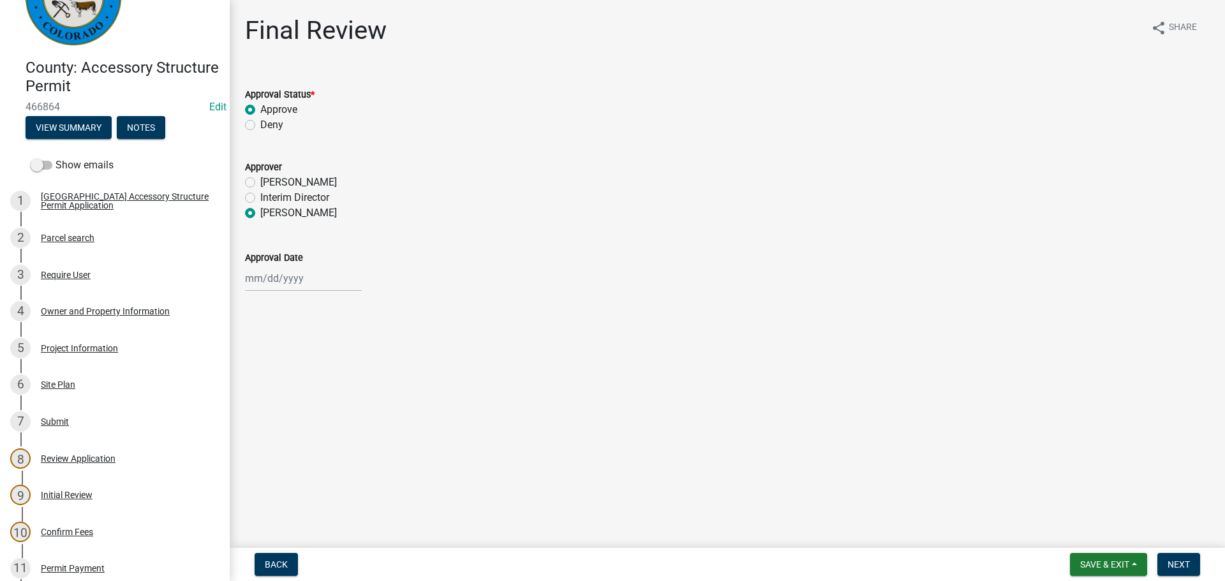
radio input "true"
select select "8"
select select "2025"
click at [290, 282] on div "[PERSON_NAME] Feb Mar Apr [PERSON_NAME][DATE] Oct Nov [DATE] 1526 1527 1528 152…" at bounding box center [303, 278] width 117 height 26
click at [303, 409] on div "20" at bounding box center [298, 407] width 20 height 20
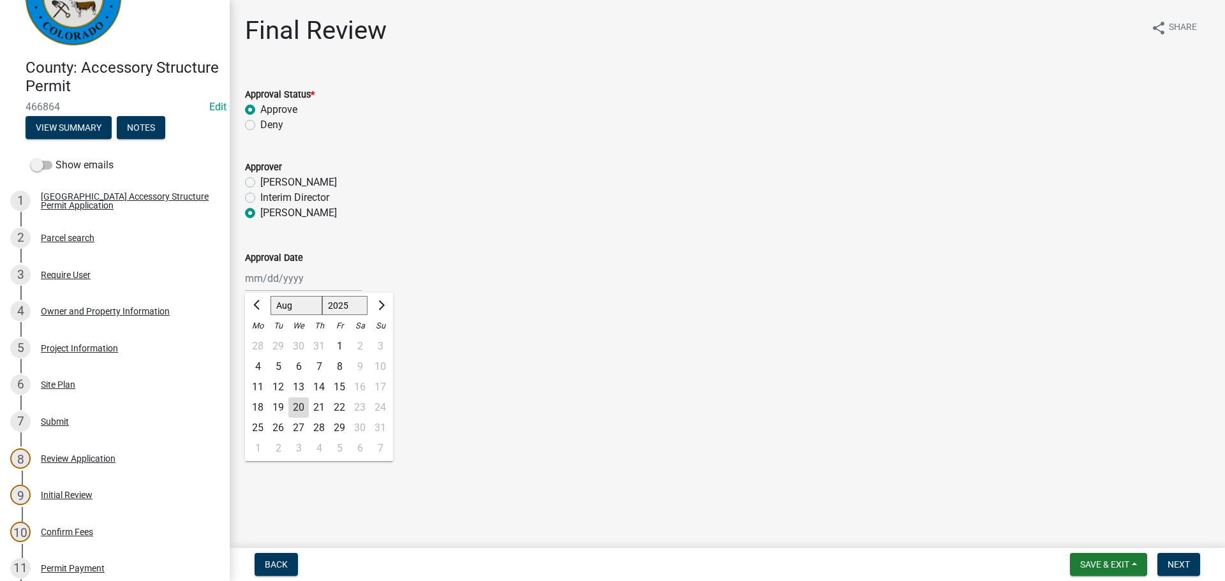
type input "[DATE]"
click at [1179, 565] on span "Next" at bounding box center [1178, 565] width 22 height 10
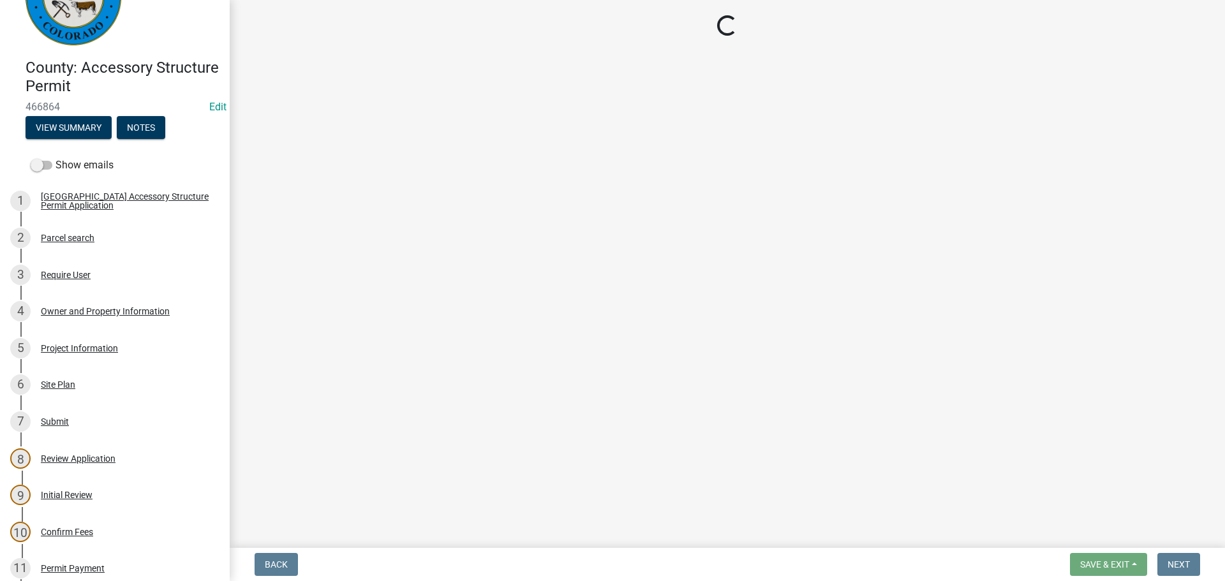
select select "cd09b013-b94f-4524-a046-a3f04ce1867e"
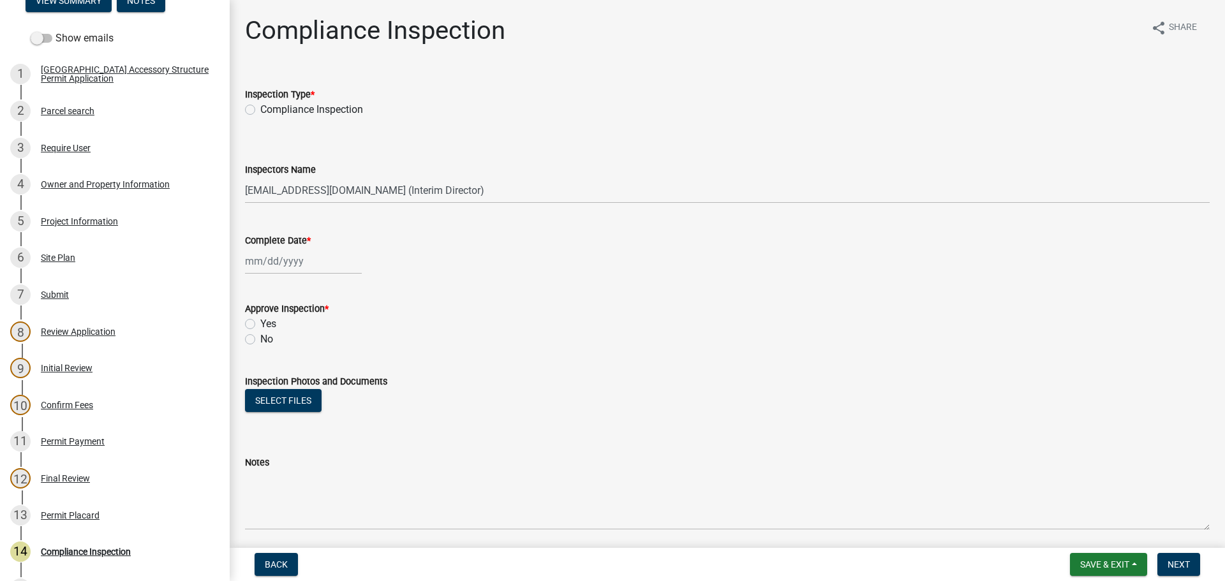
scroll to position [191, 0]
click at [61, 524] on div "13 Permit Placard" at bounding box center [109, 515] width 199 height 20
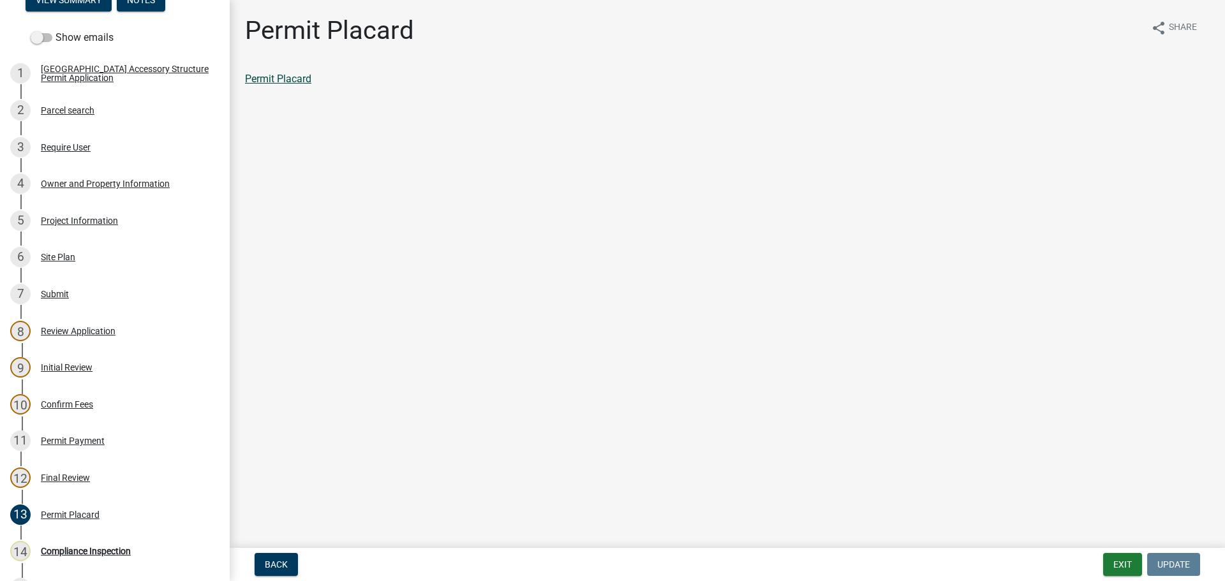
click at [297, 82] on link "Permit Placard" at bounding box center [278, 79] width 66 height 12
click at [80, 444] on div "Permit Payment" at bounding box center [73, 440] width 64 height 9
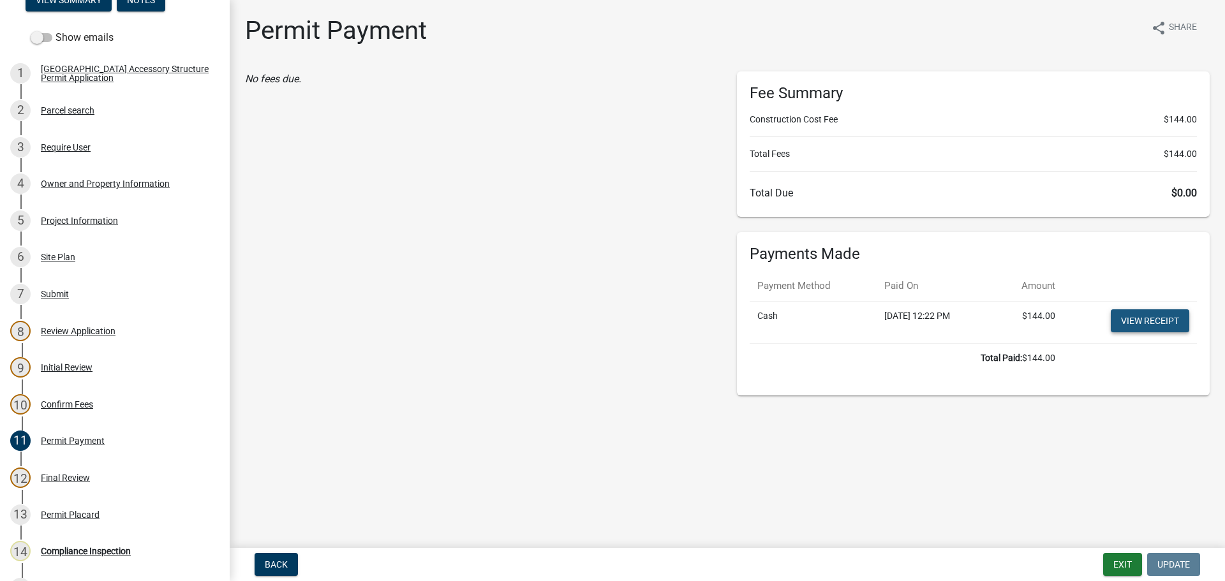
click at [1166, 323] on link "View receipt" at bounding box center [1150, 320] width 78 height 23
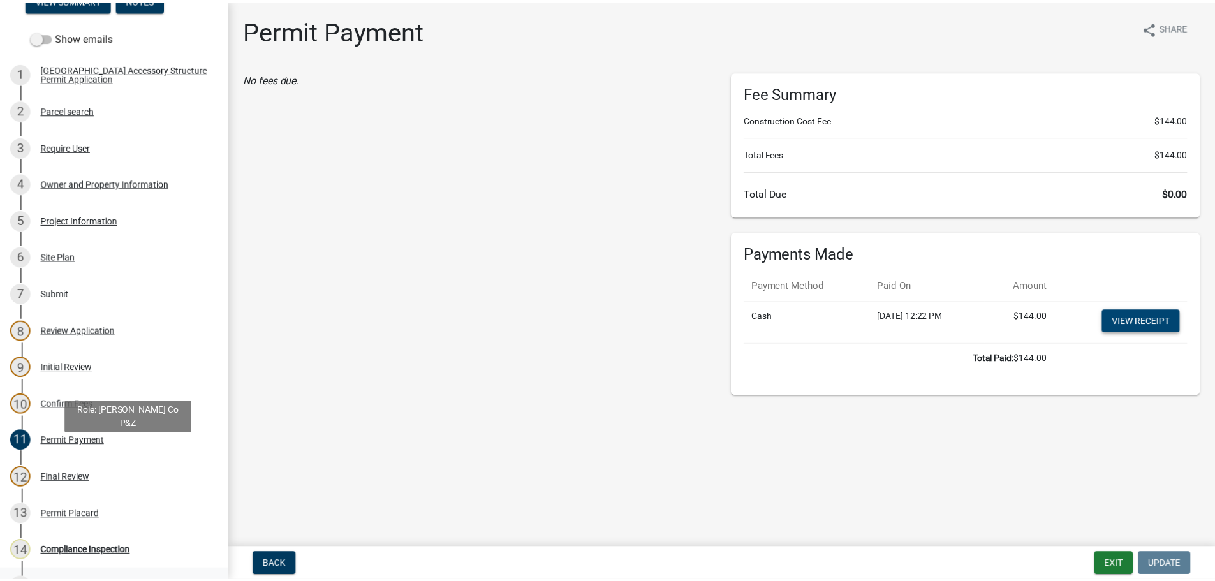
scroll to position [336, 0]
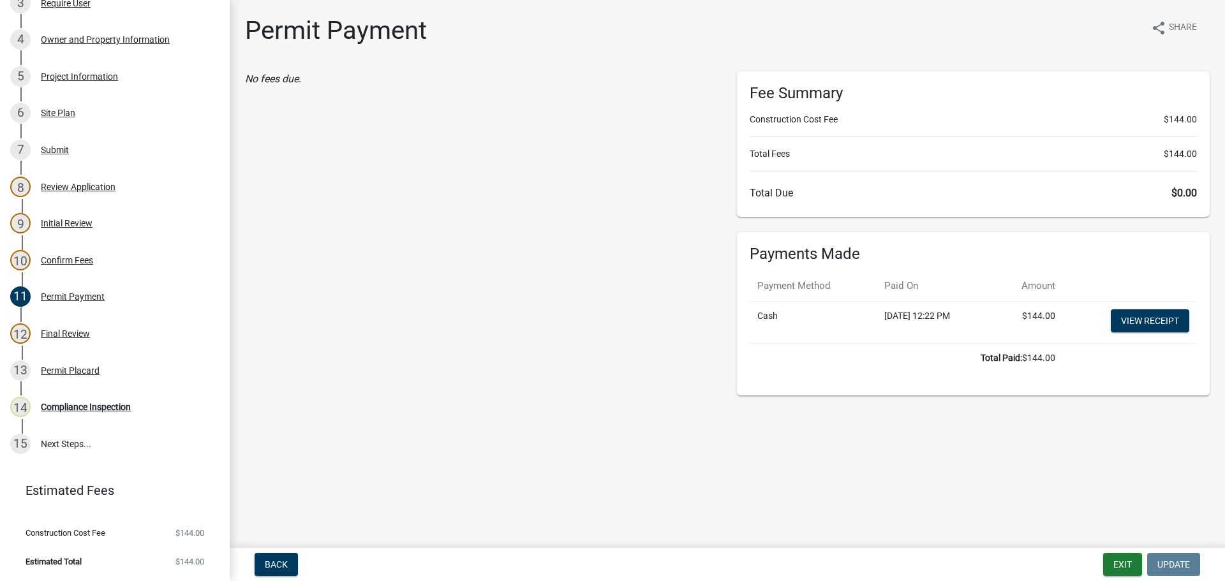
click at [450, 491] on main "Permit Payment share Share No fees due. Fee Summary Construction Cost Fee $144.…" at bounding box center [727, 271] width 995 height 543
click at [1124, 562] on button "Exit" at bounding box center [1122, 564] width 39 height 23
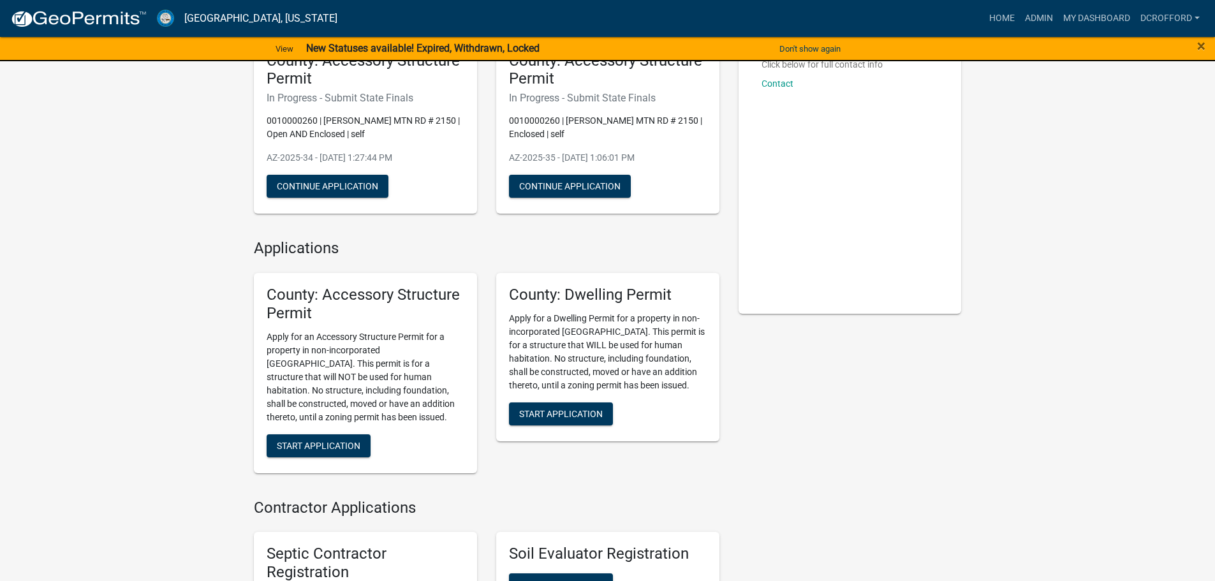
scroll to position [255, 0]
